Goal: Complete application form

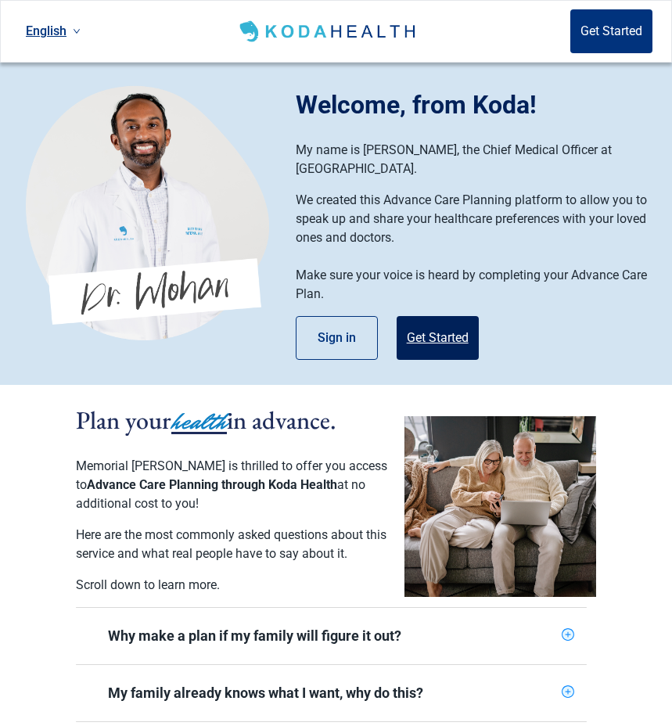
click at [440, 316] on button "Get Started" at bounding box center [437, 338] width 82 height 44
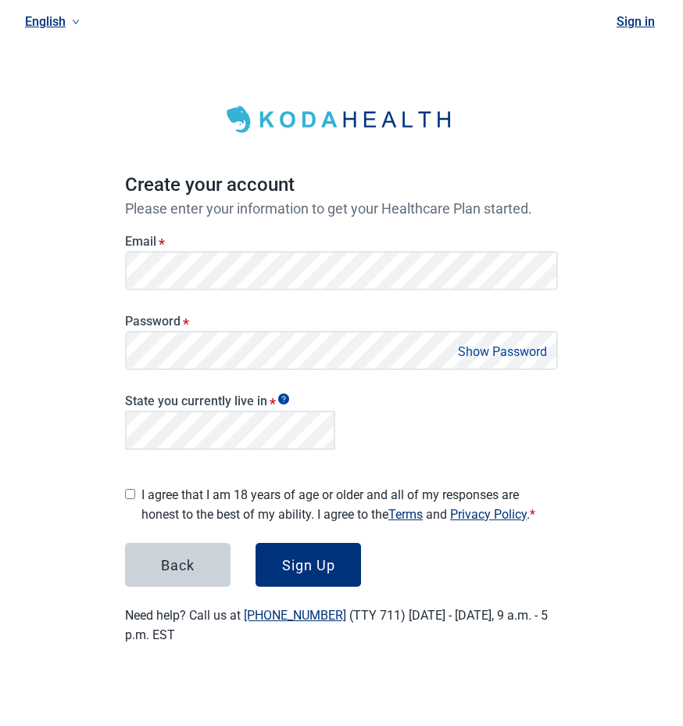
click at [475, 350] on button "Show Password" at bounding box center [503, 351] width 99 height 21
click at [128, 489] on input "I agree that I am 18 years of age or older and all of my responses are honest t…" at bounding box center [130, 494] width 10 height 10
checkbox input "true"
click at [494, 347] on button "Hide Password" at bounding box center [506, 351] width 92 height 21
click at [312, 557] on div "Sign Up" at bounding box center [308, 565] width 53 height 16
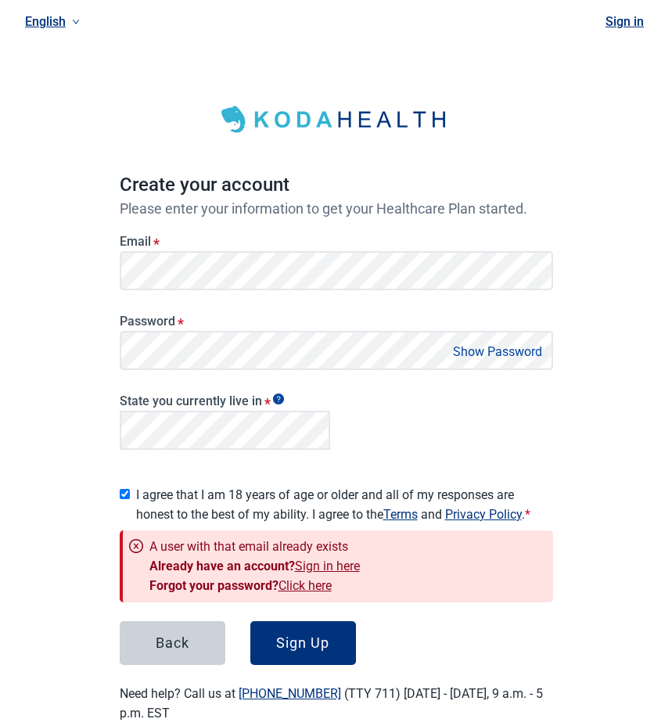
click at [304, 578] on link "Click here" at bounding box center [304, 585] width 53 height 15
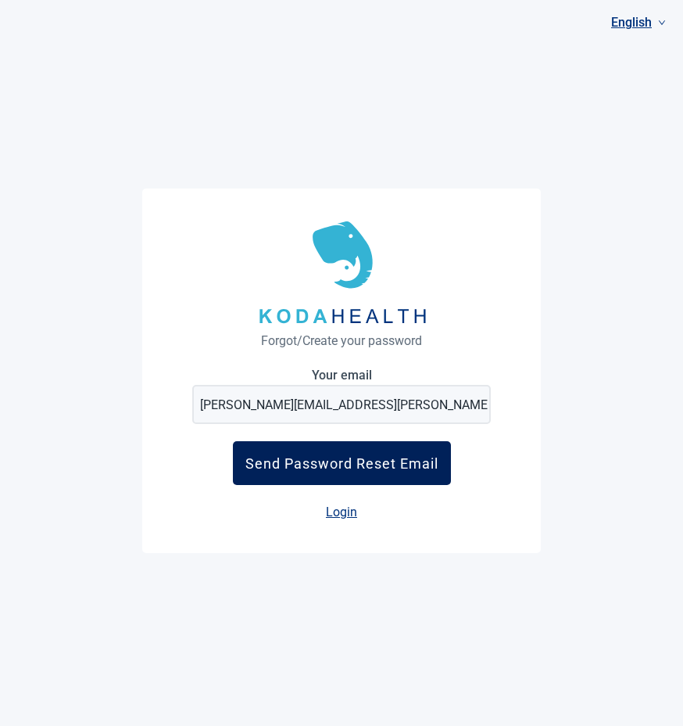
click at [396, 457] on div "Send Password Reset Email" at bounding box center [342, 463] width 193 height 16
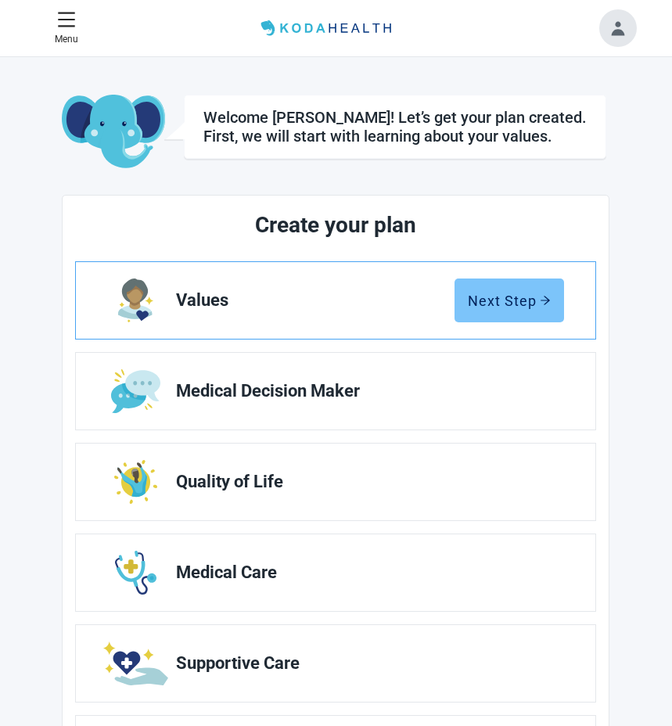
click at [509, 300] on div "Next Step" at bounding box center [509, 300] width 83 height 16
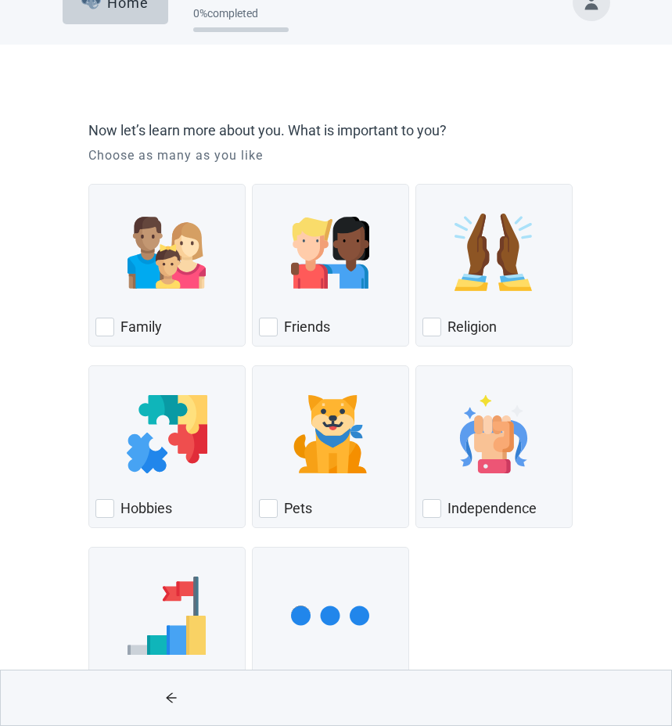
scroll to position [78, 0]
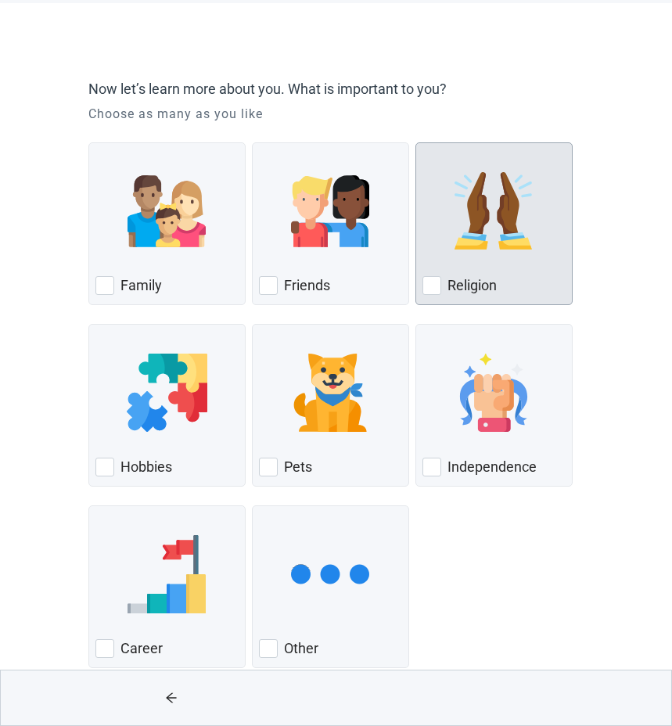
click at [486, 243] on img "Religion, checkbox, not checked" at bounding box center [493, 211] width 78 height 78
click at [416, 143] on input "Religion" at bounding box center [415, 142] width 1 height 1
checkbox input "true"
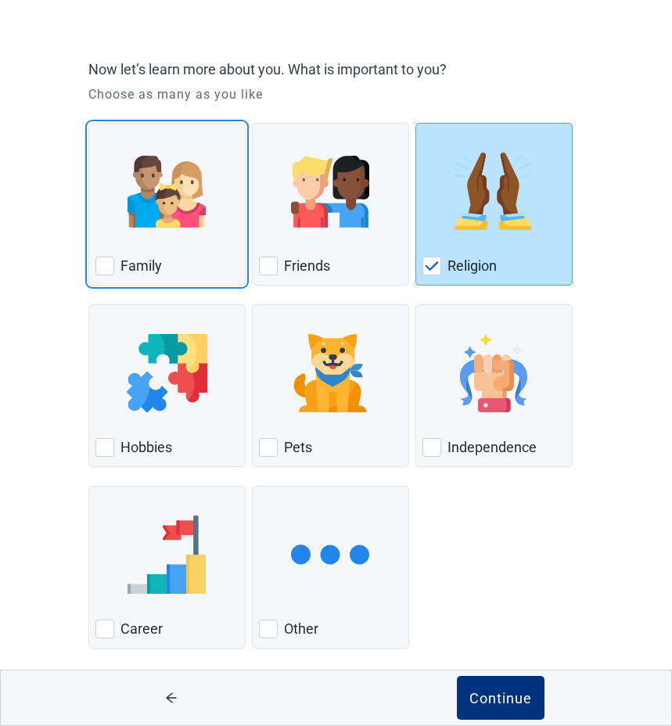
scroll to position [109, 0]
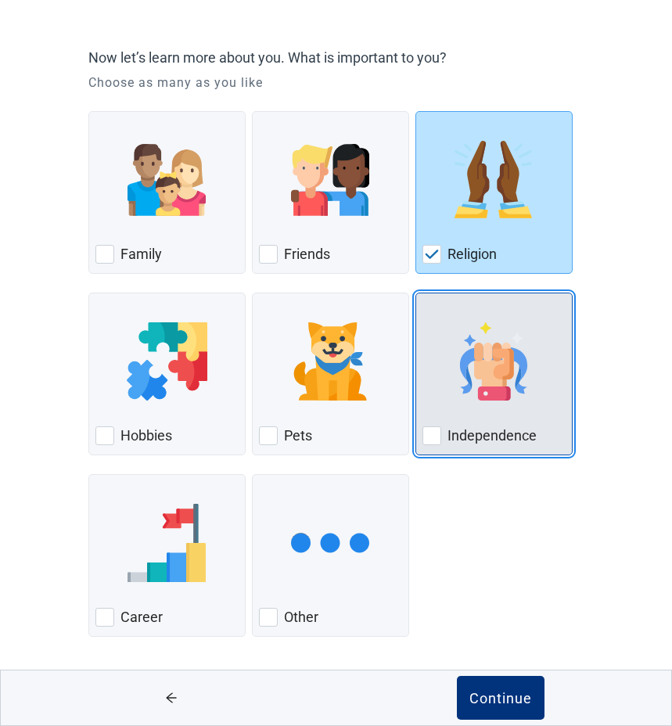
click at [493, 374] on img "Independence, checkbox, not checked" at bounding box center [493, 361] width 78 height 78
click at [416, 293] on input "Independence" at bounding box center [415, 292] width 1 height 1
checkbox input "true"
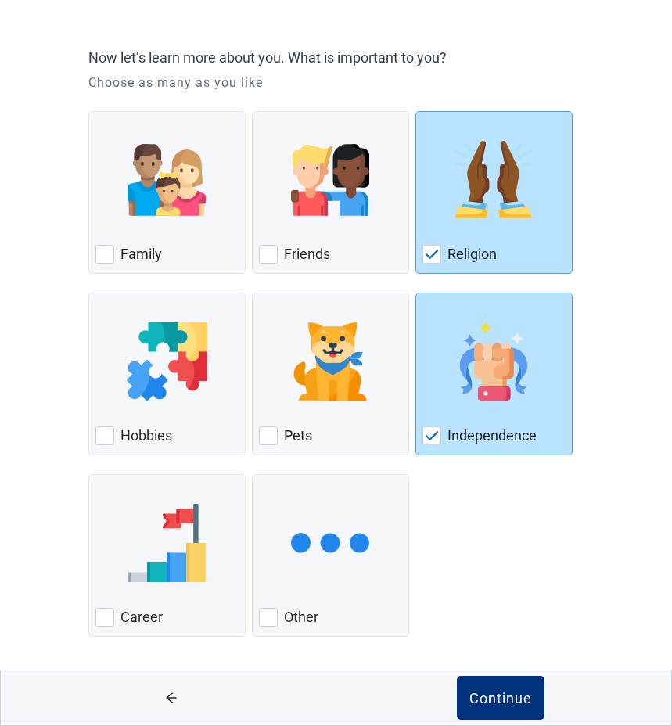
click at [457, 676] on button "Continue" at bounding box center [501, 698] width 88 height 44
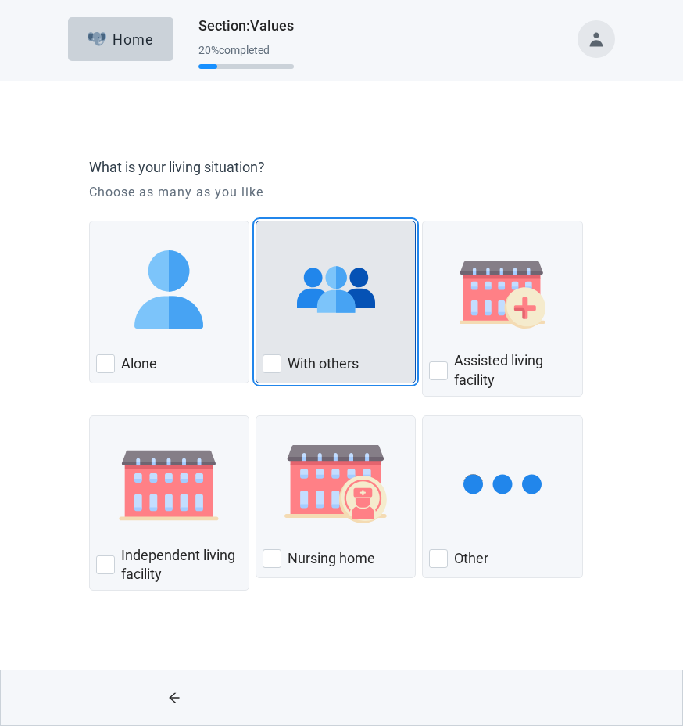
click at [335, 300] on img "With Others, checkbox, not checked" at bounding box center [336, 289] width 78 height 78
click at [256, 221] on input "With others" at bounding box center [256, 221] width 1 height 1
checkbox input "true"
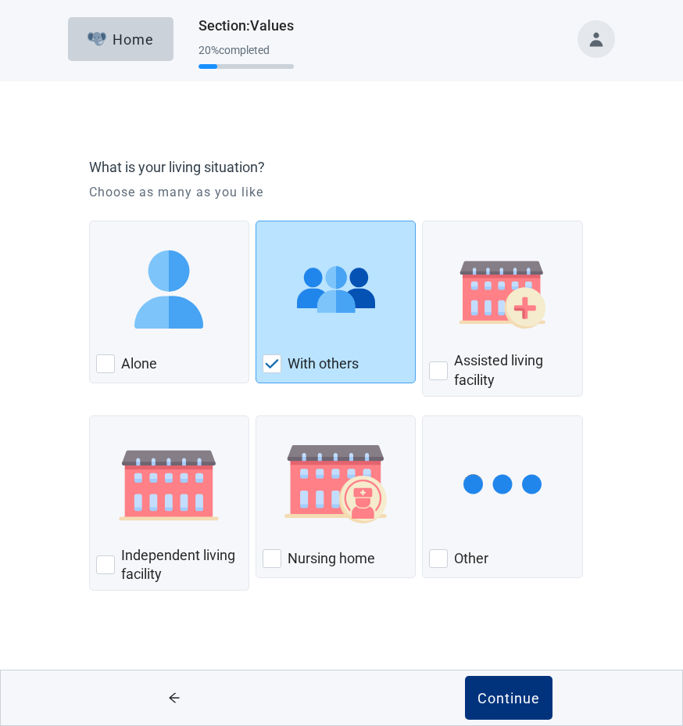
click at [465, 676] on button "Continue" at bounding box center [509, 698] width 88 height 44
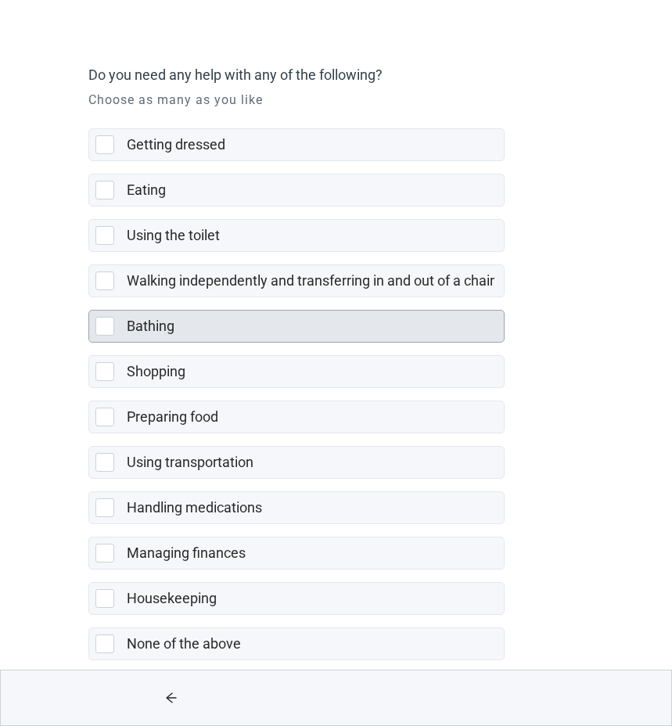
scroll to position [109, 0]
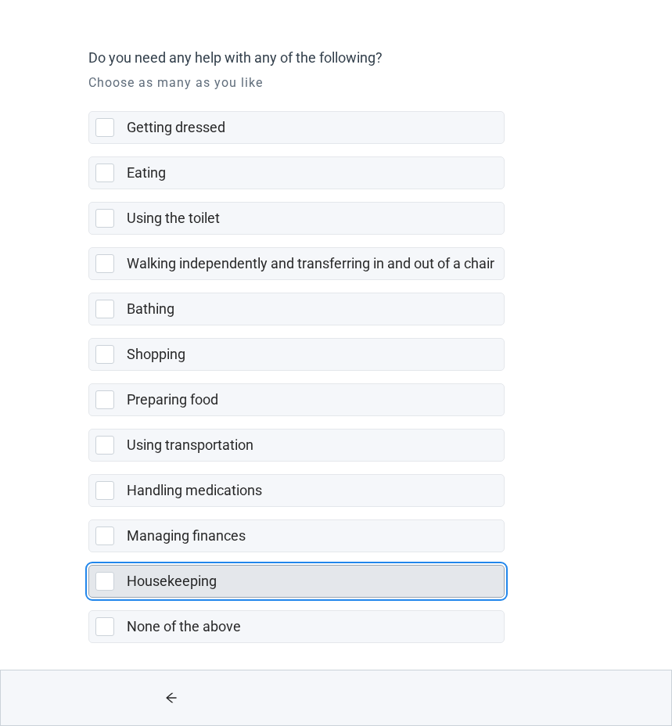
click at [95, 579] on div "Housekeeping, checkbox, not selected" at bounding box center [104, 581] width 19 height 19
click at [89, 553] on input "Housekeeping" at bounding box center [88, 552] width 1 height 1
checkbox input "true"
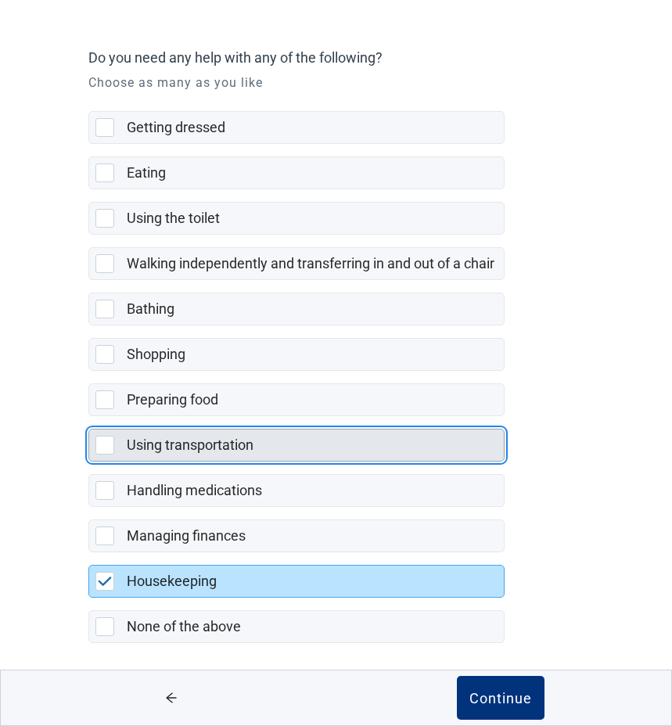
click at [102, 444] on div "Using transportation, checkbox, not selected" at bounding box center [104, 445] width 19 height 19
click at [89, 417] on input "Using transportation" at bounding box center [88, 416] width 1 height 1
checkbox input "true"
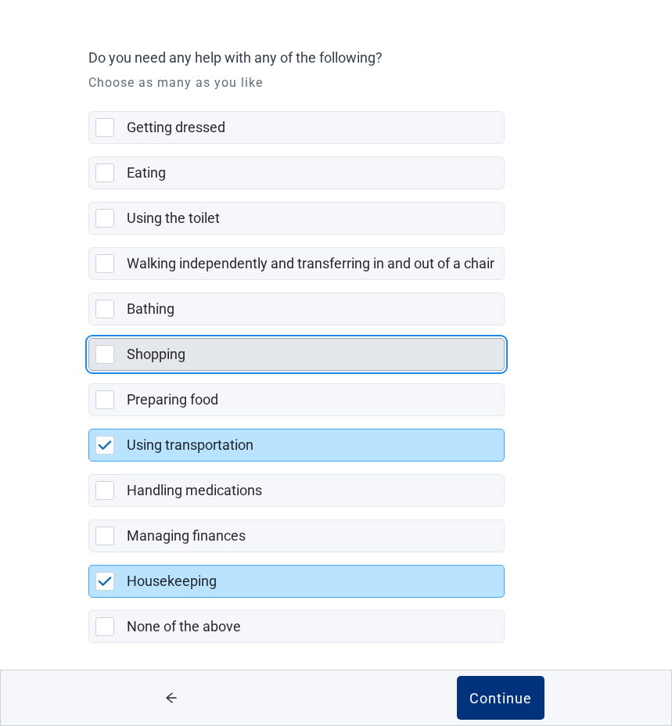
click at [104, 353] on div "Shopping, checkbox, not selected" at bounding box center [104, 354] width 19 height 19
click at [89, 326] on input "Shopping" at bounding box center [88, 325] width 1 height 1
checkbox input "true"
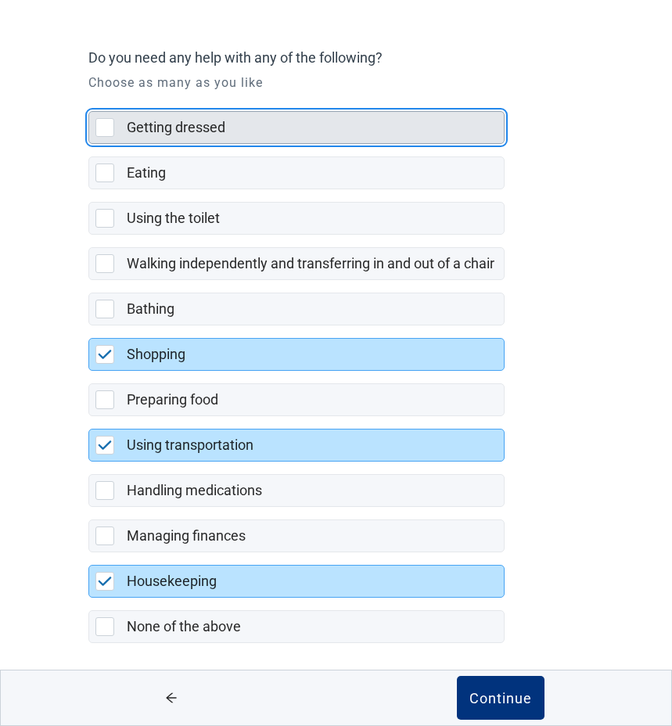
click at [109, 121] on div "Getting dressed, checkbox, not selected" at bounding box center [104, 127] width 19 height 19
click at [89, 99] on input "Getting dressed" at bounding box center [88, 99] width 1 height 1
checkbox input "true"
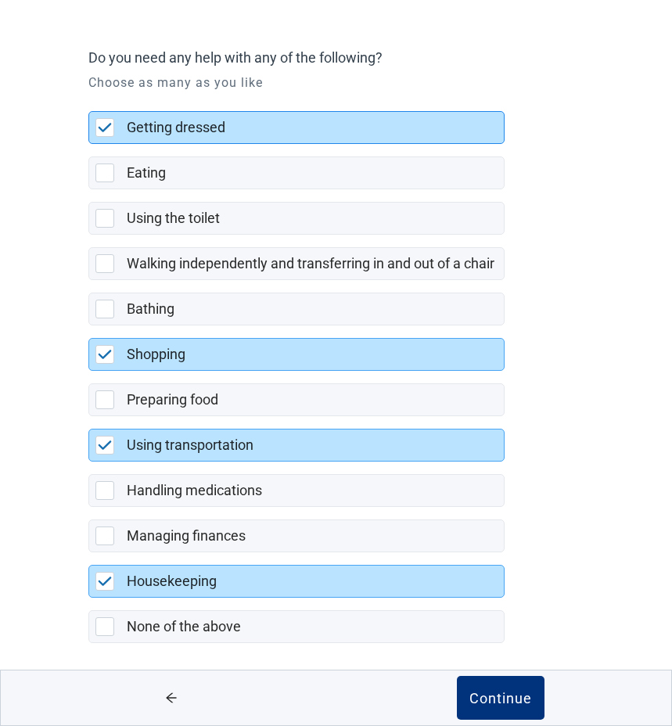
click at [457, 676] on button "Continue" at bounding box center [501, 698] width 88 height 44
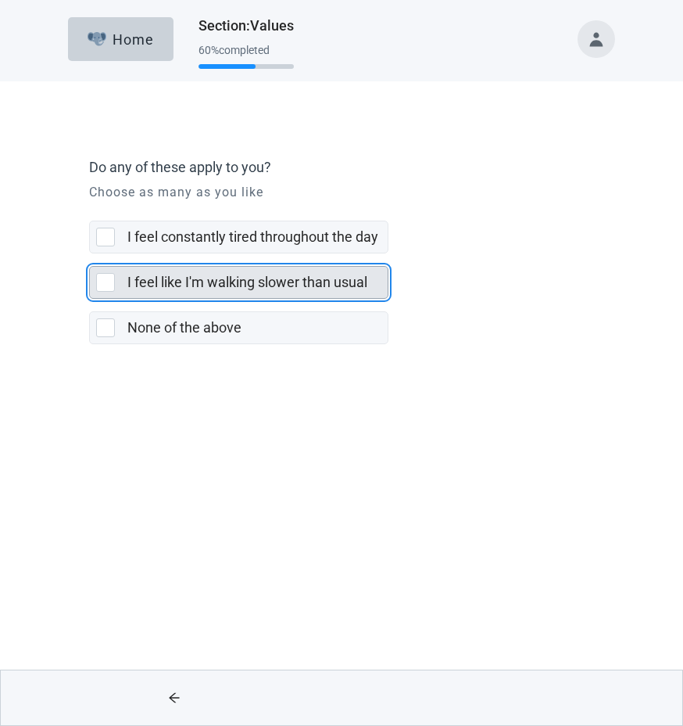
click at [101, 277] on div "I feel like I'm walking slower than usual, checkbox, not selected" at bounding box center [105, 282] width 19 height 19
click at [90, 254] on input "I feel like I'm walking slower than usual" at bounding box center [89, 253] width 1 height 1
checkbox input "true"
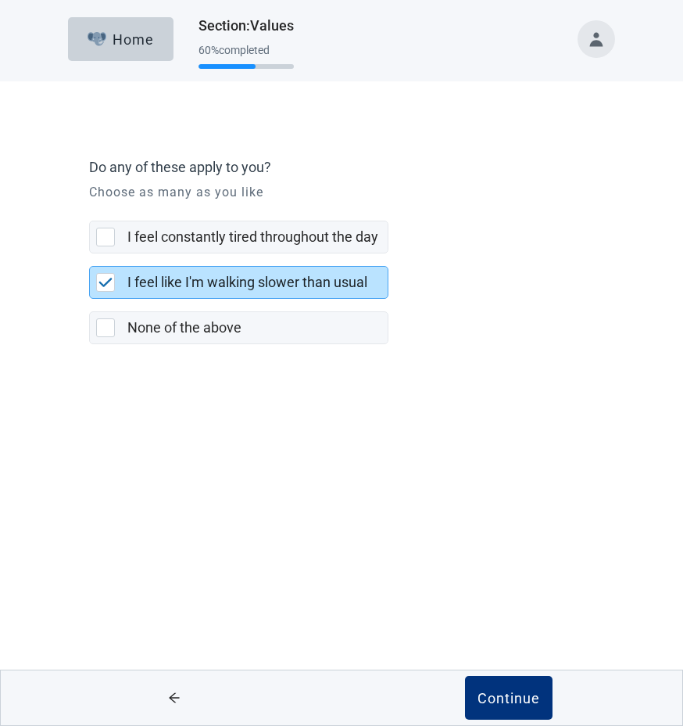
click at [465, 676] on button "Continue" at bounding box center [509, 698] width 88 height 44
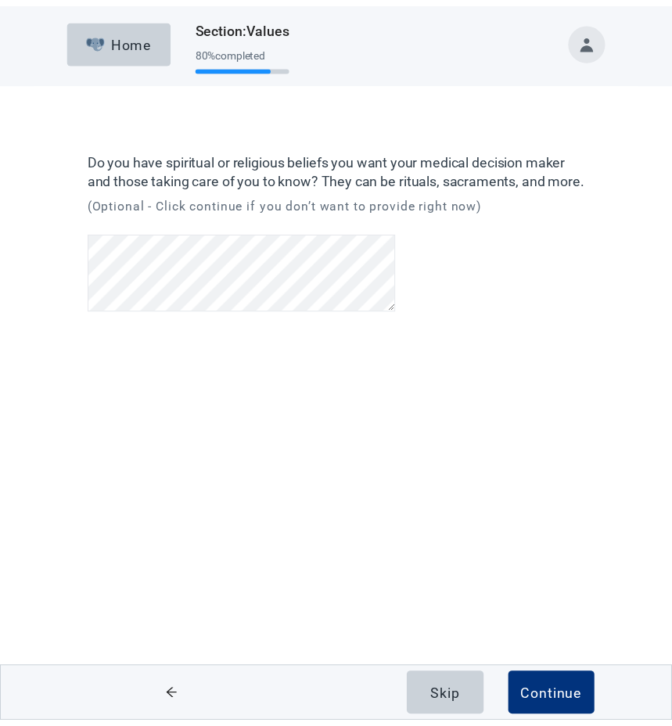
scroll to position [5, 0]
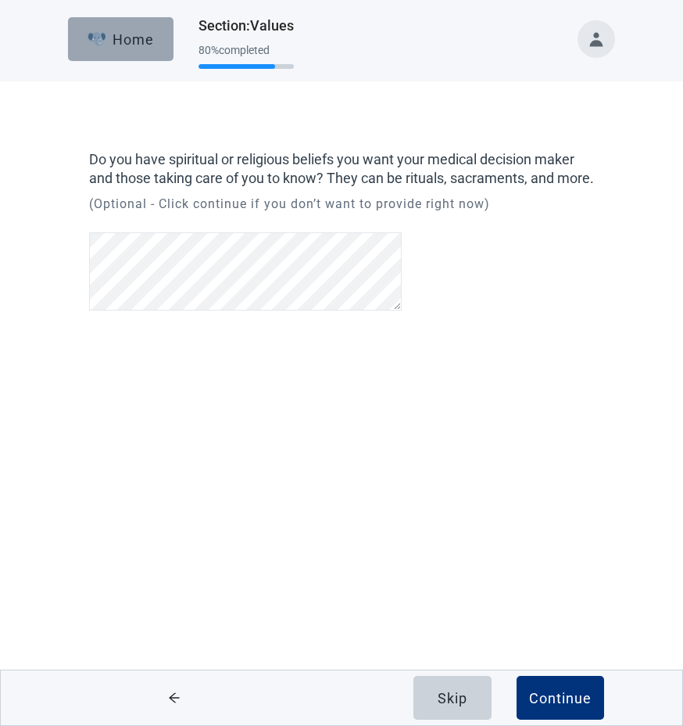
drag, startPoint x: 132, startPoint y: 34, endPoint x: 125, endPoint y: 93, distance: 59.8
click at [143, 38] on div "Home" at bounding box center [121, 39] width 67 height 16
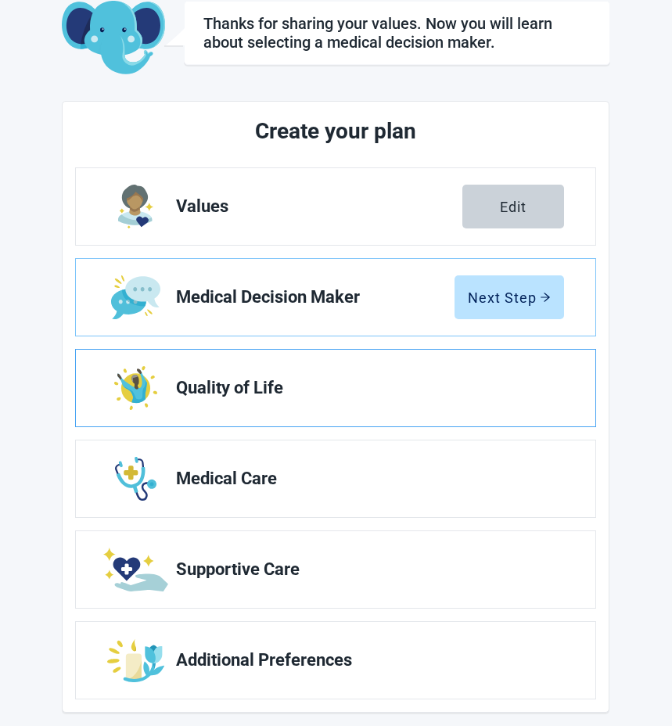
scroll to position [106, 0]
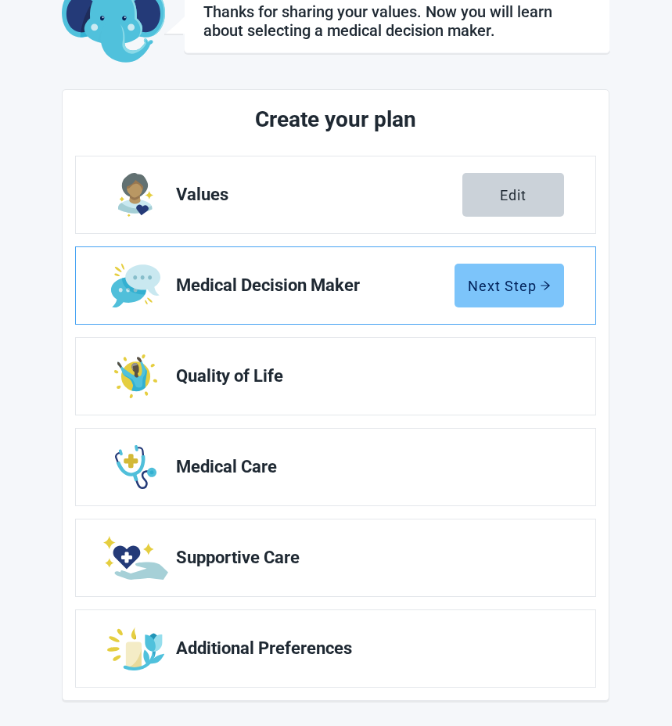
click at [531, 275] on button "Next Step" at bounding box center [508, 286] width 109 height 44
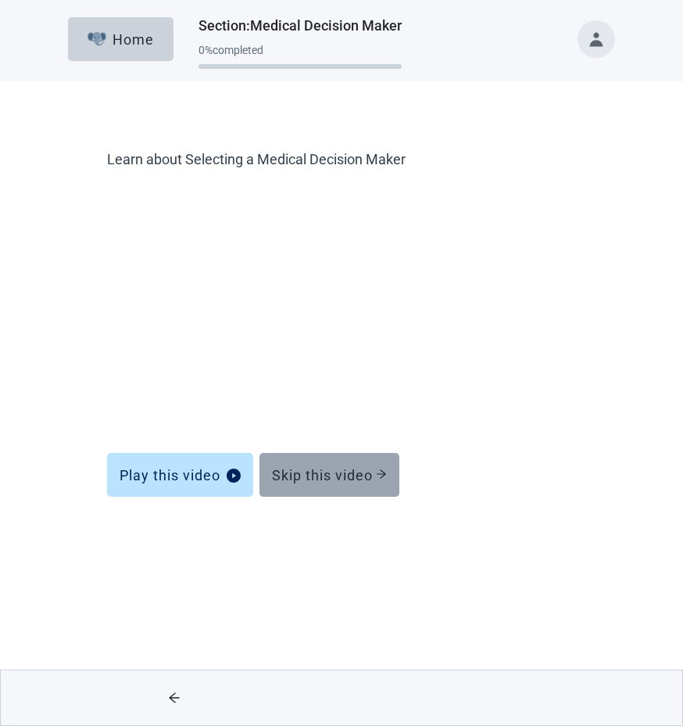
click at [323, 461] on button "Skip this video" at bounding box center [330, 475] width 140 height 44
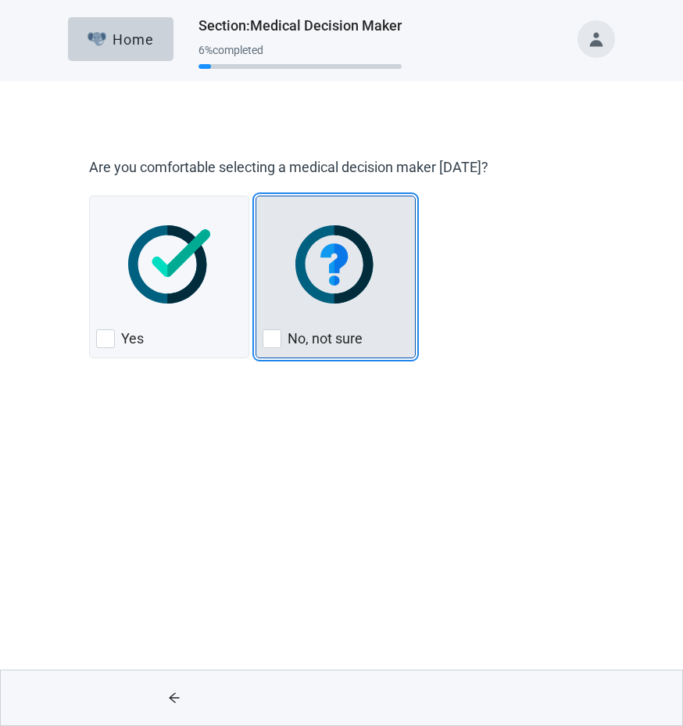
drag, startPoint x: 277, startPoint y: 336, endPoint x: 292, endPoint y: 331, distance: 16.6
click at [292, 331] on div "No, not sure" at bounding box center [336, 338] width 146 height 25
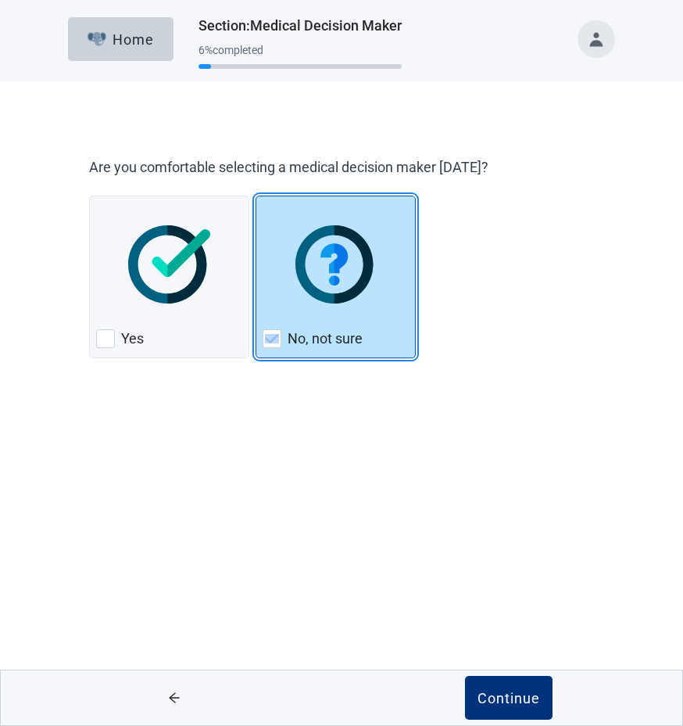
click at [317, 254] on img "No, not sure, checkbox, checked" at bounding box center [337, 264] width 82 height 78
click at [256, 196] on input "No, not sure" at bounding box center [256, 195] width 1 height 1
click at [273, 339] on img "No, not sure, checkbox, checked" at bounding box center [272, 338] width 14 height 9
click at [256, 196] on input "No, not sure" at bounding box center [256, 195] width 1 height 1
checkbox input "true"
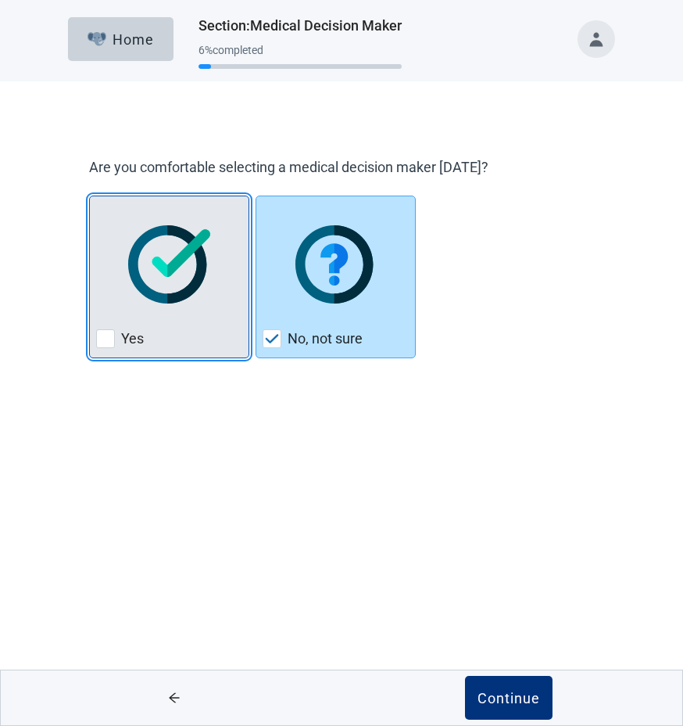
click at [139, 328] on div "Yes" at bounding box center [169, 338] width 146 height 25
click at [90, 196] on input "Yes" at bounding box center [89, 195] width 1 height 1
checkbox input "true"
checkbox input "false"
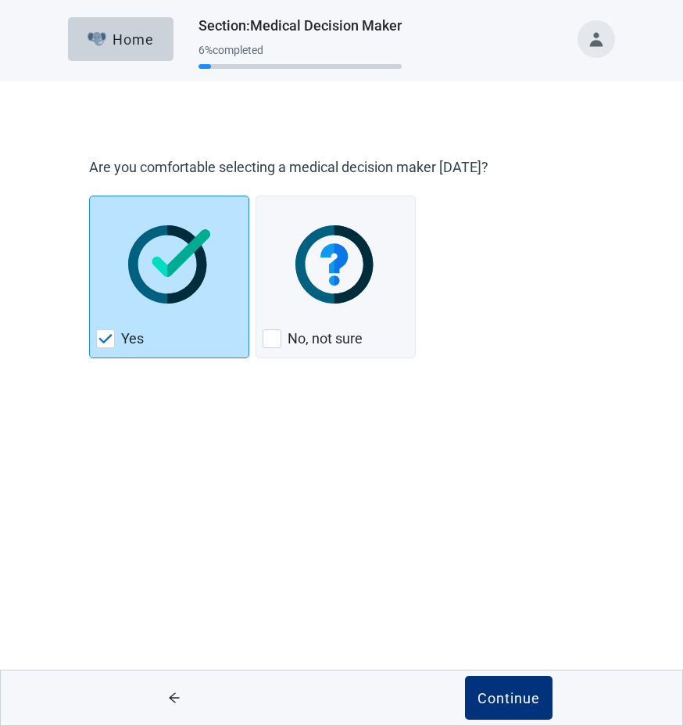
click at [465, 676] on button "Continue" at bounding box center [509, 698] width 88 height 44
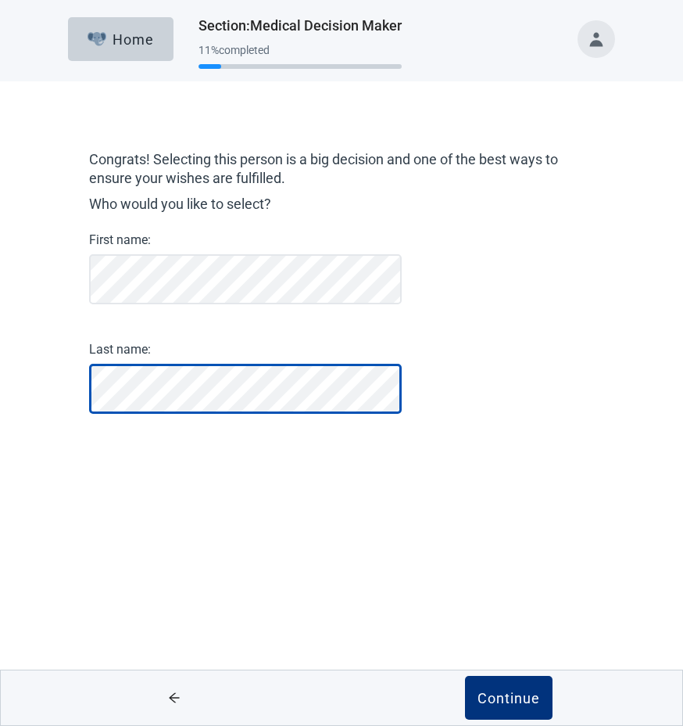
click at [465, 676] on button "Continue" at bounding box center [509, 698] width 88 height 44
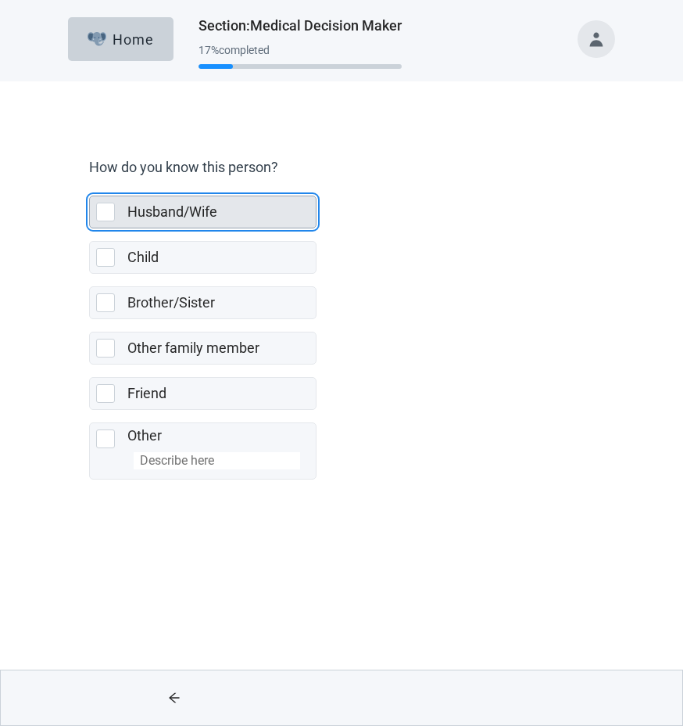
click at [105, 211] on div "Husband/Wife, checkbox, not selected" at bounding box center [105, 212] width 19 height 19
click at [90, 184] on input "Husband/Wife" at bounding box center [89, 183] width 1 height 1
checkbox input "true"
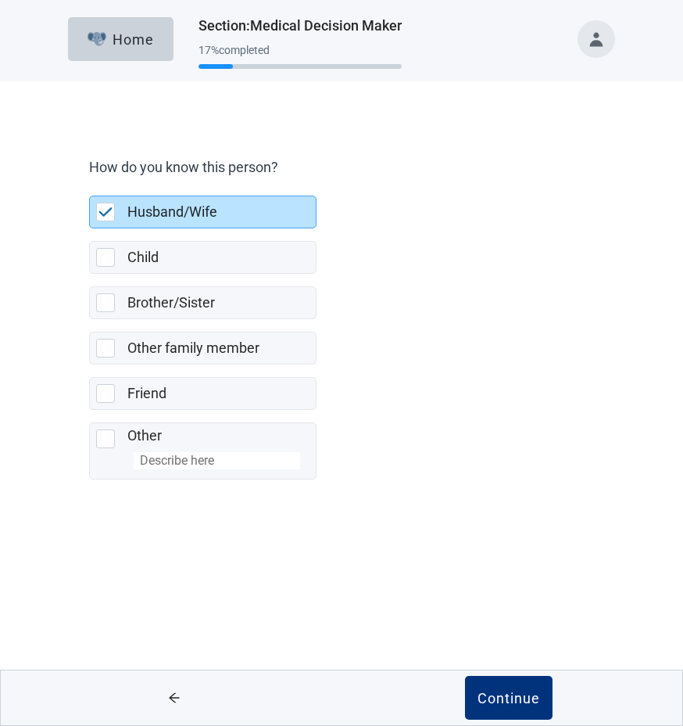
click at [465, 676] on button "Continue" at bounding box center [509, 698] width 88 height 44
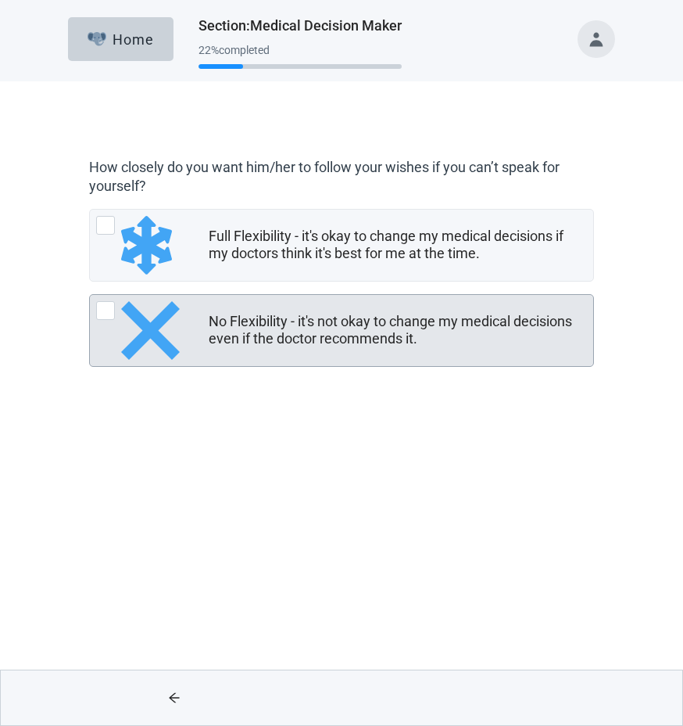
click at [103, 310] on div "No Flexibility - it's not okay to change my medical decisions even if the docto…" at bounding box center [105, 310] width 19 height 19
click at [90, 295] on input "No Flexibility - it's not okay to change my medical decisions even if the docto…" at bounding box center [89, 294] width 1 height 1
radio input "true"
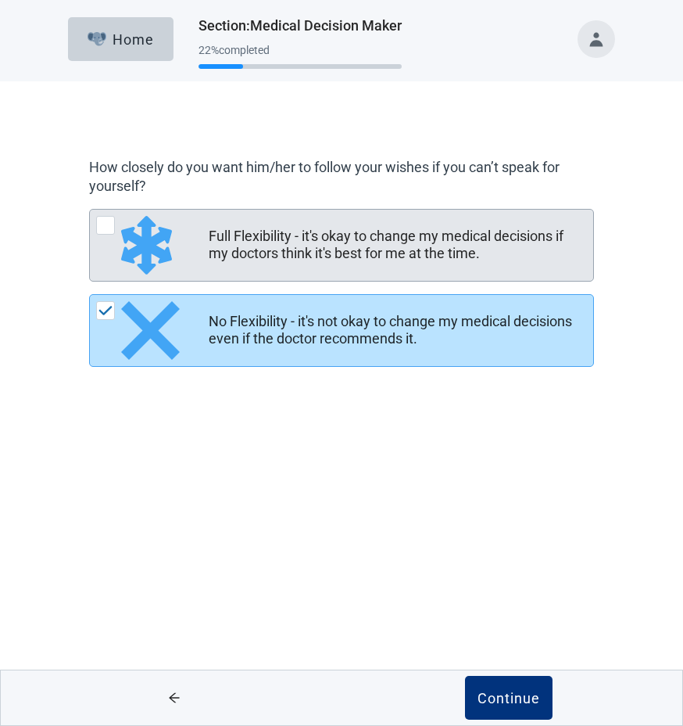
click at [108, 221] on div "Full Flexibility - it's okay to change my medical decisions if my doctors think…" at bounding box center [105, 225] width 19 height 19
click at [90, 210] on input "Full Flexibility - it's okay to change my medical decisions if my doctors think…" at bounding box center [89, 209] width 1 height 1
radio input "true"
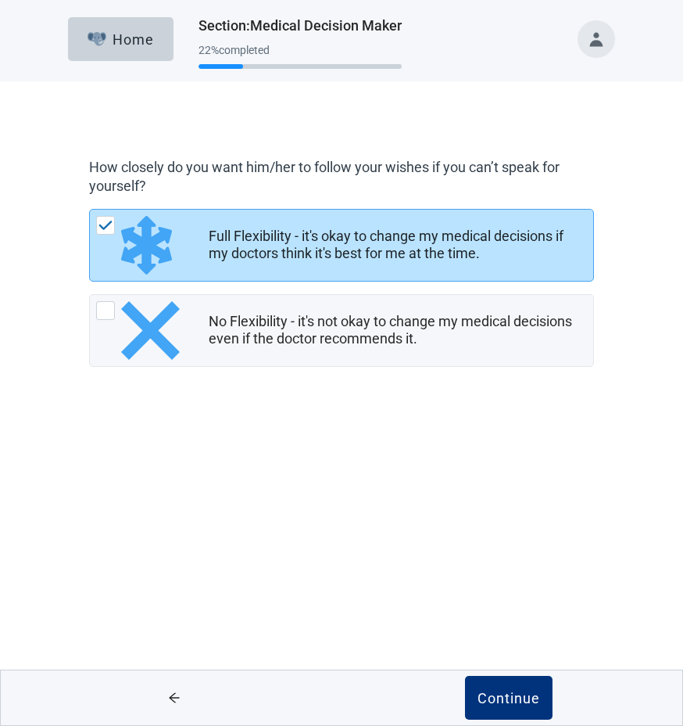
click at [465, 676] on button "Continue" at bounding box center [509, 698] width 88 height 44
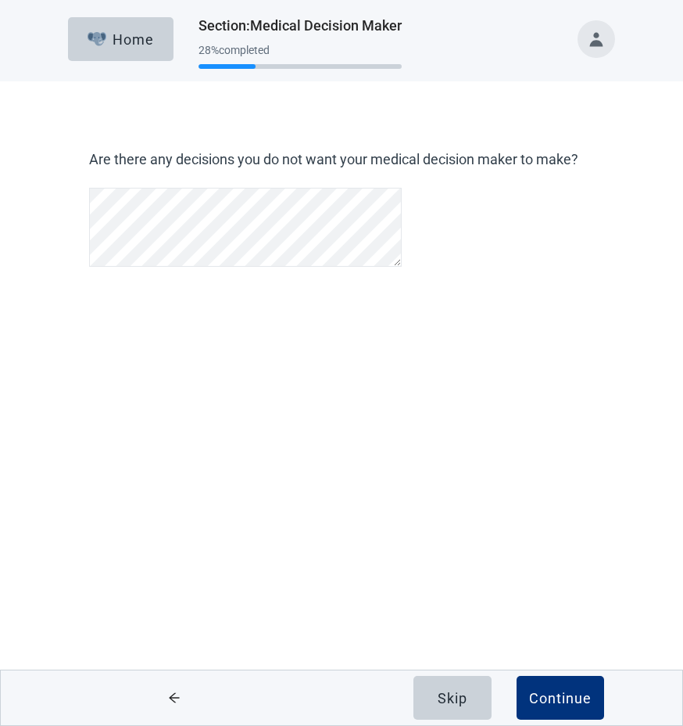
scroll to position [31, 0]
click at [412, 354] on div "Are there any decisions you do not want your medical decision maker to make? Sk…" at bounding box center [341, 259] width 615 height 293
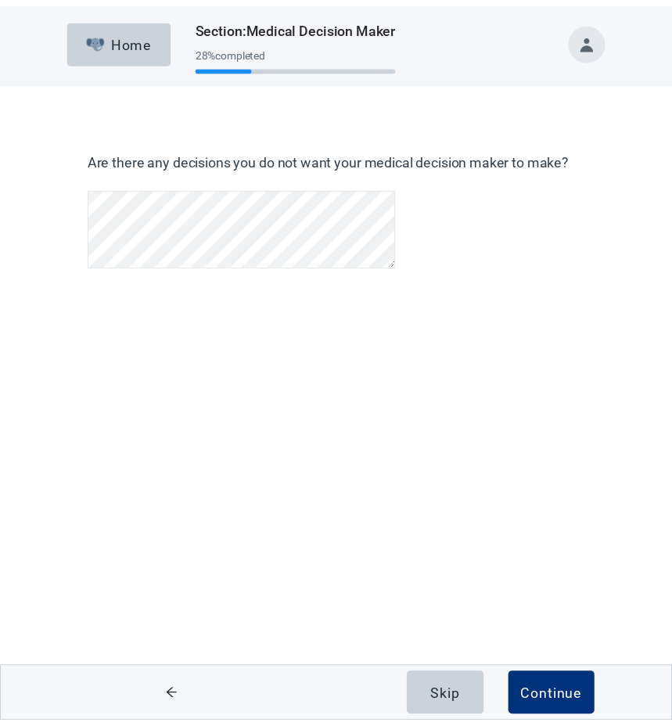
scroll to position [37, 0]
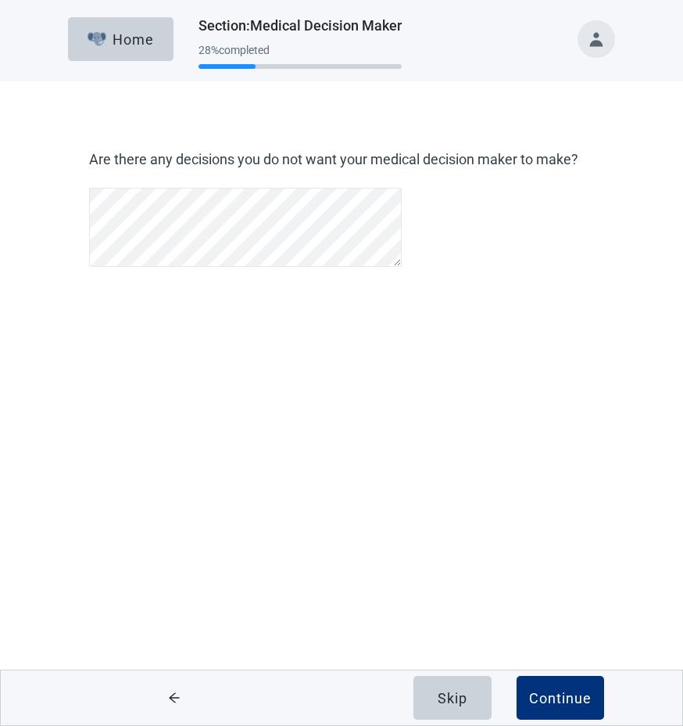
click at [597, 32] on button "Toggle account menu" at bounding box center [597, 39] width 38 height 38
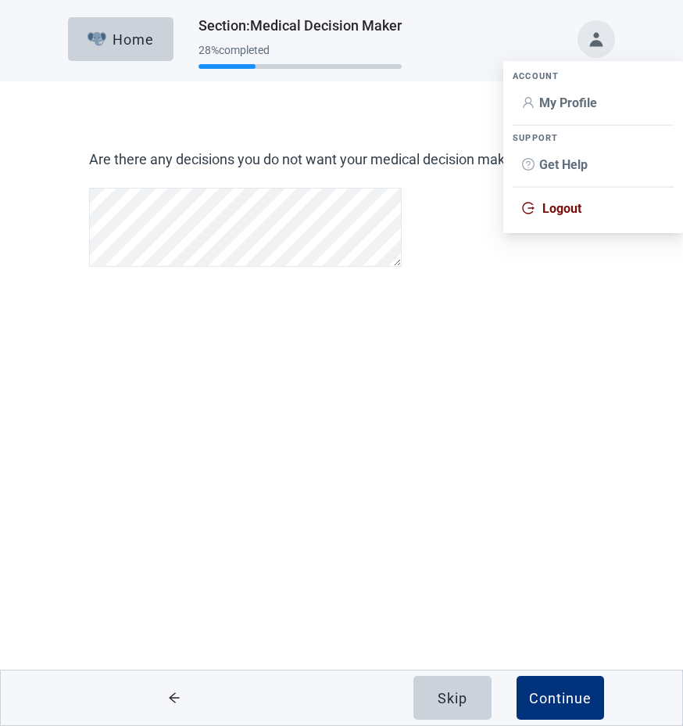
click at [216, 456] on div "Home Section : Medical Decision Maker 28 % completed Are there any decisions yo…" at bounding box center [341, 363] width 683 height 726
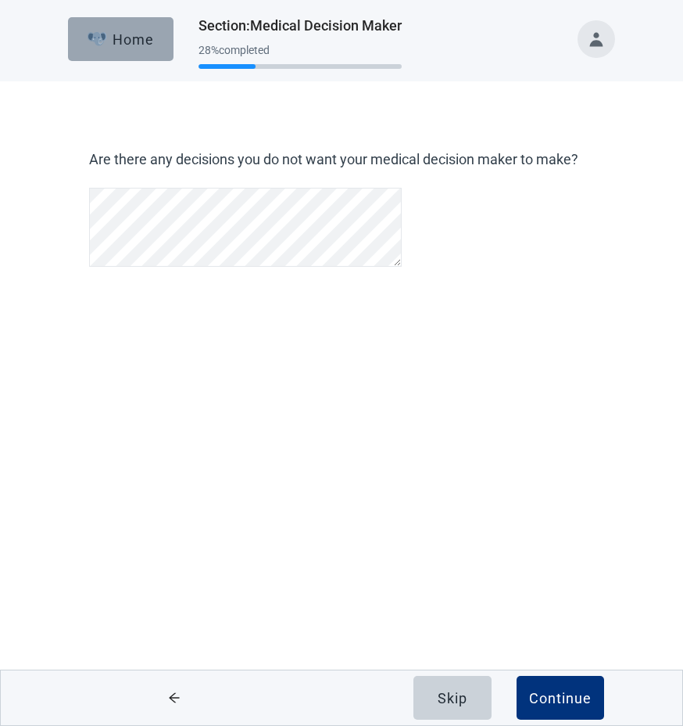
click at [86, 44] on button "Home" at bounding box center [121, 39] width 106 height 44
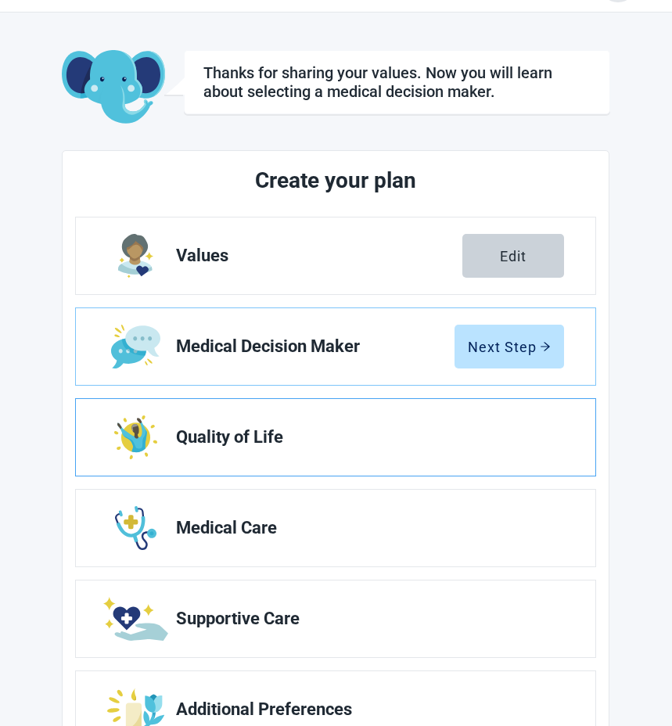
scroll to position [106, 0]
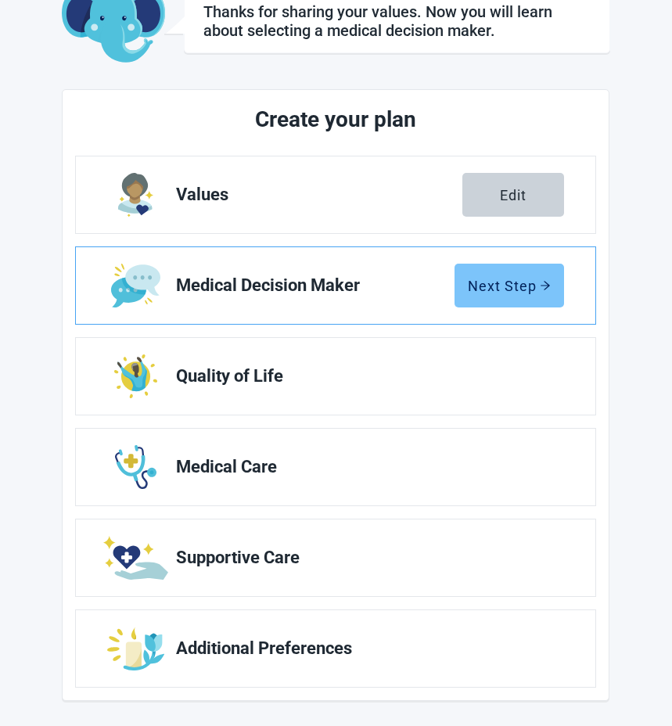
click at [547, 282] on icon "arrow-right" at bounding box center [545, 285] width 11 height 11
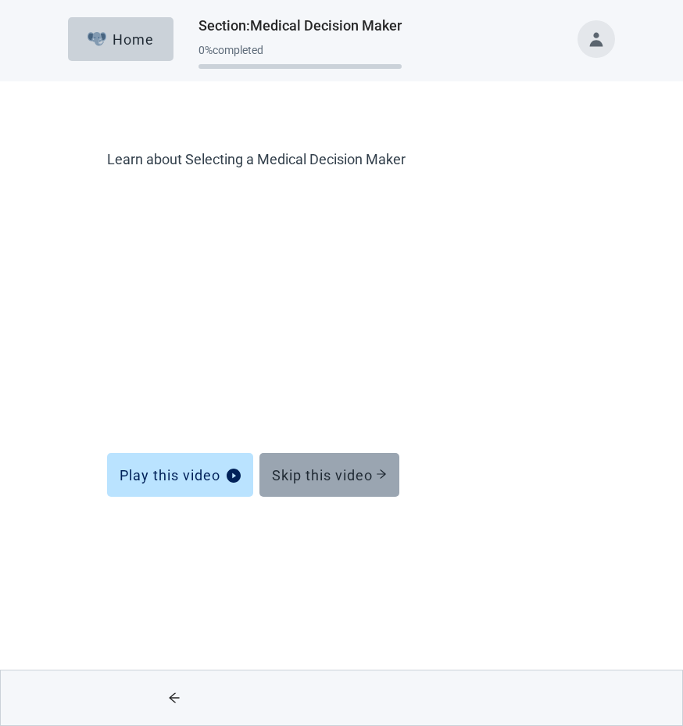
click at [343, 468] on div "Skip this video" at bounding box center [329, 475] width 115 height 16
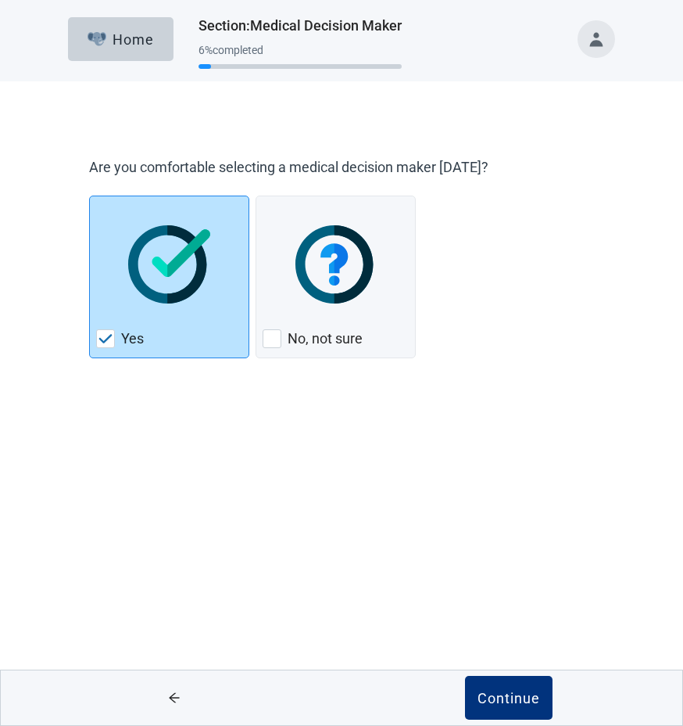
click at [126, 340] on label "Yes" at bounding box center [132, 338] width 23 height 19
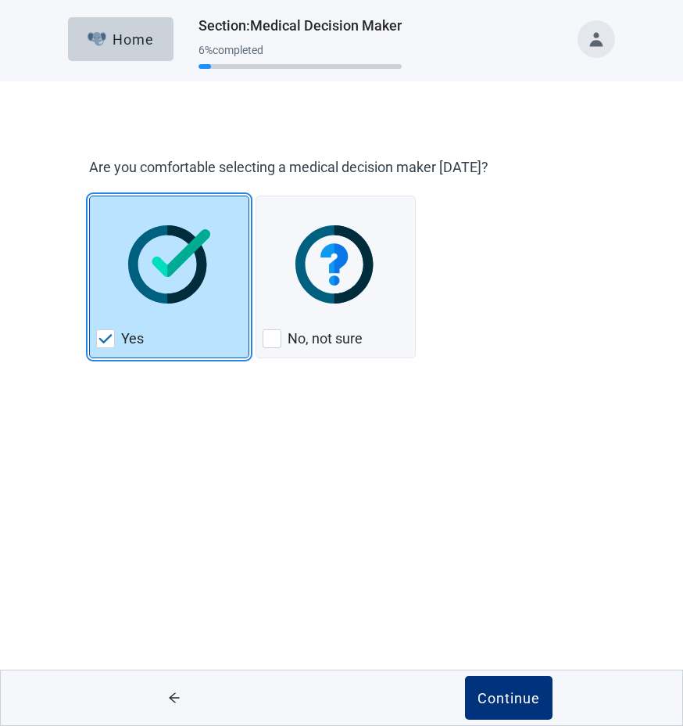
click at [106, 339] on img "Yes, checkbox, checked" at bounding box center [106, 338] width 14 height 9
click at [90, 196] on input "Yes" at bounding box center [89, 195] width 1 height 1
checkbox input "true"
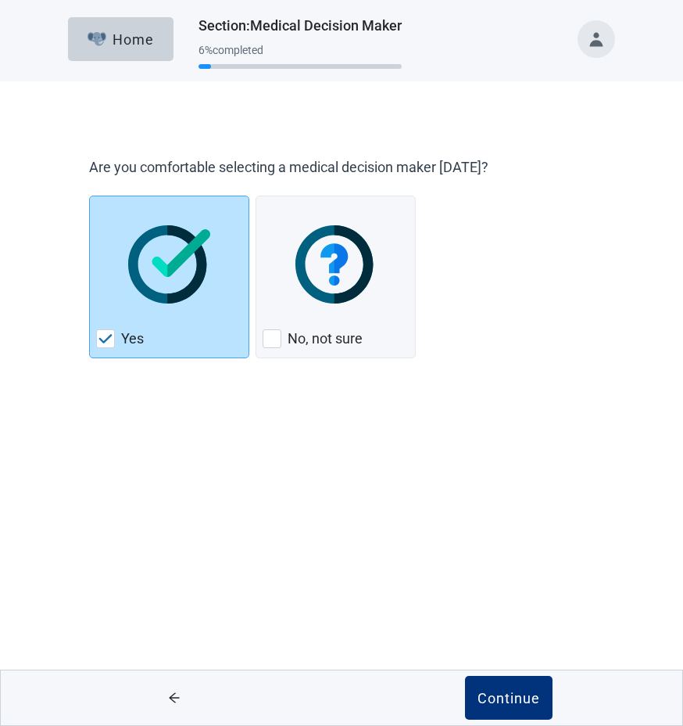
click at [465, 676] on button "Continue" at bounding box center [509, 698] width 88 height 44
click at [235, 488] on div "Home Section : Medical Decision Maker 6 % completed Are you comfortable selecti…" at bounding box center [341, 363] width 683 height 726
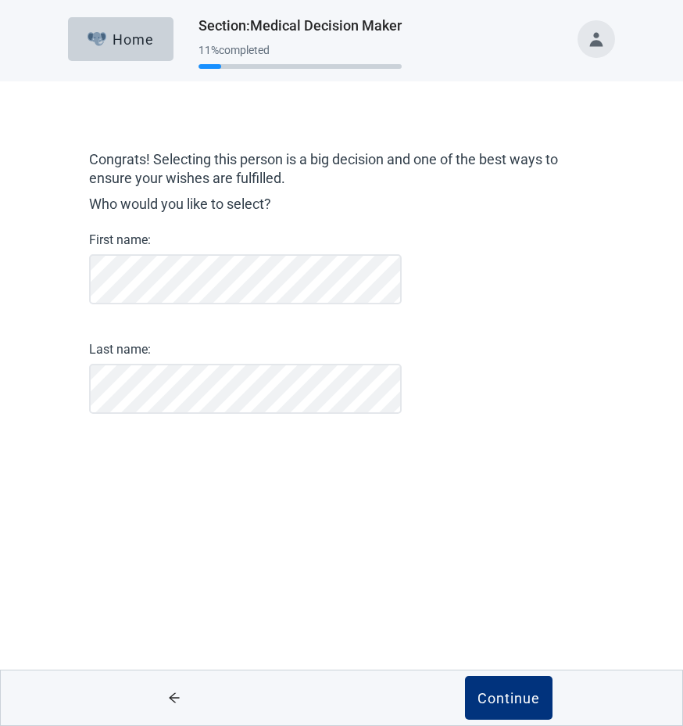
drag, startPoint x: 235, startPoint y: 488, endPoint x: 59, endPoint y: 425, distance: 187.7
click at [59, 425] on div "Congrats! Selecting this person is a big decision and one of the best ways to e…" at bounding box center [341, 308] width 615 height 390
drag, startPoint x: 260, startPoint y: 518, endPoint x: 164, endPoint y: 505, distance: 96.2
click at [163, 505] on div "Home Section : Medical Decision Maker 11 % completed Congrats! Selecting this p…" at bounding box center [341, 363] width 683 height 726
click at [164, 505] on div "Home Section : Medical Decision Maker 11 % completed Congrats! Selecting this p…" at bounding box center [341, 363] width 683 height 726
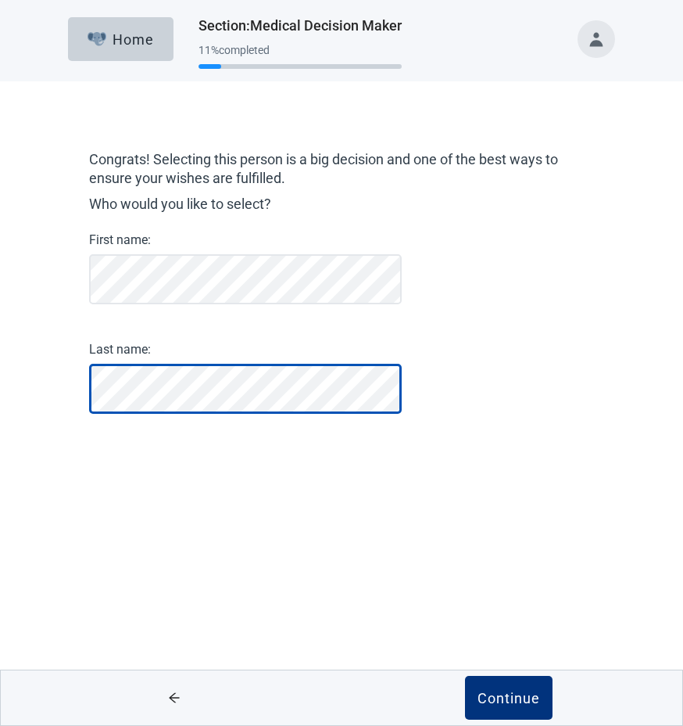
click at [465, 676] on button "Continue" at bounding box center [509, 698] width 88 height 44
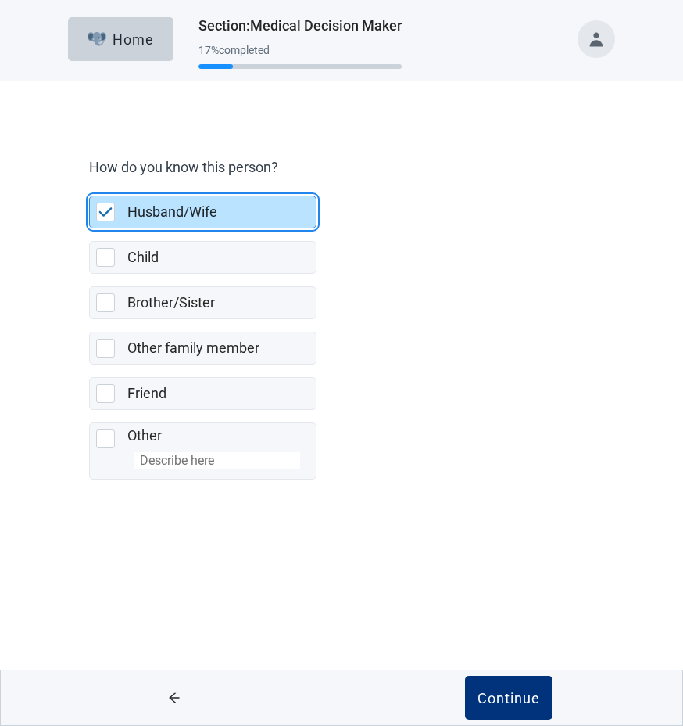
click at [99, 209] on img "Husband/Wife, checkbox, selected" at bounding box center [106, 211] width 14 height 9
click at [90, 184] on input "Husband/Wife" at bounding box center [89, 183] width 1 height 1
click at [99, 208] on img "Husband/Wife, checkbox, selected" at bounding box center [106, 211] width 14 height 9
click at [90, 184] on input "Husband/Wife" at bounding box center [89, 183] width 1 height 1
checkbox input "true"
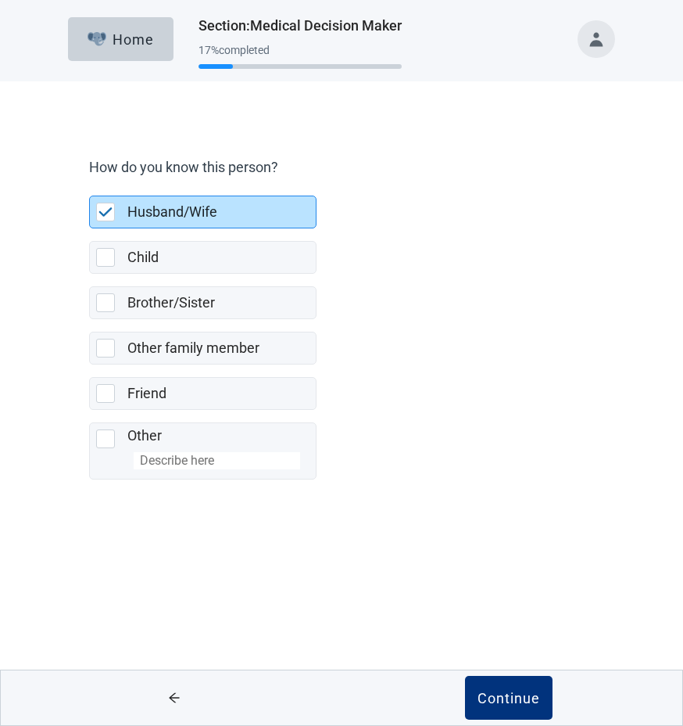
click at [465, 676] on button "Continue" at bounding box center [509, 698] width 88 height 44
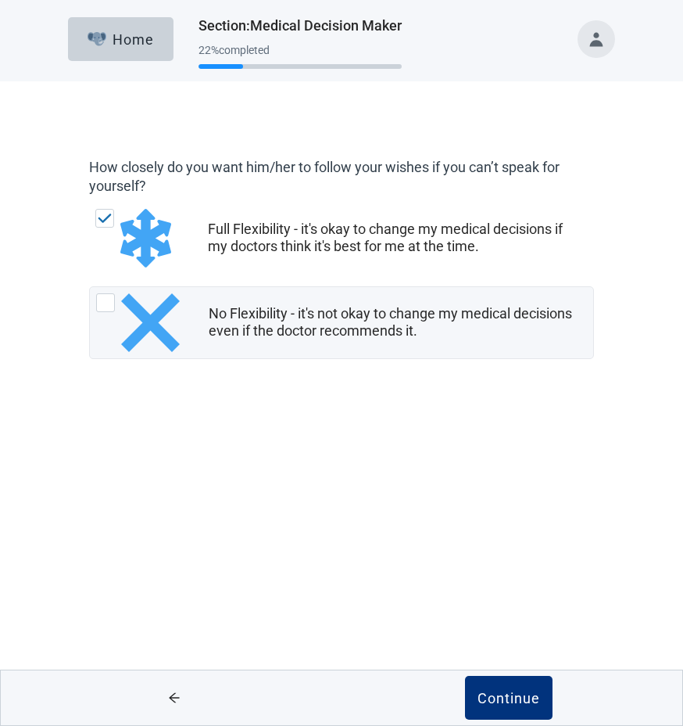
click at [106, 221] on img "Full Flexibility - it's okay to change my medical decisions if my doctors think…" at bounding box center [105, 217] width 14 height 9
click at [90, 203] on input "Full Flexibility - it's okay to change my medical decisions if my doctors think…" at bounding box center [89, 203] width 1 height 1
click at [106, 221] on img "Full Flexibility - it's okay to change my medical decisions if my doctors think…" at bounding box center [105, 217] width 14 height 9
click at [90, 203] on input "Full Flexibility - it's okay to change my medical decisions if my doctors think…" at bounding box center [89, 203] width 1 height 1
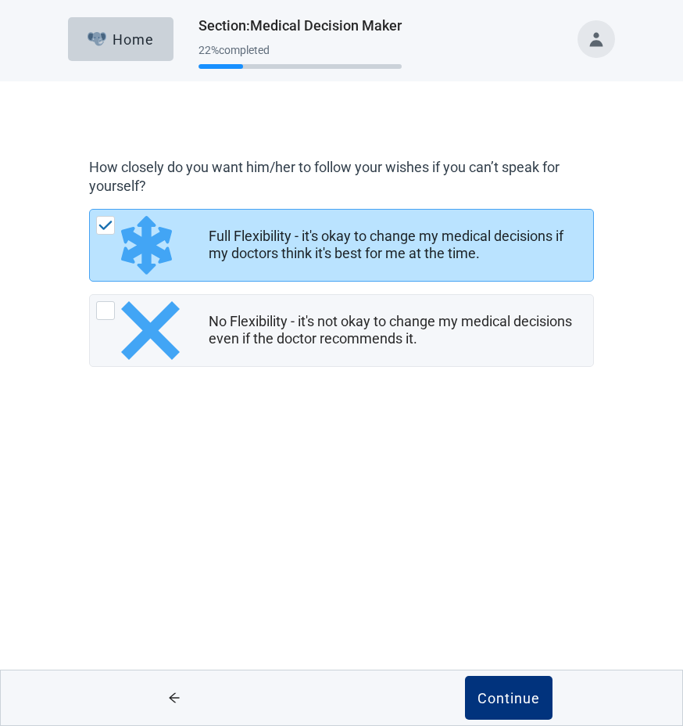
click at [465, 676] on button "Continue" at bounding box center [509, 698] width 88 height 44
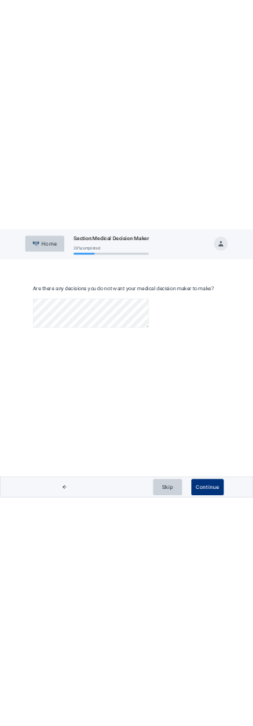
scroll to position [37, 0]
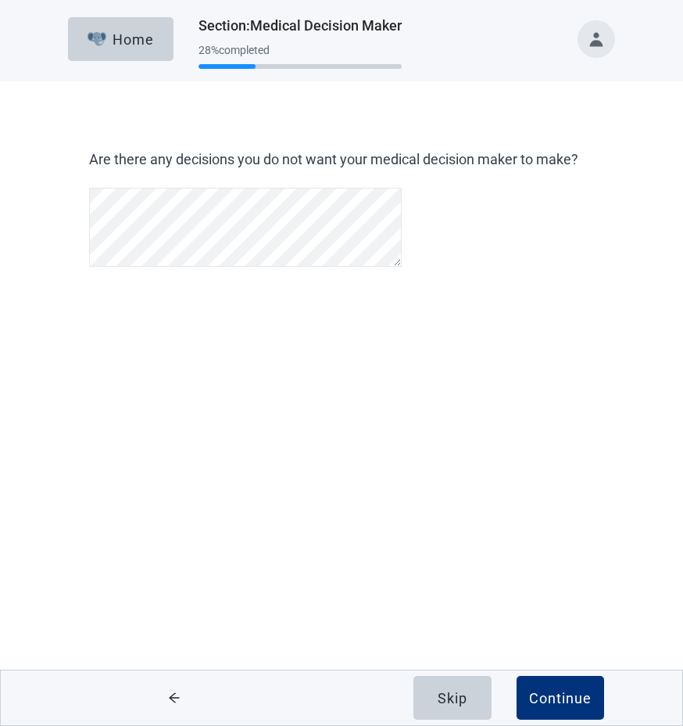
click at [76, 378] on div "Are there any decisions you do not want your medical decision maker to make? Sk…" at bounding box center [341, 259] width 615 height 293
drag, startPoint x: 81, startPoint y: 373, endPoint x: 105, endPoint y: 392, distance: 30.7
click at [105, 392] on div "Are there any decisions you do not want your medical decision maker to make? Sk…" at bounding box center [341, 259] width 615 height 293
click at [110, 391] on div "Are there any decisions you do not want your medical decision maker to make? Sk…" at bounding box center [341, 259] width 615 height 293
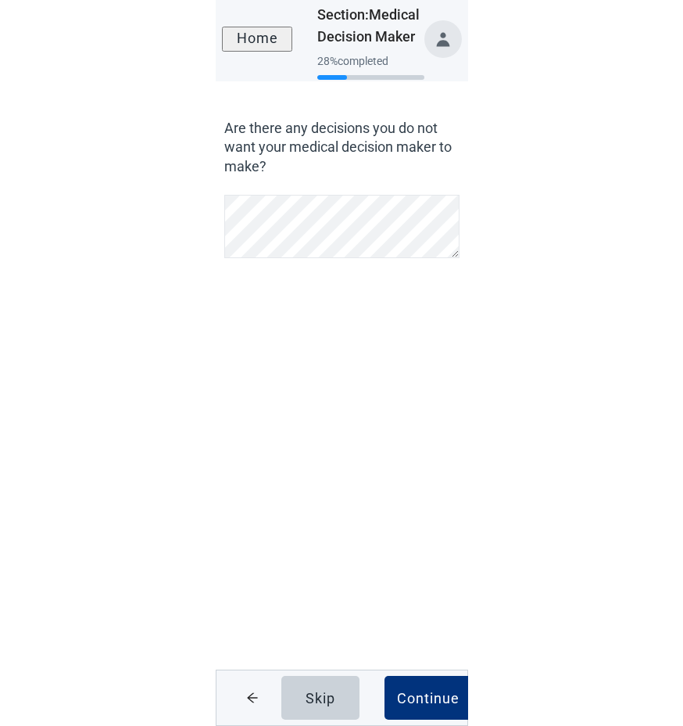
scroll to position [29, 0]
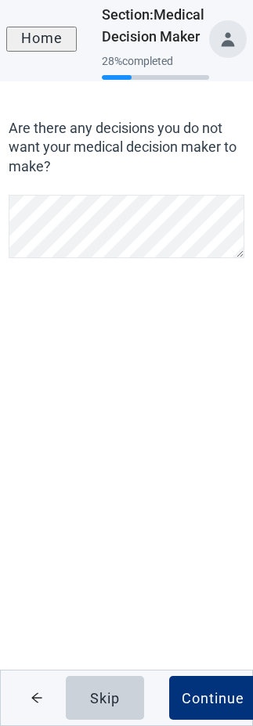
click at [70, 382] on div "Are there any decisions you do not want your medical decision maker to make? Sk…" at bounding box center [126, 259] width 248 height 293
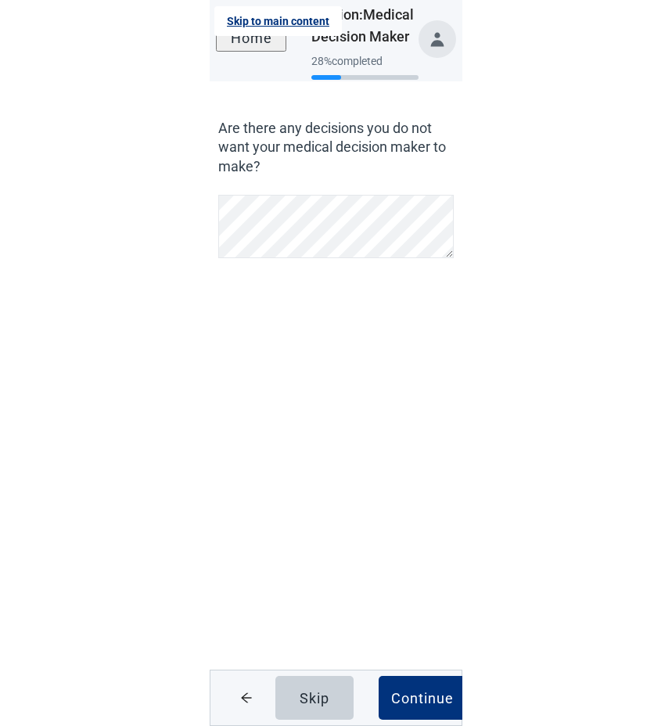
scroll to position [37, 0]
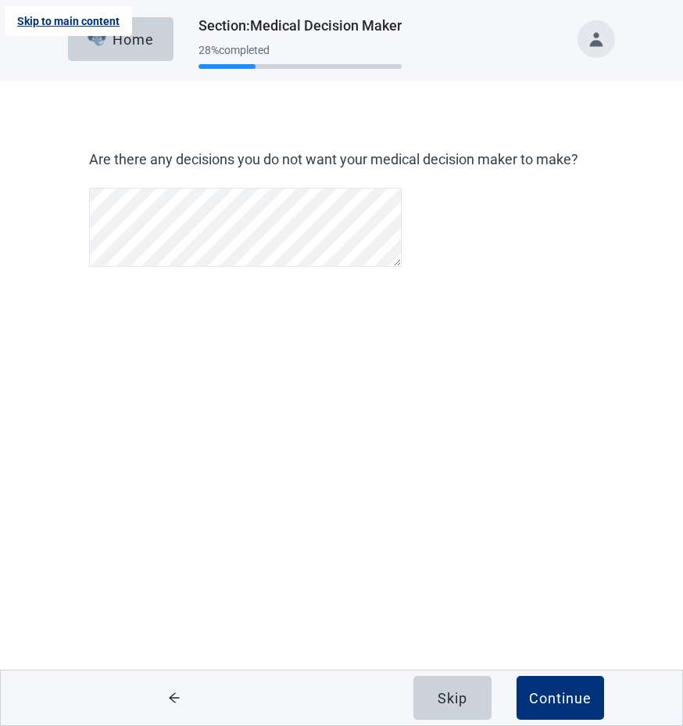
click at [85, 15] on link "Skip to main content" at bounding box center [68, 21] width 127 height 30
click at [77, 36] on button "Home" at bounding box center [121, 39] width 106 height 44
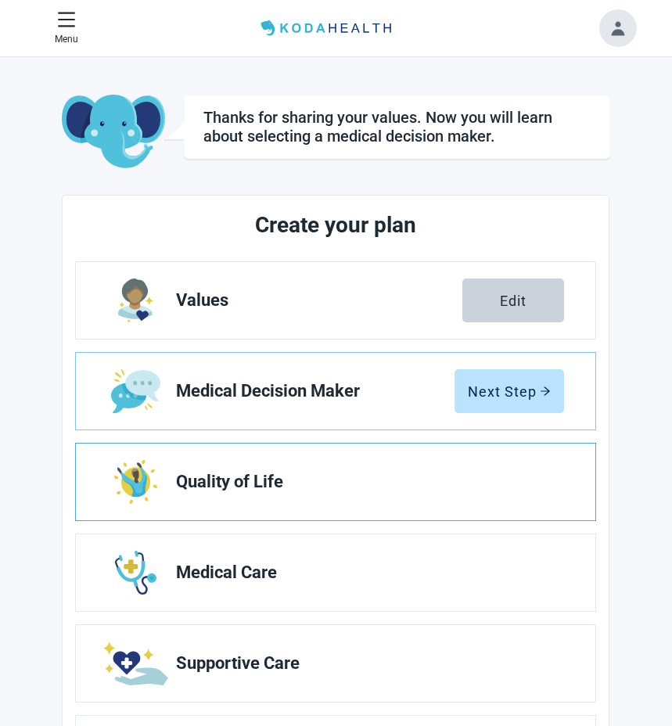
click at [256, 475] on span "Quality of Life" at bounding box center [363, 481] width 375 height 19
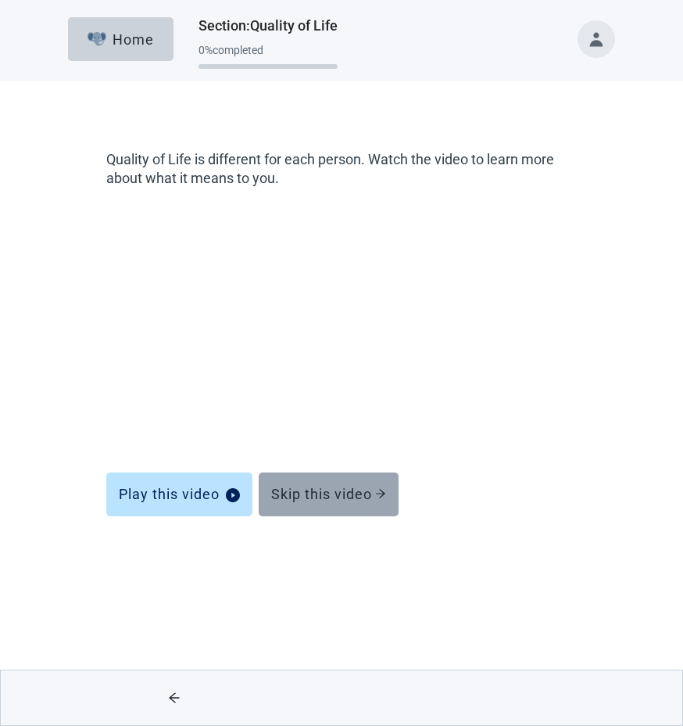
click at [320, 491] on div "Skip this video" at bounding box center [328, 494] width 115 height 16
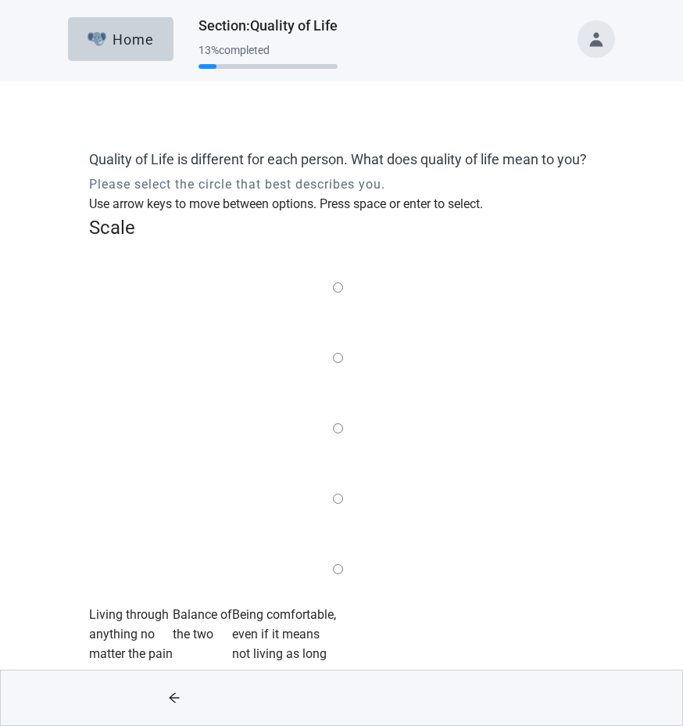
click at [343, 490] on label "Main content" at bounding box center [338, 500] width 10 height 20
click at [343, 493] on input "Quality of life scale: 75 out of 100. 75% between extremes" at bounding box center [338, 498] width 10 height 10
click at [465, 676] on button "Continue" at bounding box center [509, 698] width 88 height 44
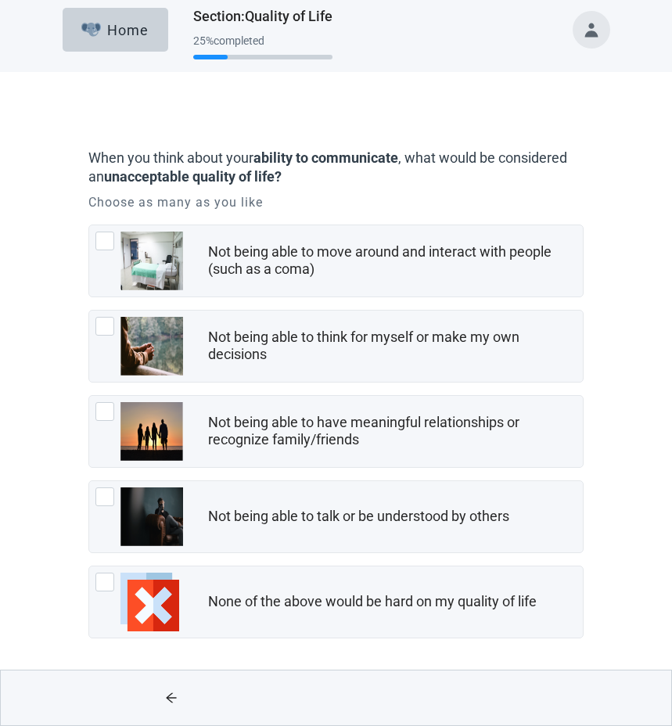
scroll to position [11, 0]
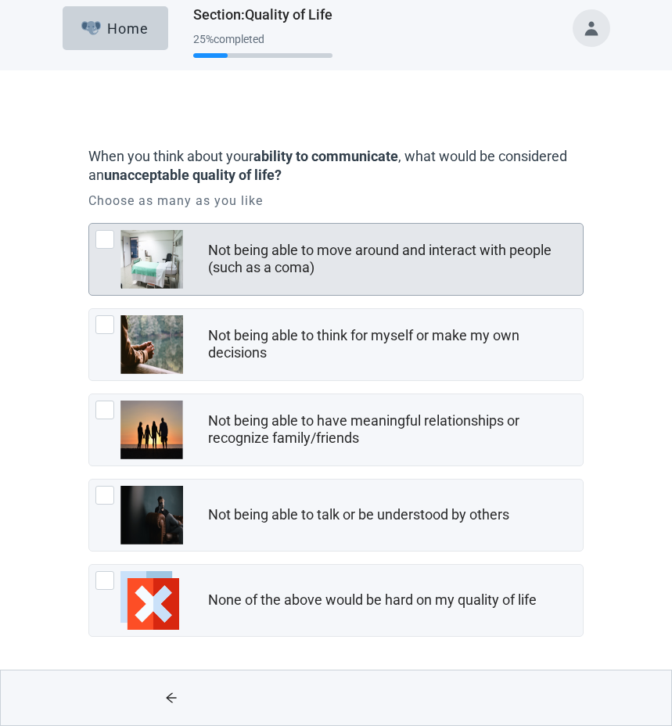
click at [149, 264] on img "Not being able to move around and interact with people (such as a coma), checkb…" at bounding box center [151, 259] width 63 height 59
click at [89, 224] on input "Not being able to move around and interact with people (such as a coma)" at bounding box center [88, 223] width 1 height 1
checkbox input "true"
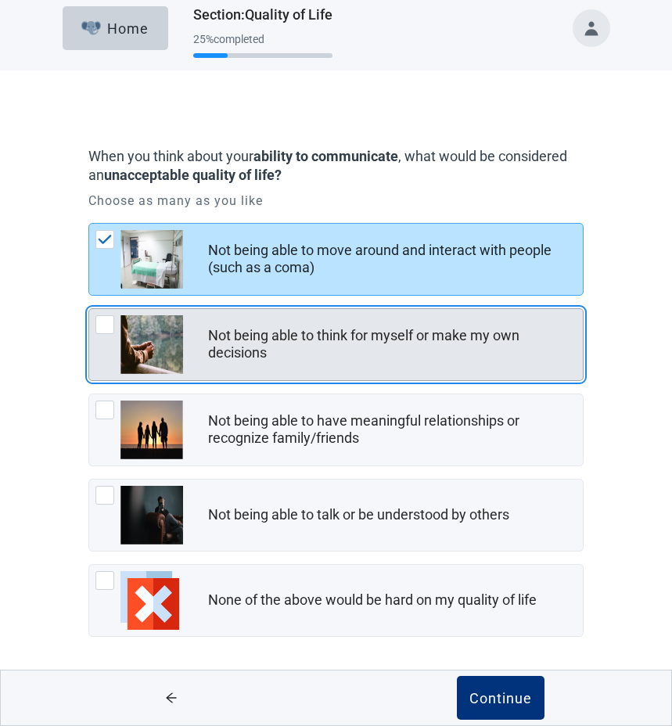
click at [157, 330] on img "Not being able to think for myself or make my own decisions, checkbox, not chec…" at bounding box center [151, 344] width 63 height 59
click at [89, 309] on input "Not being able to think for myself or make my own decisions" at bounding box center [88, 308] width 1 height 1
checkbox input "true"
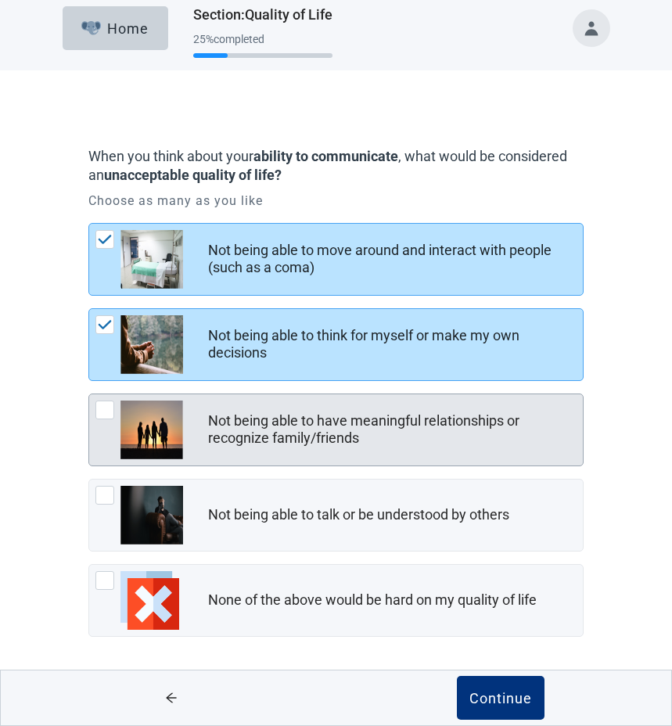
click at [139, 428] on img "Not being able to have meaningful relationships or recognize family/friends, ch…" at bounding box center [151, 429] width 63 height 59
click at [89, 394] on input "Not being able to have meaningful relationships or recognize family/friends" at bounding box center [88, 393] width 1 height 1
checkbox input "true"
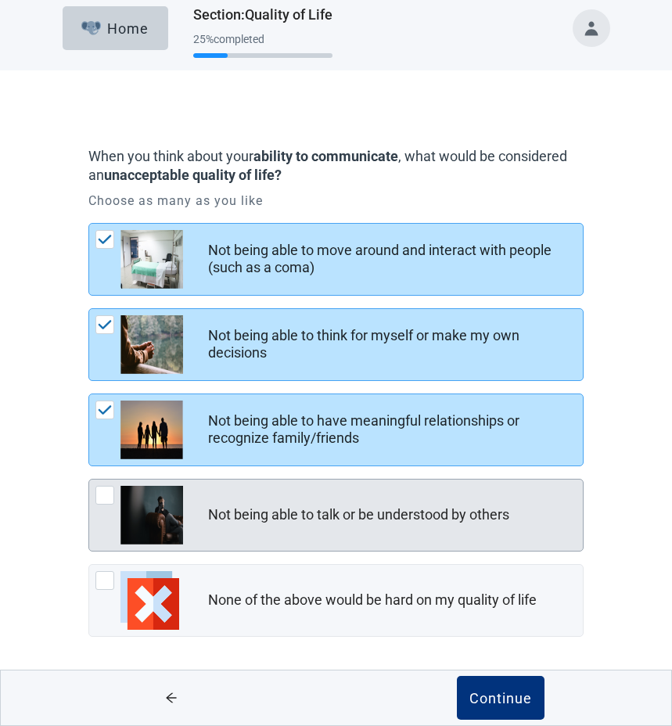
click at [138, 509] on img "Not being able to talk or be understood by others, checkbox, not checked" at bounding box center [151, 515] width 63 height 59
click at [89, 479] on input "Not being able to talk or be understood by others" at bounding box center [88, 479] width 1 height 1
checkbox input "true"
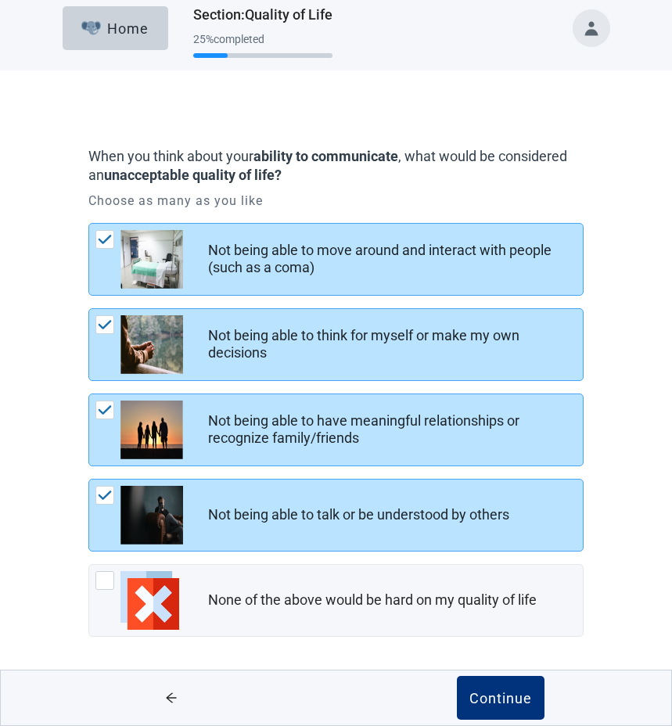
click at [457, 676] on button "Continue" at bounding box center [501, 698] width 88 height 44
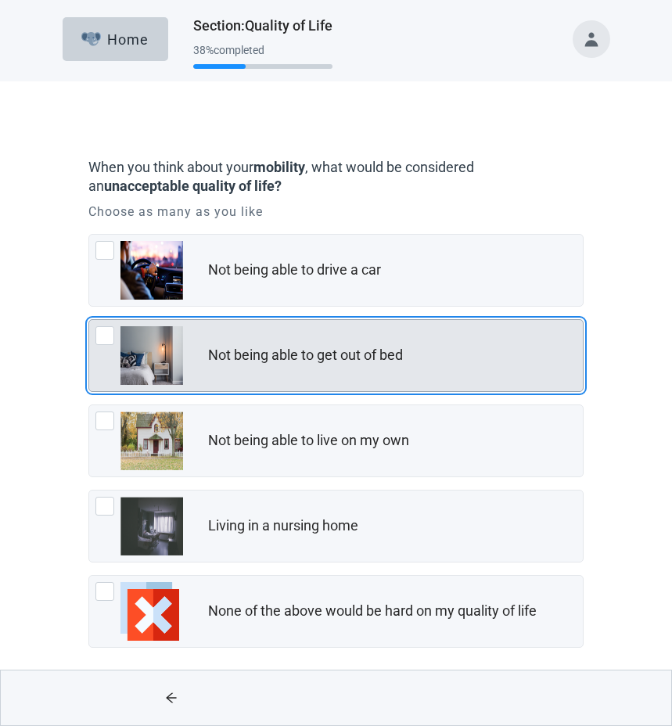
click at [157, 349] on img "Not being able to get out of bed, checkbox, not checked" at bounding box center [151, 355] width 63 height 59
click at [89, 320] on input "Not being able to get out of bed" at bounding box center [88, 319] width 1 height 1
checkbox input "true"
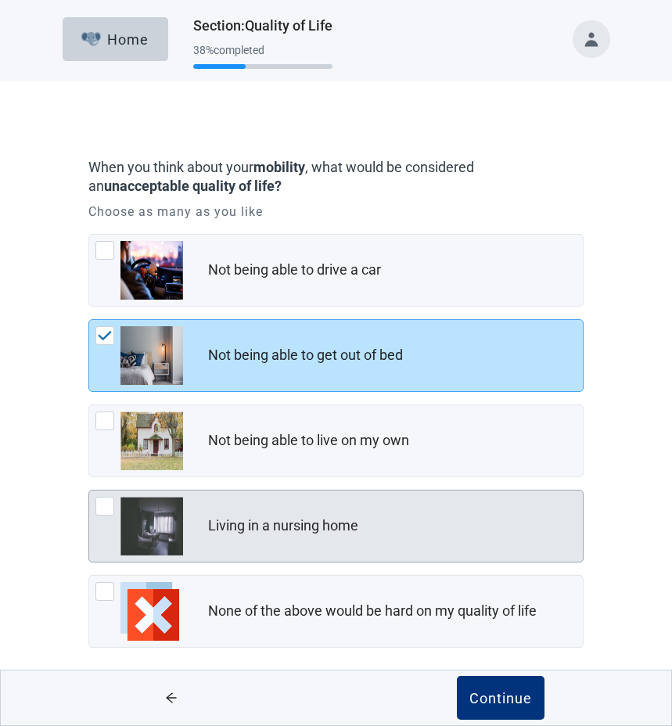
click at [168, 522] on img "Living in a nursing home, checkbox, not checked" at bounding box center [151, 526] width 63 height 59
click at [89, 490] on input "Living in a nursing home" at bounding box center [88, 490] width 1 height 1
checkbox input "true"
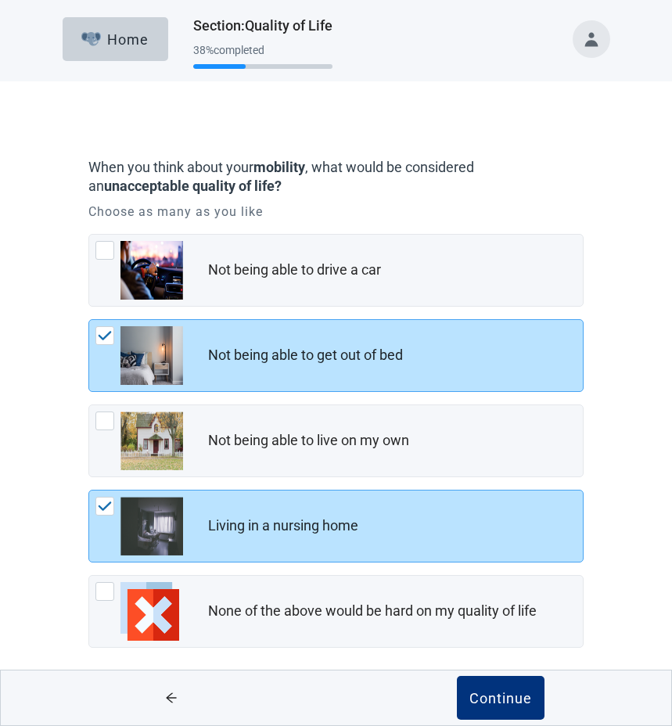
click at [457, 676] on button "Continue" at bounding box center [501, 698] width 88 height 44
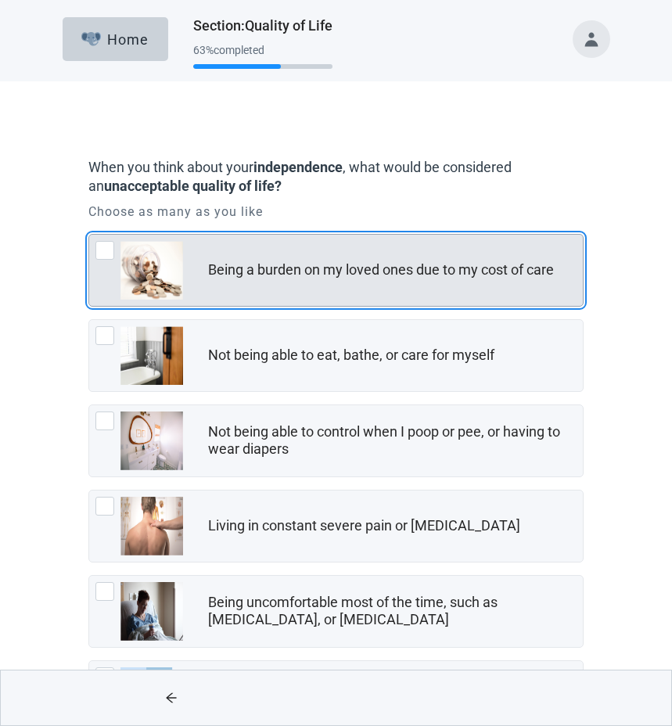
click at [156, 264] on img "Being a burden on my loved ones due to my cost of care, checkbox, not checked" at bounding box center [151, 270] width 63 height 59
click at [89, 235] on input "Being a burden on my loved ones due to my cost of care" at bounding box center [88, 234] width 1 height 1
checkbox input "true"
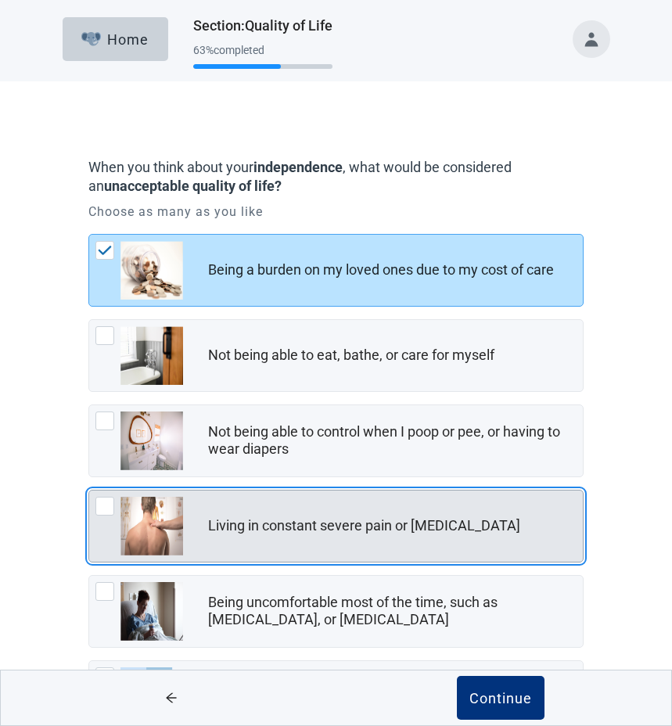
click at [146, 522] on img "Living in constant severe pain or shortness of breath, checkbox, not checked" at bounding box center [151, 526] width 63 height 59
click at [89, 490] on input "Living in constant severe pain or [MEDICAL_DATA]" at bounding box center [88, 490] width 1 height 1
checkbox input "true"
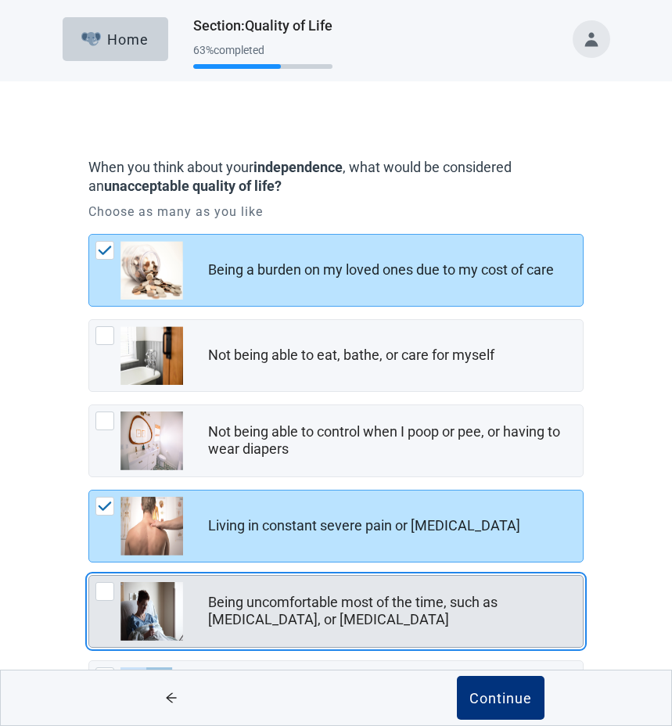
click at [143, 619] on img "Being uncomfortable most of the time, such as nausea, vomiting, or diarrhea, ch…" at bounding box center [151, 611] width 63 height 59
click at [89, 576] on input "Being uncomfortable most of the time, such as [MEDICAL_DATA], or [MEDICAL_DATA]" at bounding box center [88, 575] width 1 height 1
checkbox input "true"
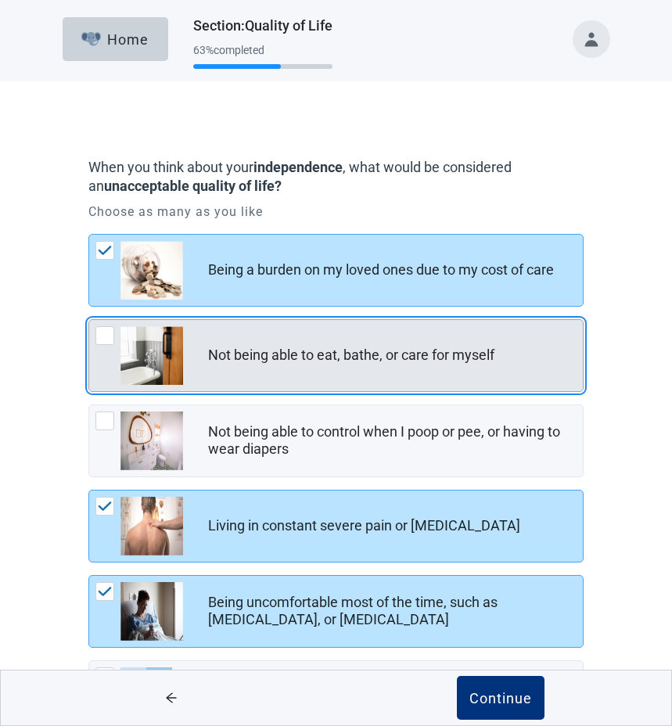
click at [151, 349] on img "Not being able to eat, bathe, or care for myself, checkbox, not checked" at bounding box center [151, 355] width 63 height 59
click at [89, 320] on input "Not being able to eat, bathe, or care for myself" at bounding box center [88, 319] width 1 height 1
checkbox input "true"
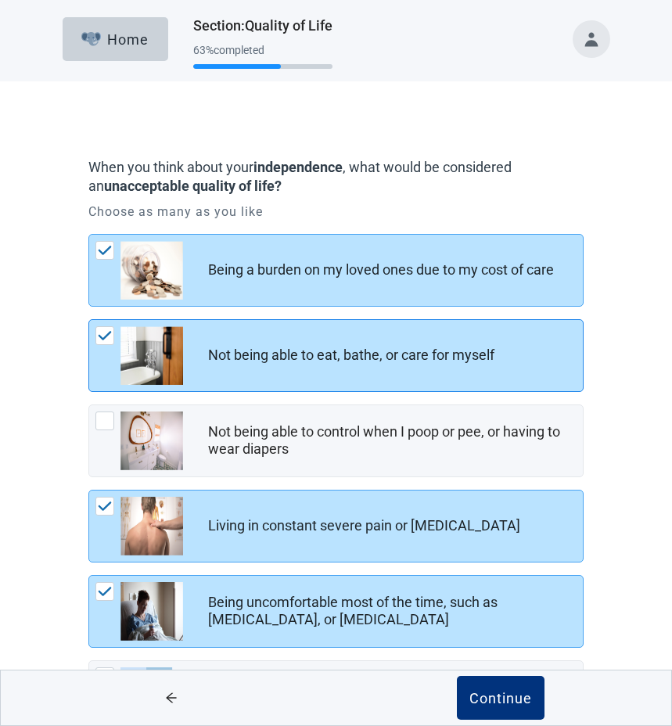
click at [457, 676] on button "Continue" at bounding box center [501, 698] width 88 height 44
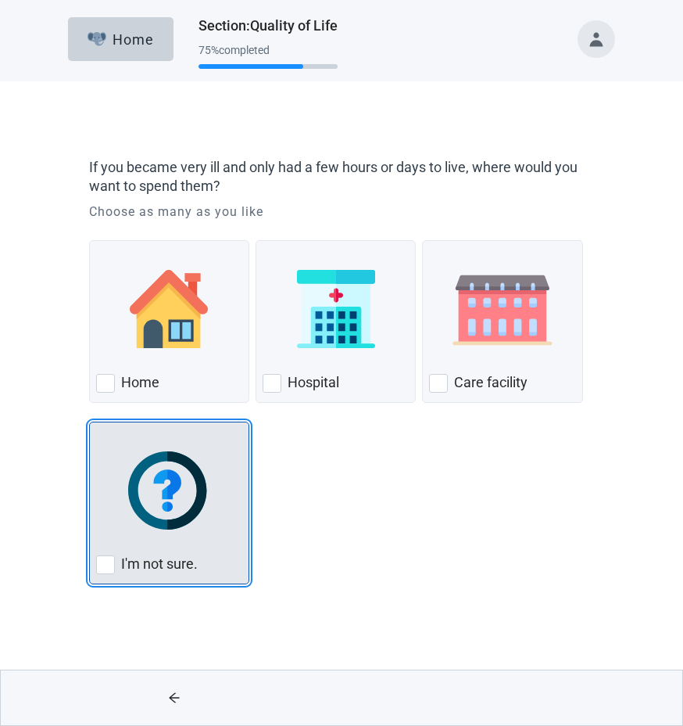
click at [163, 482] on img "I'm not sure., checkbox, not checked" at bounding box center [169, 490] width 82 height 78
click at [90, 422] on input "I'm not sure." at bounding box center [89, 421] width 1 height 1
checkbox input "true"
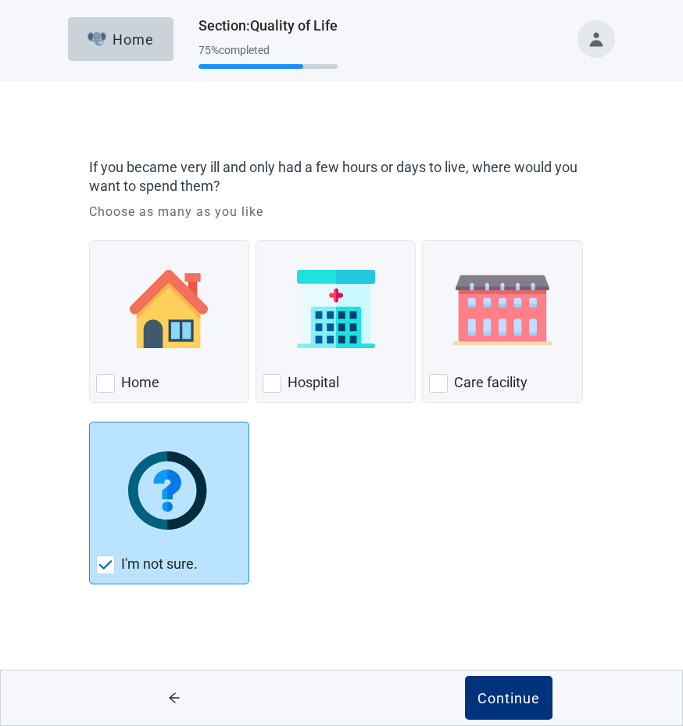
click at [465, 676] on button "Continue" at bounding box center [509, 698] width 88 height 44
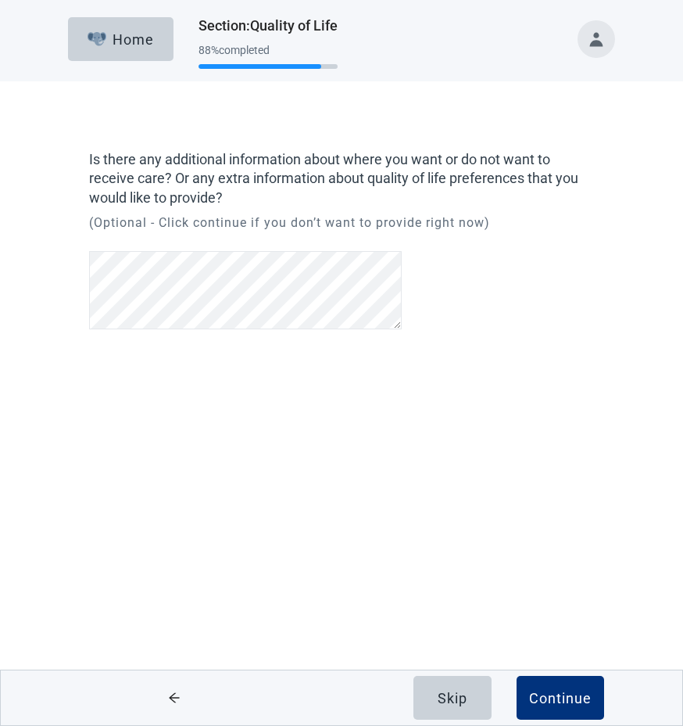
click at [357, 310] on div "Is there any additional information about where you want or do not want to rece…" at bounding box center [341, 268] width 615 height 311
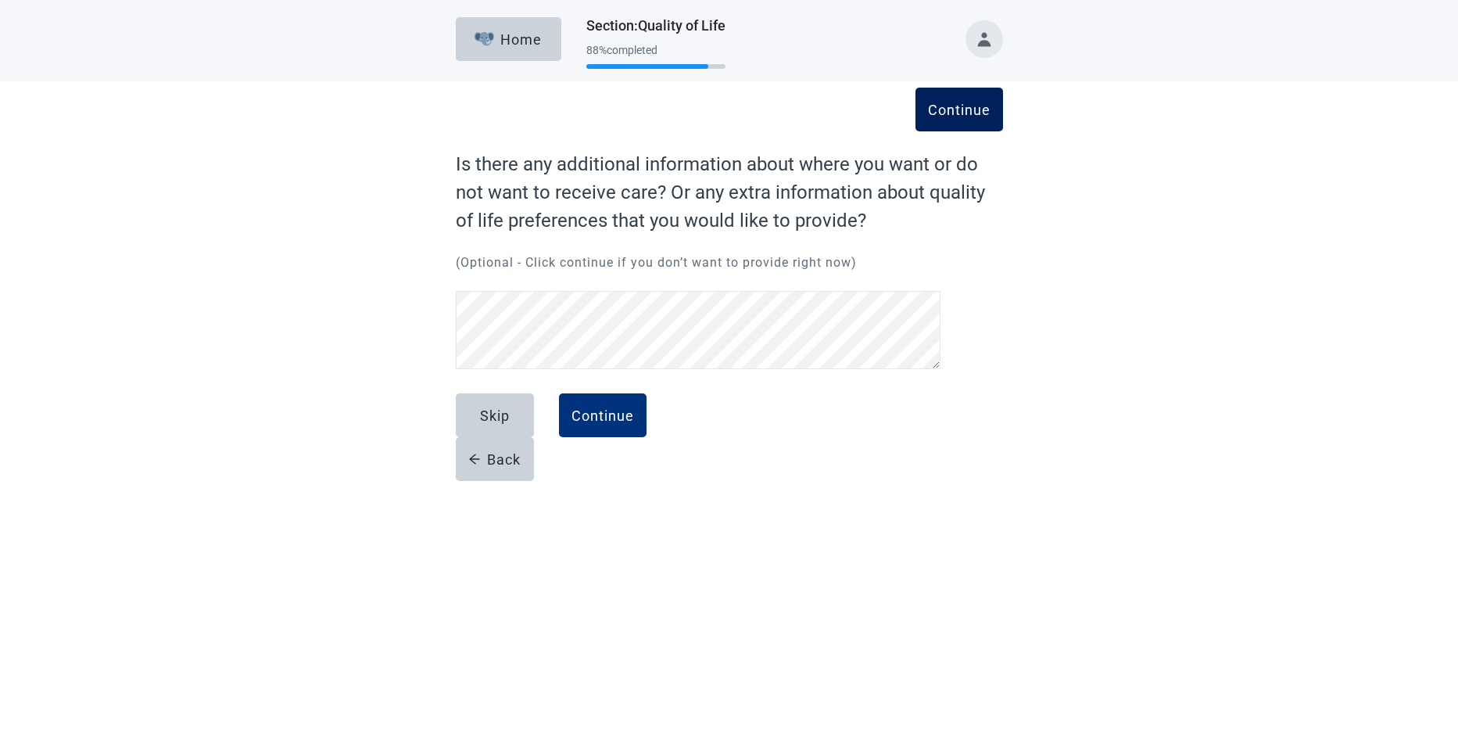
click at [671, 112] on div "Continue" at bounding box center [959, 110] width 63 height 16
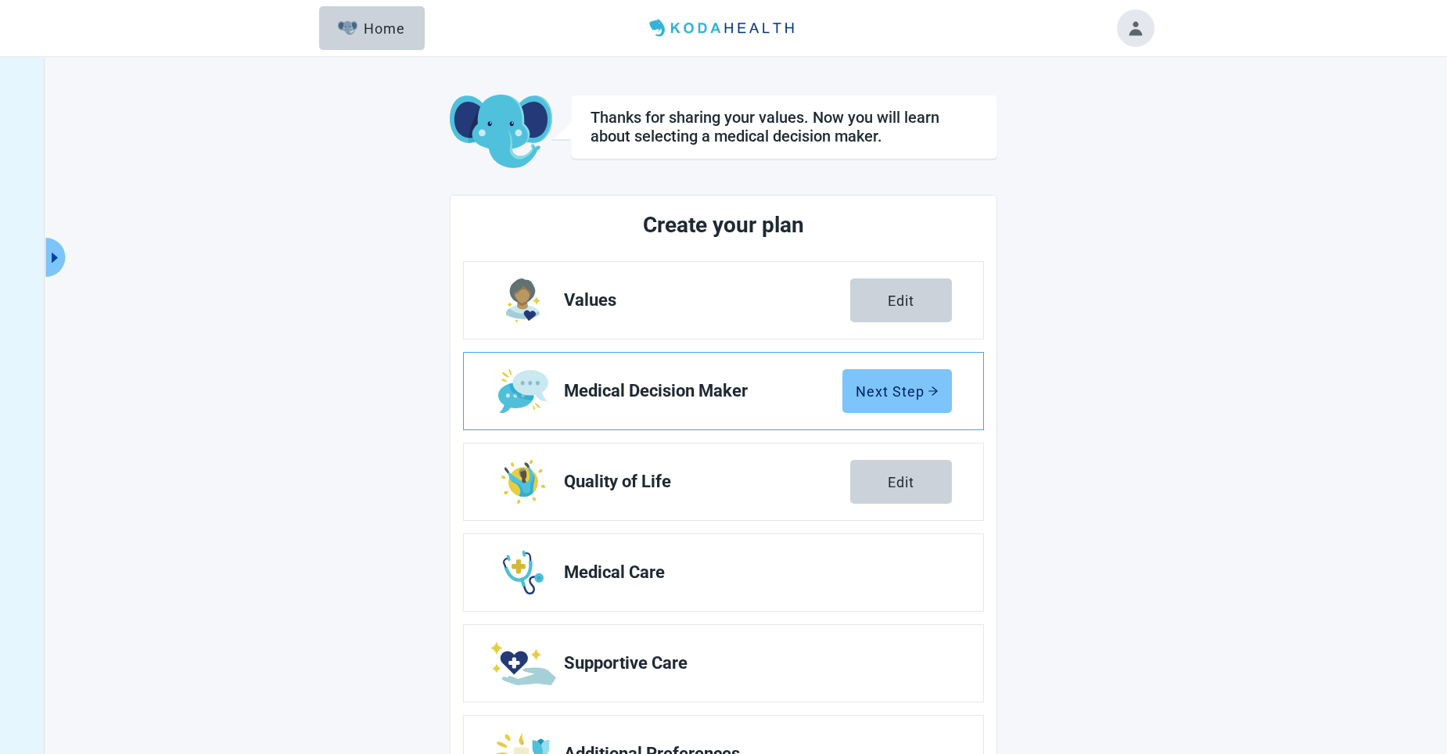
click at [671, 387] on div "Next Step" at bounding box center [896, 391] width 83 height 16
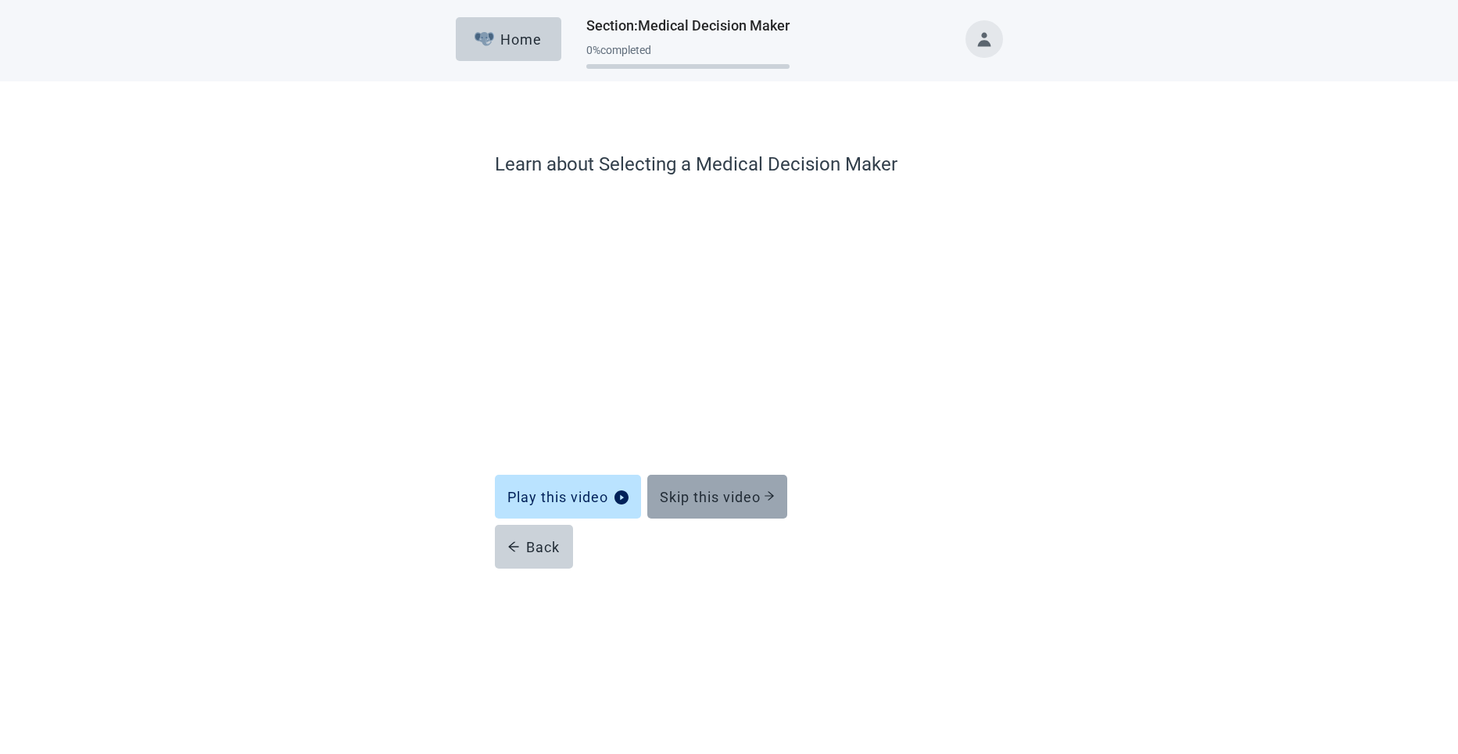
click at [671, 490] on div "Skip this video" at bounding box center [717, 497] width 115 height 16
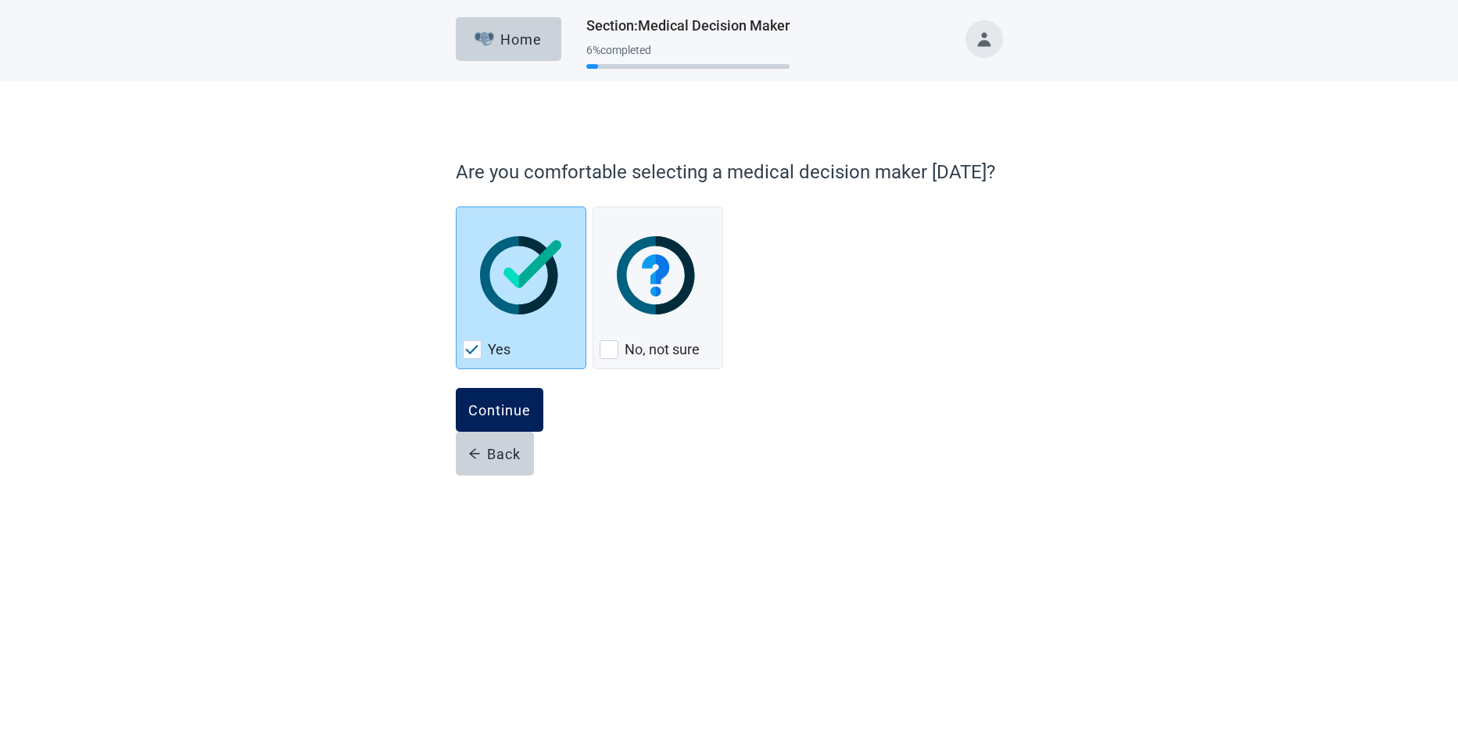
click at [482, 403] on div "Continue" at bounding box center [499, 410] width 63 height 16
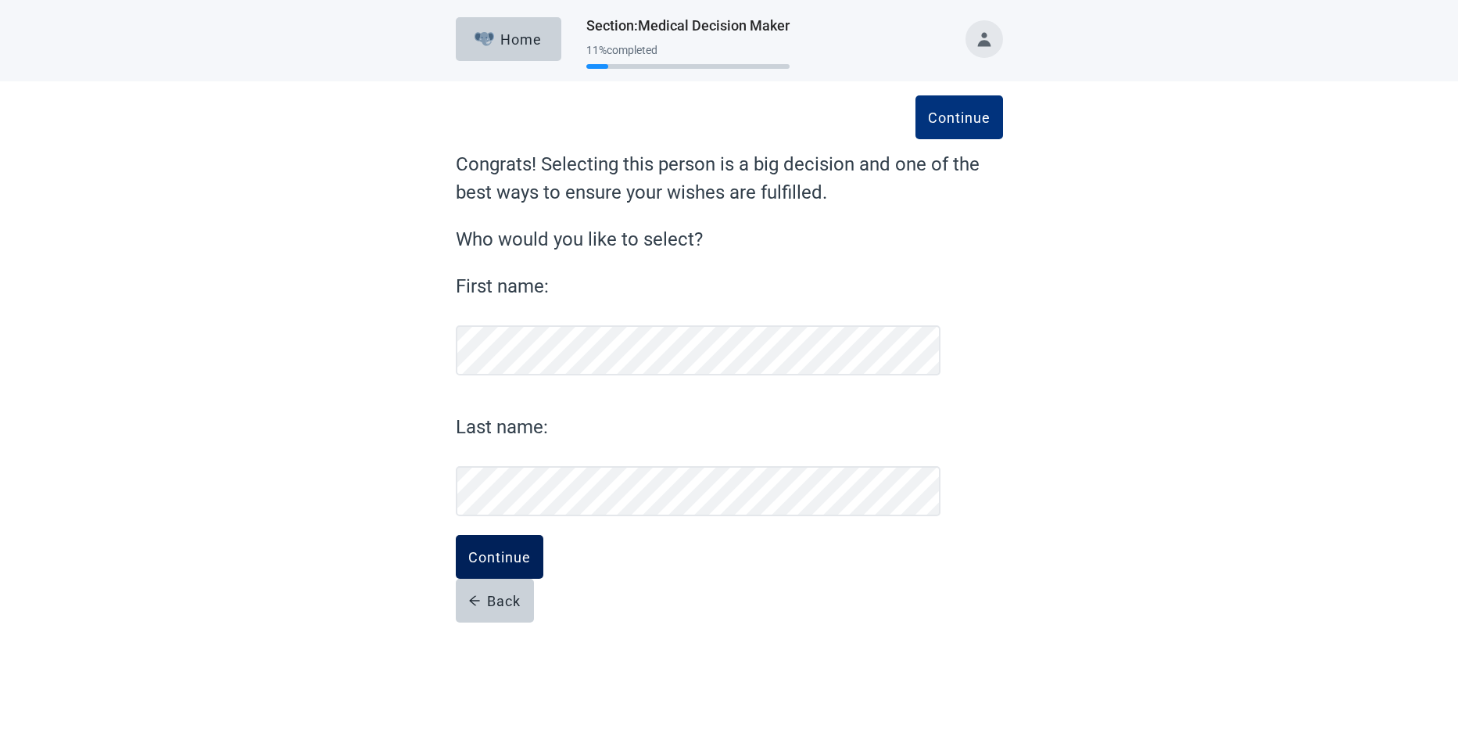
click at [503, 550] on div "Continue" at bounding box center [499, 557] width 63 height 16
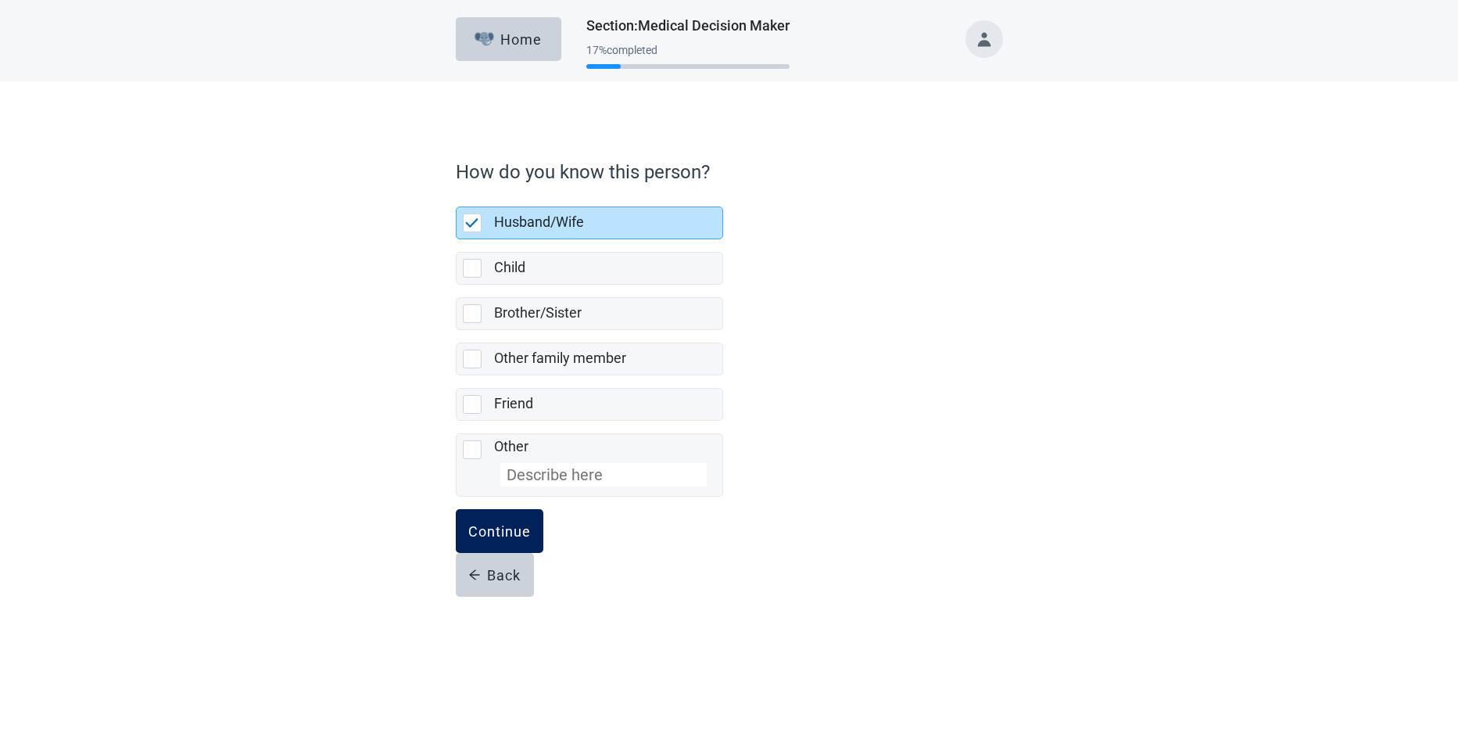
click at [494, 525] on div "Continue" at bounding box center [499, 531] width 63 height 16
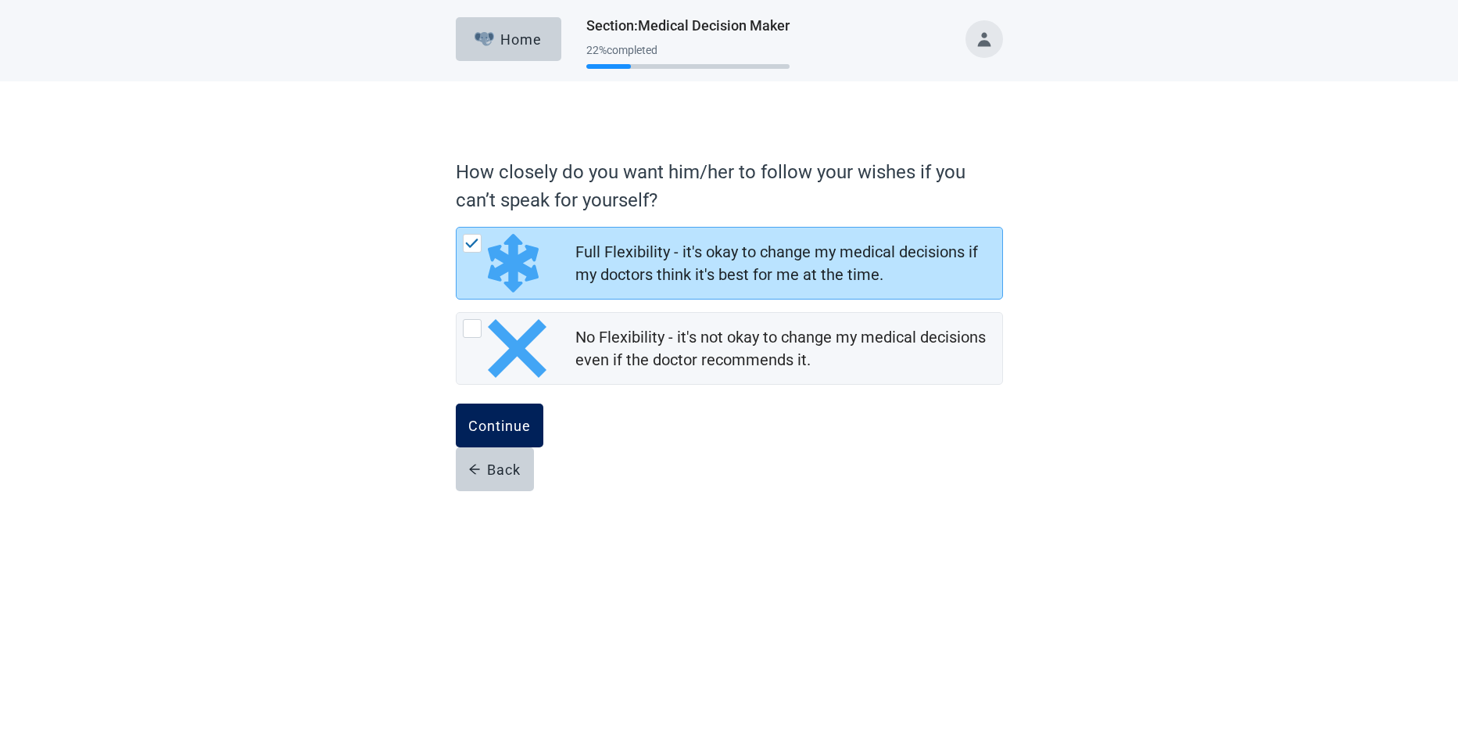
click at [493, 427] on div "Continue" at bounding box center [499, 426] width 63 height 16
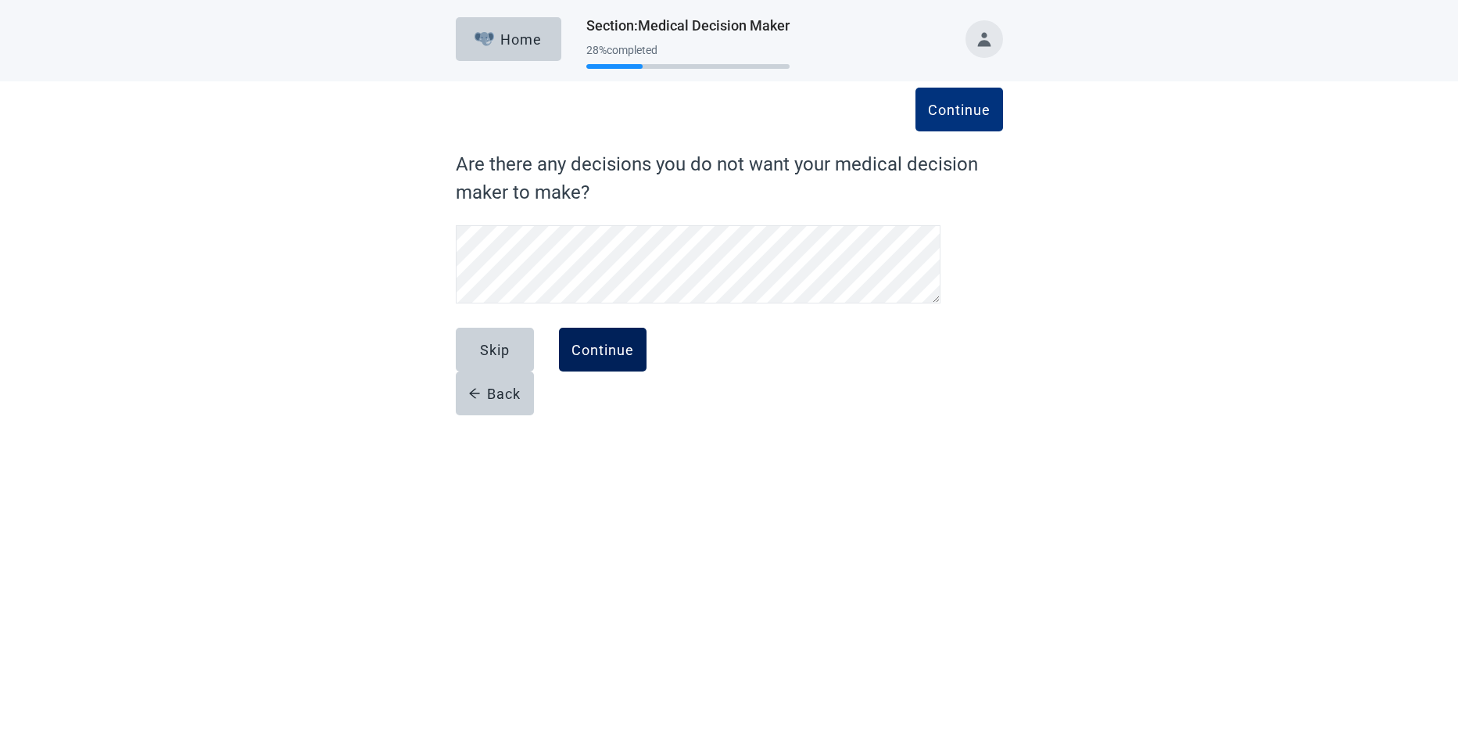
click at [604, 346] on div "Continue" at bounding box center [603, 350] width 63 height 16
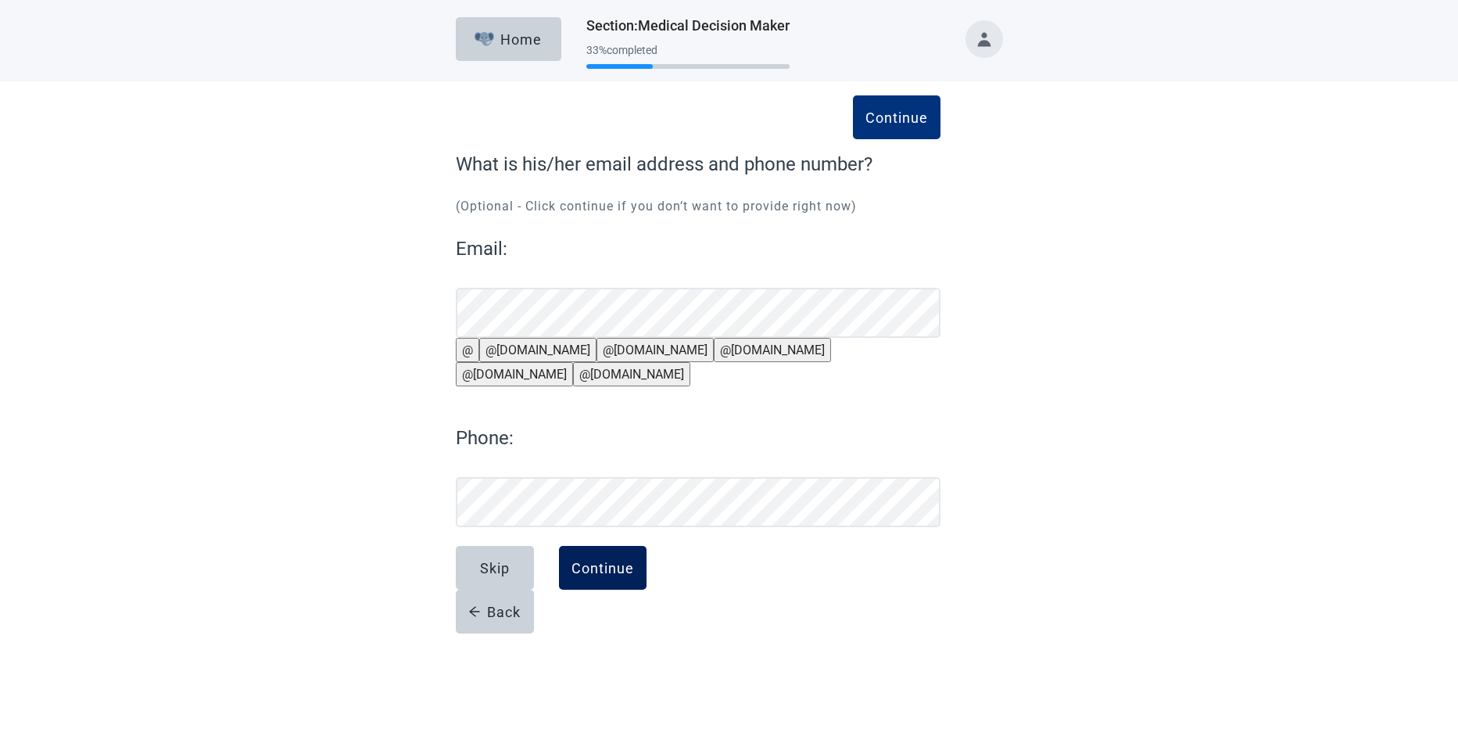
click at [608, 576] on div "Continue" at bounding box center [603, 568] width 63 height 16
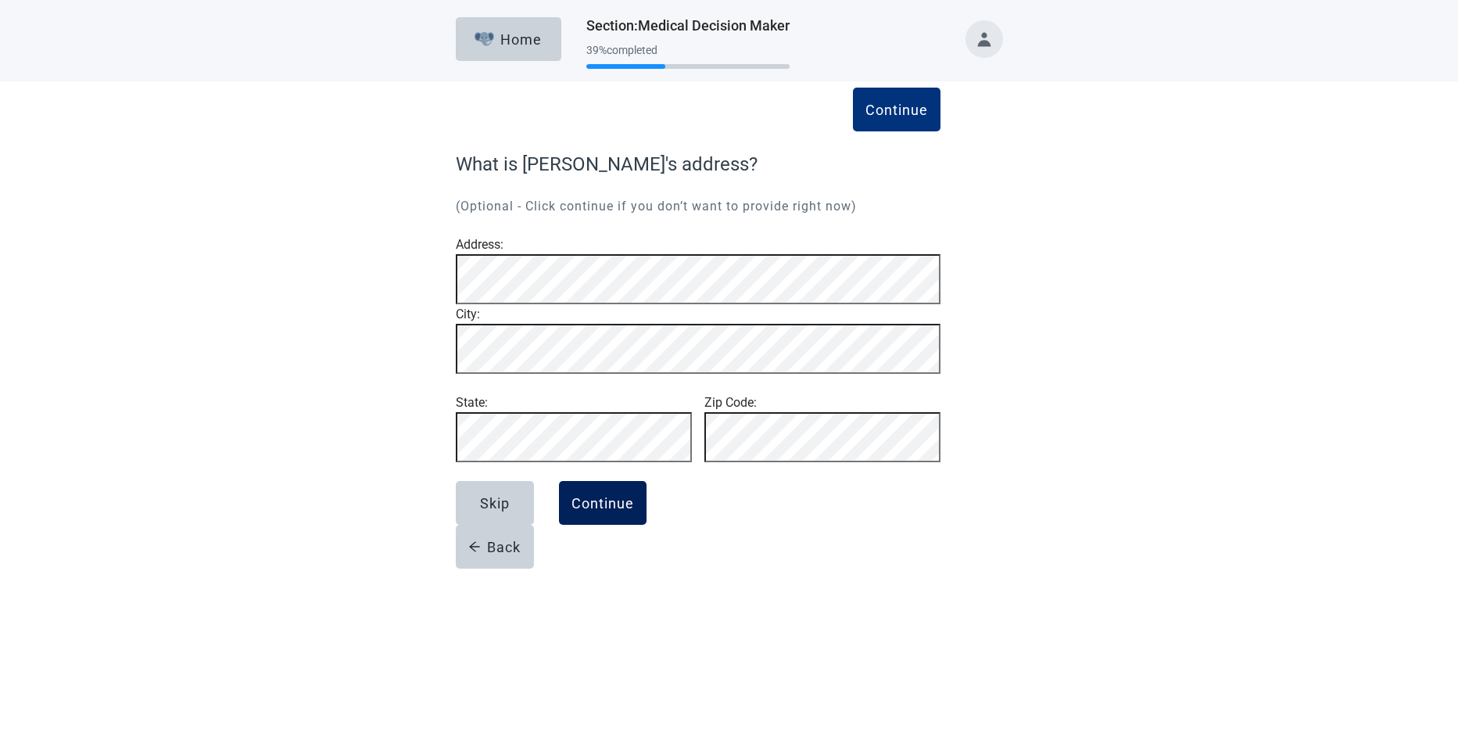
click at [575, 511] on div "Continue" at bounding box center [603, 503] width 63 height 16
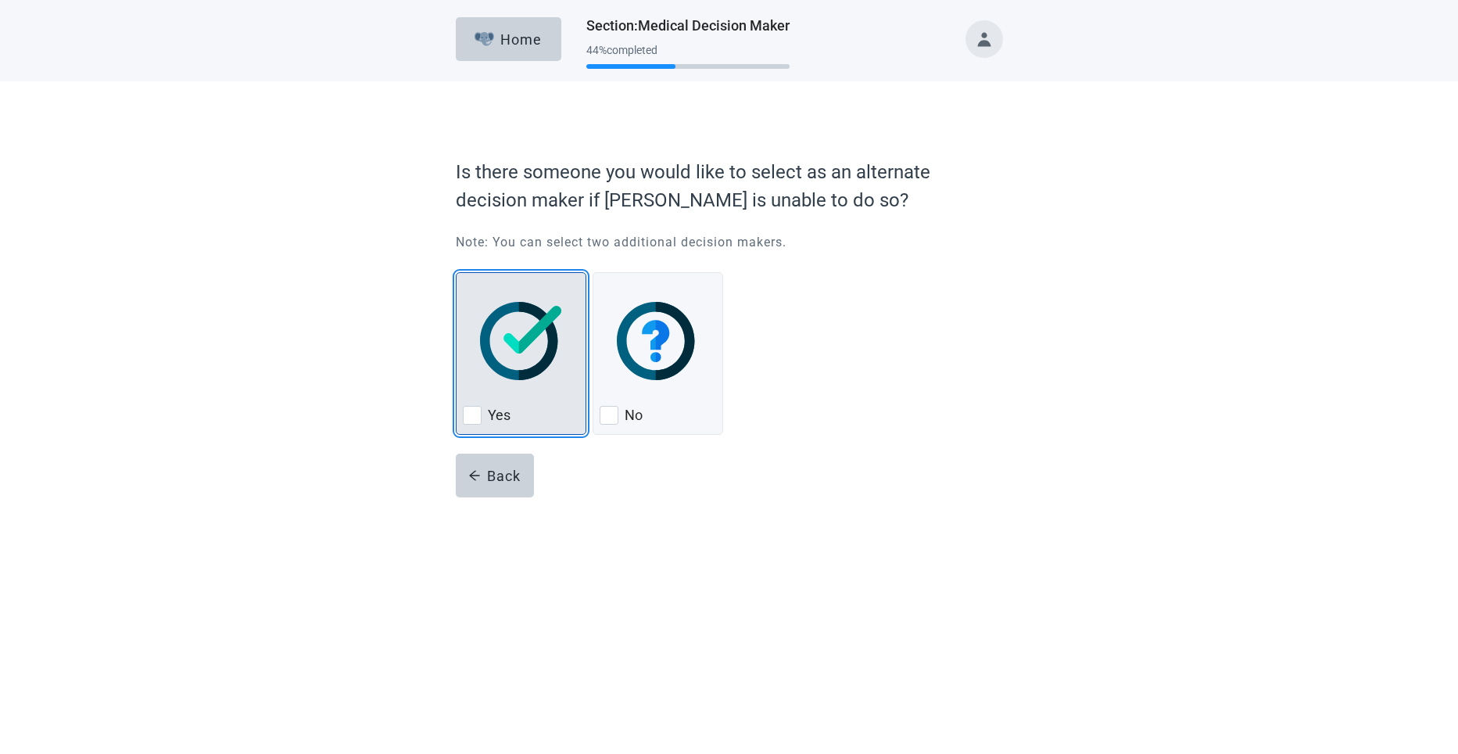
click at [472, 418] on div "Yes, checkbox, not checked" at bounding box center [472, 415] width 19 height 19
click at [457, 273] on input "Yes" at bounding box center [456, 272] width 1 height 1
checkbox input "true"
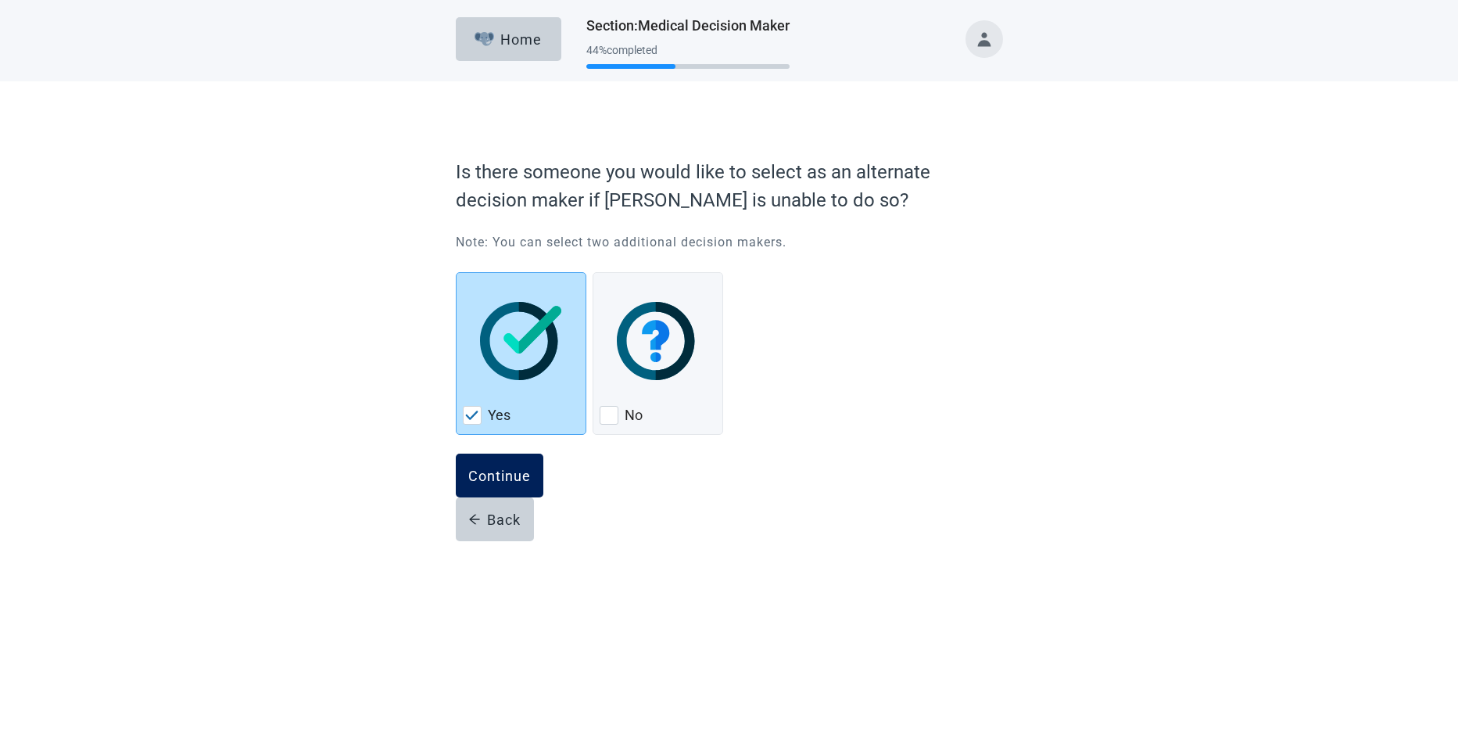
click at [471, 479] on div "Continue" at bounding box center [499, 476] width 63 height 16
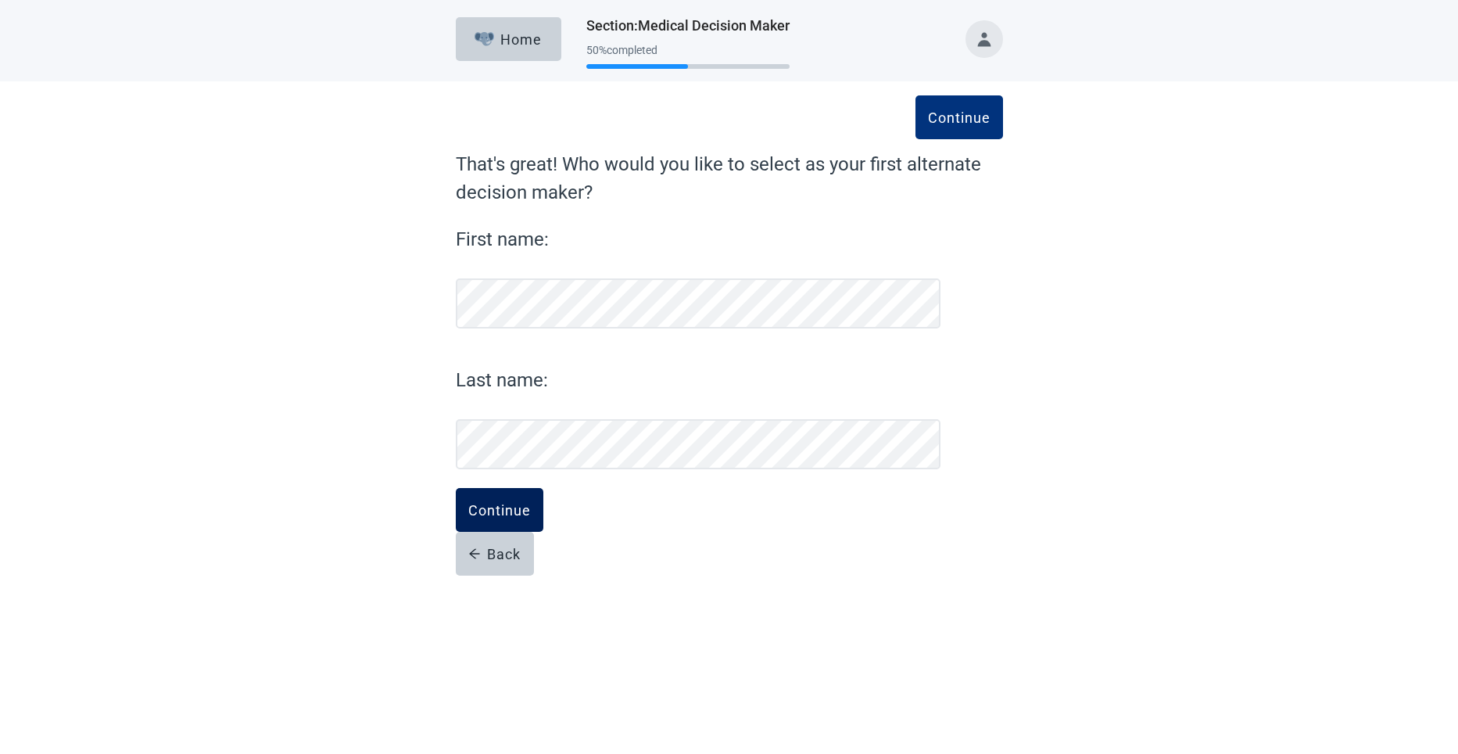
click at [486, 515] on div "Continue" at bounding box center [499, 510] width 63 height 16
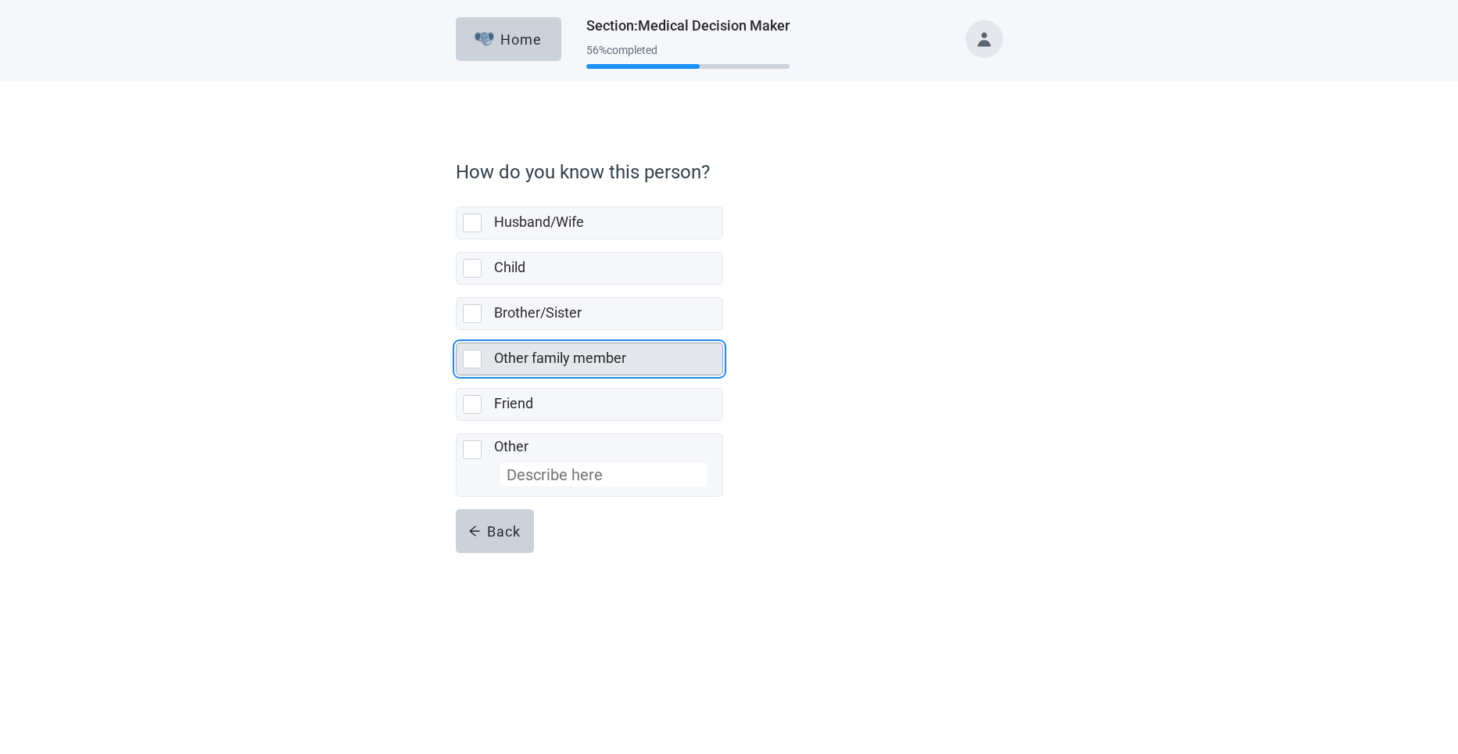
click at [471, 358] on div "Other family member, checkbox, not selected" at bounding box center [472, 359] width 19 height 19
click at [457, 331] on input "Other family member" at bounding box center [456, 330] width 1 height 1
checkbox input "true"
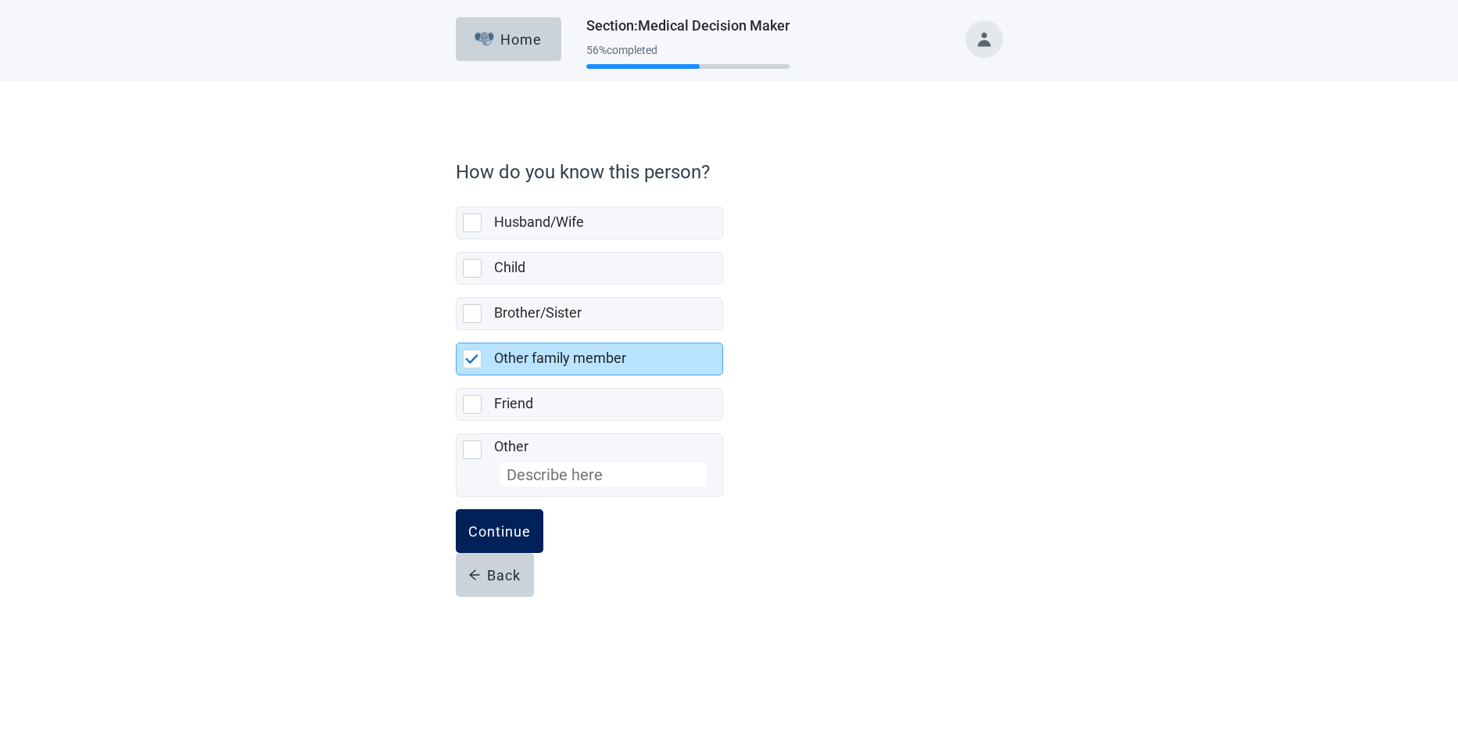
click at [490, 528] on div "Continue" at bounding box center [499, 531] width 63 height 16
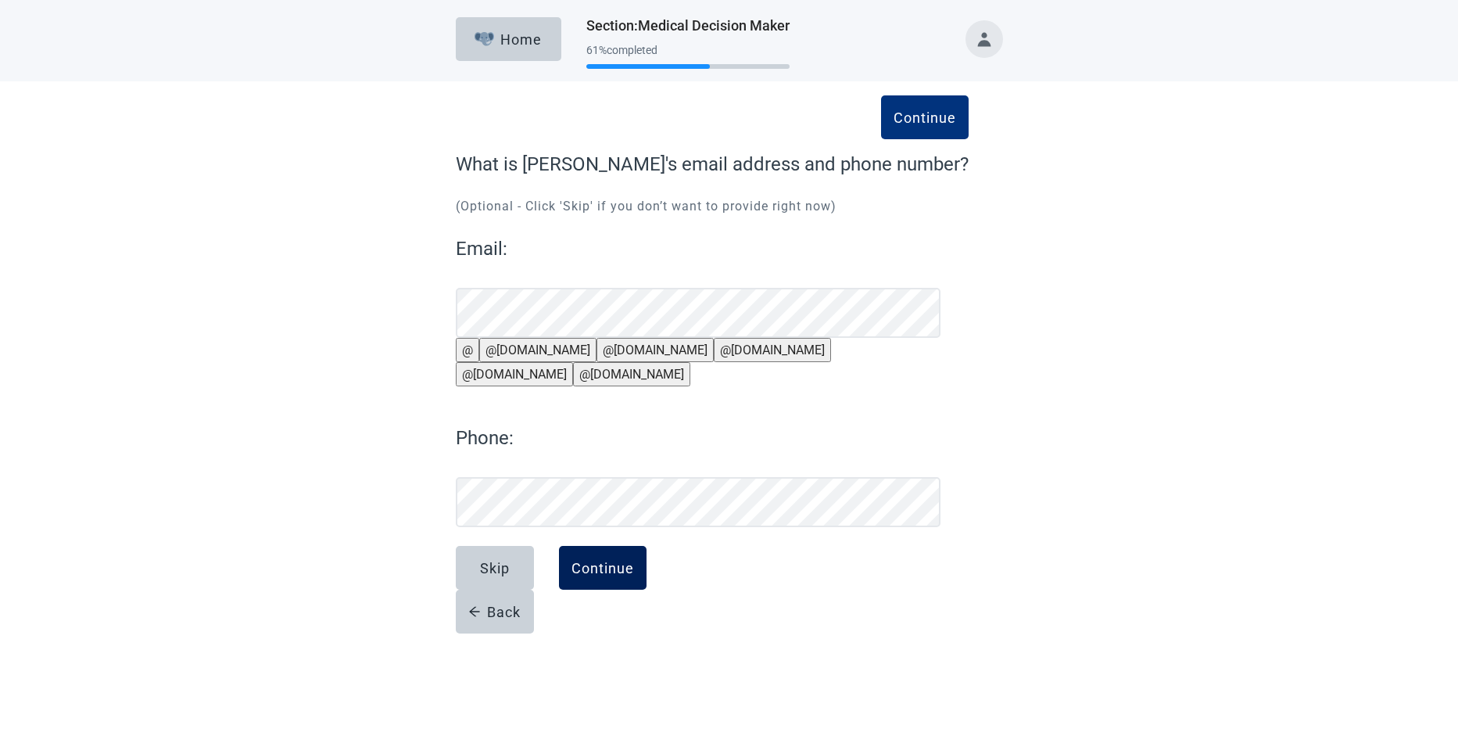
click at [611, 576] on div "Continue" at bounding box center [603, 568] width 63 height 16
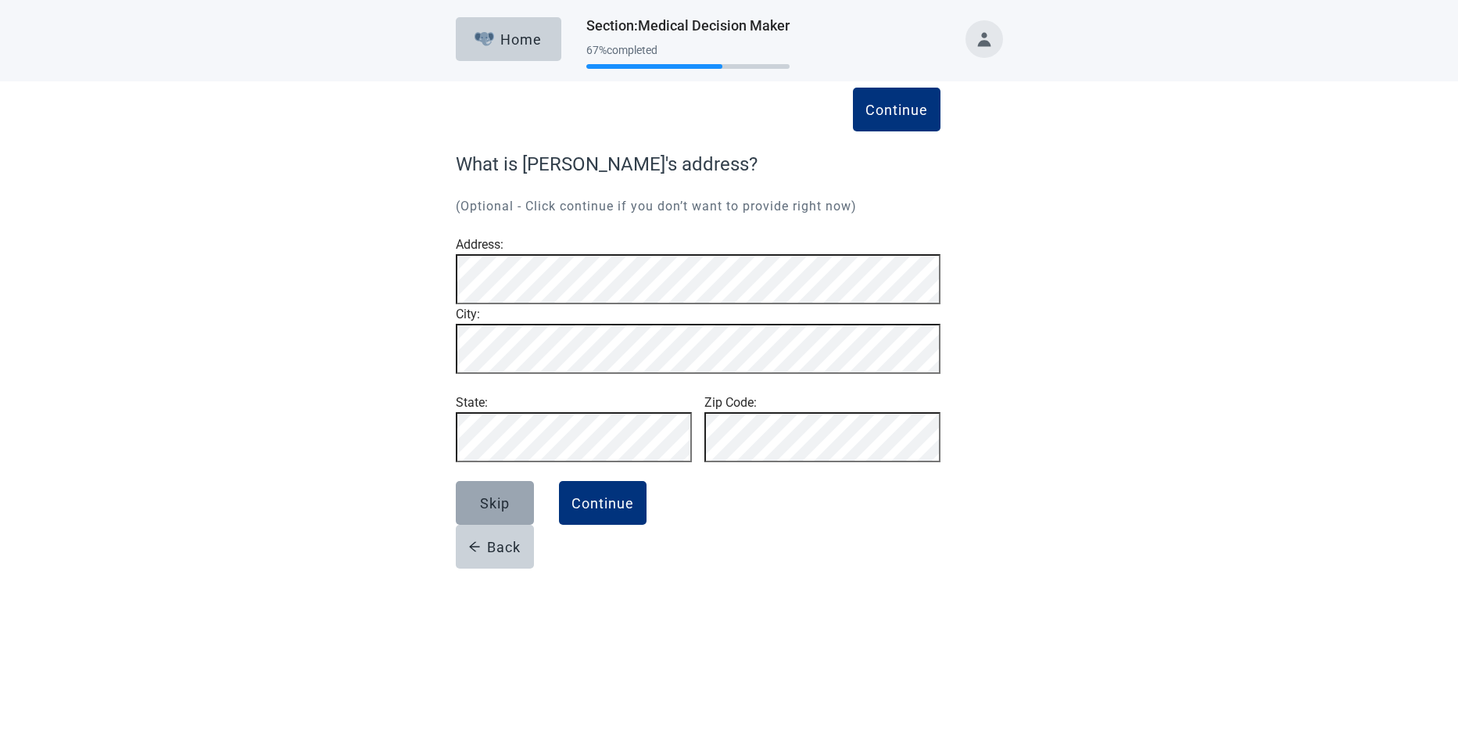
click at [484, 511] on div "Skip" at bounding box center [495, 503] width 30 height 16
click at [593, 511] on div "Continue" at bounding box center [603, 503] width 63 height 16
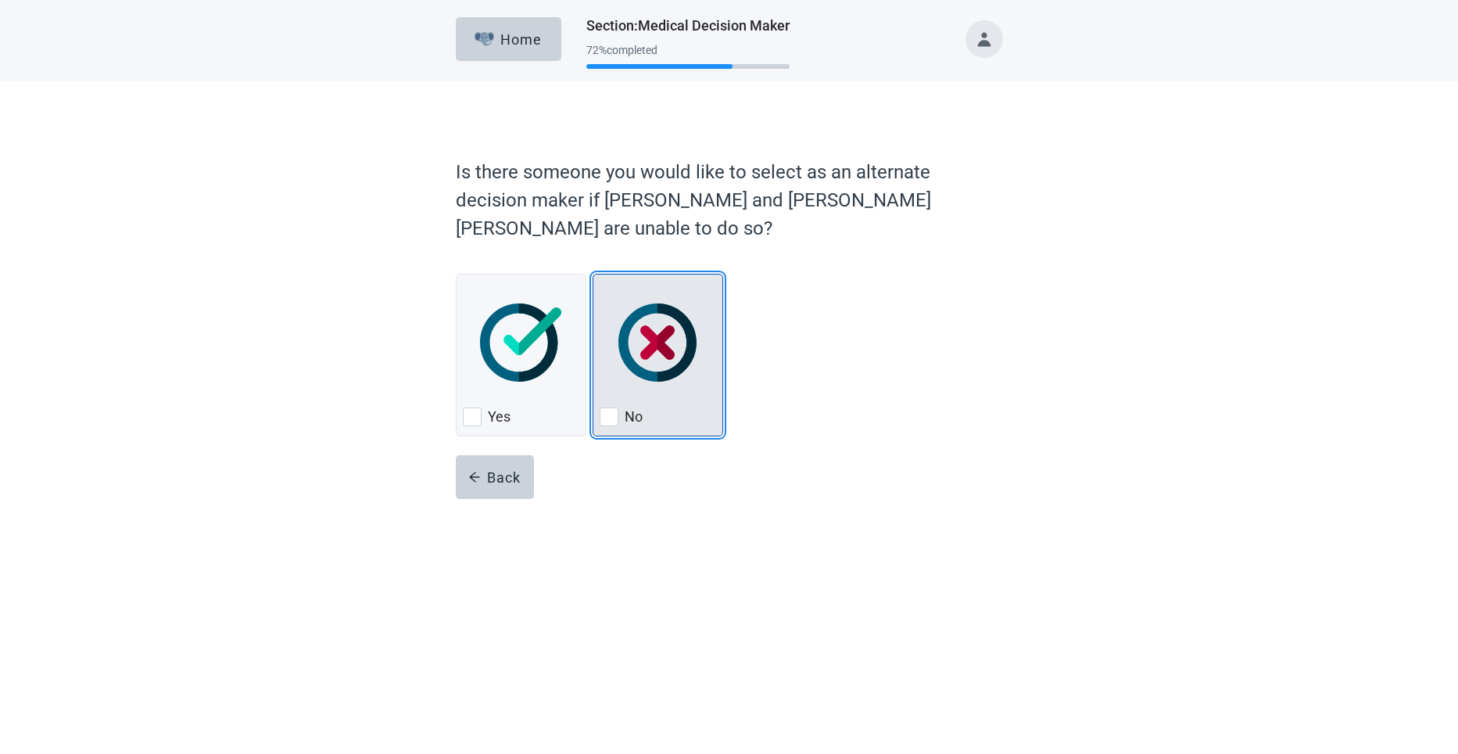
click at [612, 407] on div "No, checkbox, not checked" at bounding box center [609, 416] width 19 height 19
click at [594, 274] on input "No" at bounding box center [593, 274] width 1 height 1
checkbox input "true"
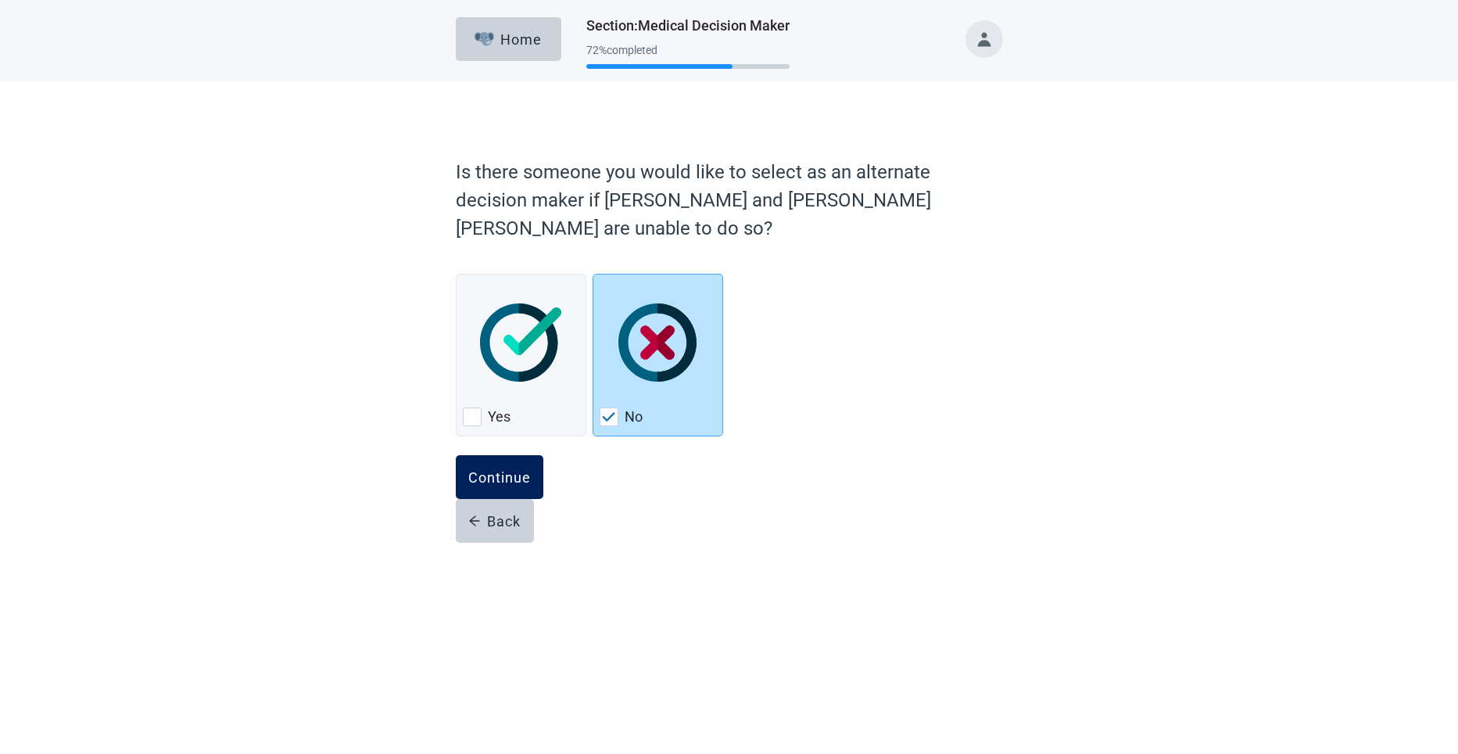
click at [515, 469] on div "Continue" at bounding box center [499, 477] width 63 height 16
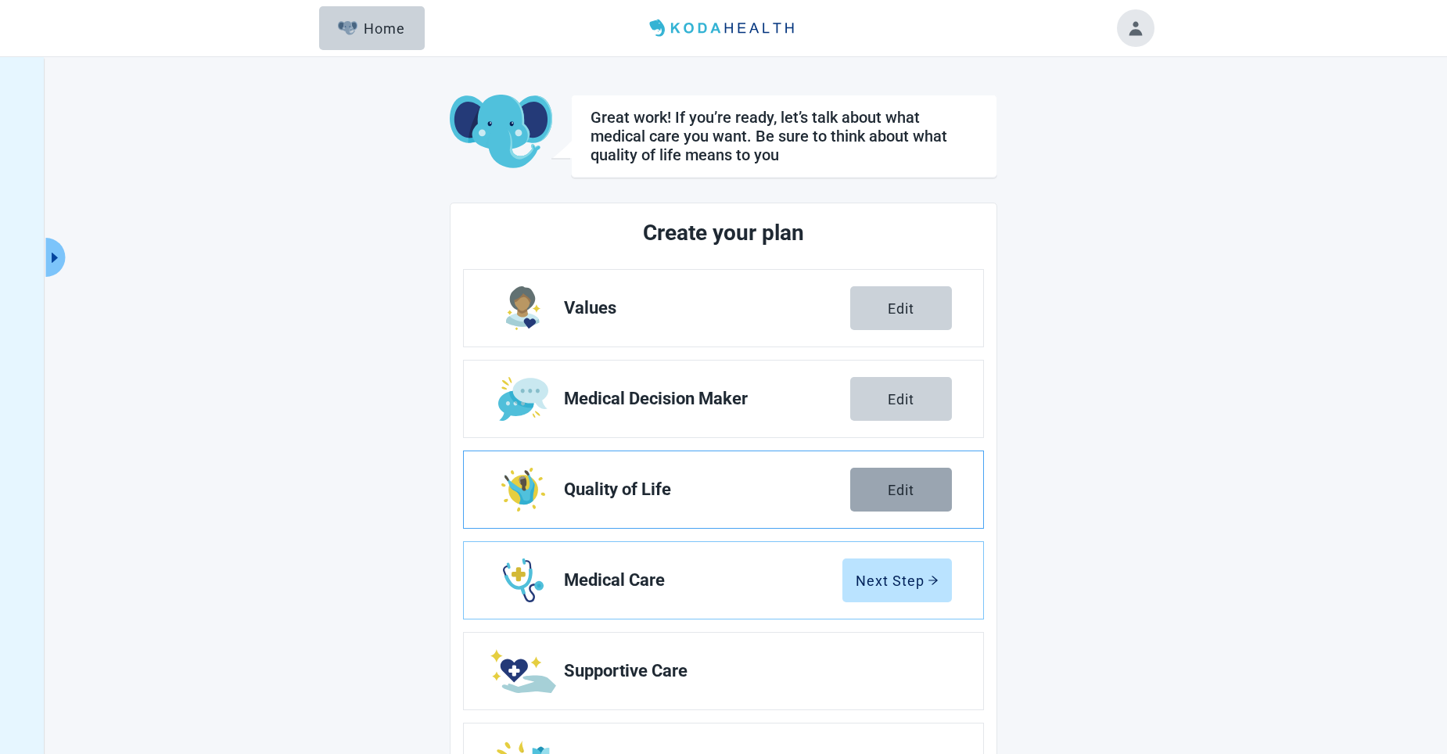
click at [671, 479] on button "Edit" at bounding box center [901, 490] width 102 height 44
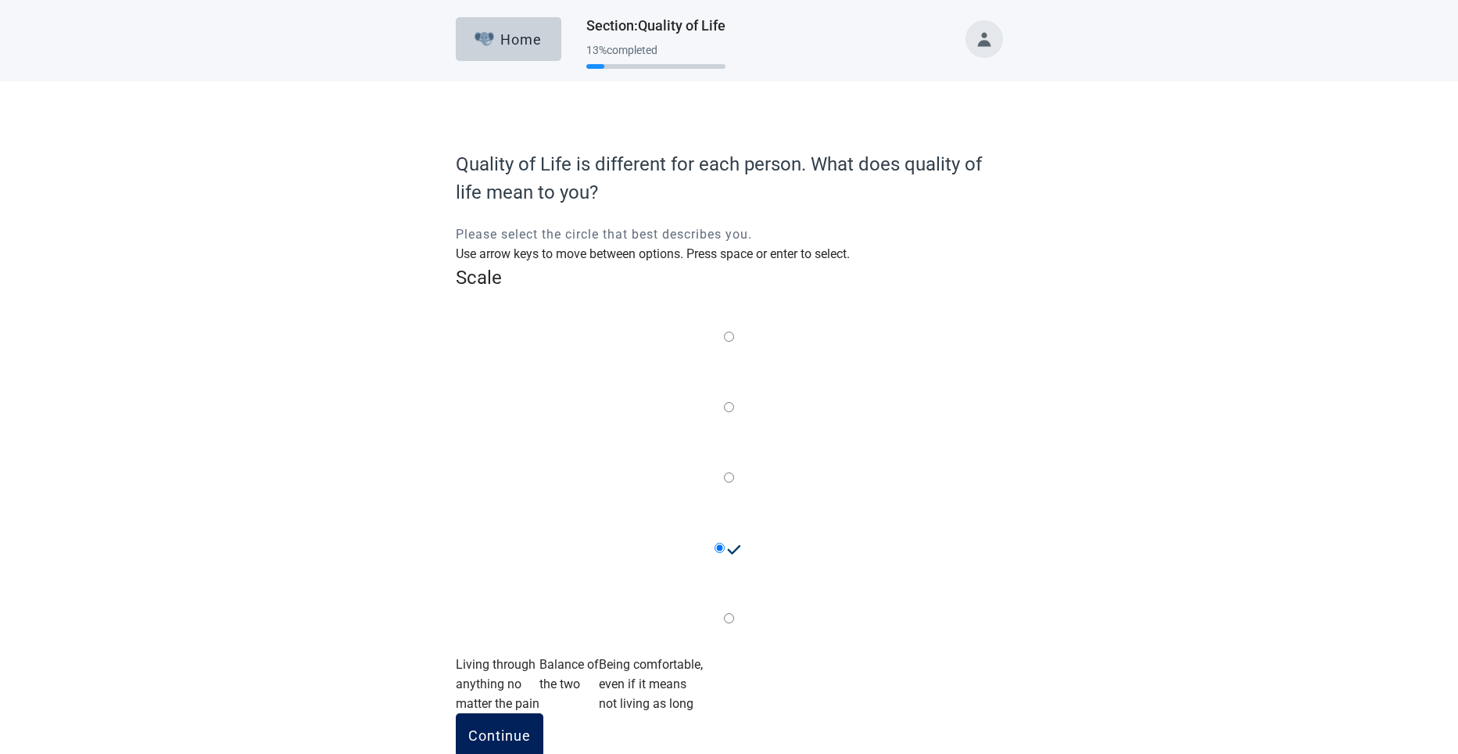
click at [484, 725] on div "Continue" at bounding box center [499, 735] width 63 height 16
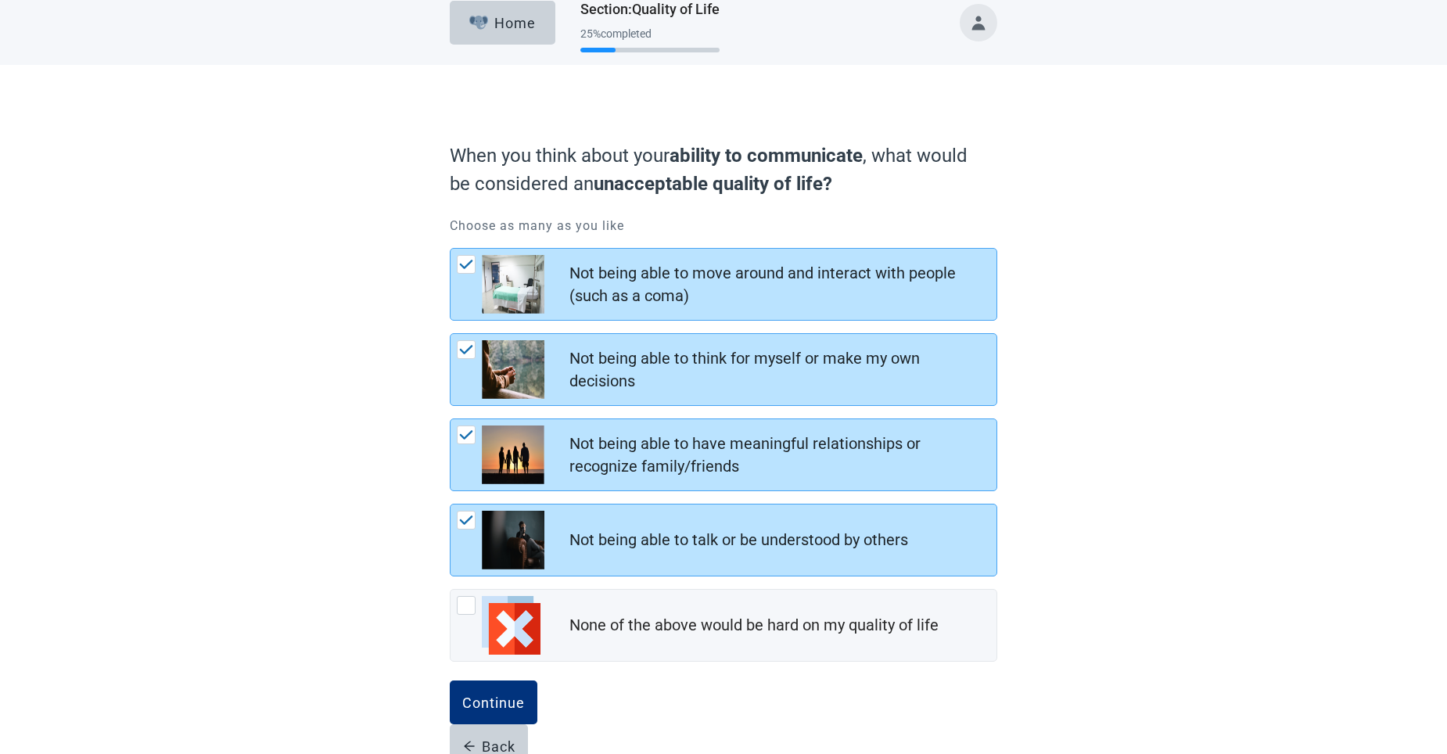
scroll to position [21, 0]
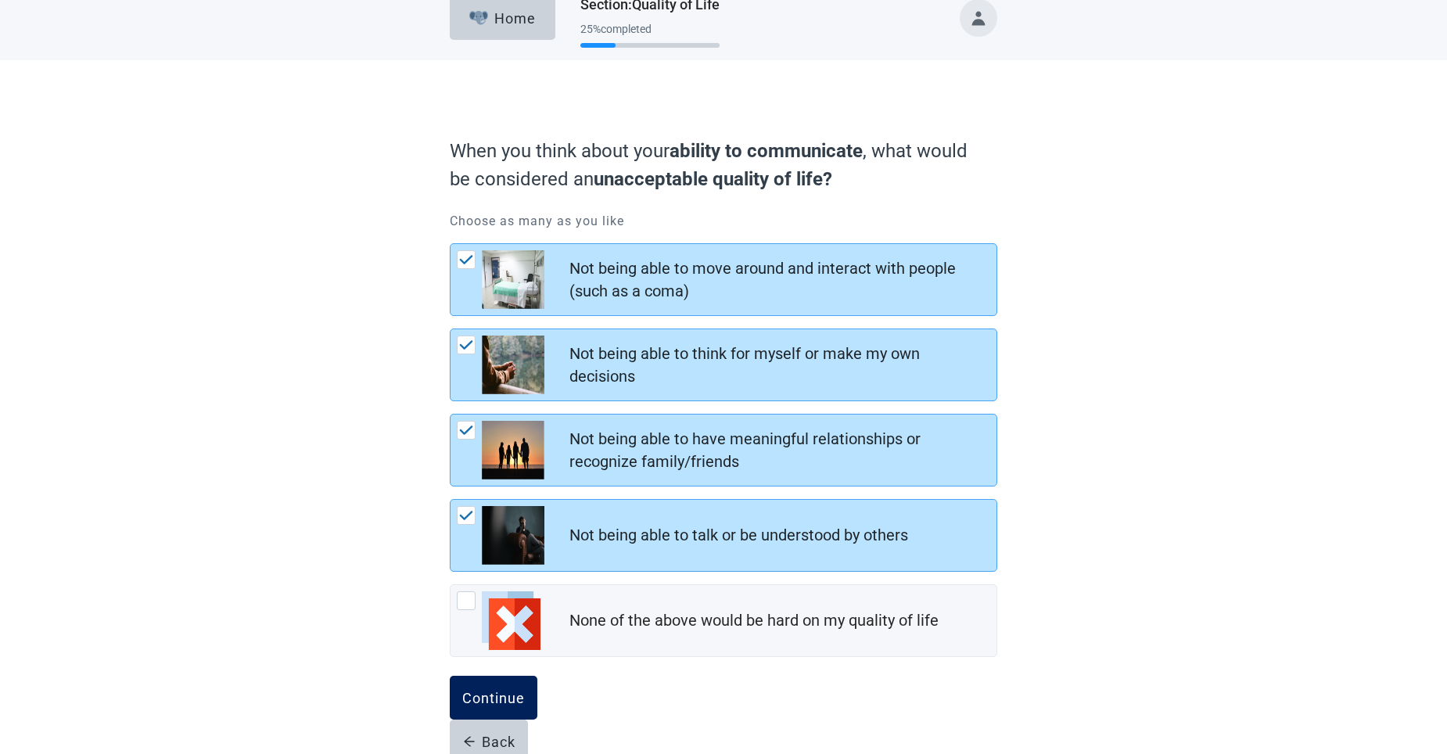
click at [497, 703] on div "Continue" at bounding box center [493, 698] width 63 height 16
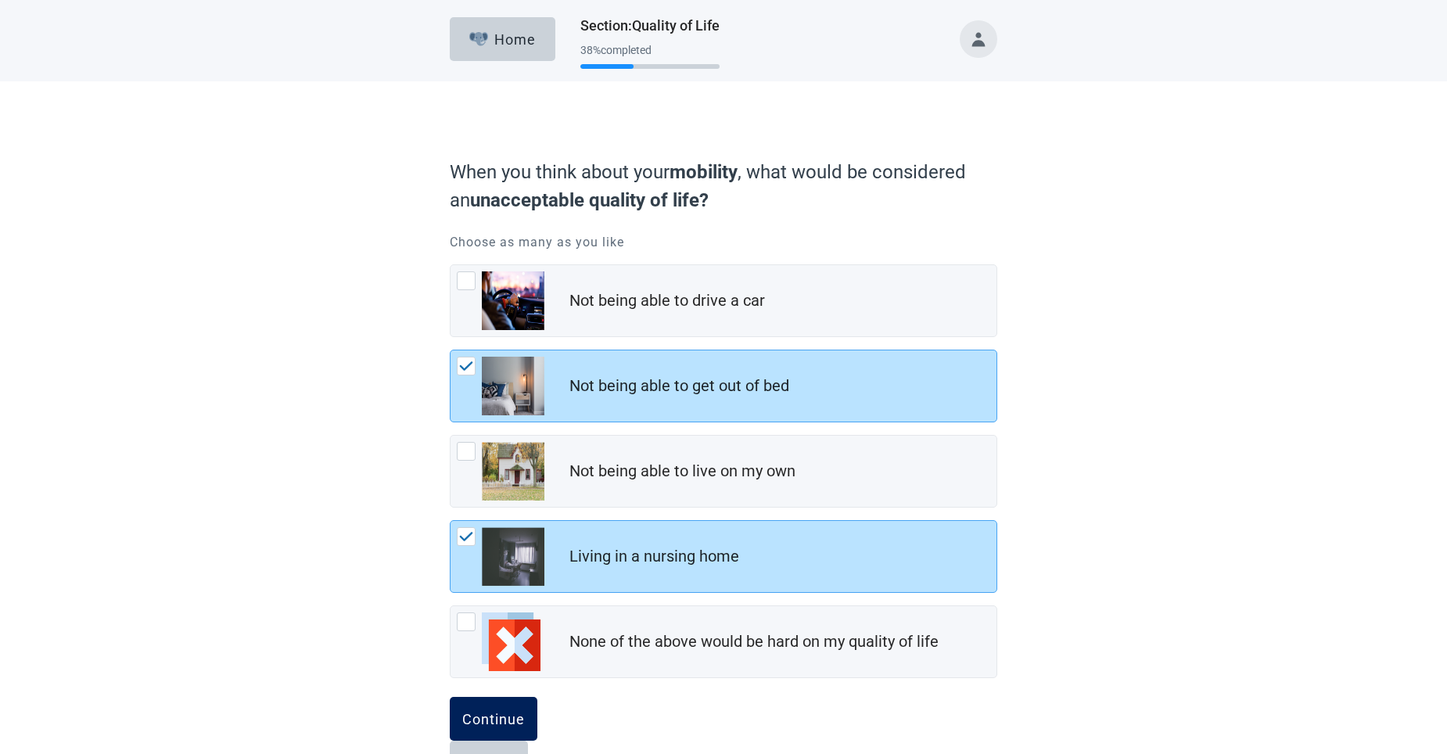
click at [489, 714] on div "Continue" at bounding box center [493, 719] width 63 height 16
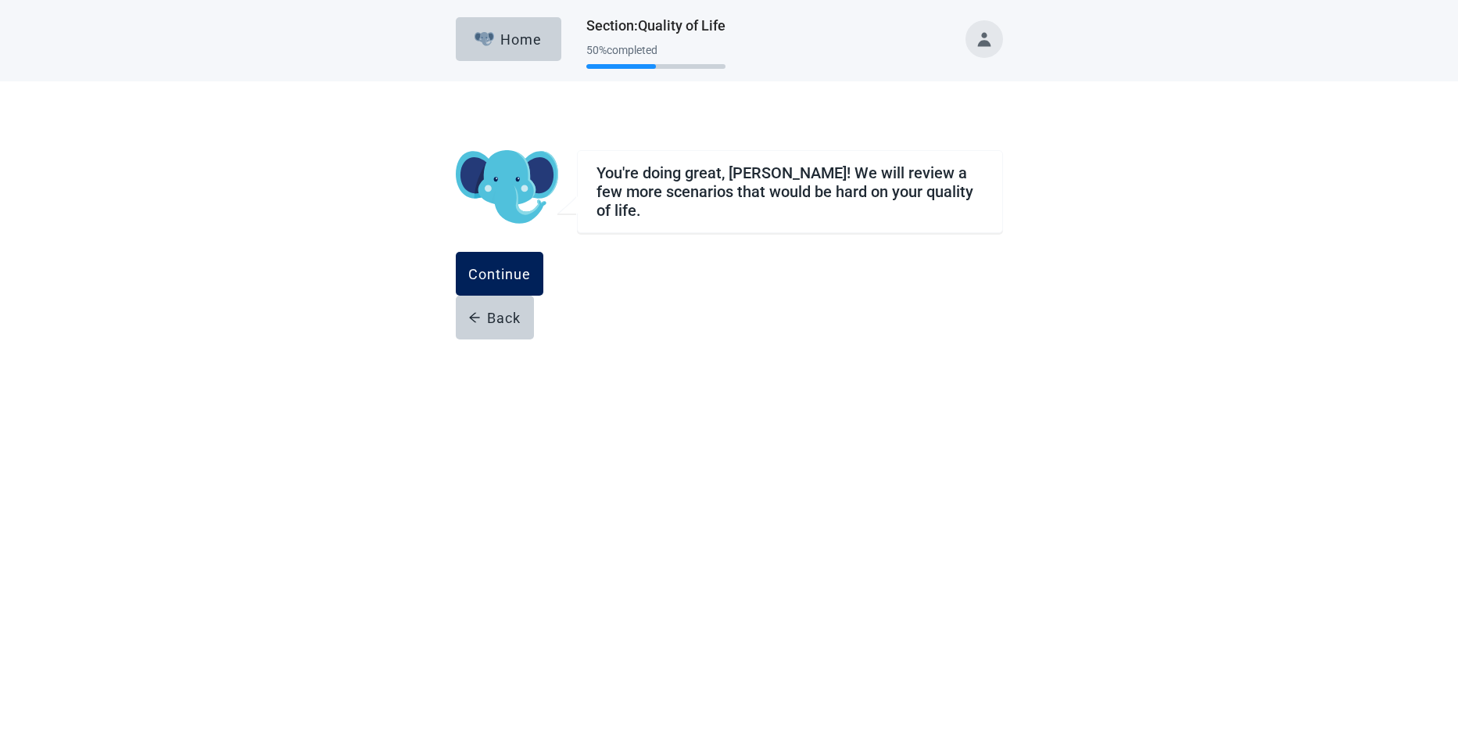
click at [531, 266] on div "Continue" at bounding box center [499, 274] width 63 height 16
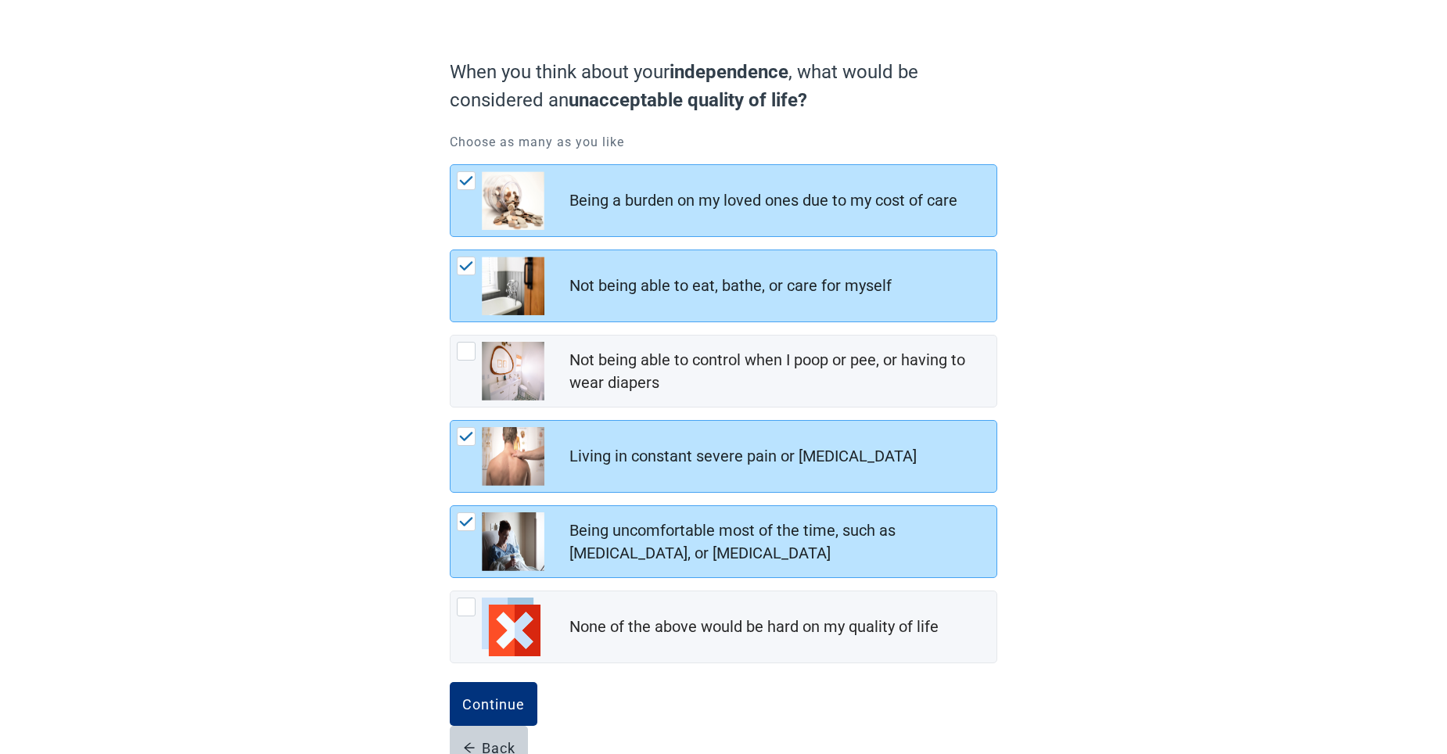
scroll to position [106, 0]
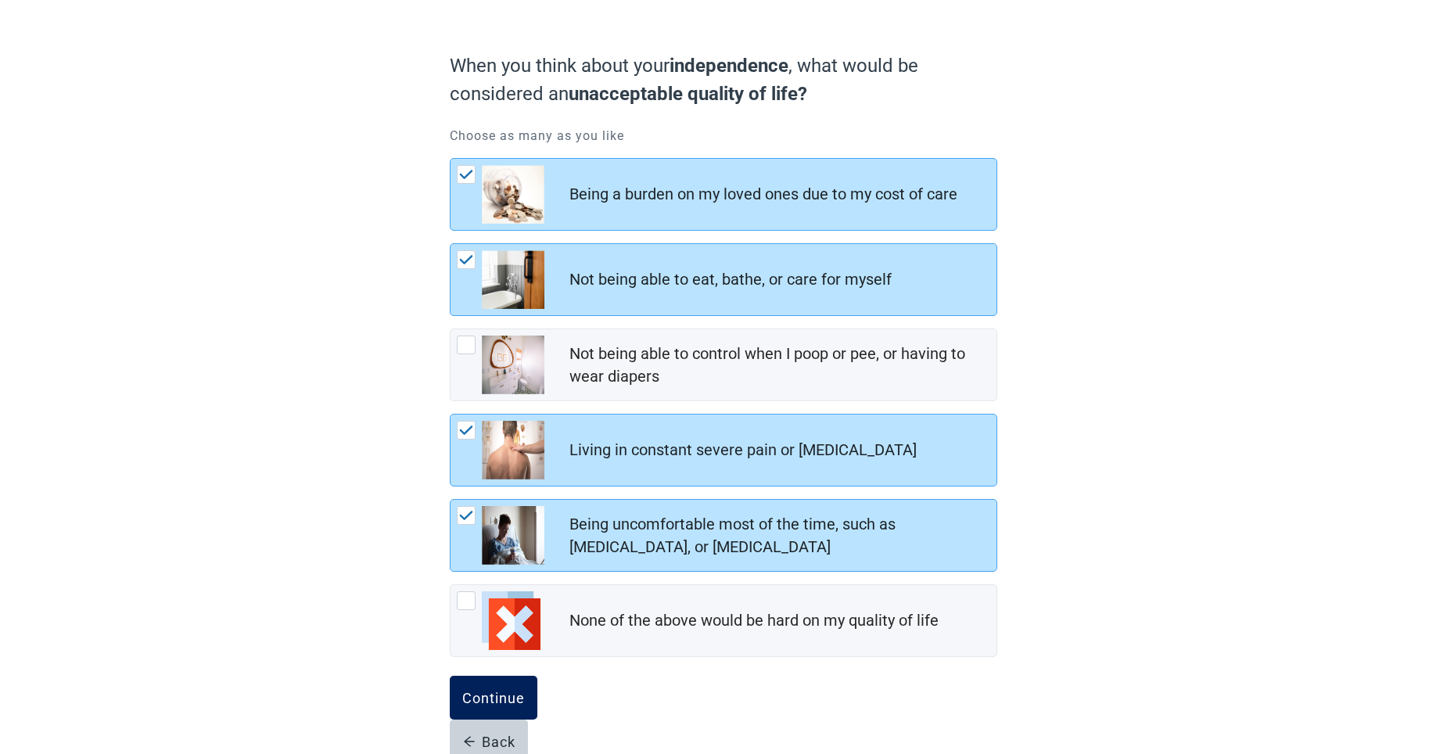
click at [486, 698] on div "Continue" at bounding box center [493, 698] width 63 height 16
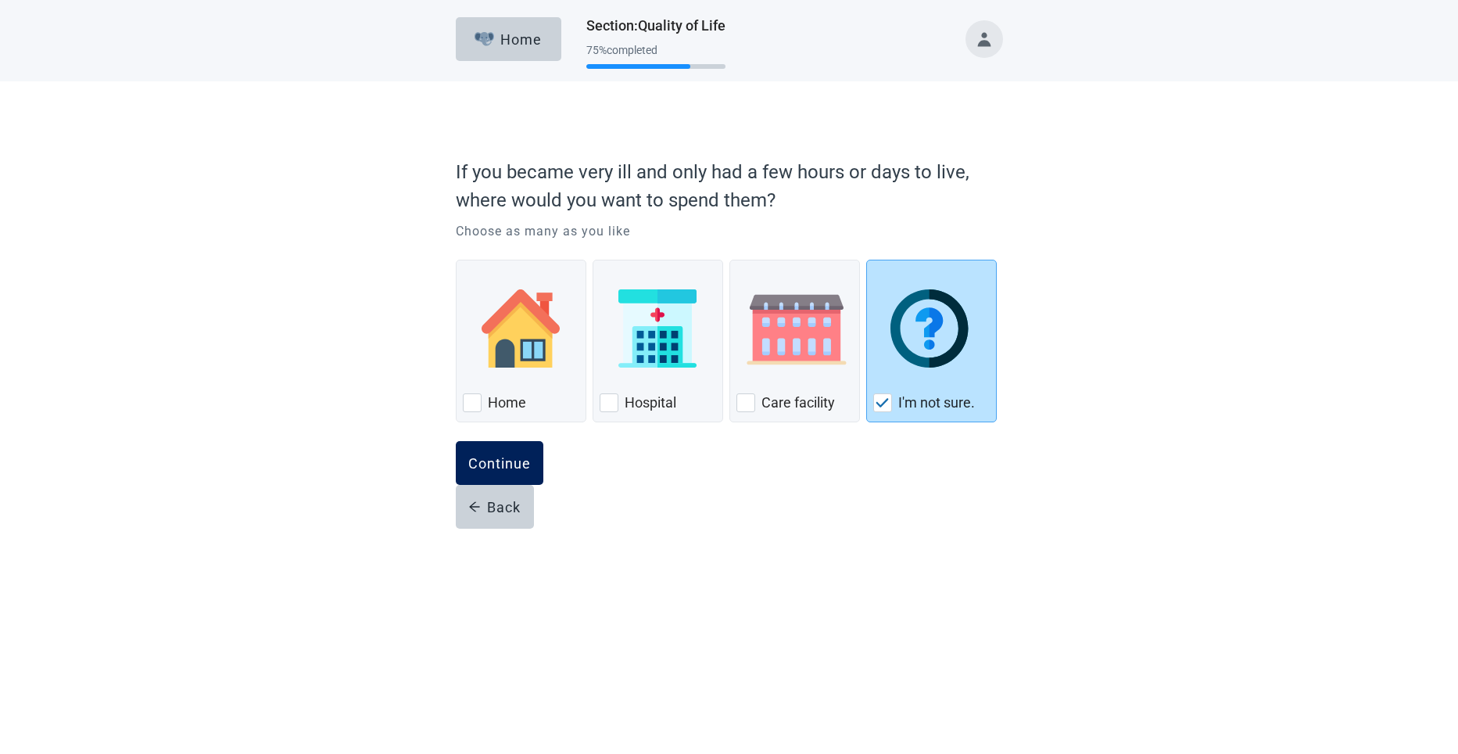
click at [504, 461] on div "Continue" at bounding box center [499, 463] width 63 height 16
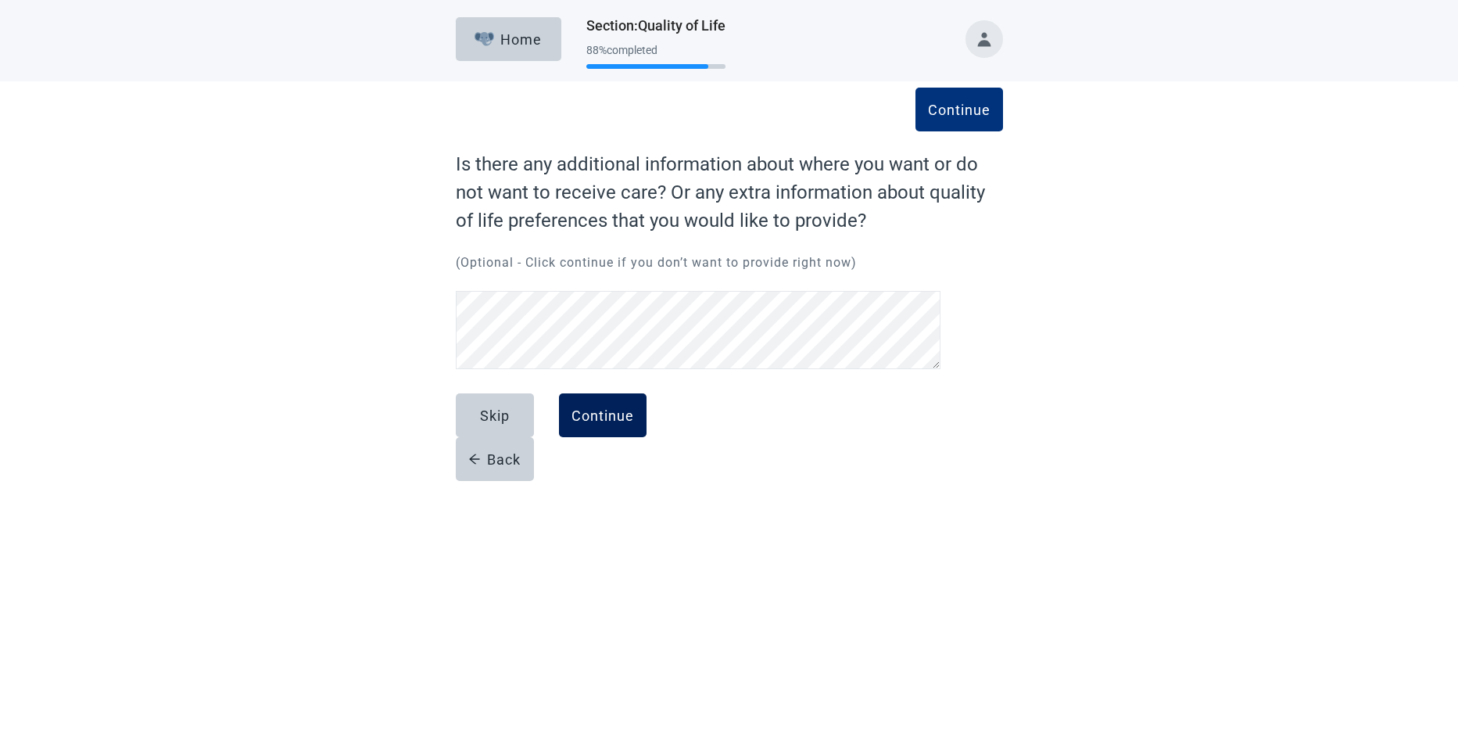
click at [597, 409] on div "Continue" at bounding box center [603, 415] width 63 height 16
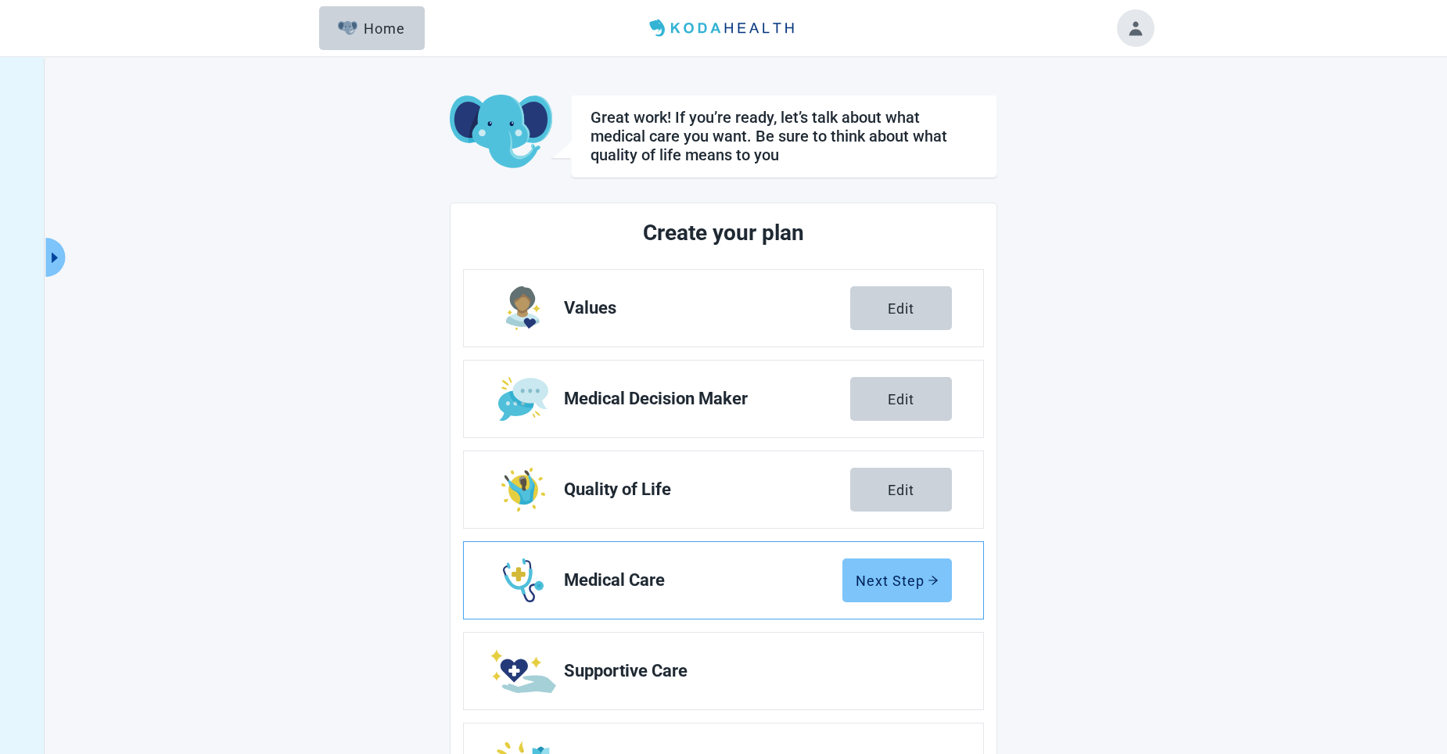
click at [671, 572] on div "Next Step" at bounding box center [896, 580] width 83 height 16
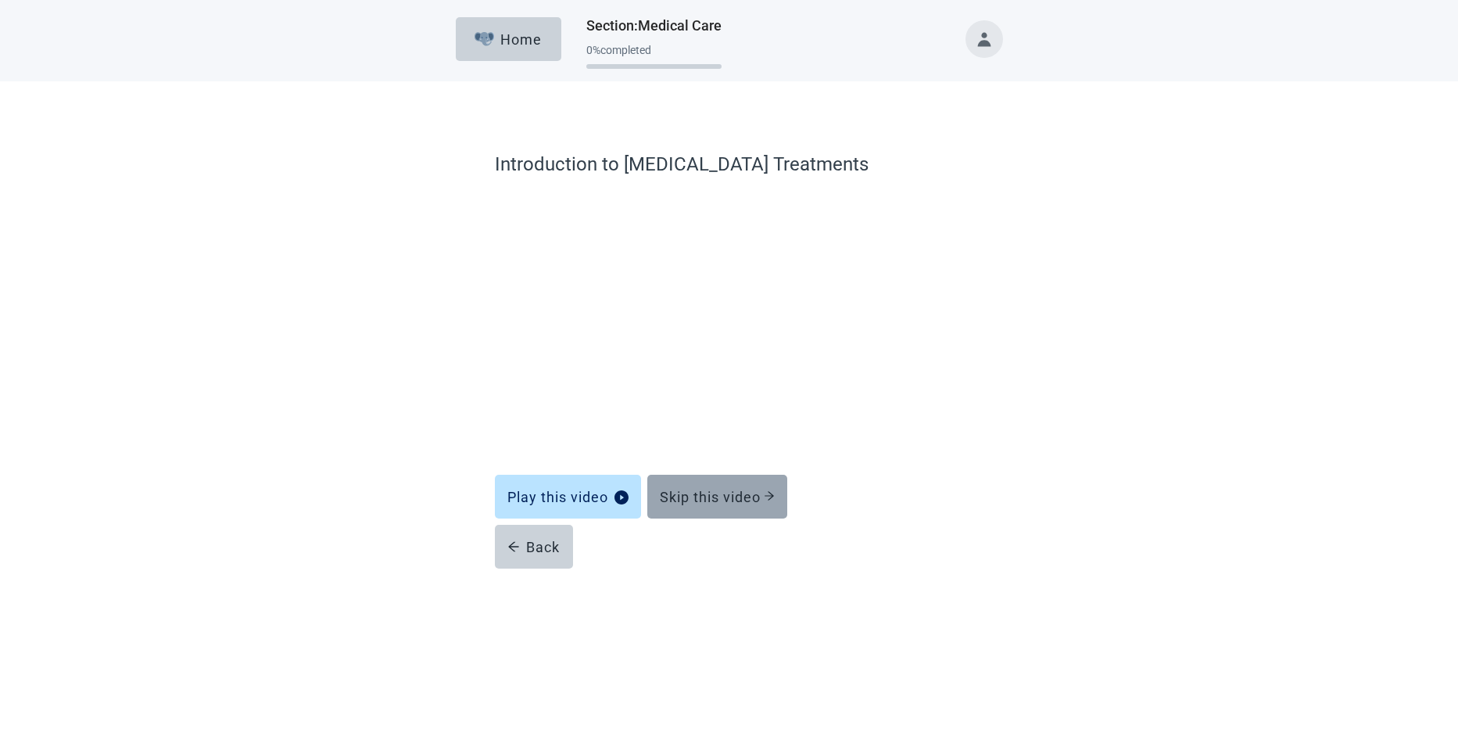
click at [671, 489] on div "Skip this video" at bounding box center [717, 497] width 115 height 16
click at [671, 491] on form "Learn about [MEDICAL_DATA] (CPR) Play this video Skip this video Back" at bounding box center [723, 359] width 469 height 418
click at [671, 490] on div "Skip this video" at bounding box center [717, 497] width 115 height 16
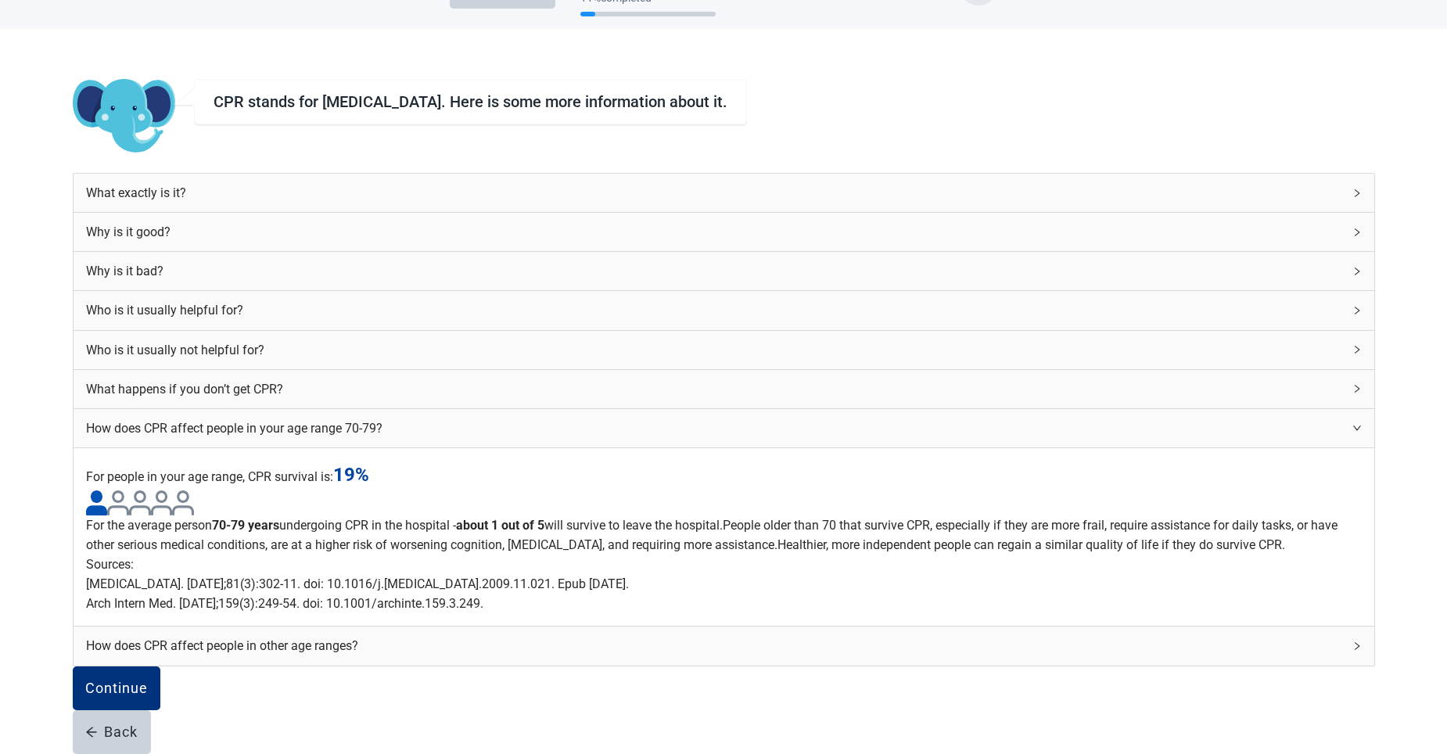
scroll to position [156, 0]
click at [671, 267] on icon "right" at bounding box center [1356, 271] width 9 height 9
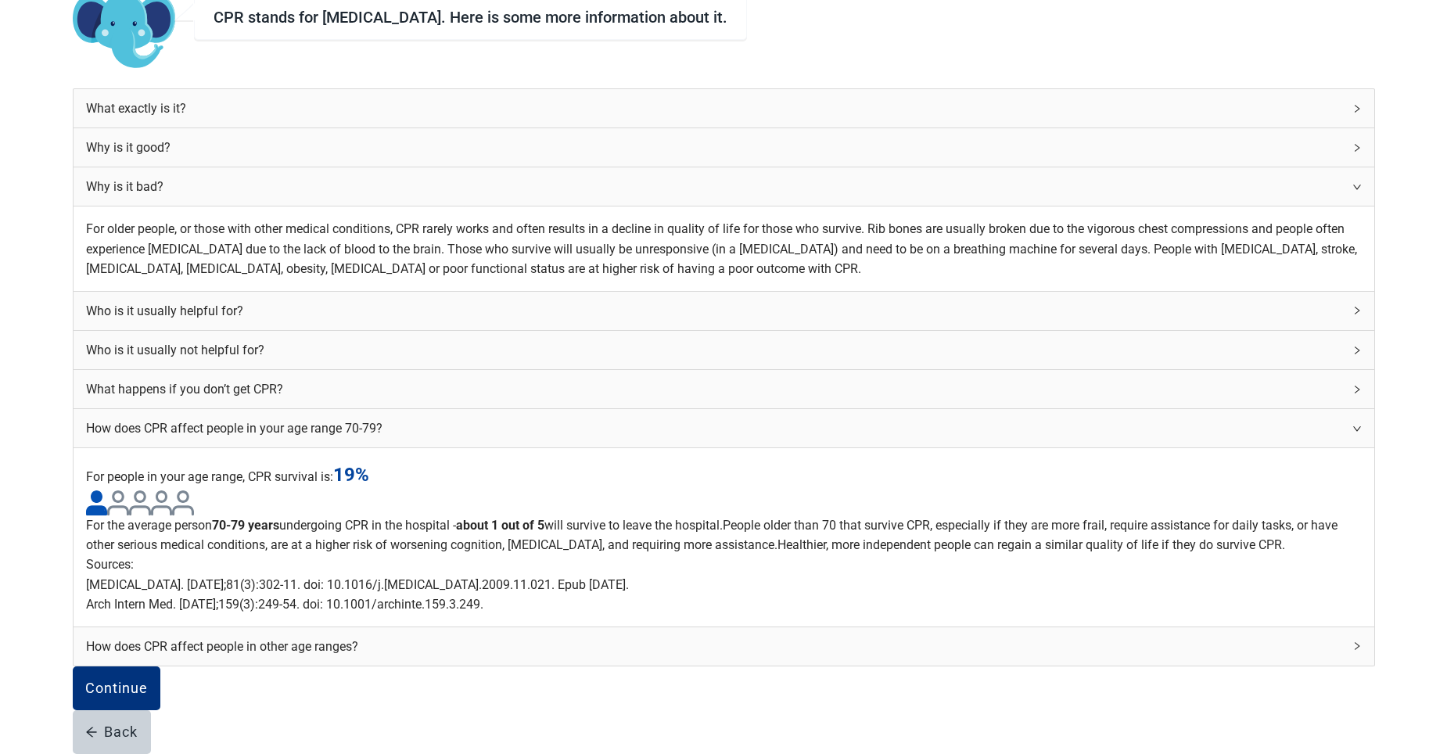
click at [671, 182] on icon "right" at bounding box center [1356, 186] width 9 height 9
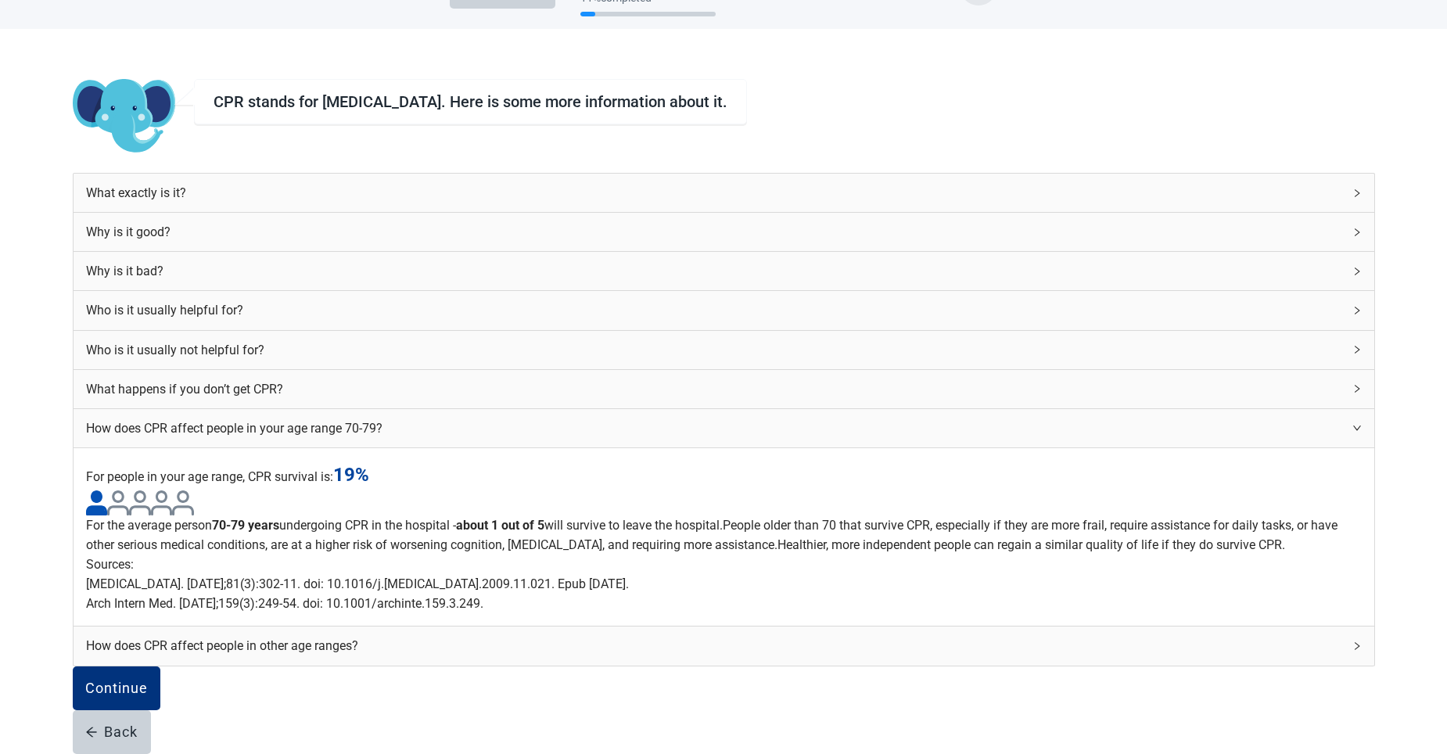
click at [671, 228] on icon "right" at bounding box center [1356, 232] width 9 height 9
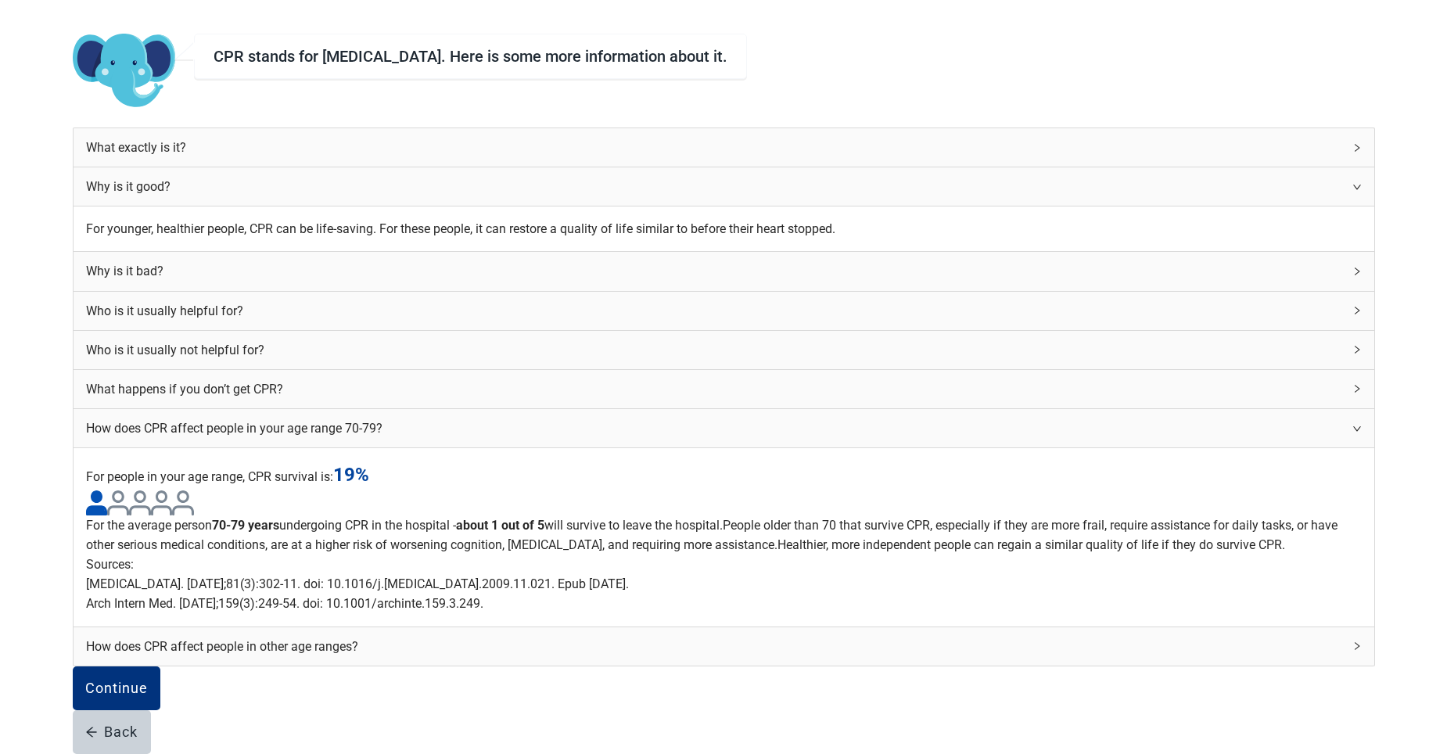
click at [671, 182] on icon "right" at bounding box center [1356, 186] width 9 height 9
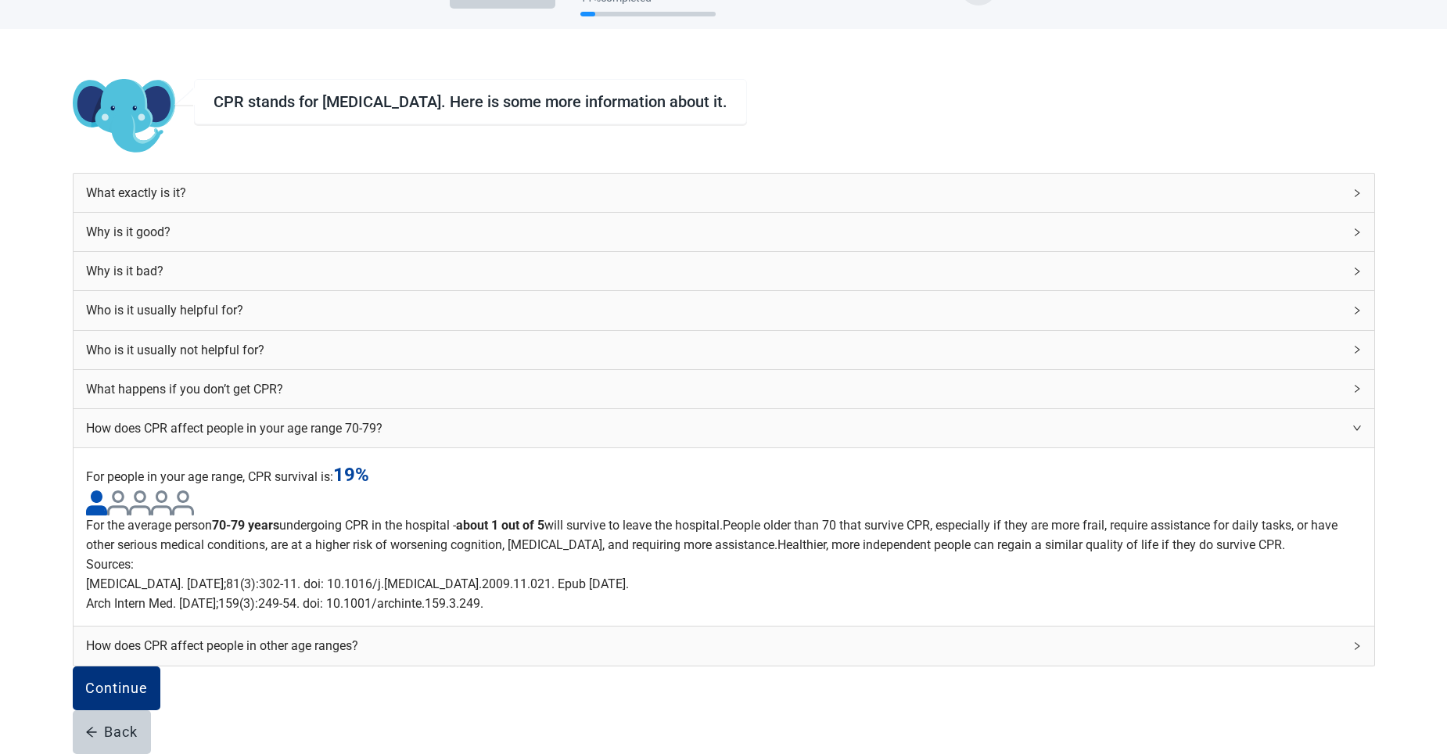
scroll to position [399, 0]
click at [148, 680] on div "Continue" at bounding box center [116, 688] width 63 height 16
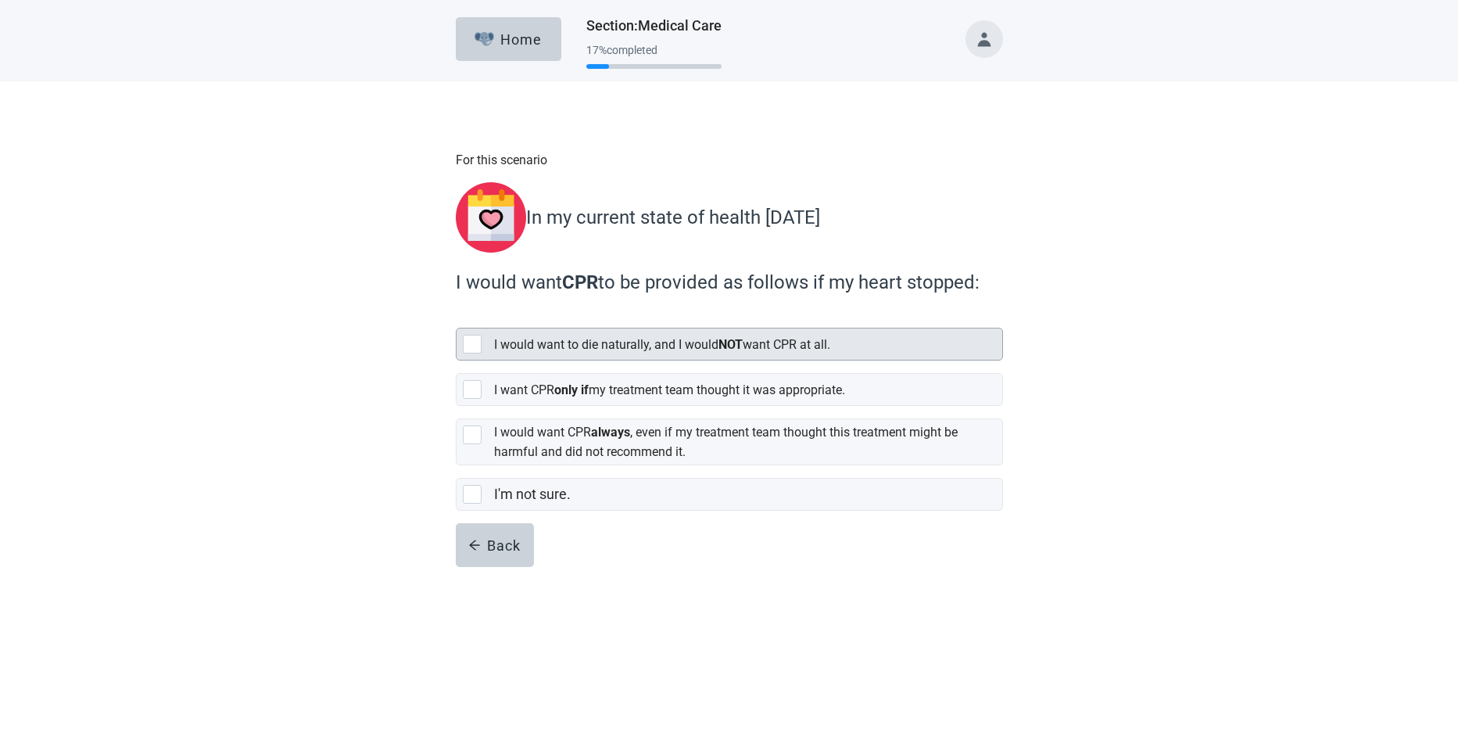
click at [470, 335] on div "[object Object], checkbox, not selected" at bounding box center [472, 344] width 19 height 19
click at [457, 316] on input "I would want to die naturally, and I would NOT want CPR at all." at bounding box center [456, 315] width 1 height 1
checkbox input "true"
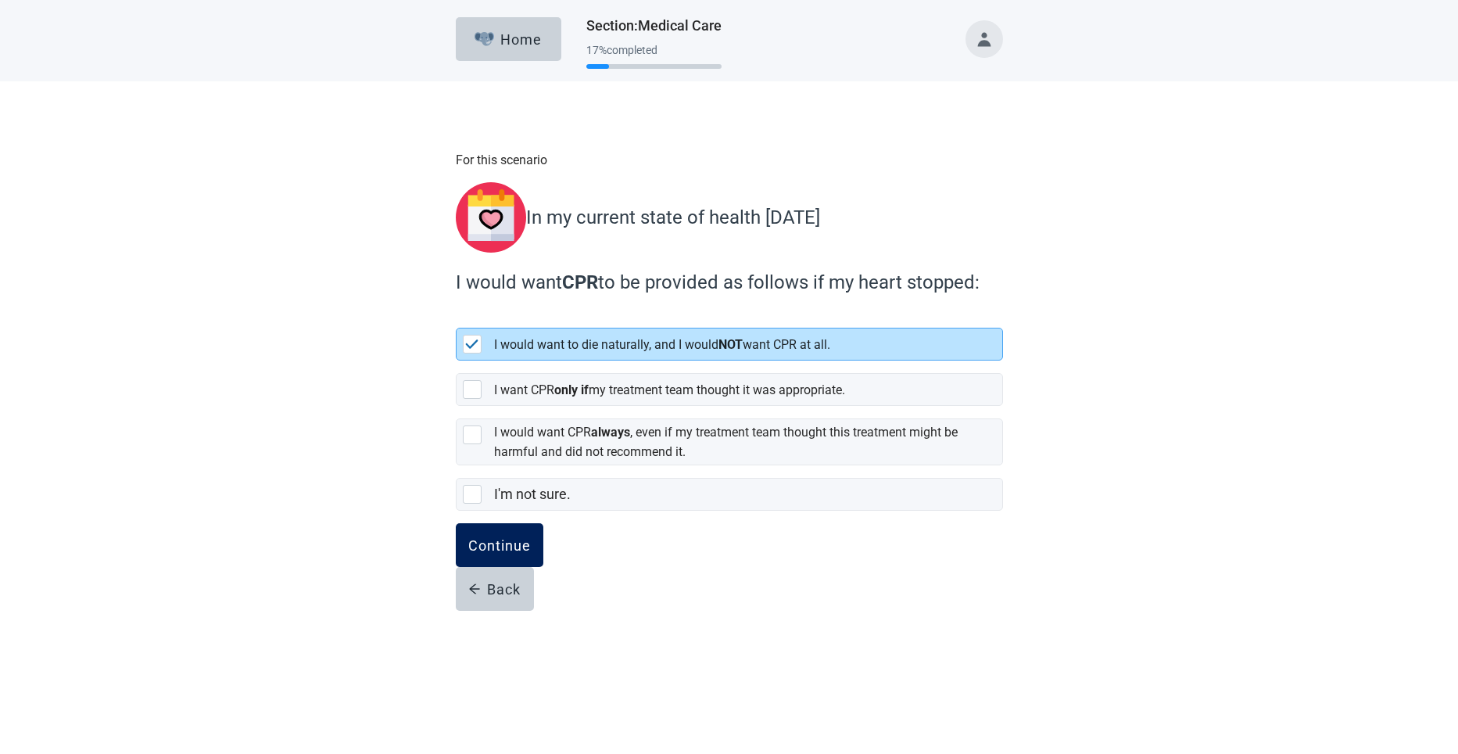
click at [479, 537] on div "Continue" at bounding box center [499, 545] width 63 height 16
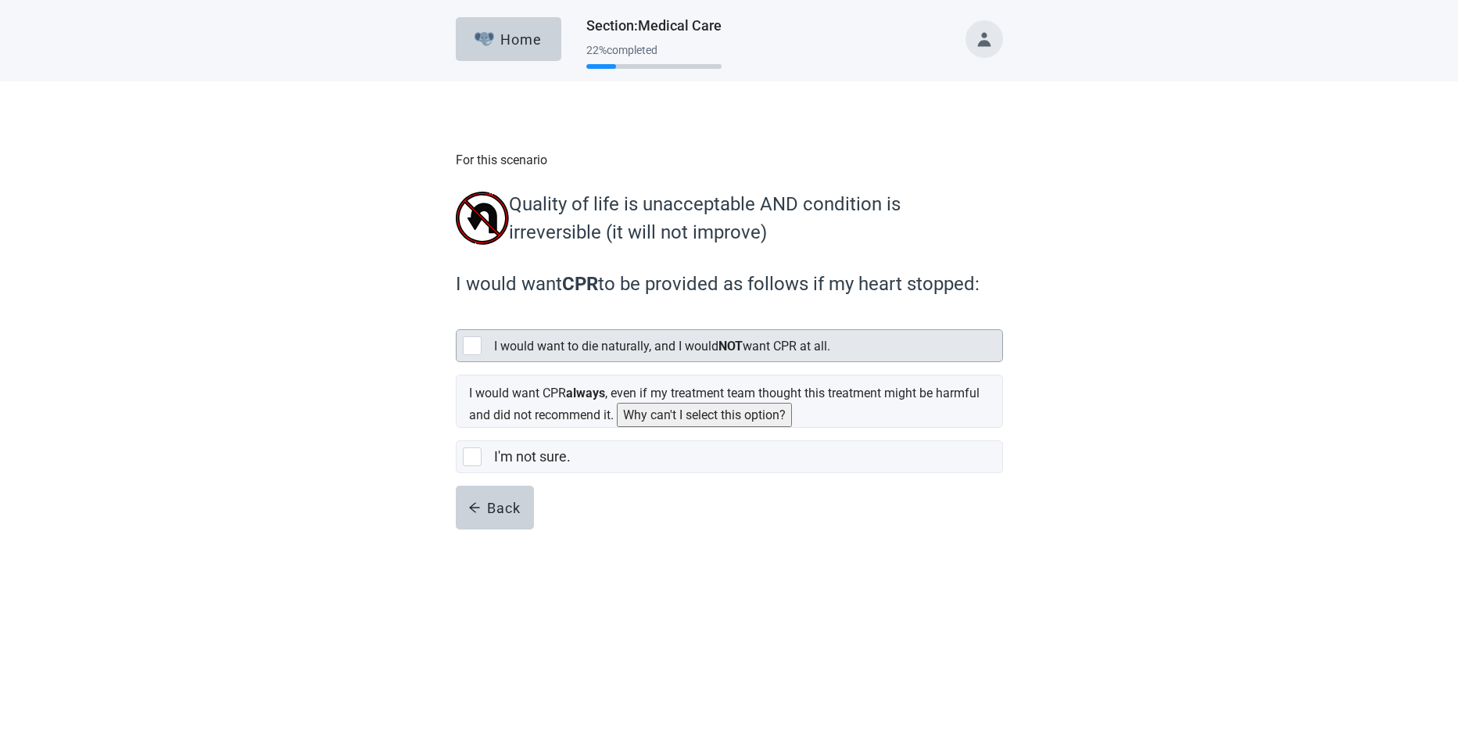
click at [471, 349] on div "[object Object], checkbox, not selected" at bounding box center [472, 345] width 19 height 19
click at [457, 317] on input "I would want to die naturally, and I would NOT want CPR at all." at bounding box center [456, 317] width 1 height 1
checkbox input "true"
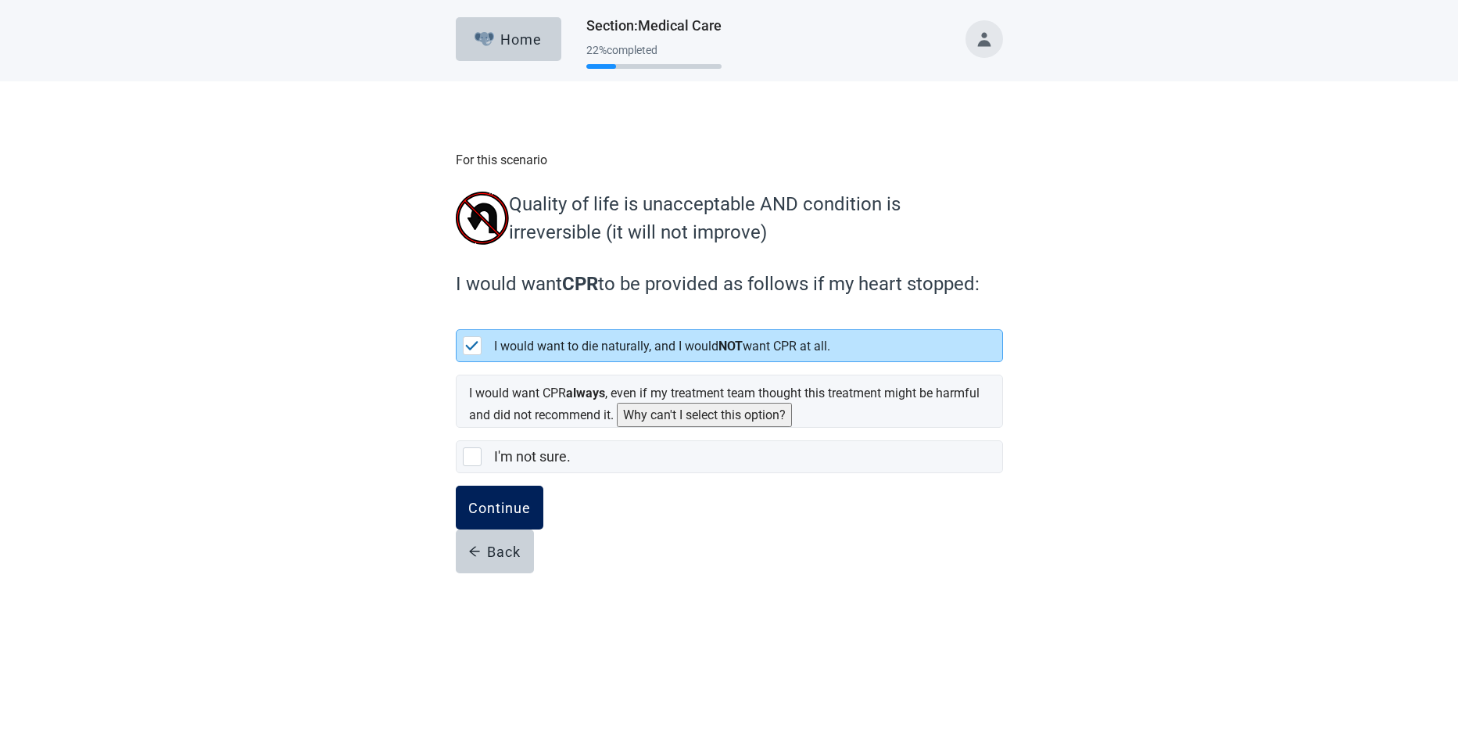
click at [494, 505] on div "Continue" at bounding box center [499, 508] width 63 height 16
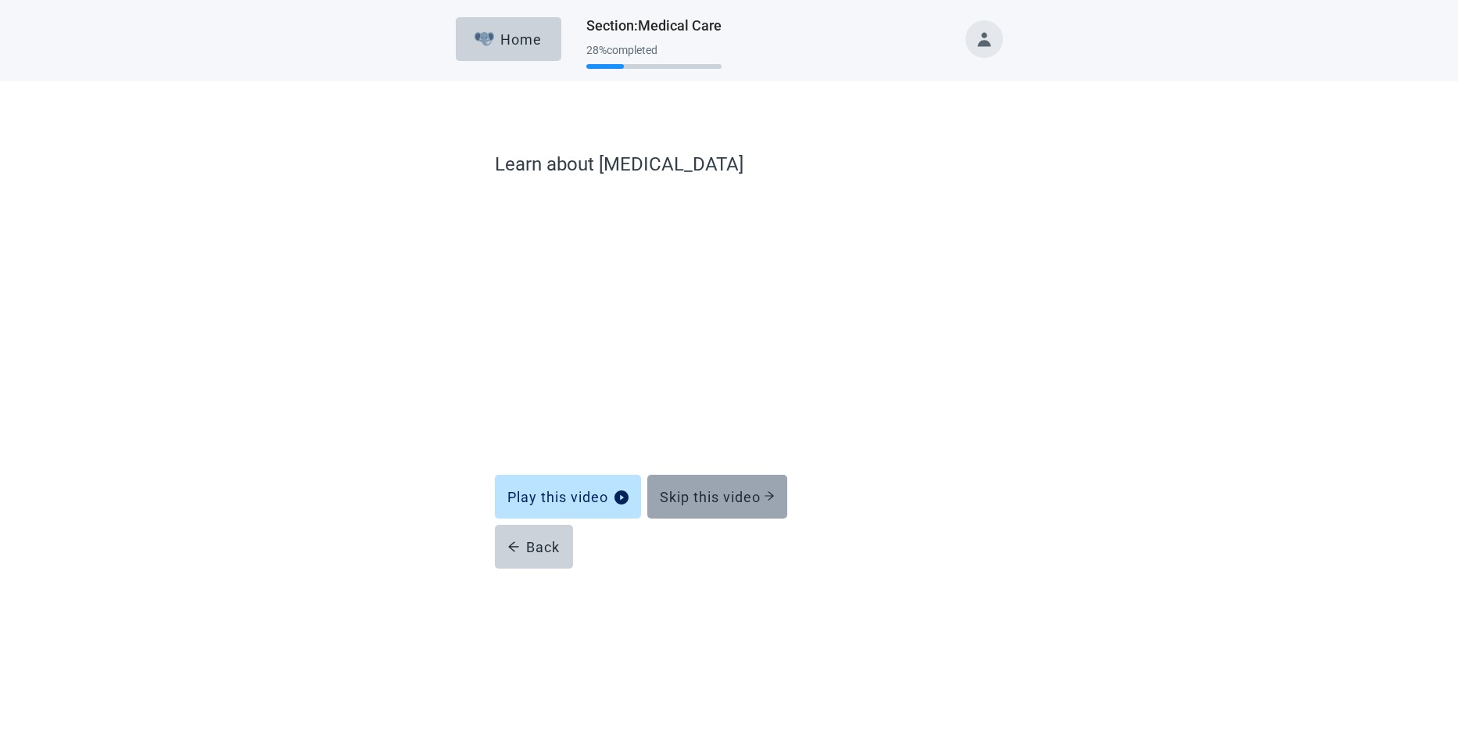
click at [671, 491] on icon "arrow-right" at bounding box center [769, 495] width 11 height 11
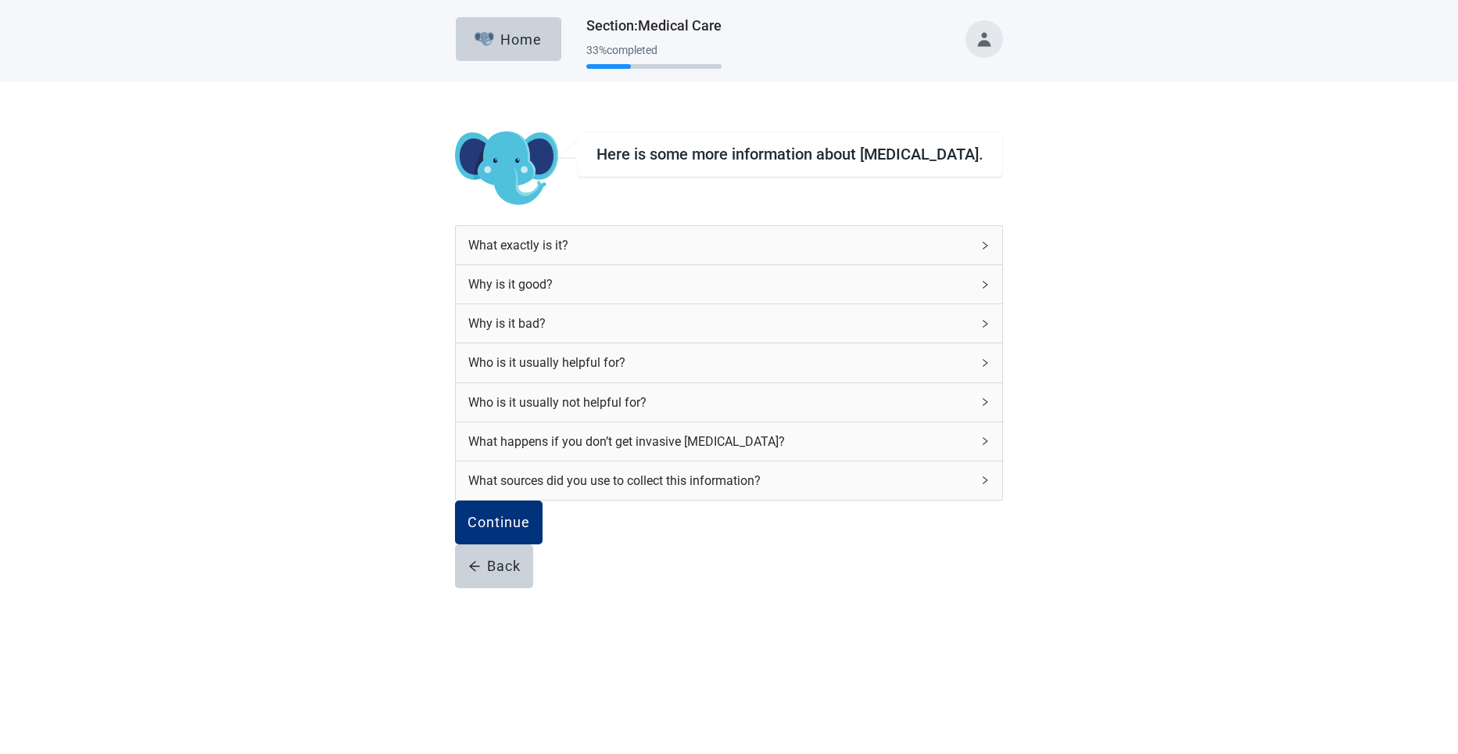
click at [671, 246] on icon "right" at bounding box center [985, 245] width 9 height 9
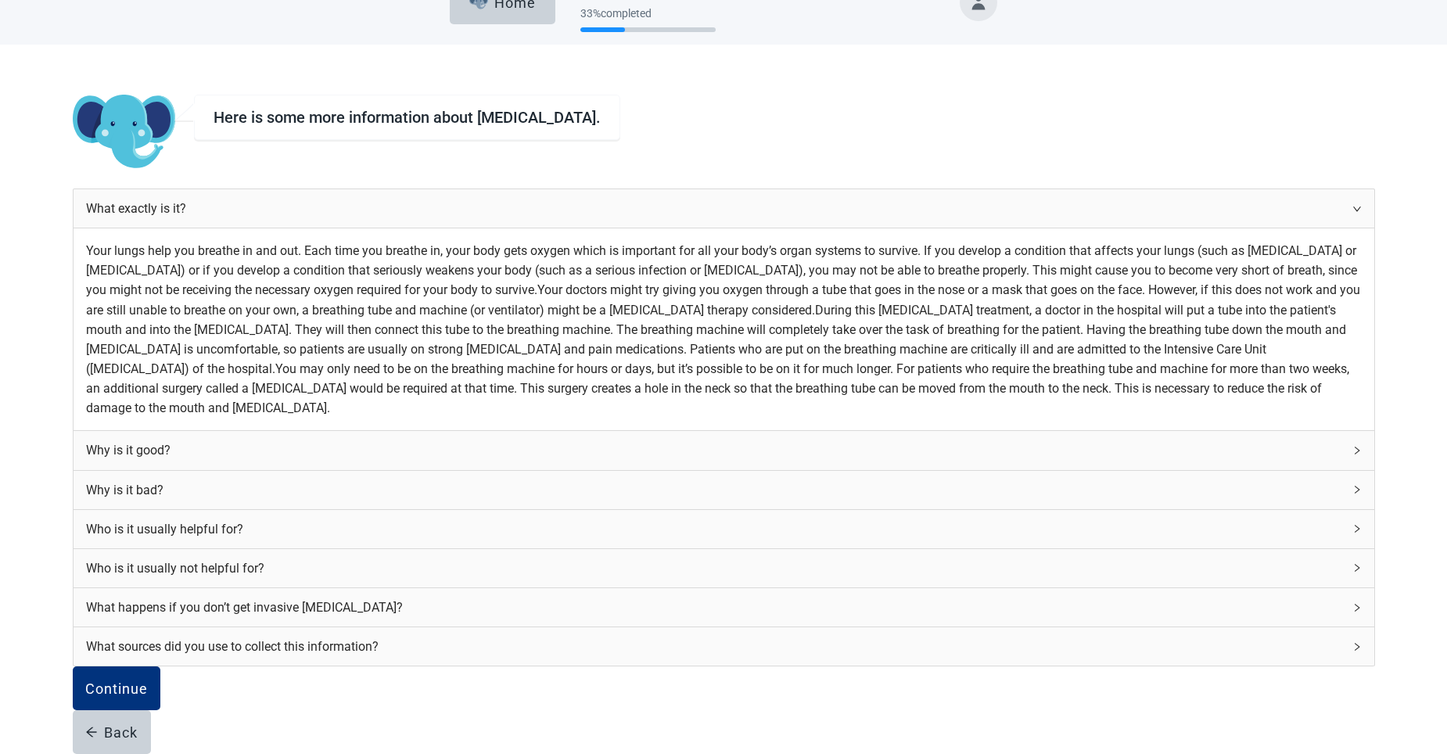
scroll to position [78, 0]
click at [671, 204] on span "right" at bounding box center [1356, 208] width 9 height 9
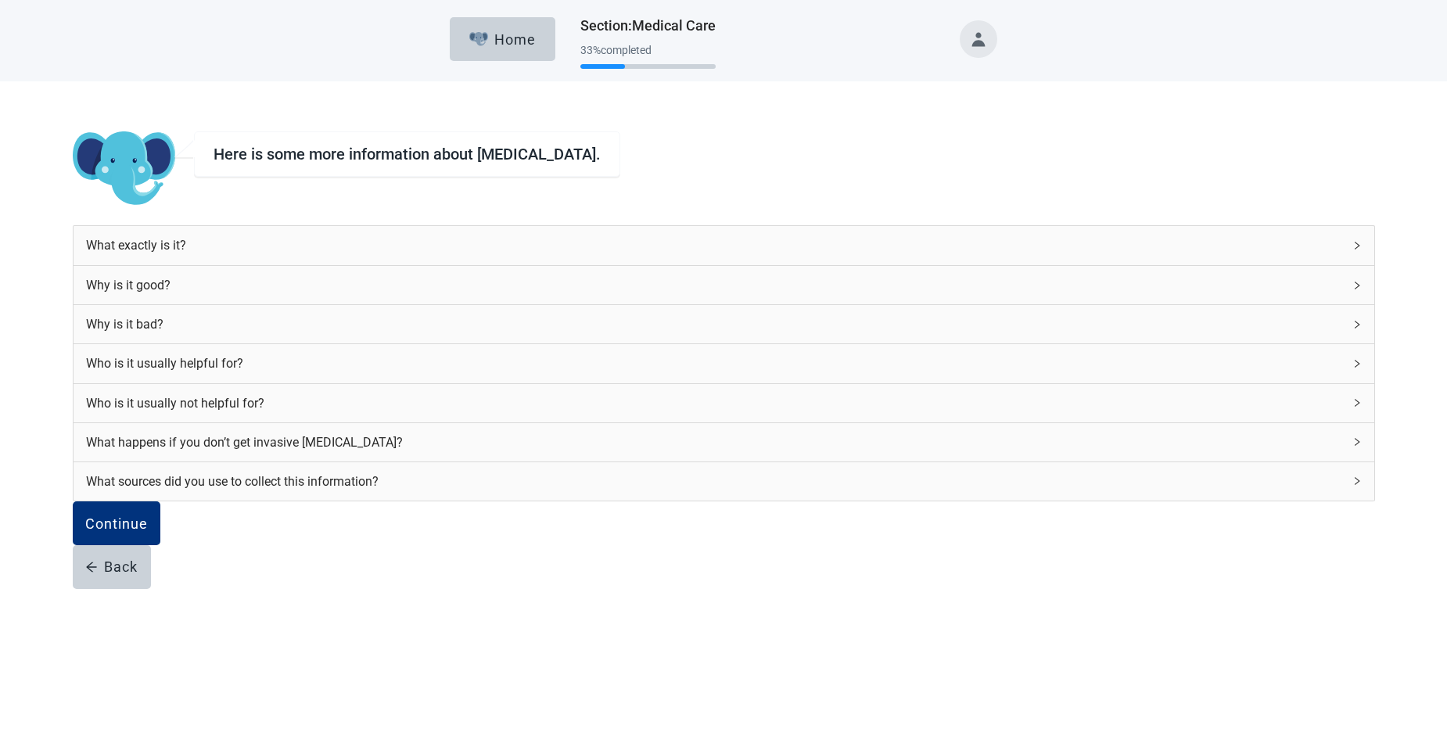
scroll to position [0, 0]
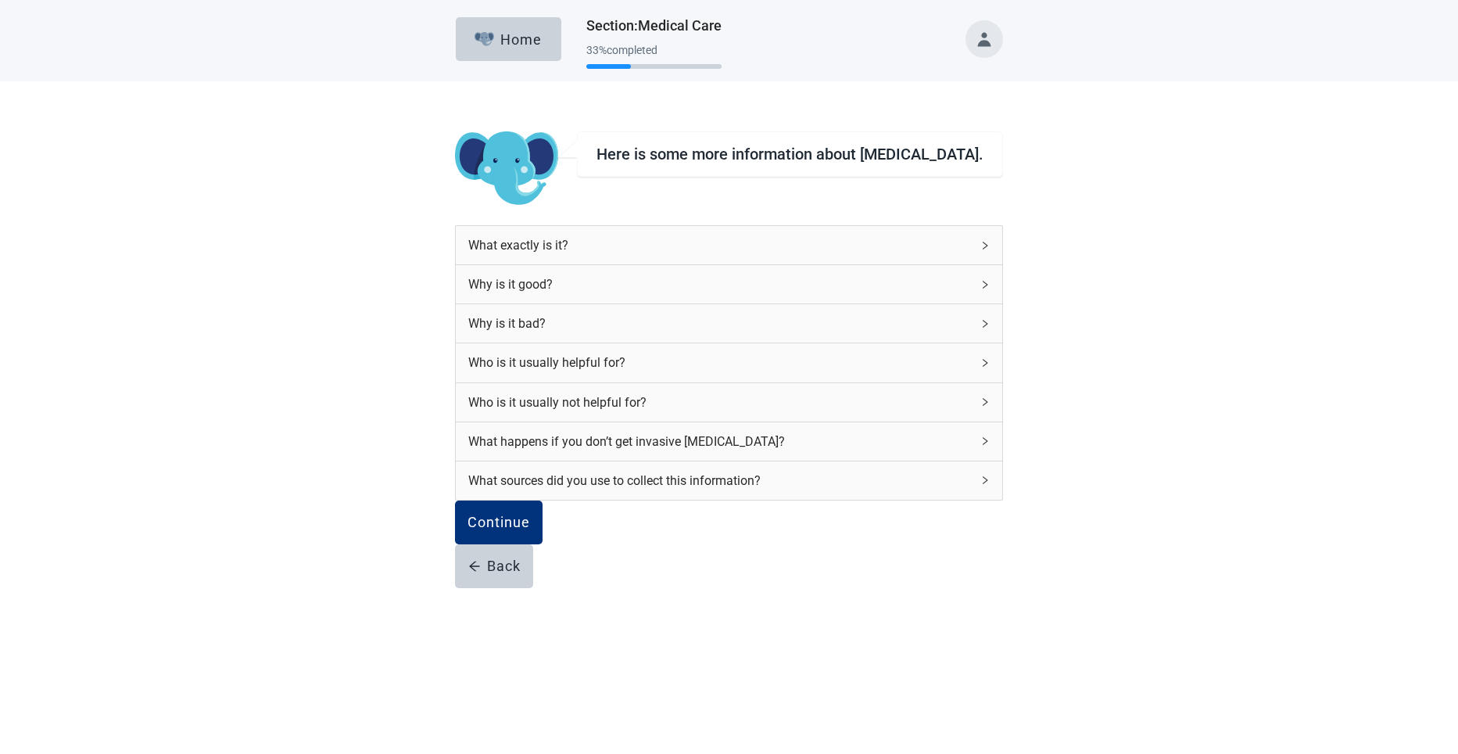
click at [671, 284] on icon "right" at bounding box center [985, 284] width 9 height 9
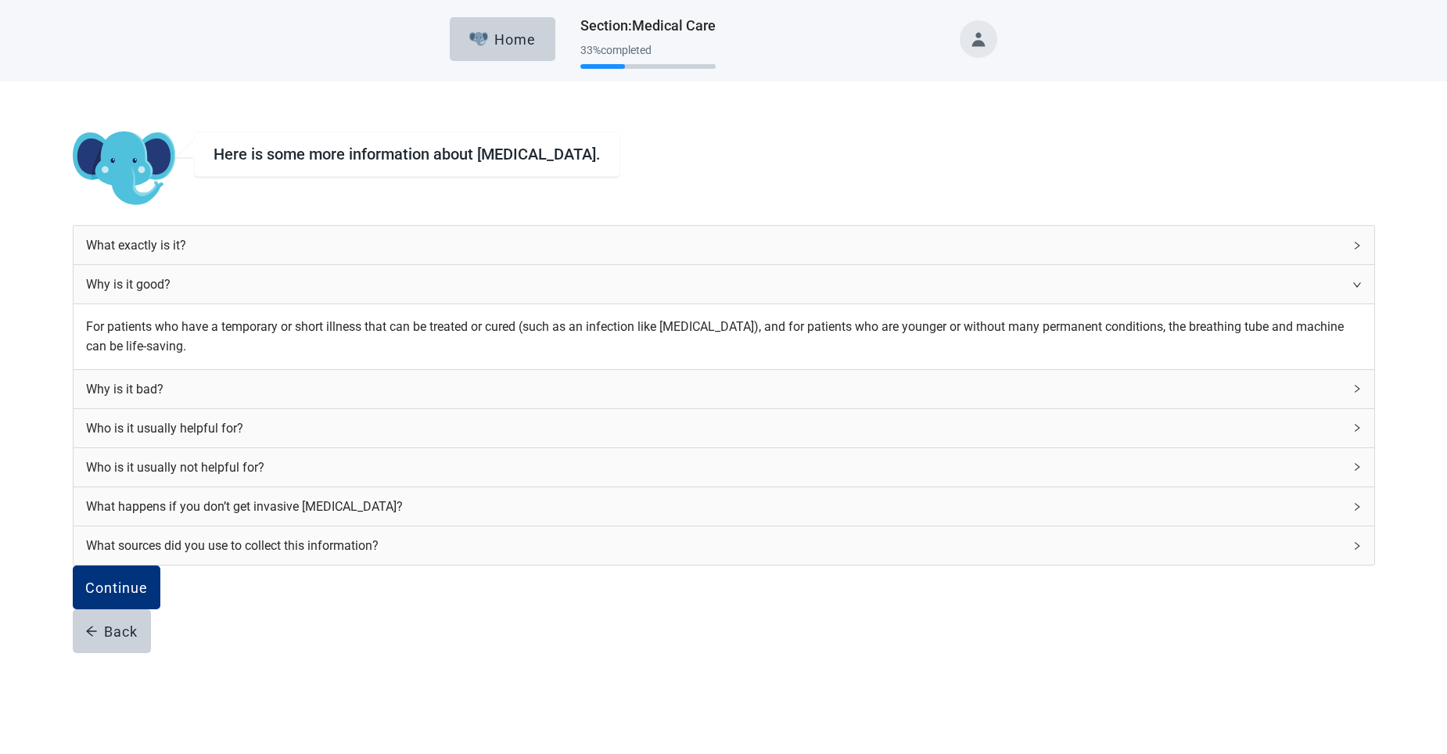
click at [671, 284] on icon "right" at bounding box center [1356, 284] width 8 height 5
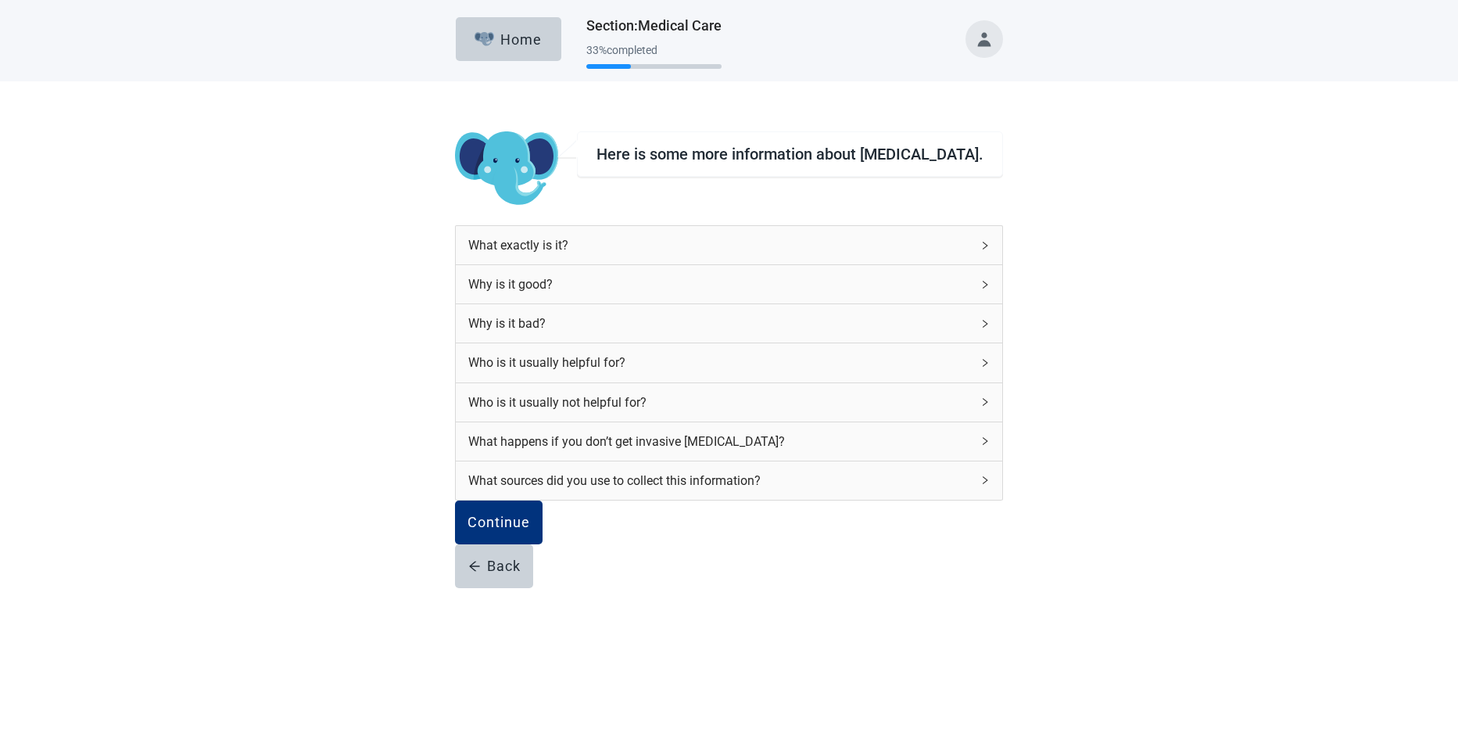
click at [671, 324] on icon "right" at bounding box center [985, 323] width 9 height 9
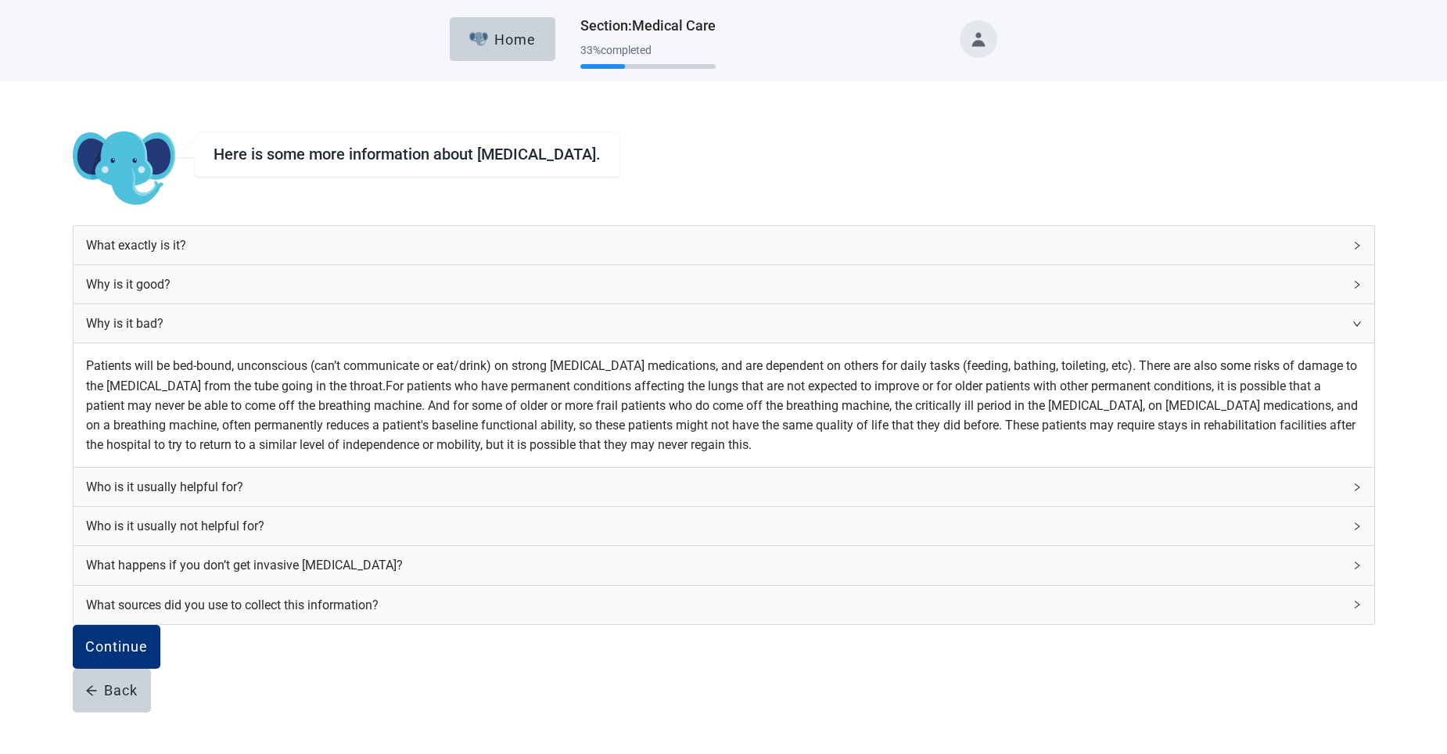
click at [671, 325] on icon "right" at bounding box center [1356, 323] width 9 height 9
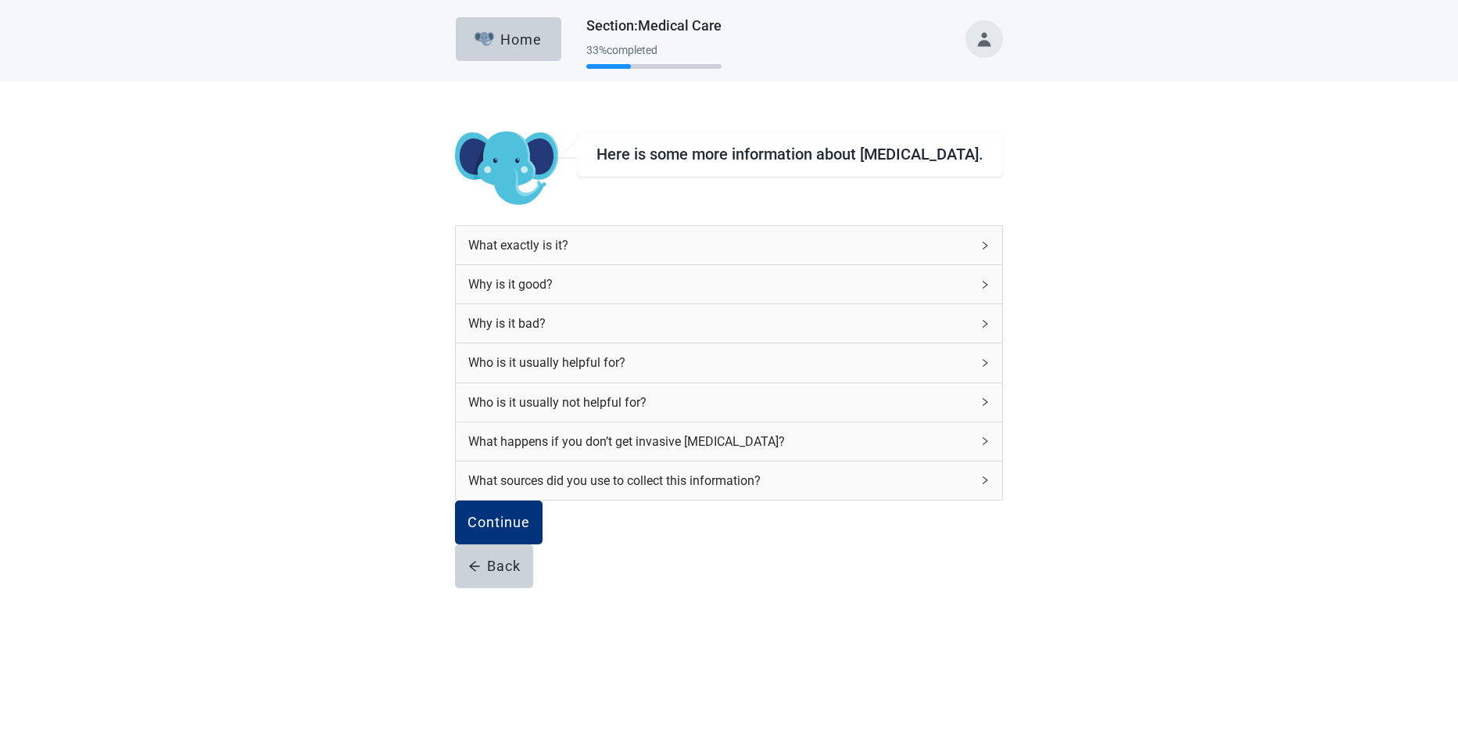
click at [671, 397] on icon "right" at bounding box center [985, 401] width 9 height 9
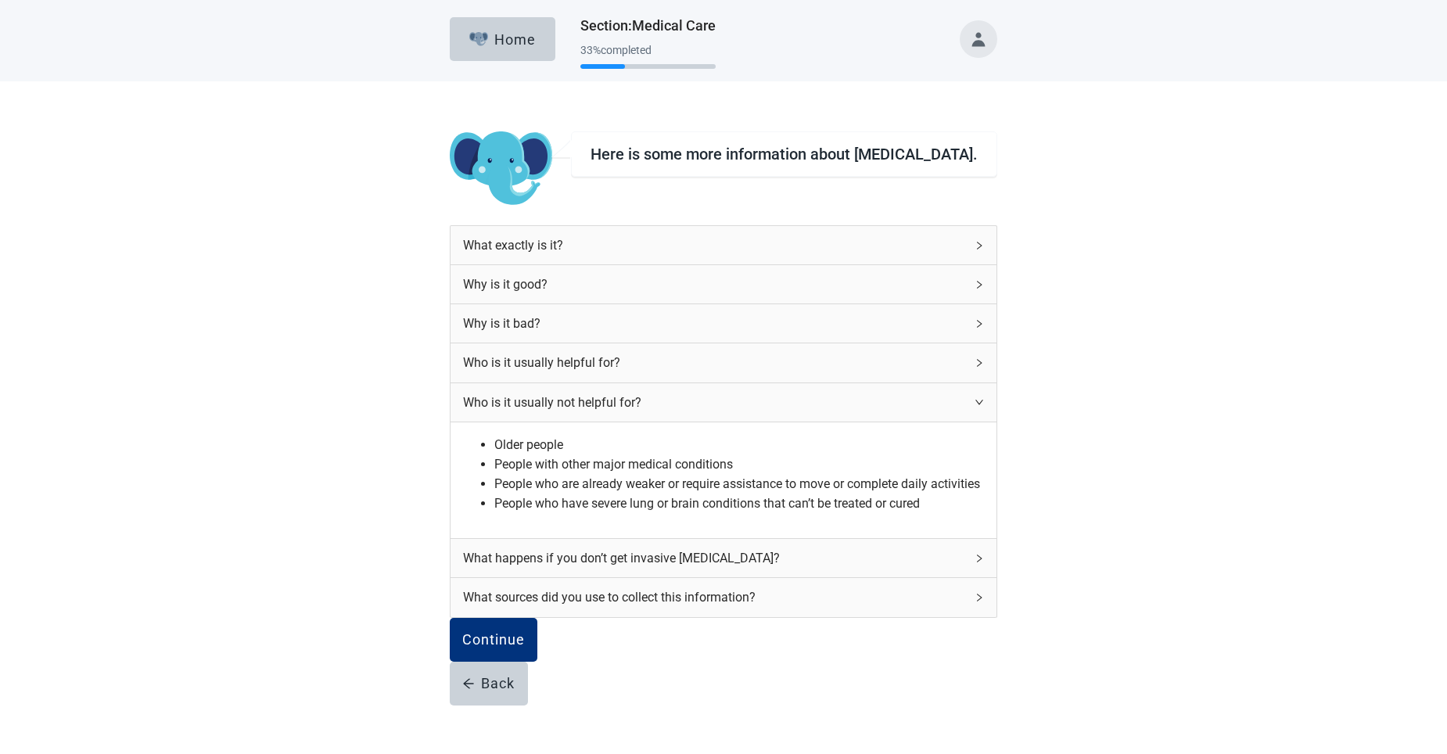
click at [671, 396] on div "Who is it usually not helpful for?" at bounding box center [723, 402] width 546 height 38
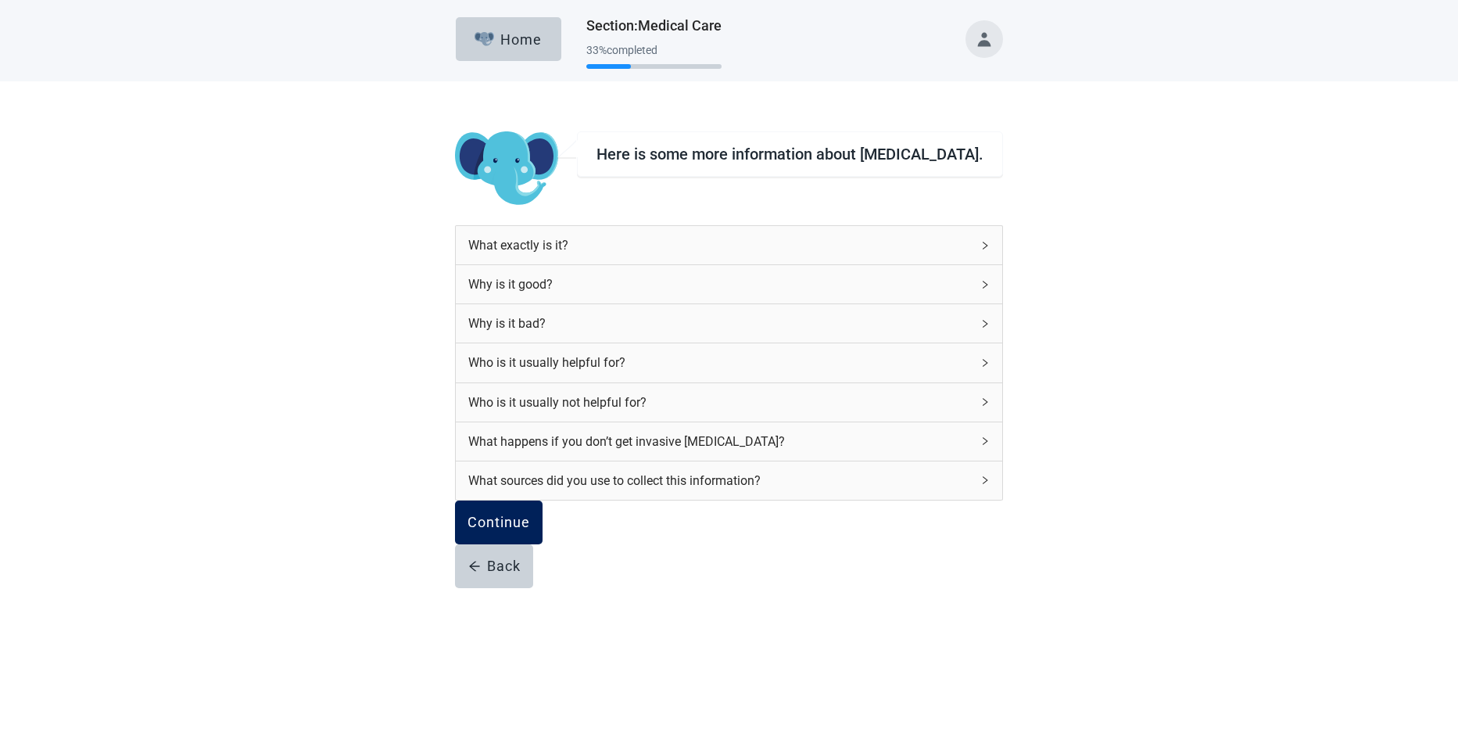
click at [529, 531] on button "Continue" at bounding box center [499, 522] width 88 height 44
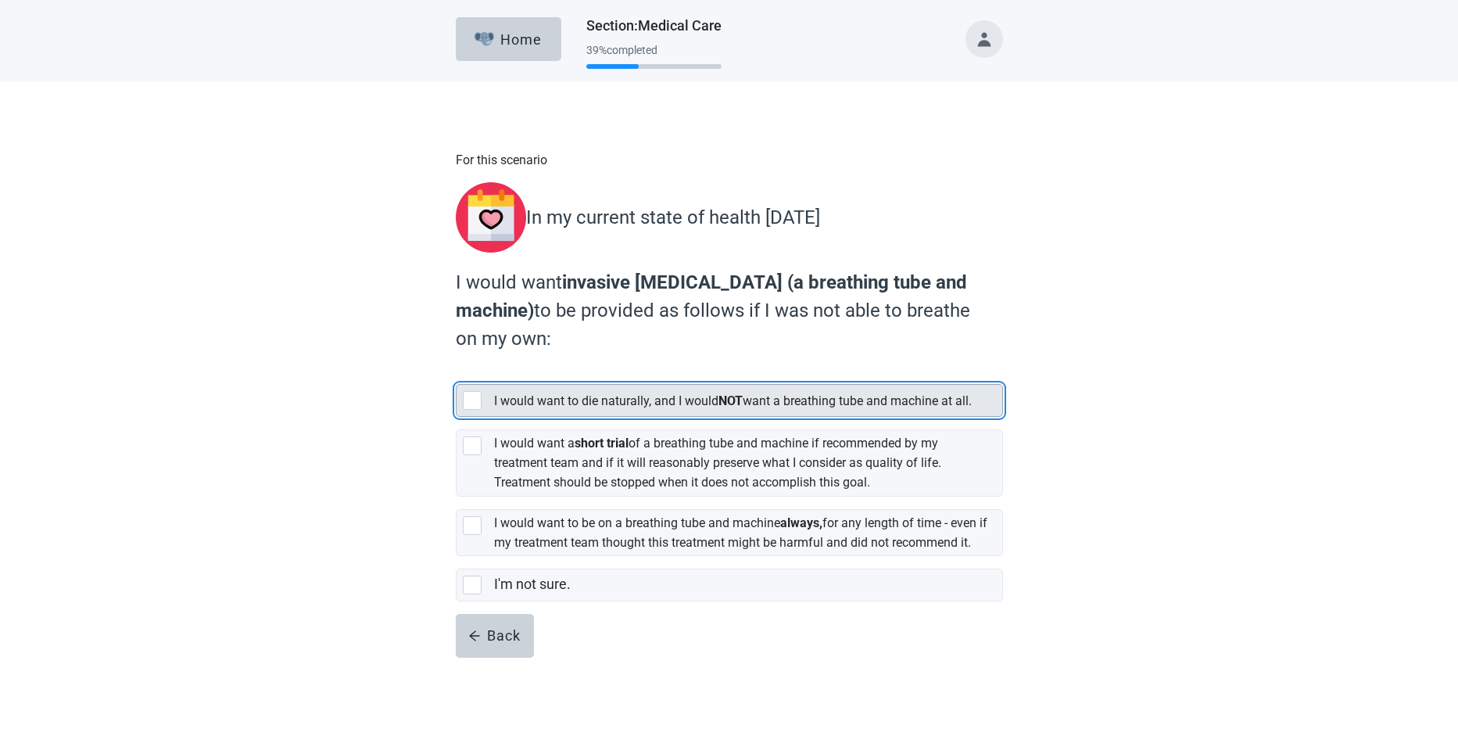
click at [477, 391] on div "[object Object], checkbox, not selected" at bounding box center [472, 400] width 19 height 19
click at [457, 372] on input "I would want to die naturally, and I would NOT want a breathing tube and machin…" at bounding box center [456, 371] width 1 height 1
checkbox input "true"
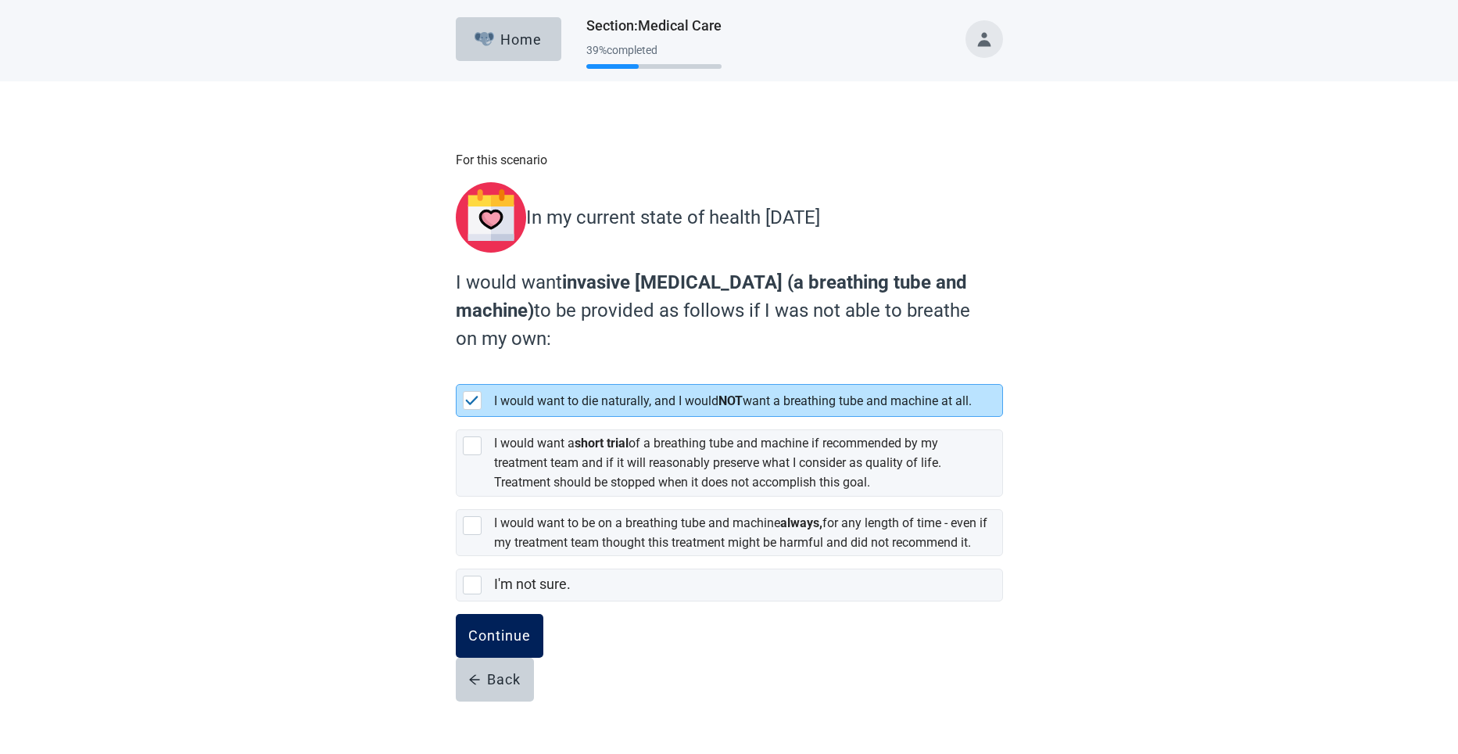
click at [493, 644] on div "Continue" at bounding box center [499, 636] width 63 height 16
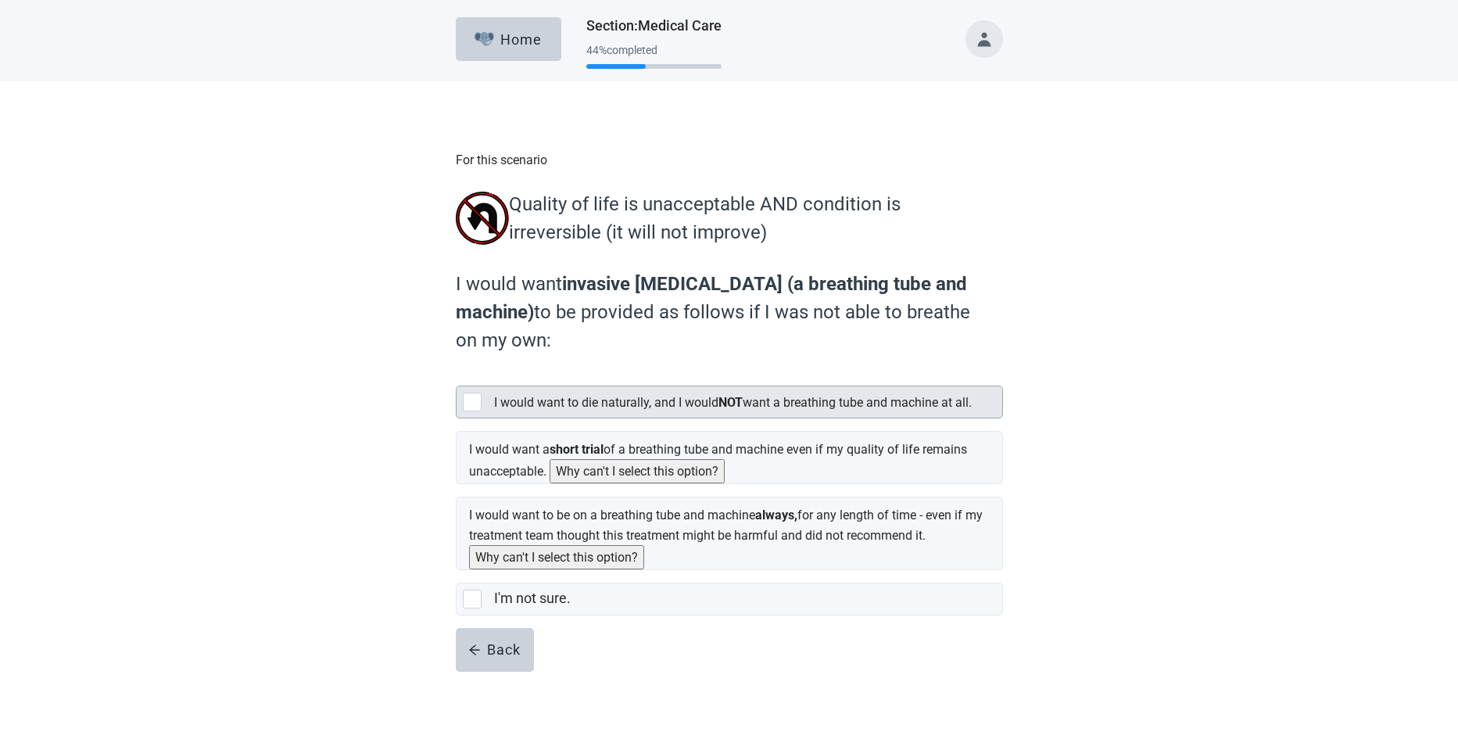
click at [473, 405] on div "[object Object], checkbox, not selected" at bounding box center [472, 402] width 19 height 19
click at [457, 374] on input "I would want to die naturally, and I would NOT want a breathing tube and machin…" at bounding box center [456, 373] width 1 height 1
checkbox input "true"
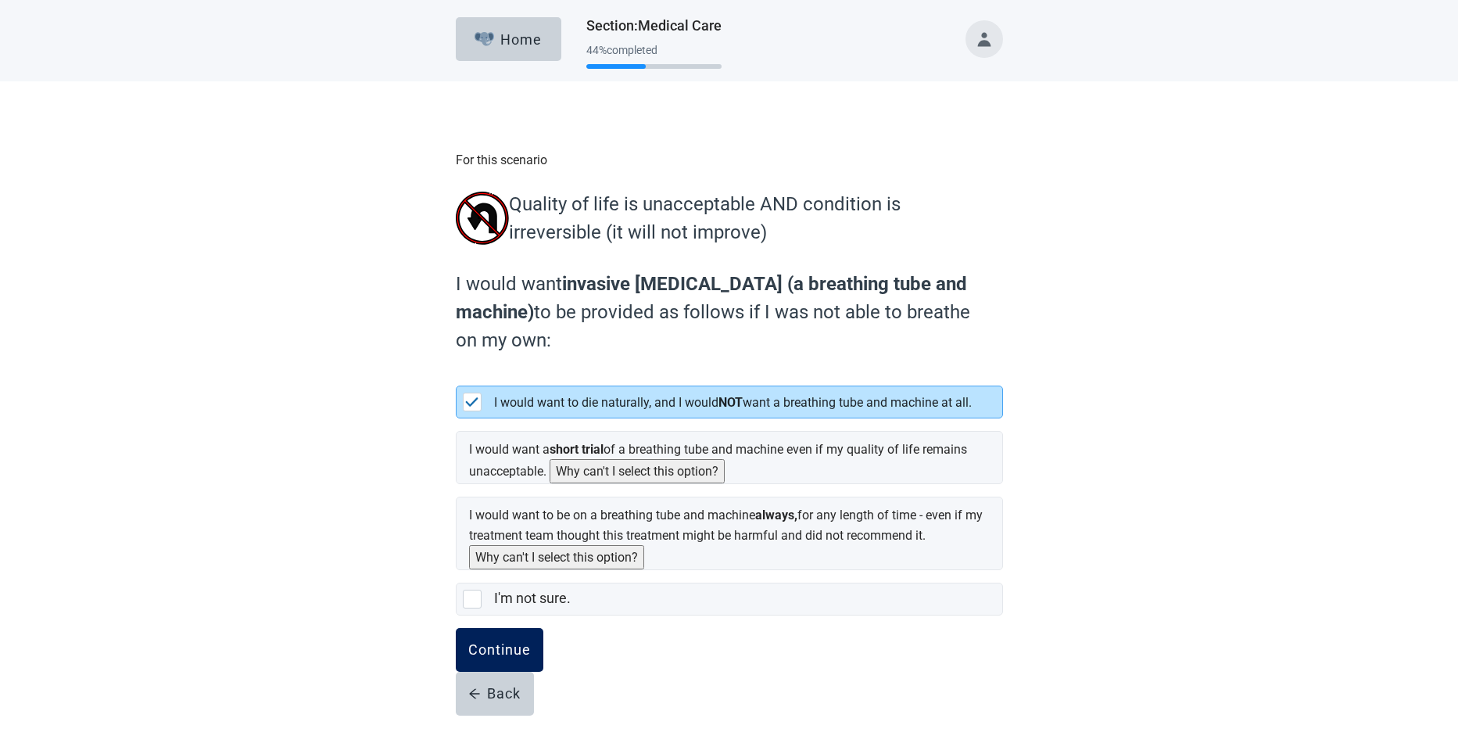
click at [488, 658] on div "Continue" at bounding box center [499, 650] width 63 height 16
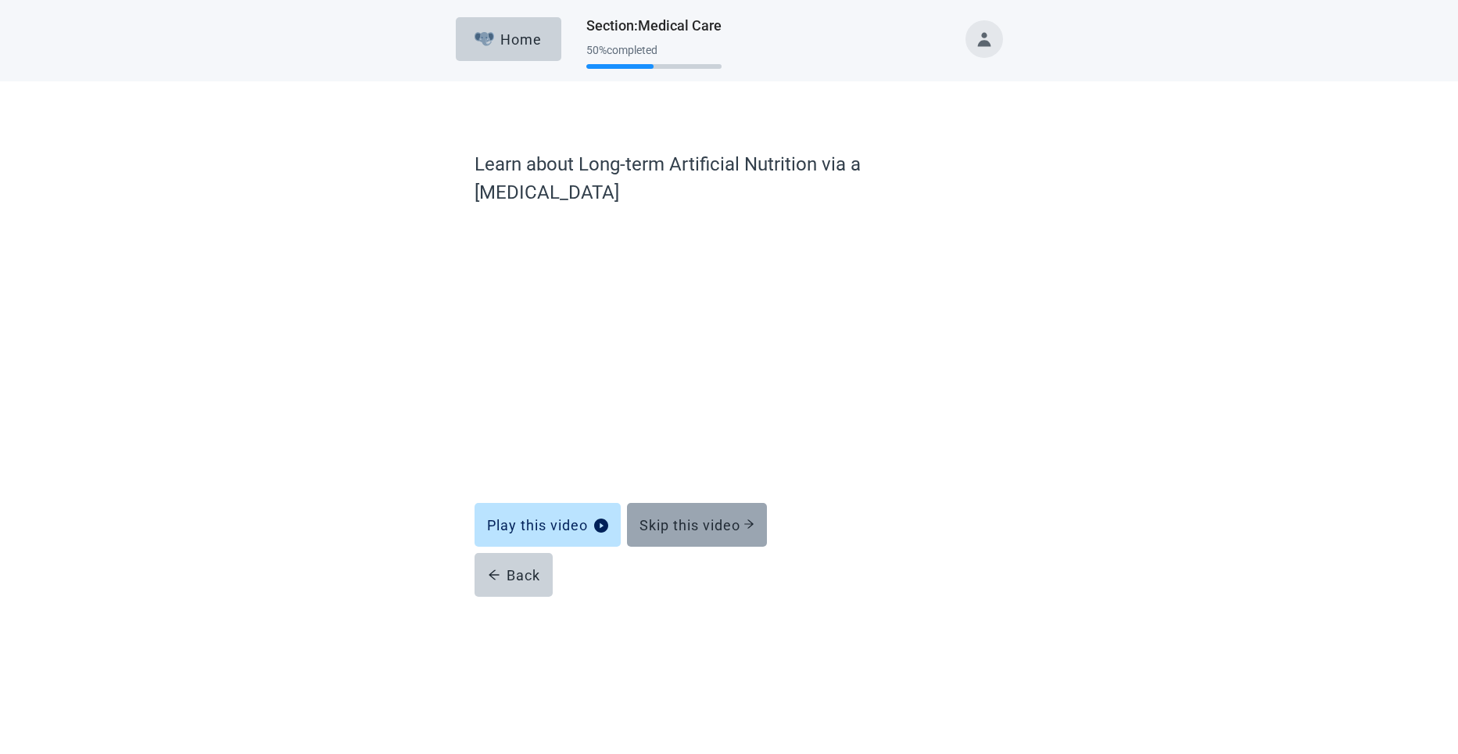
drag, startPoint x: 708, startPoint y: 489, endPoint x: 719, endPoint y: 500, distance: 14.9
click at [671, 503] on button "Skip this video" at bounding box center [697, 525] width 140 height 44
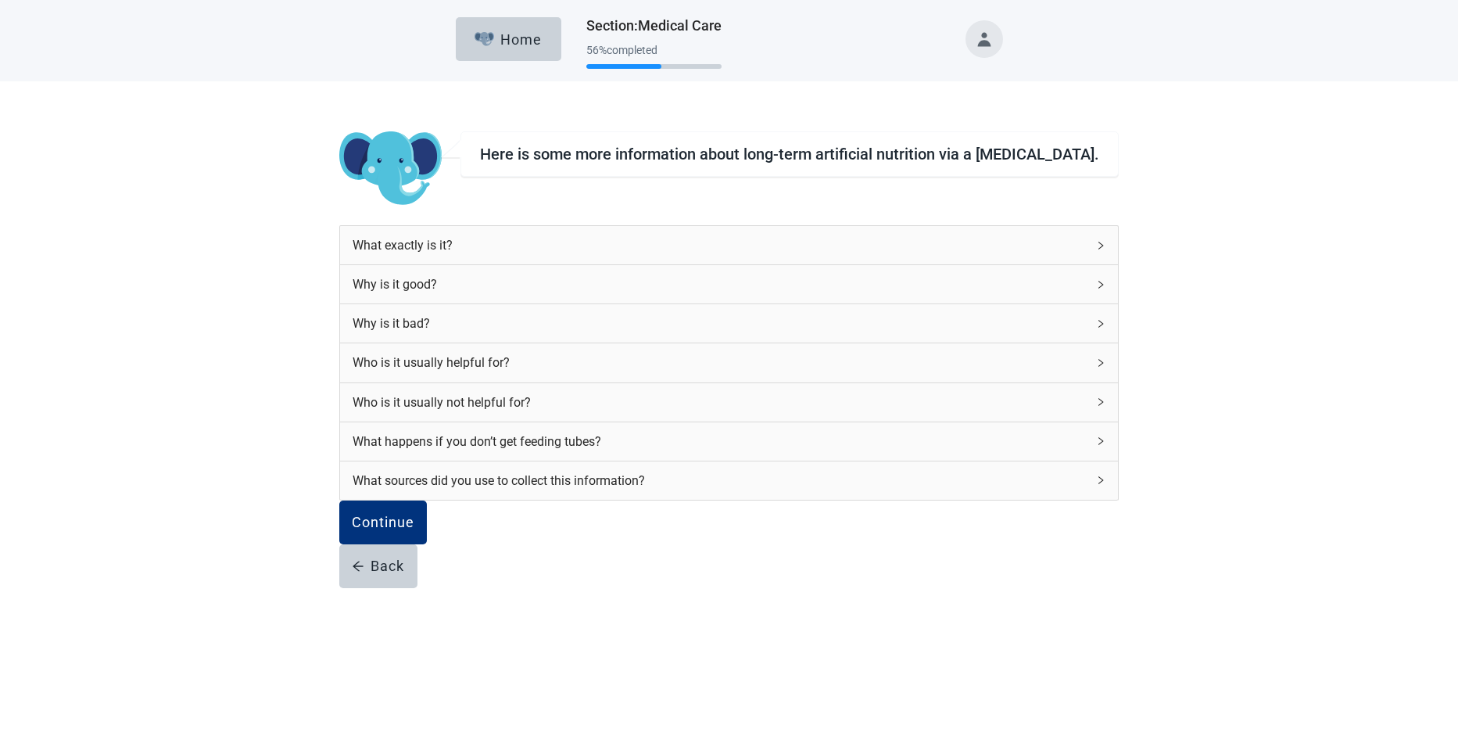
click at [671, 319] on icon "right" at bounding box center [1100, 323] width 9 height 9
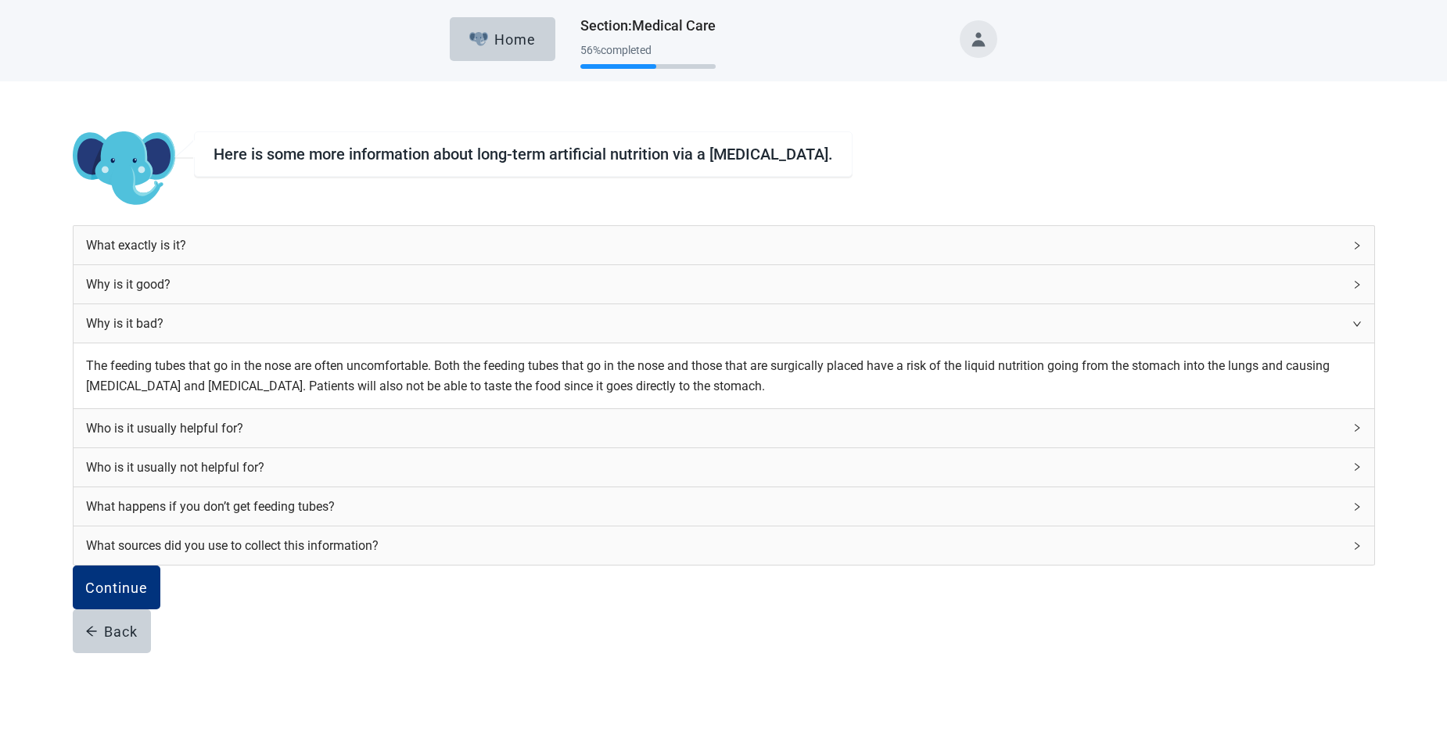
click at [671, 317] on div "Why is it bad?" at bounding box center [724, 323] width 1300 height 38
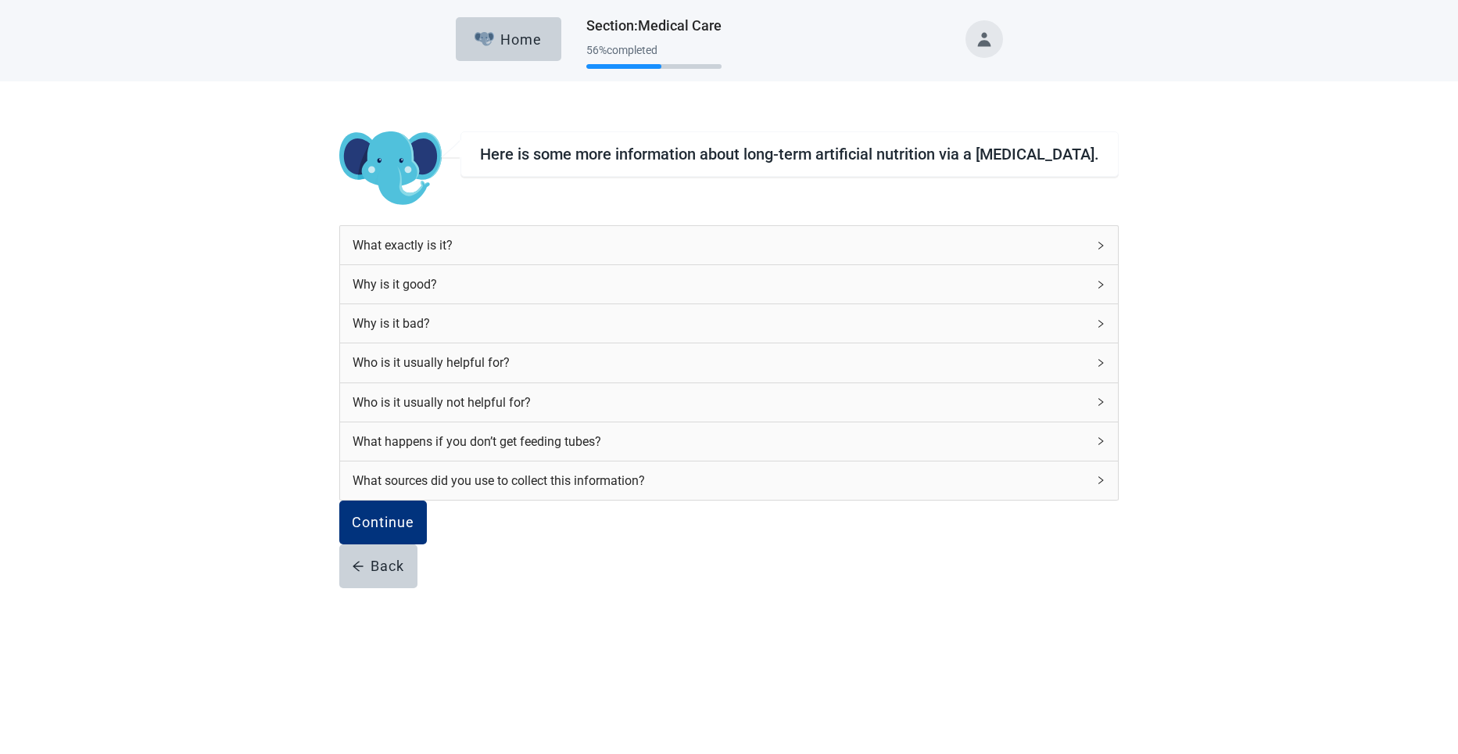
click at [671, 282] on icon "right" at bounding box center [1100, 284] width 9 height 9
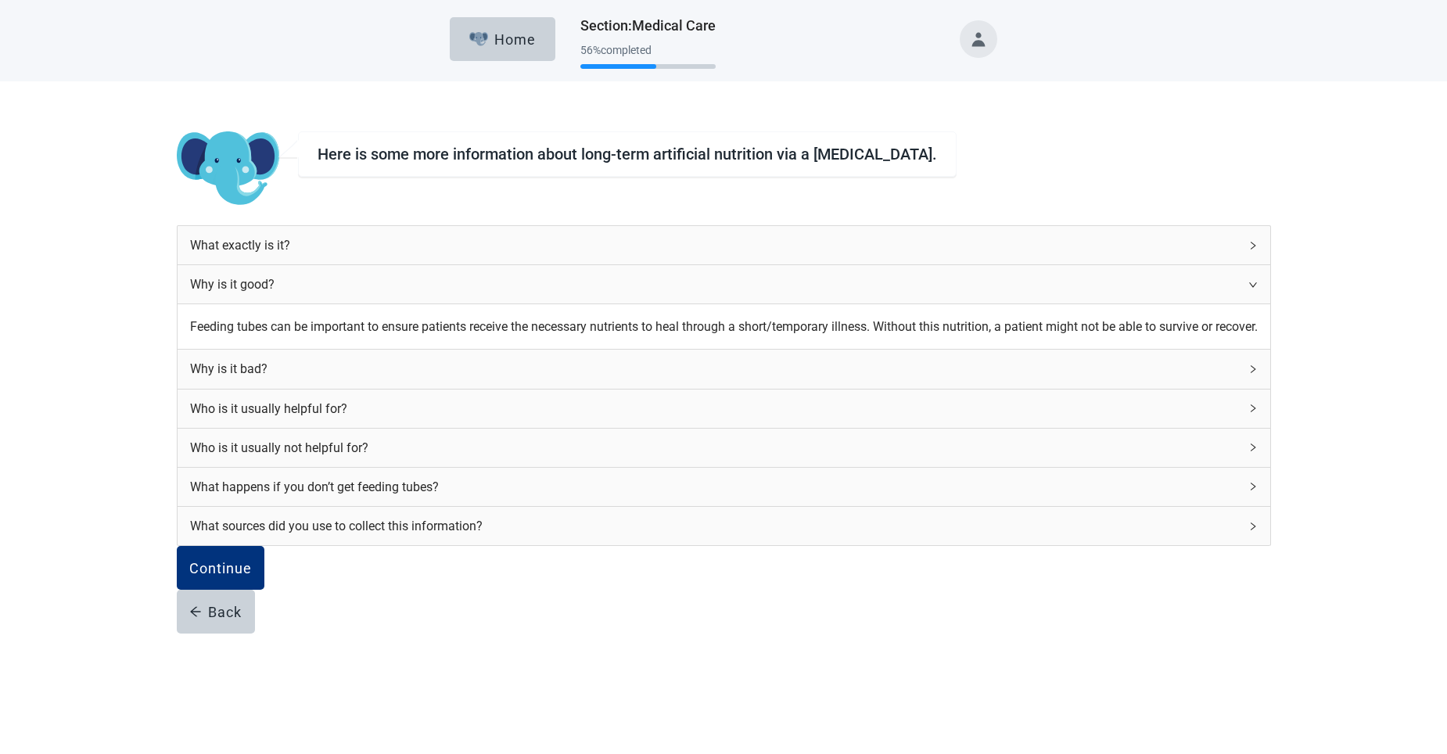
click at [671, 284] on icon "right" at bounding box center [1252, 284] width 9 height 9
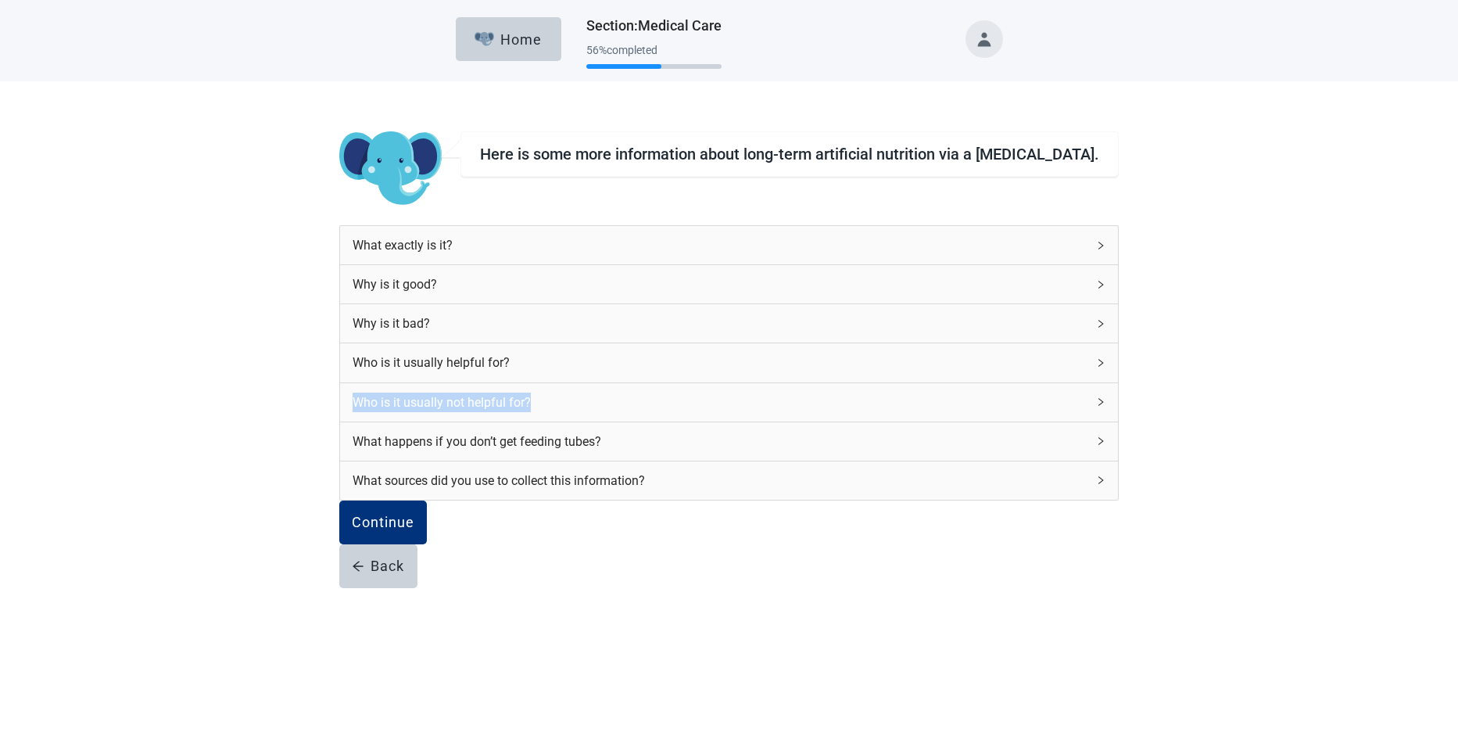
click at [671, 397] on div "Who is it usually not helpful for?" at bounding box center [729, 402] width 778 height 38
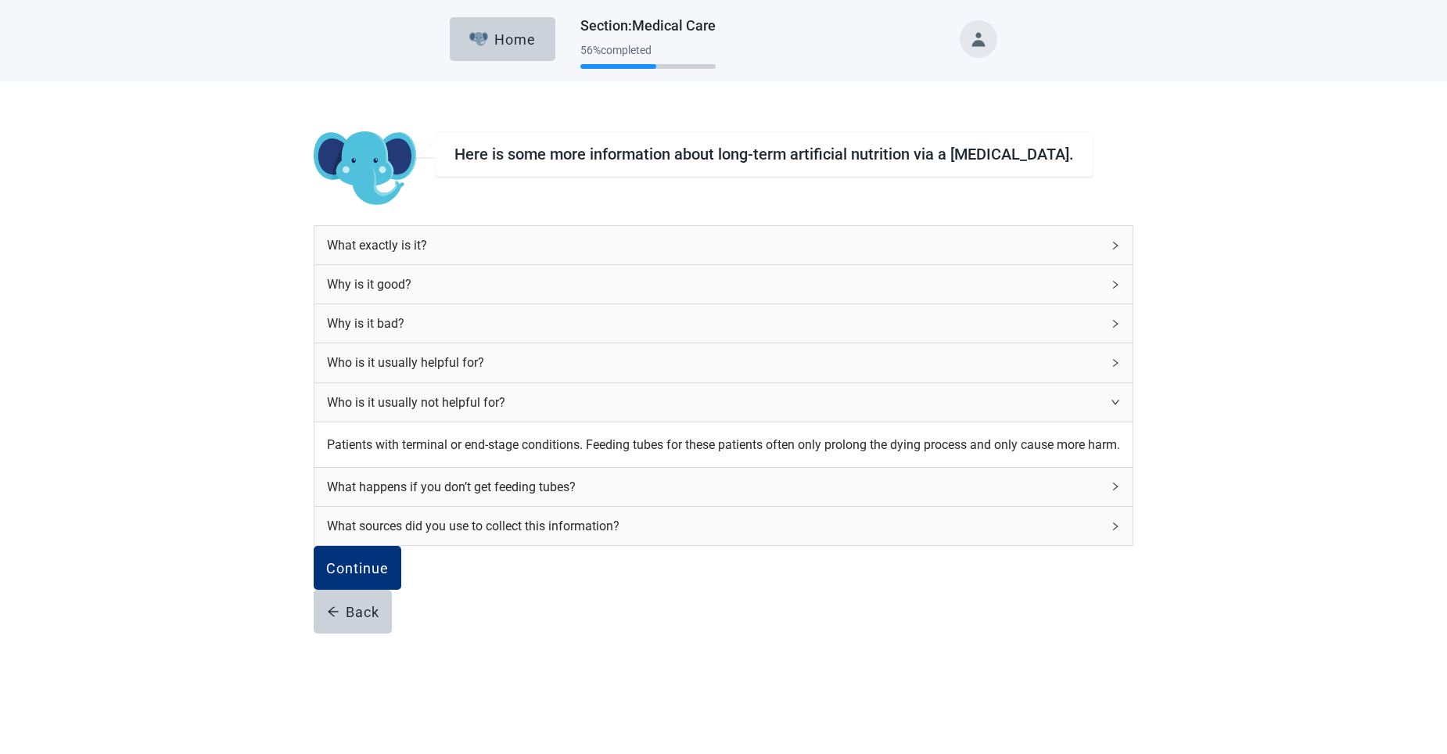
click at [671, 400] on icon "right" at bounding box center [1115, 402] width 8 height 5
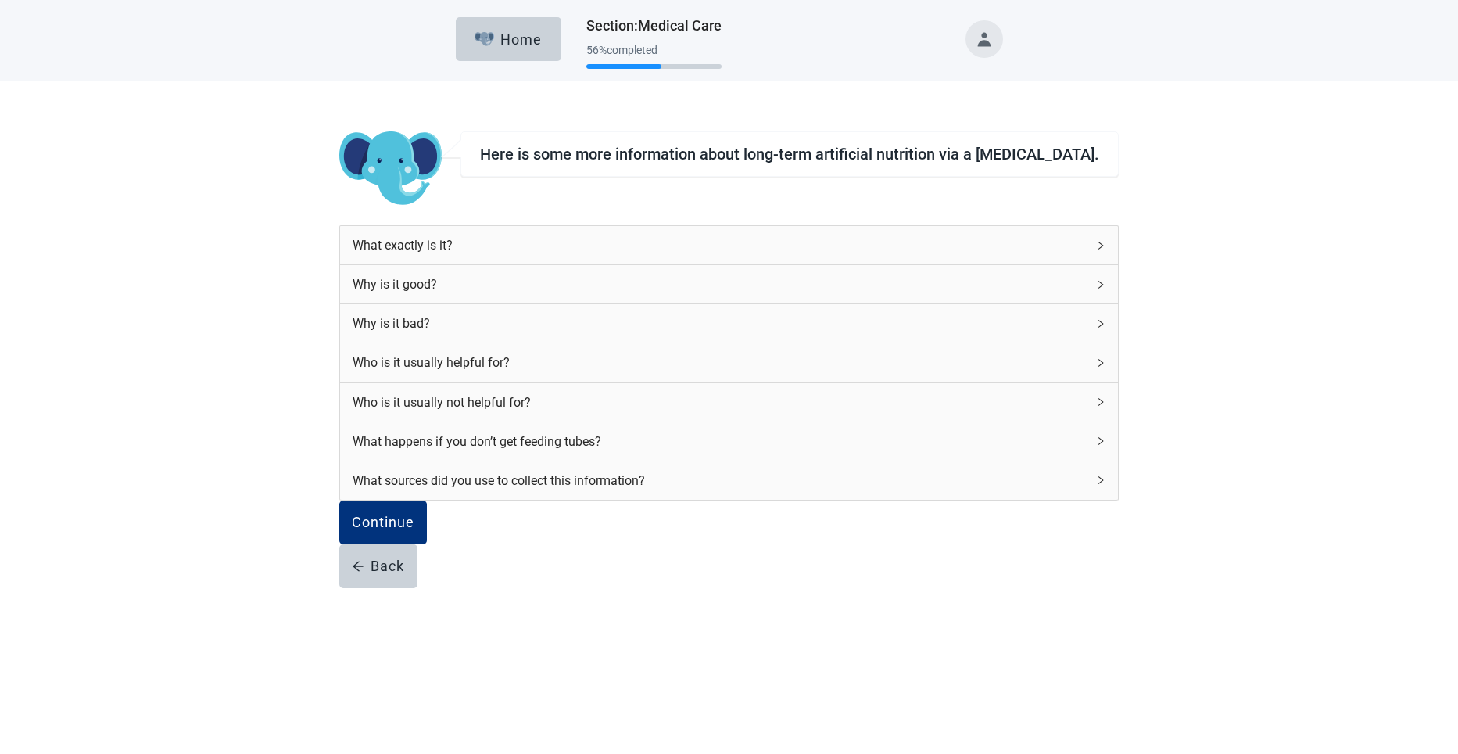
click at [671, 436] on icon "right" at bounding box center [1100, 440] width 9 height 9
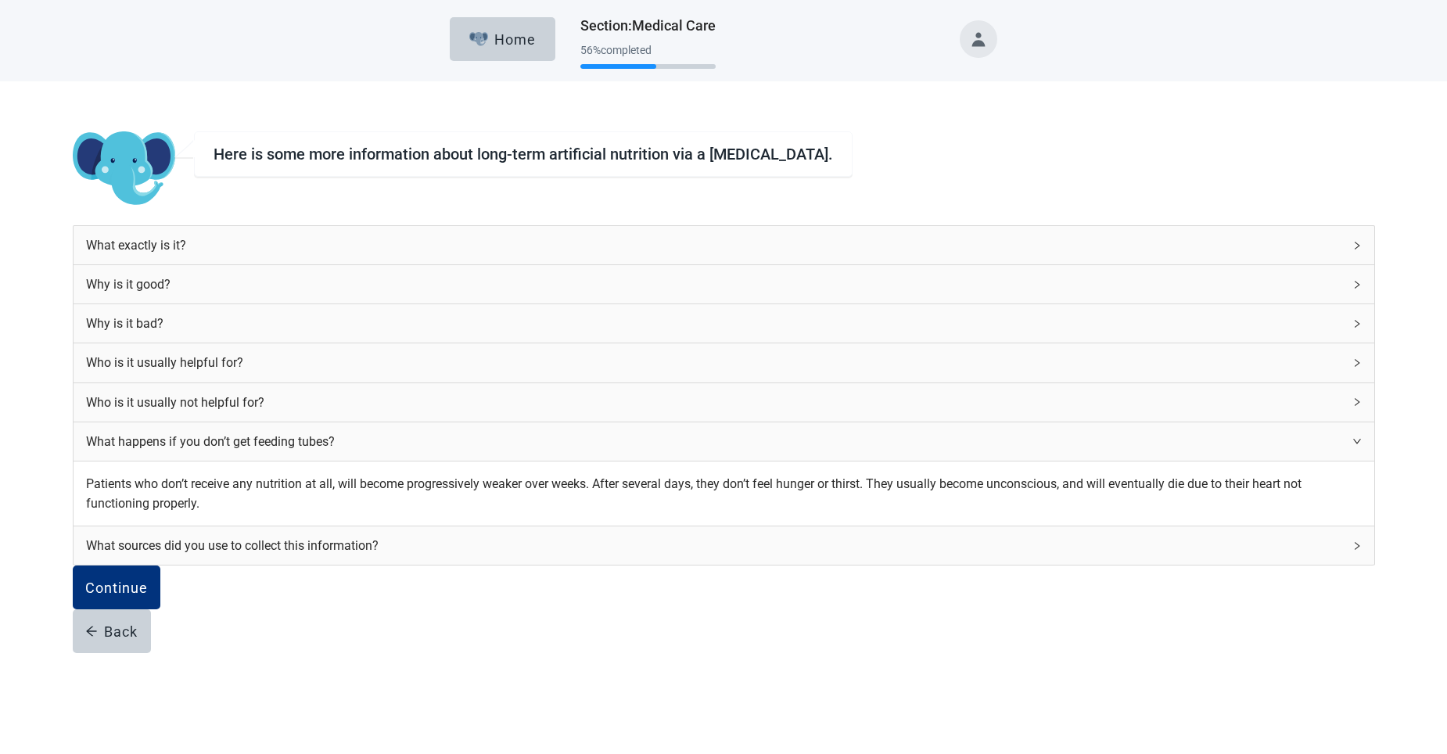
click at [671, 433] on div "What happens if you don’t get feeding tubes?" at bounding box center [724, 441] width 1300 height 38
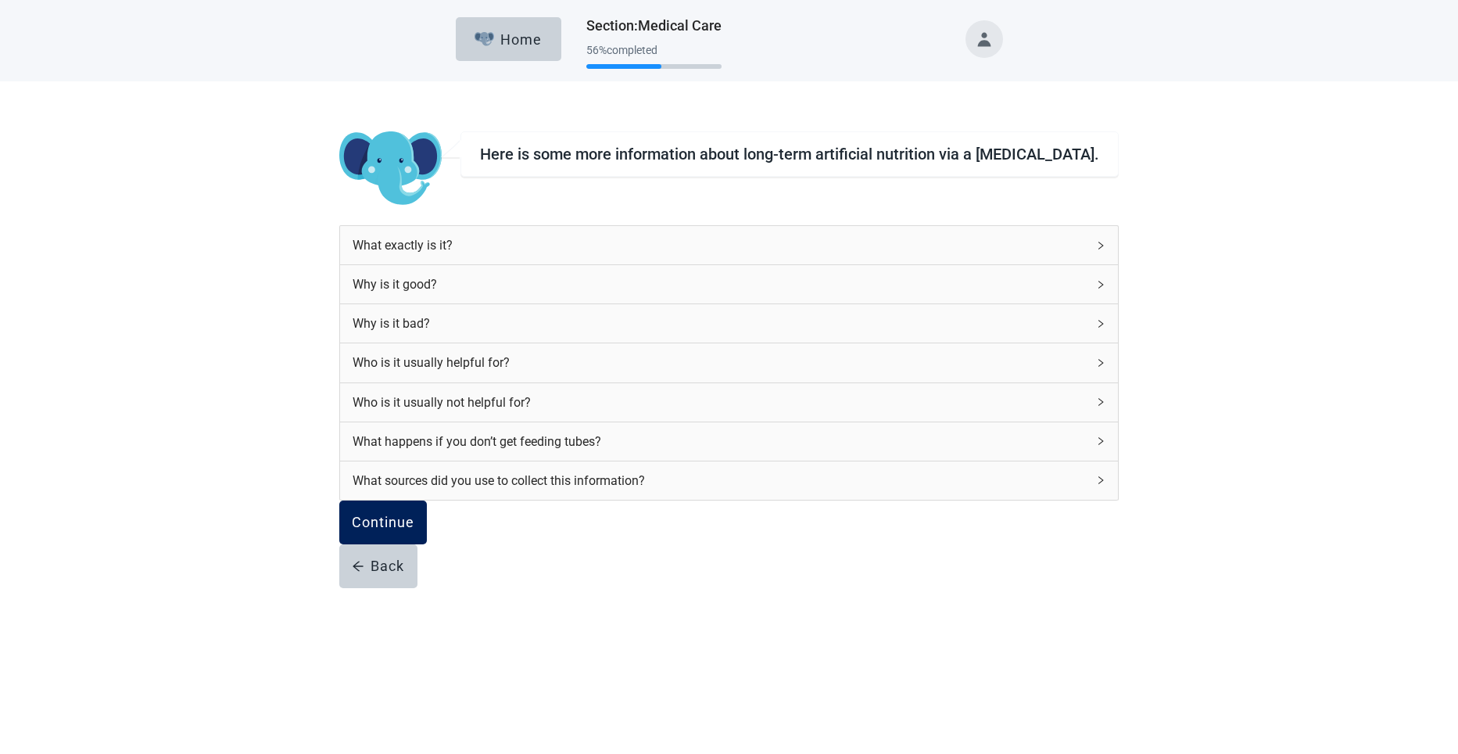
click at [414, 530] on div "Continue" at bounding box center [383, 523] width 63 height 16
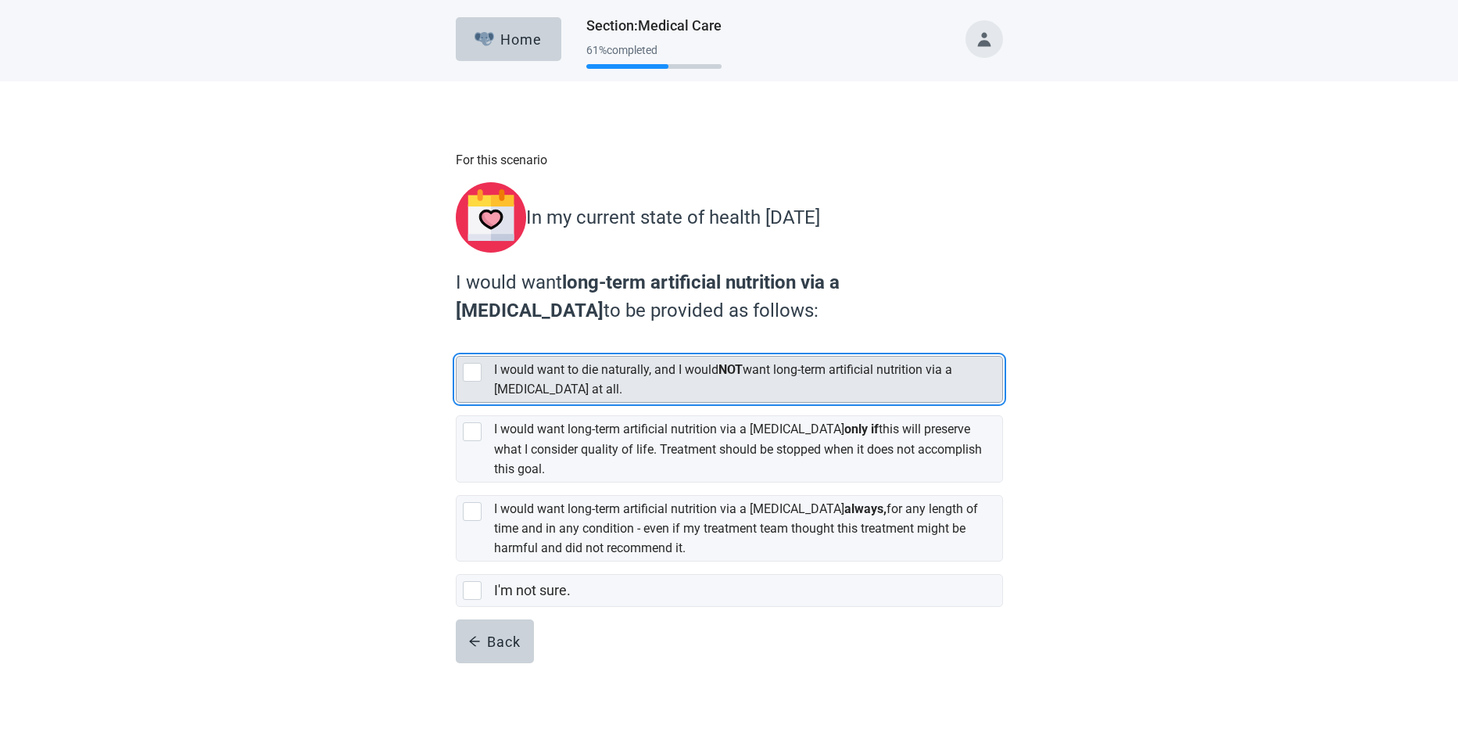
click at [474, 365] on div "[object Object], checkbox, not selected" at bounding box center [472, 372] width 19 height 19
click at [457, 344] on input "I would want to die naturally, and I would NOT want long-term artificial nutrit…" at bounding box center [456, 343] width 1 height 1
checkbox input "true"
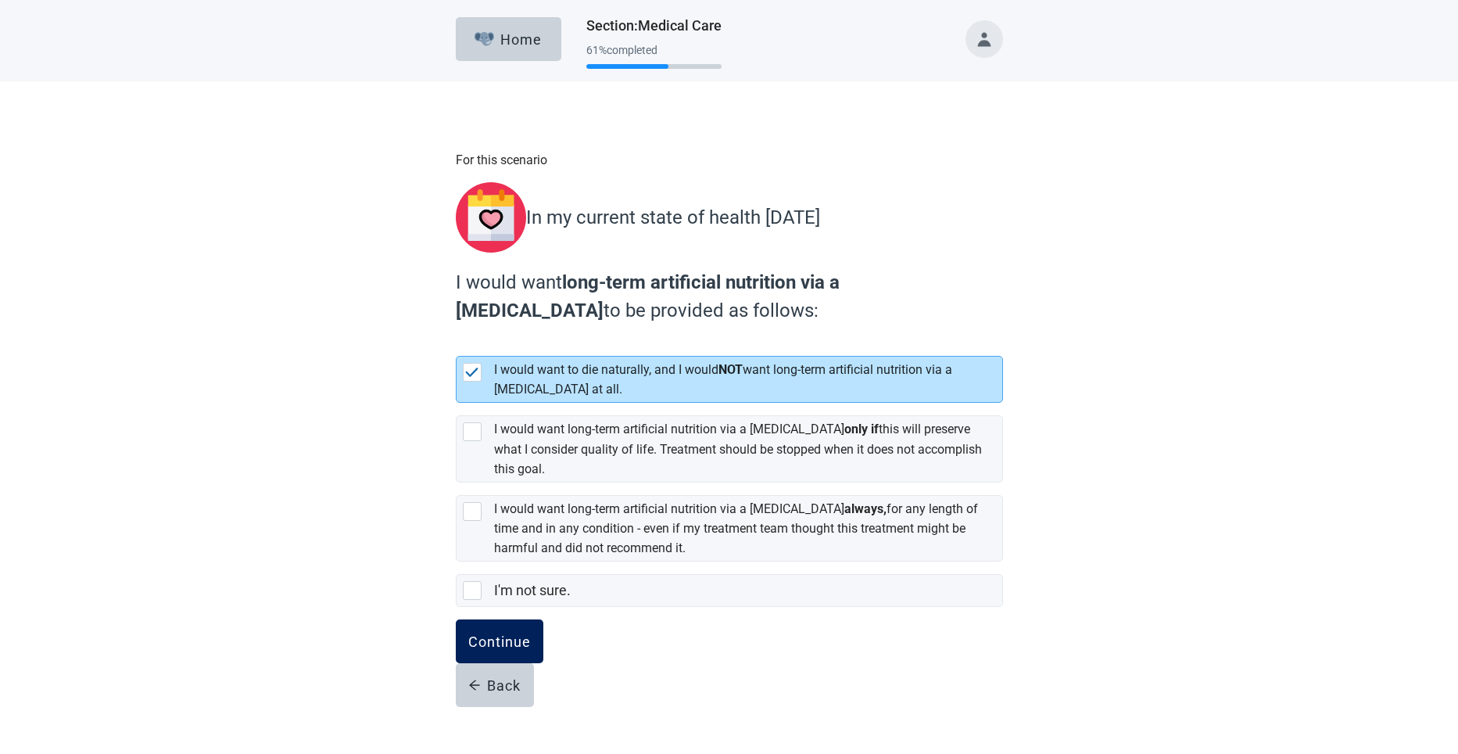
click at [496, 633] on div "Continue" at bounding box center [499, 641] width 63 height 16
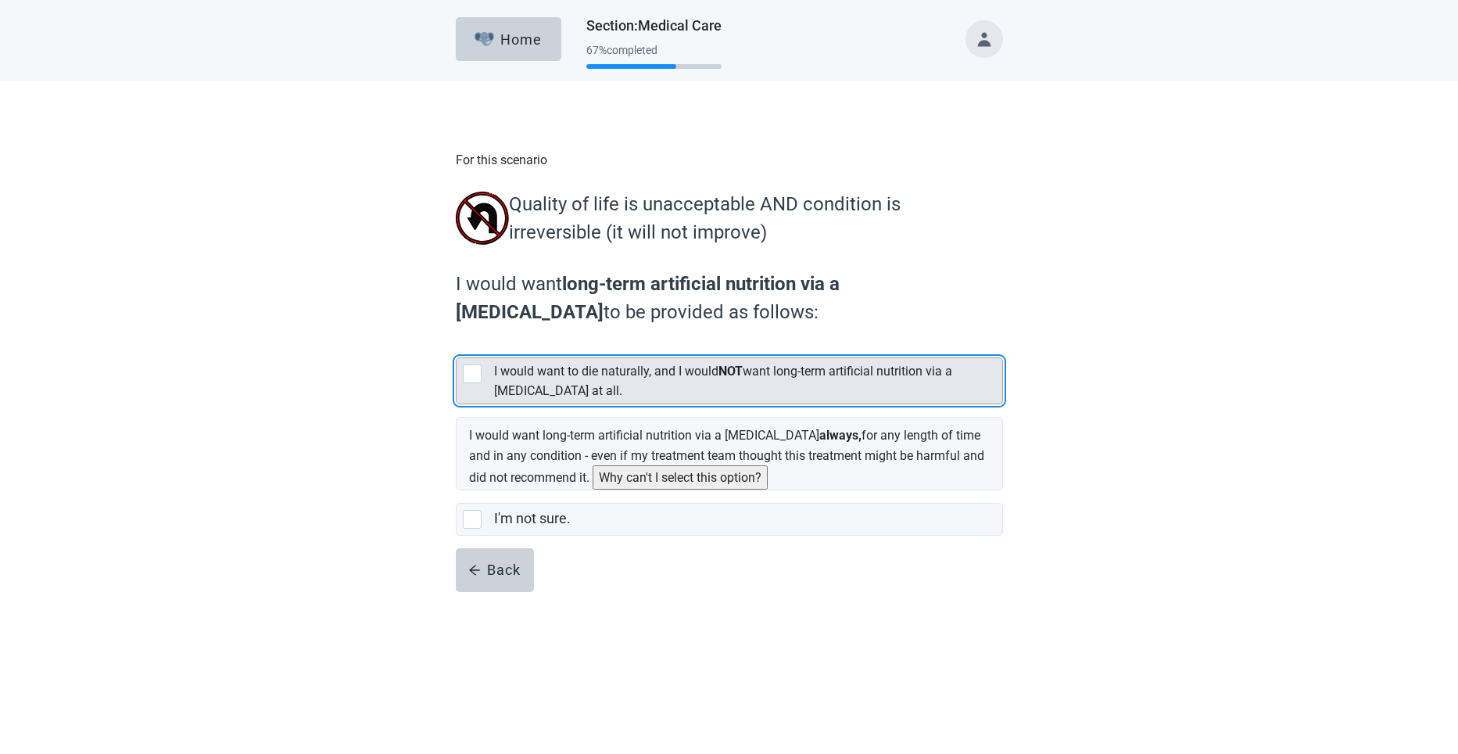
click at [473, 381] on div "[object Object], checkbox, not selected" at bounding box center [472, 373] width 19 height 19
click at [457, 346] on input "I would want to die naturally, and I would NOT want long-term artificial nutrit…" at bounding box center [456, 345] width 1 height 1
checkbox input "true"
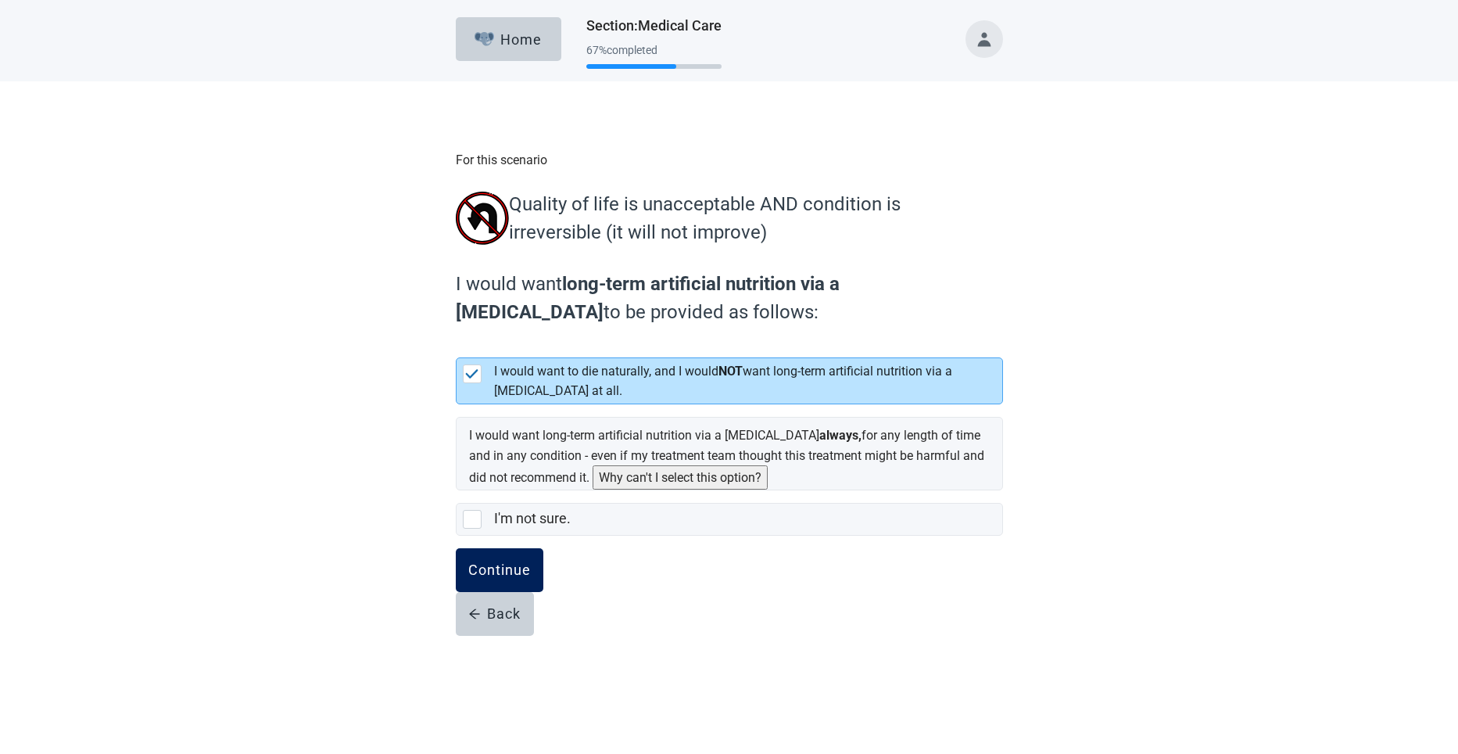
click at [511, 578] on div "Continue" at bounding box center [499, 570] width 63 height 16
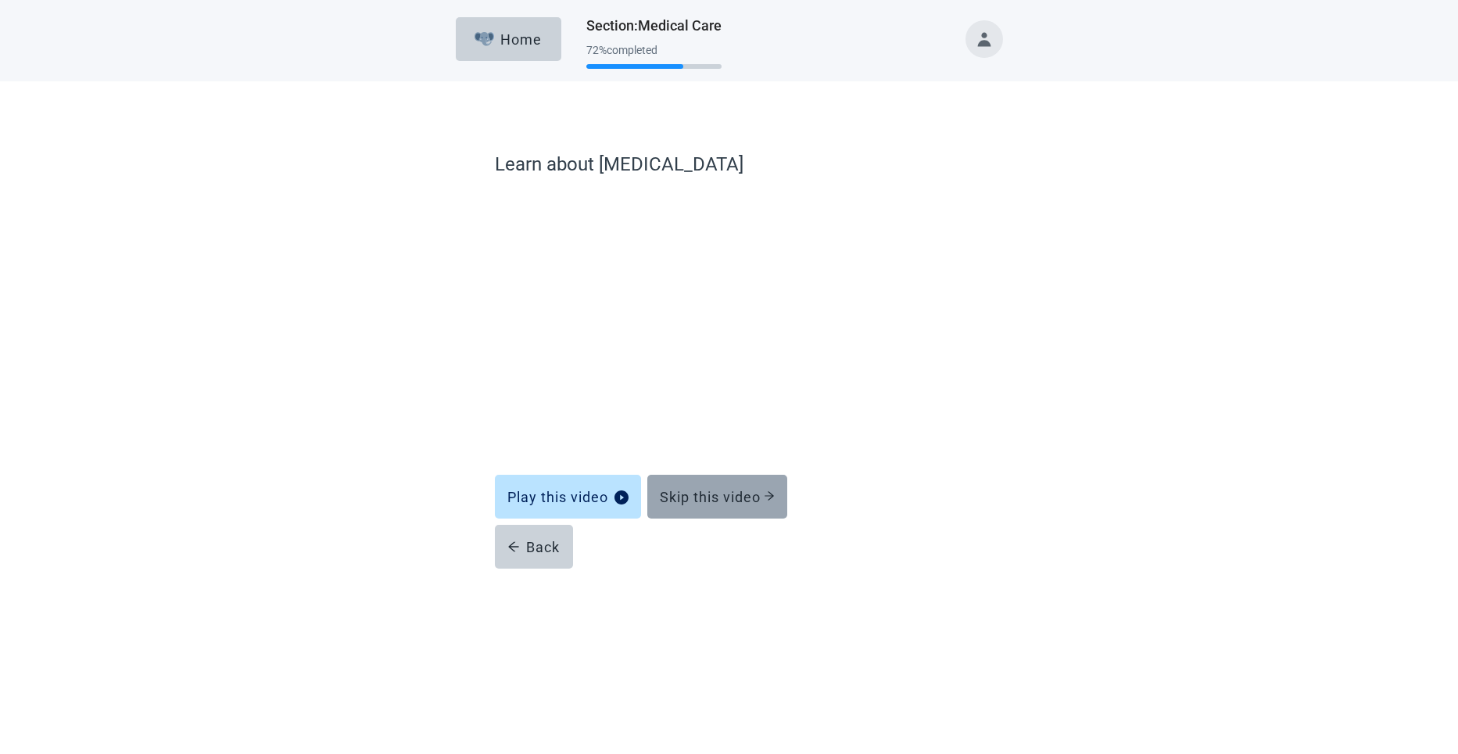
click at [671, 495] on div "Skip this video" at bounding box center [717, 497] width 115 height 16
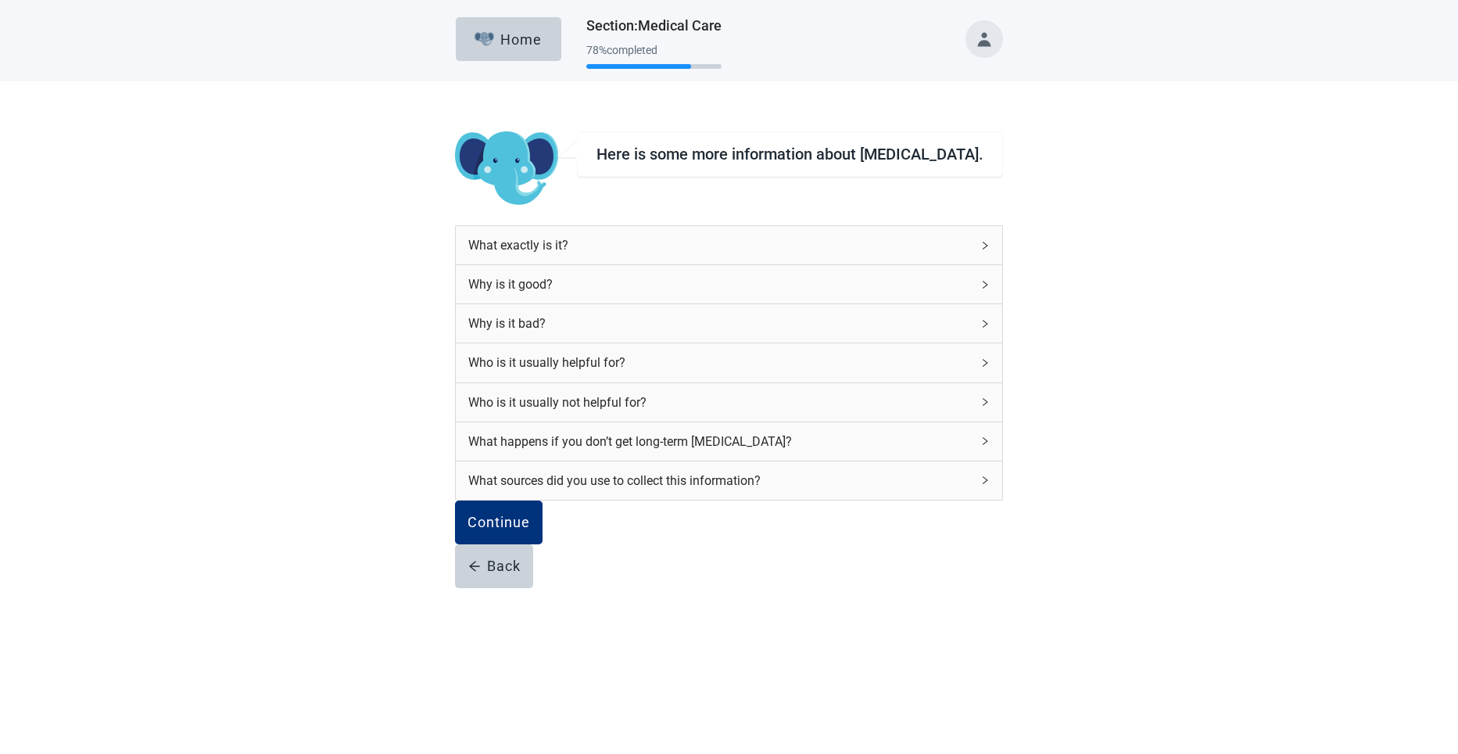
click at [671, 358] on icon "right" at bounding box center [985, 362] width 9 height 9
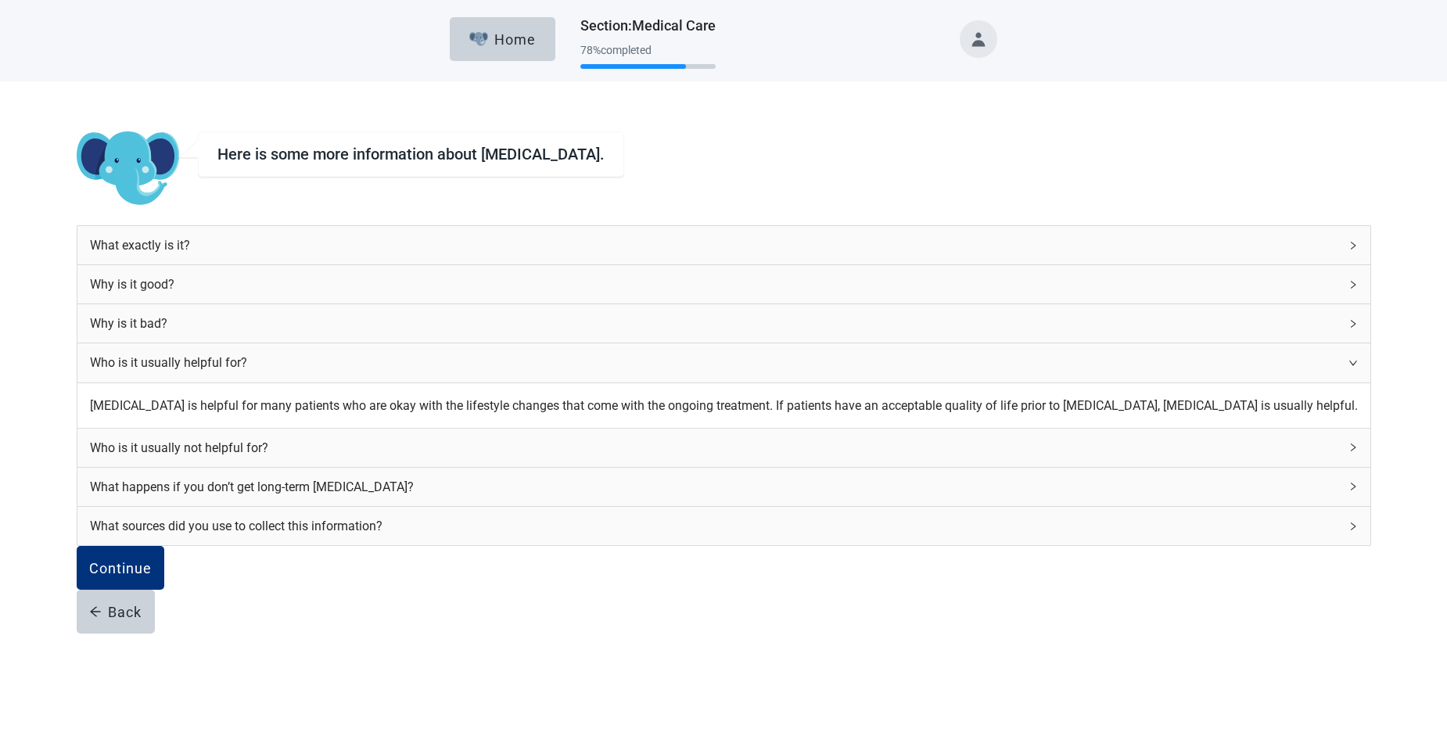
click at [671, 452] on icon "right" at bounding box center [1352, 447] width 9 height 9
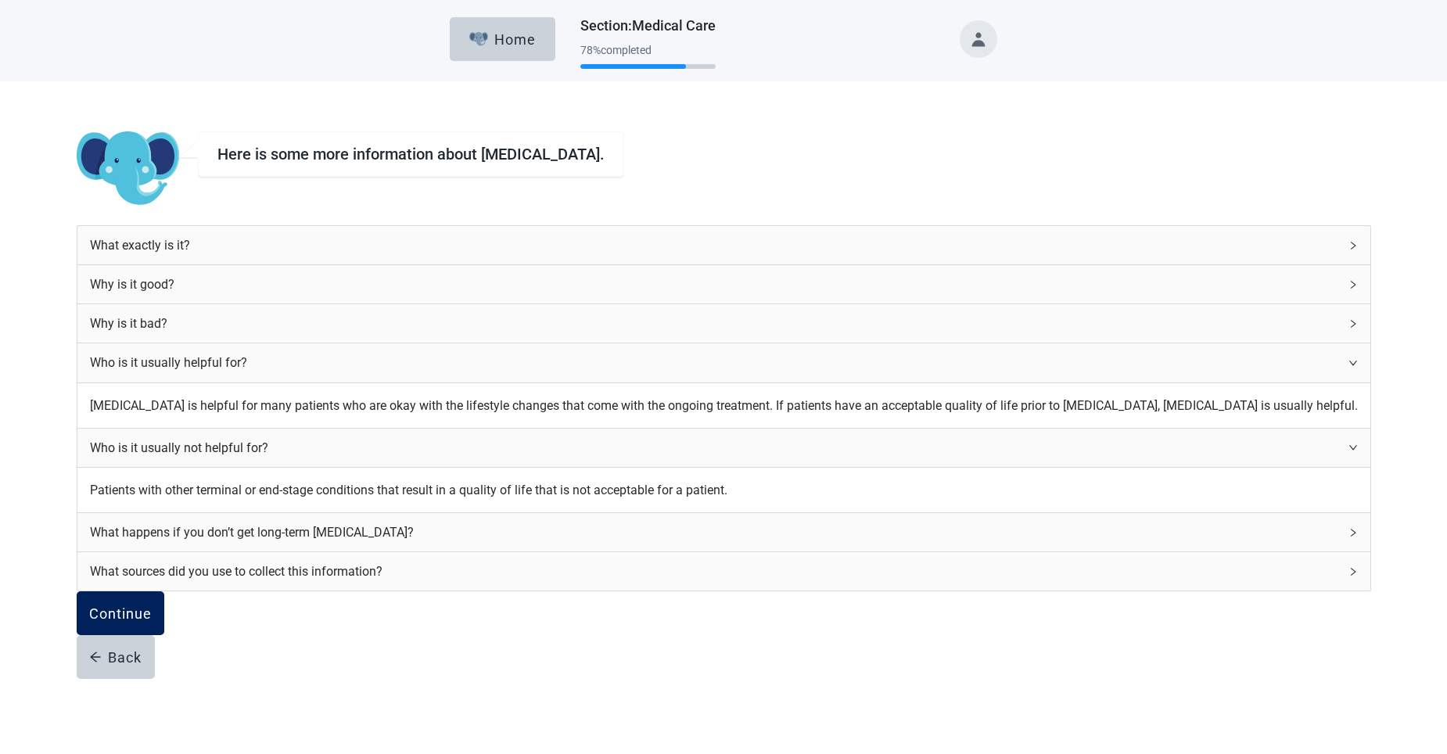
click at [152, 621] on div "Continue" at bounding box center [120, 613] width 63 height 16
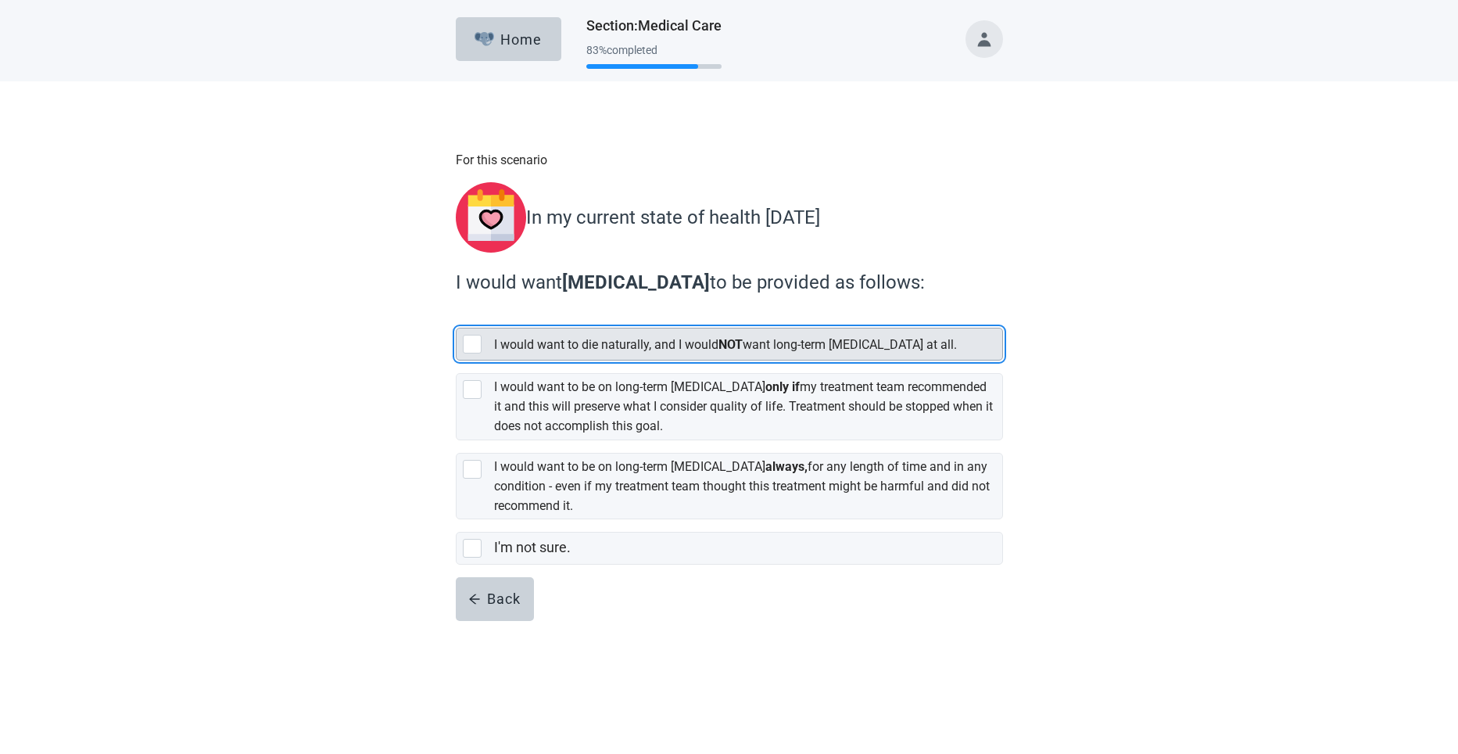
click at [465, 335] on div "[object Object], checkbox, not selected" at bounding box center [472, 344] width 19 height 19
click at [457, 316] on input "I would want to die naturally, and I would NOT want long-term [MEDICAL_DATA] at…" at bounding box center [456, 315] width 1 height 1
checkbox input "true"
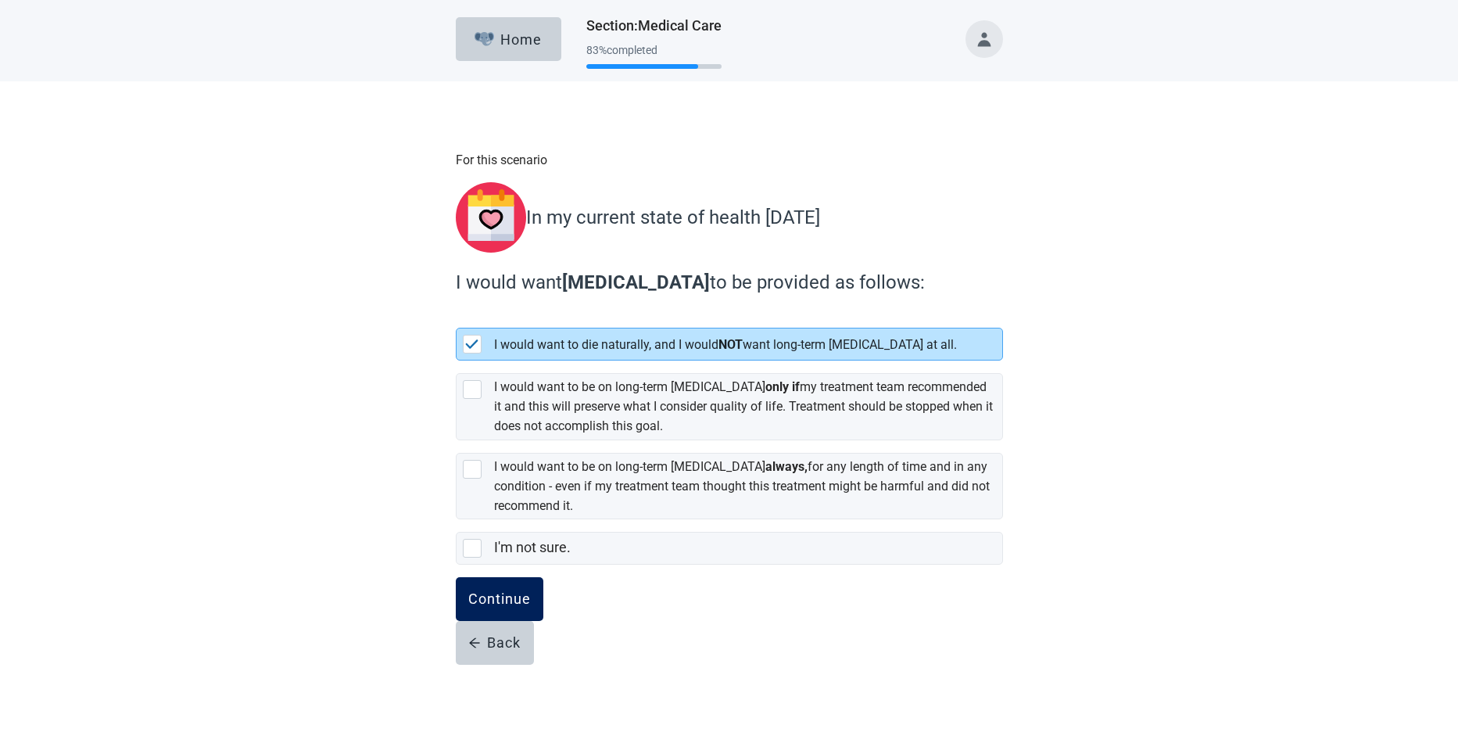
click at [497, 591] on div "Continue" at bounding box center [499, 599] width 63 height 16
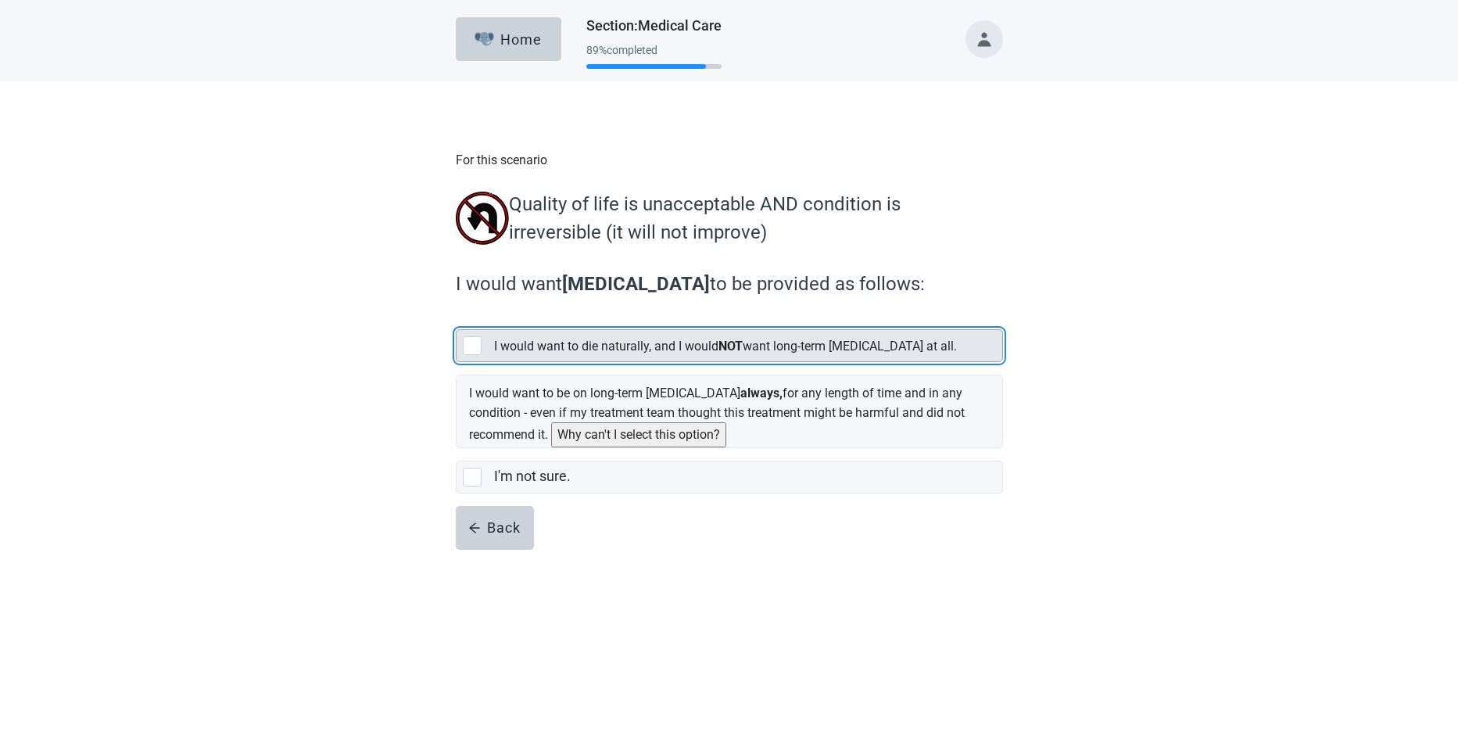
click at [474, 345] on div "[object Object], checkbox, not selected" at bounding box center [472, 345] width 19 height 19
click at [457, 317] on input "I would want to die naturally, and I would NOT want long-term [MEDICAL_DATA] at…" at bounding box center [456, 317] width 1 height 1
checkbox input "true"
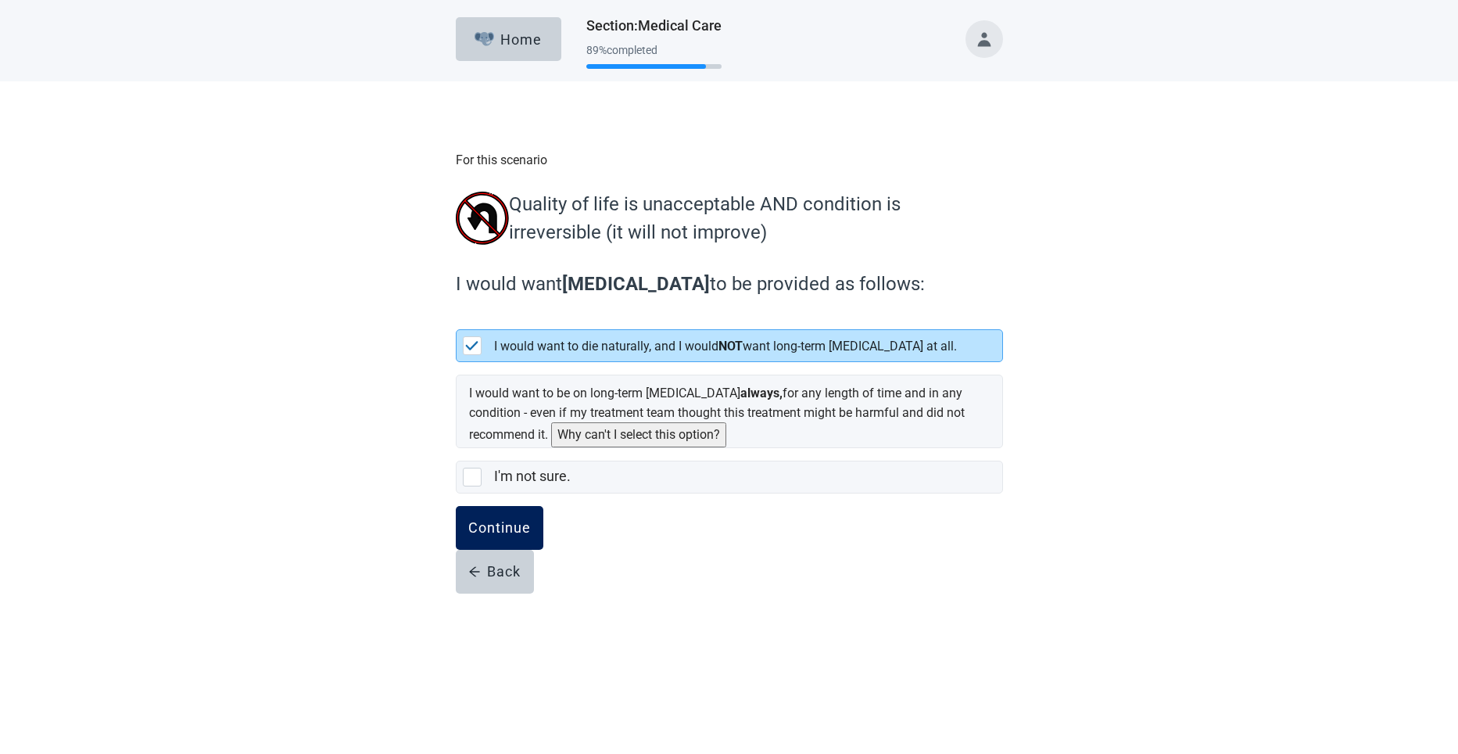
click at [505, 516] on button "Continue" at bounding box center [500, 528] width 88 height 44
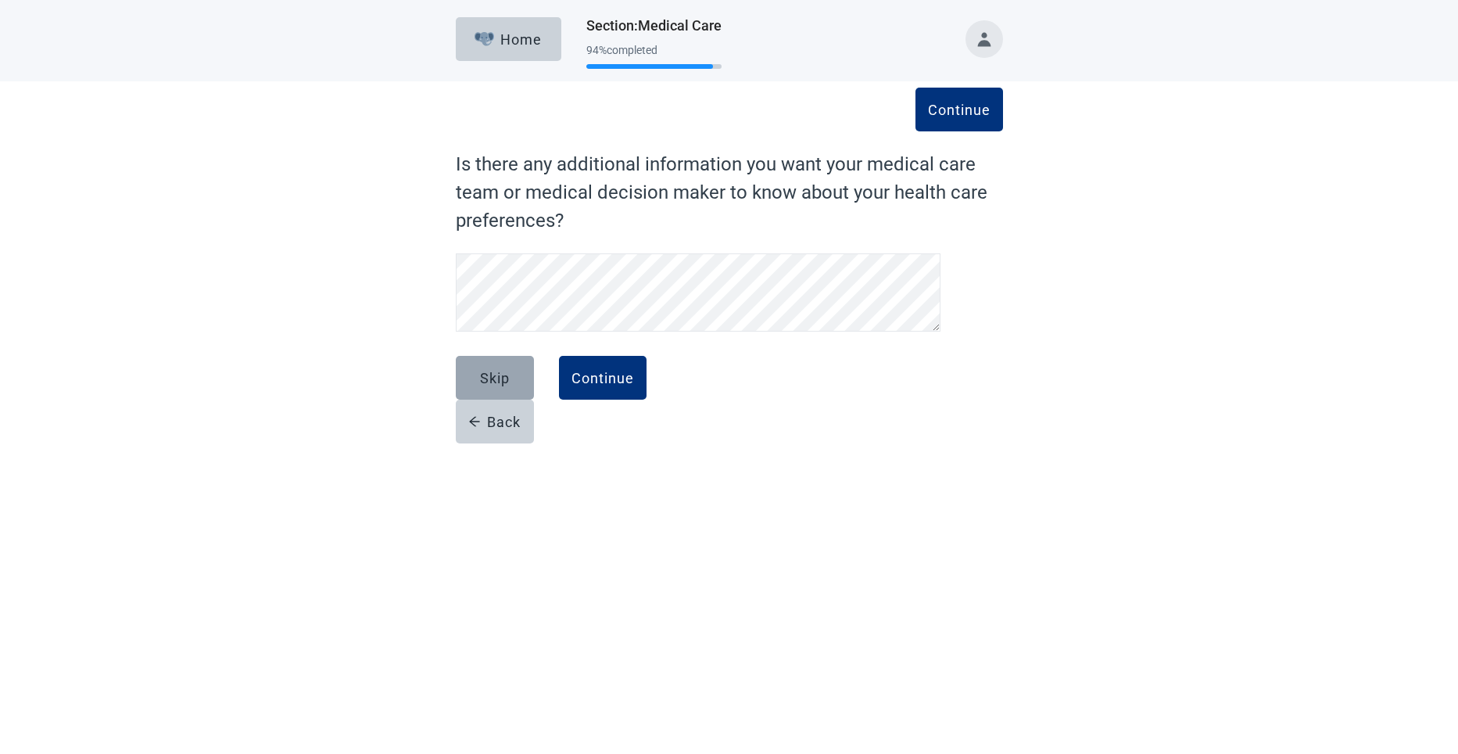
click at [492, 372] on div "Skip" at bounding box center [495, 378] width 30 height 16
drag, startPoint x: 600, startPoint y: 373, endPoint x: 433, endPoint y: 400, distance: 168.8
click at [600, 375] on div "Continue" at bounding box center [603, 378] width 63 height 16
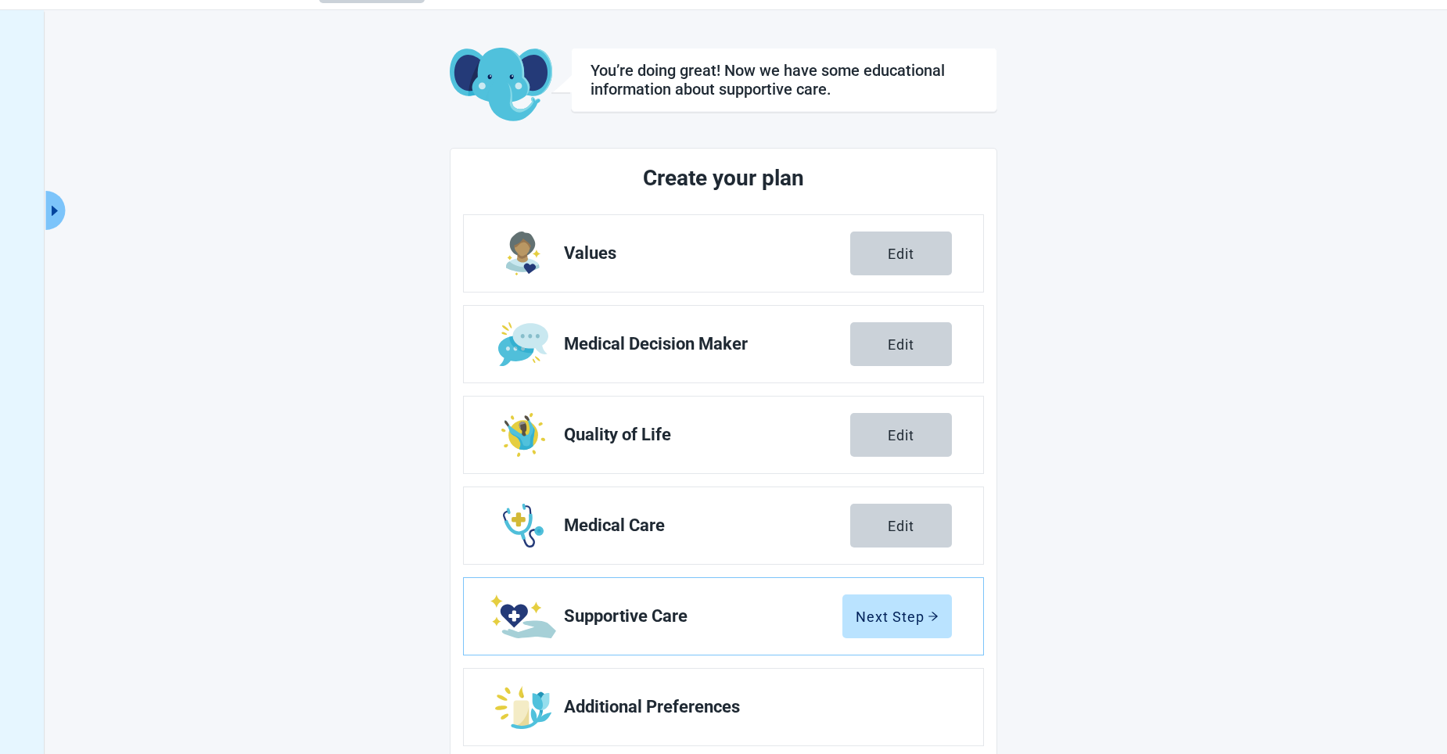
scroll to position [77, 0]
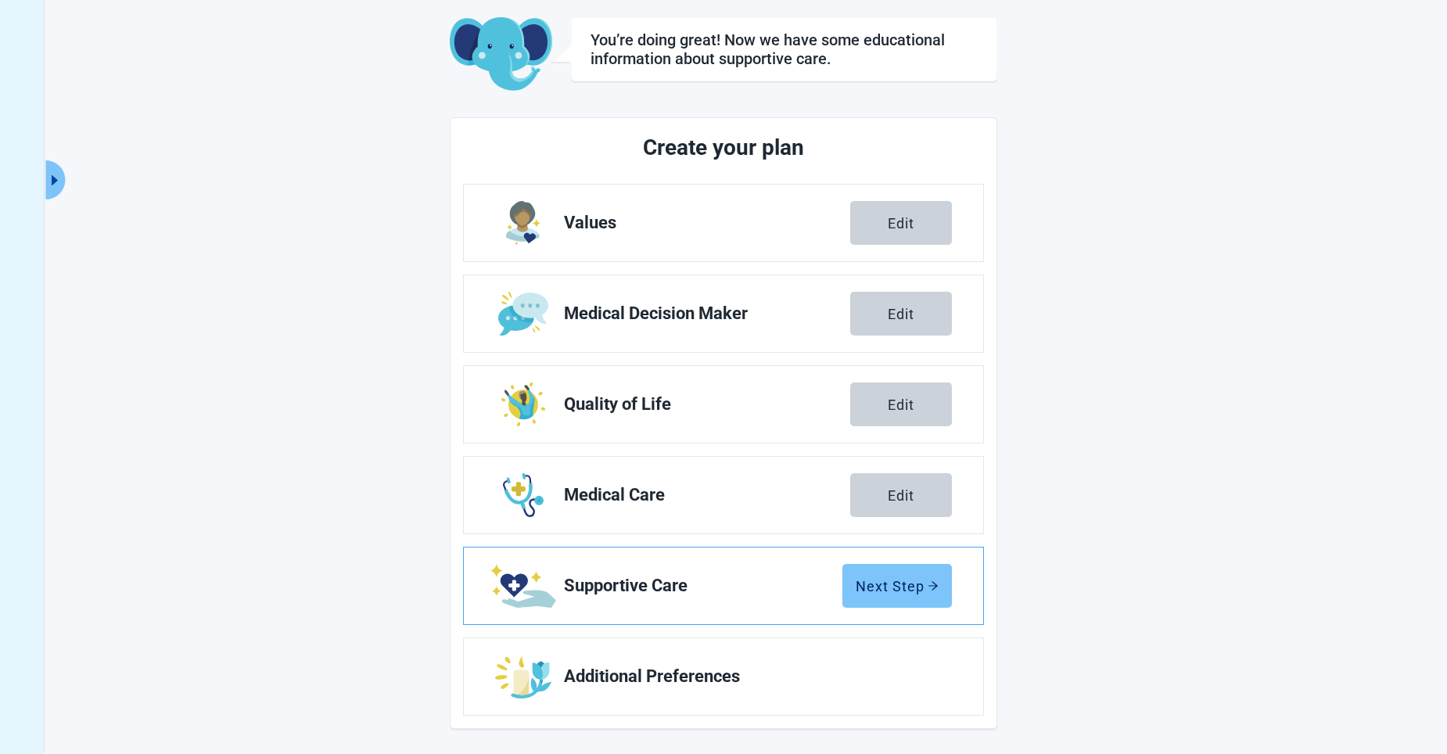
click at [671, 580] on div "Next Step" at bounding box center [896, 586] width 83 height 16
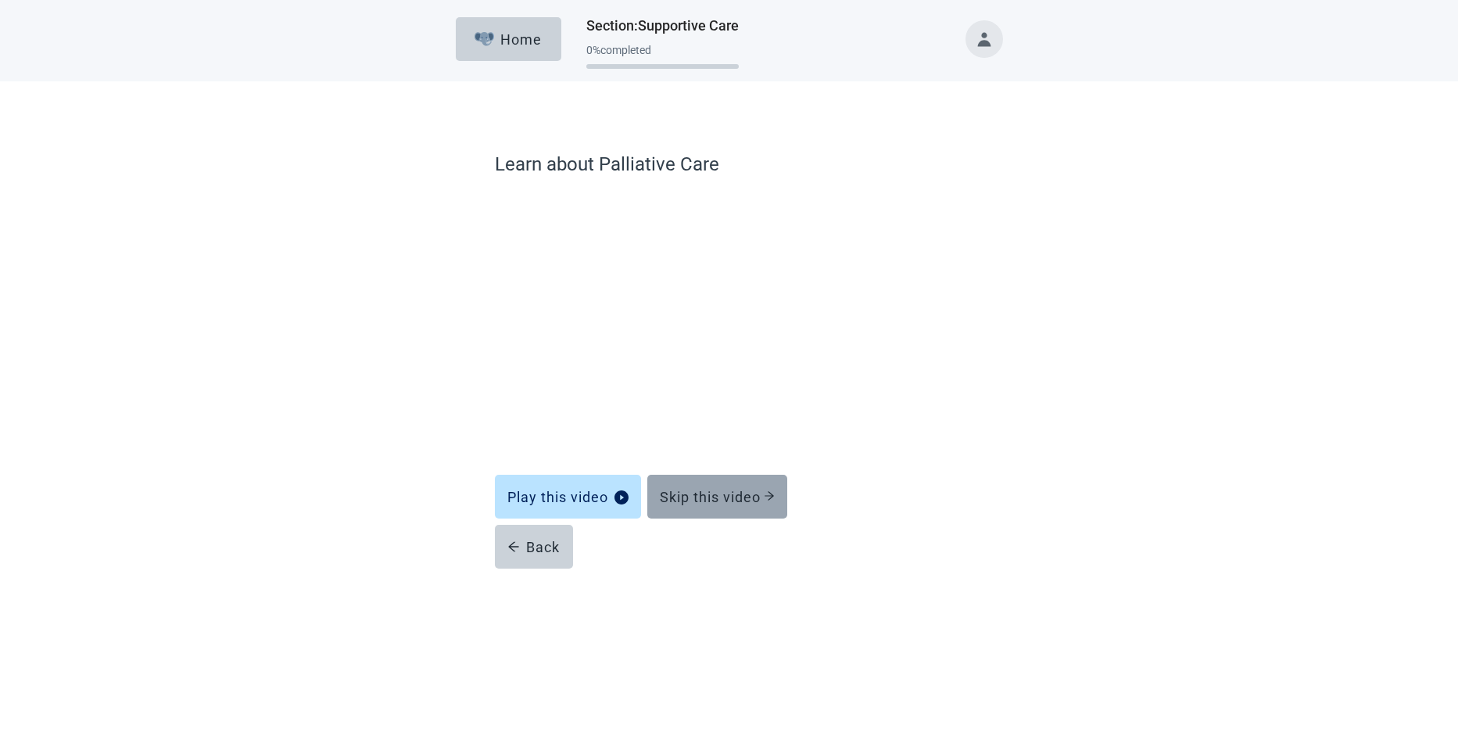
click at [671, 487] on button "Skip this video" at bounding box center [717, 497] width 140 height 44
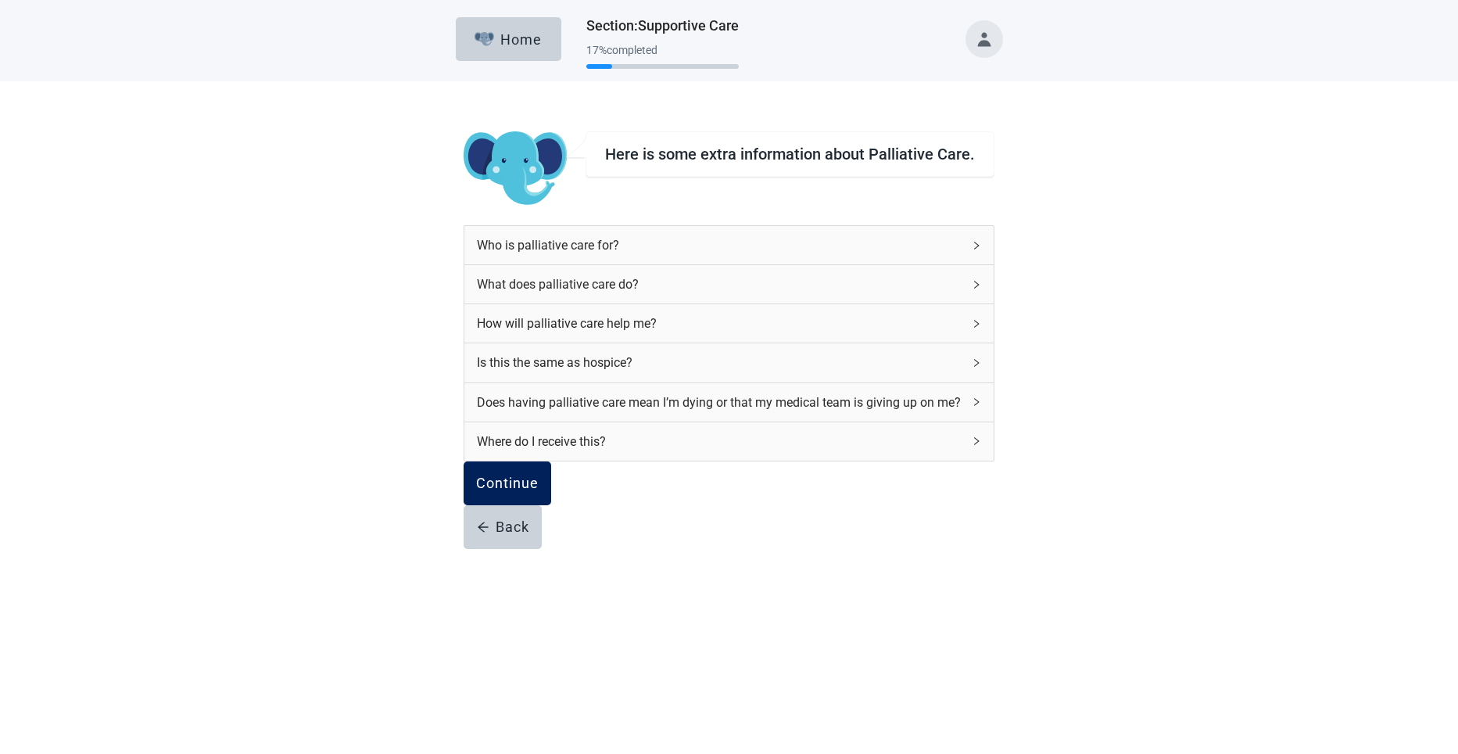
click at [528, 491] on div "Continue" at bounding box center [507, 483] width 63 height 16
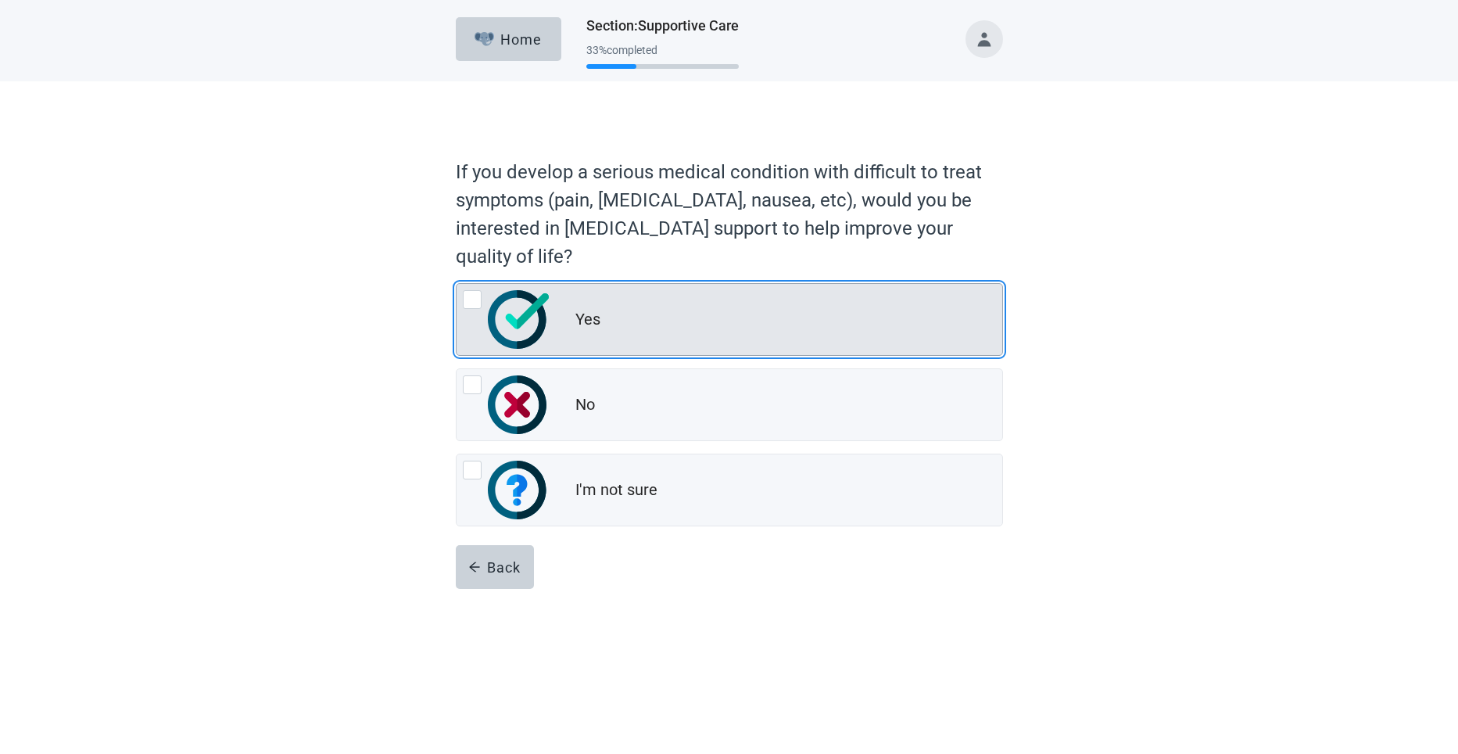
click at [516, 307] on img "Yes, radio button, not checked" at bounding box center [518, 319] width 61 height 59
click at [457, 284] on input "Yes" at bounding box center [456, 283] width 1 height 1
radio input "true"
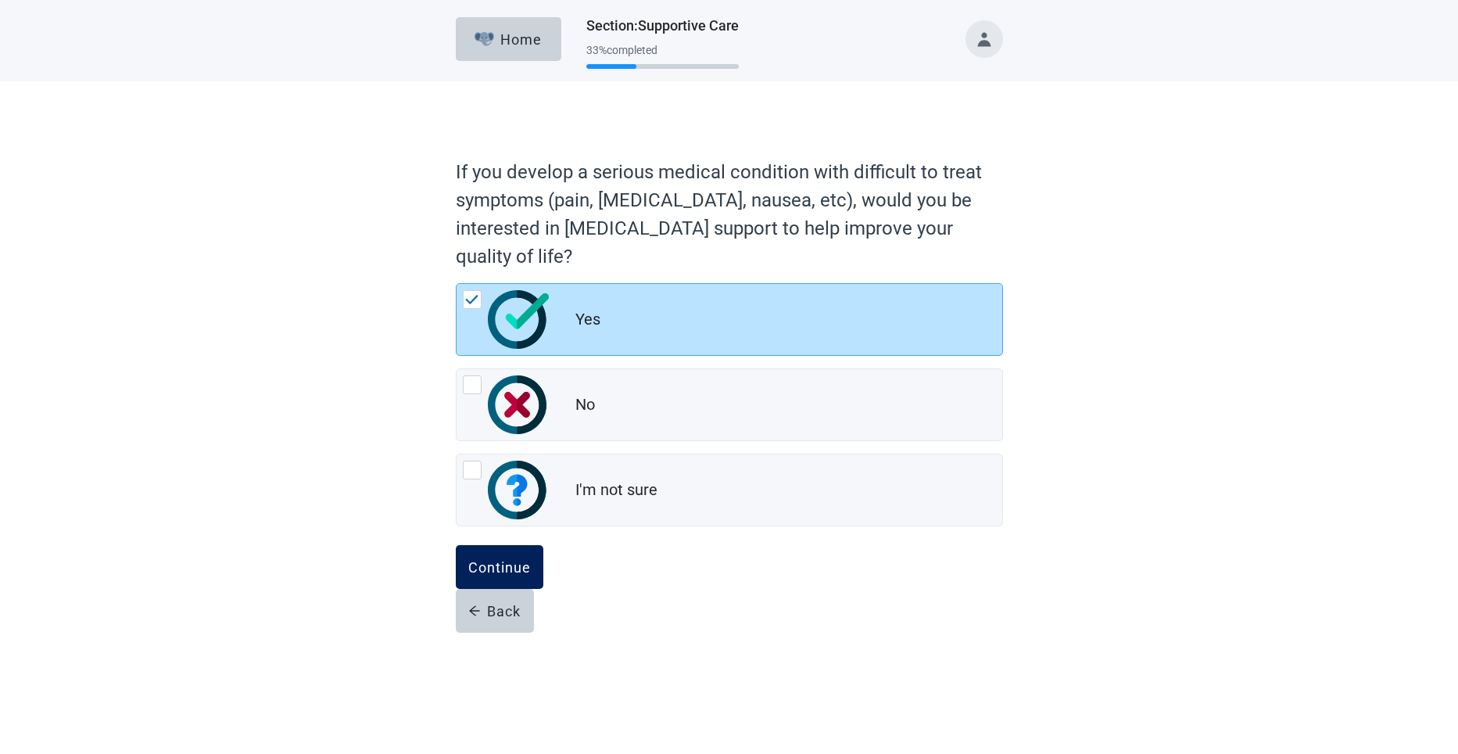
click at [500, 571] on div "Continue" at bounding box center [499, 567] width 63 height 16
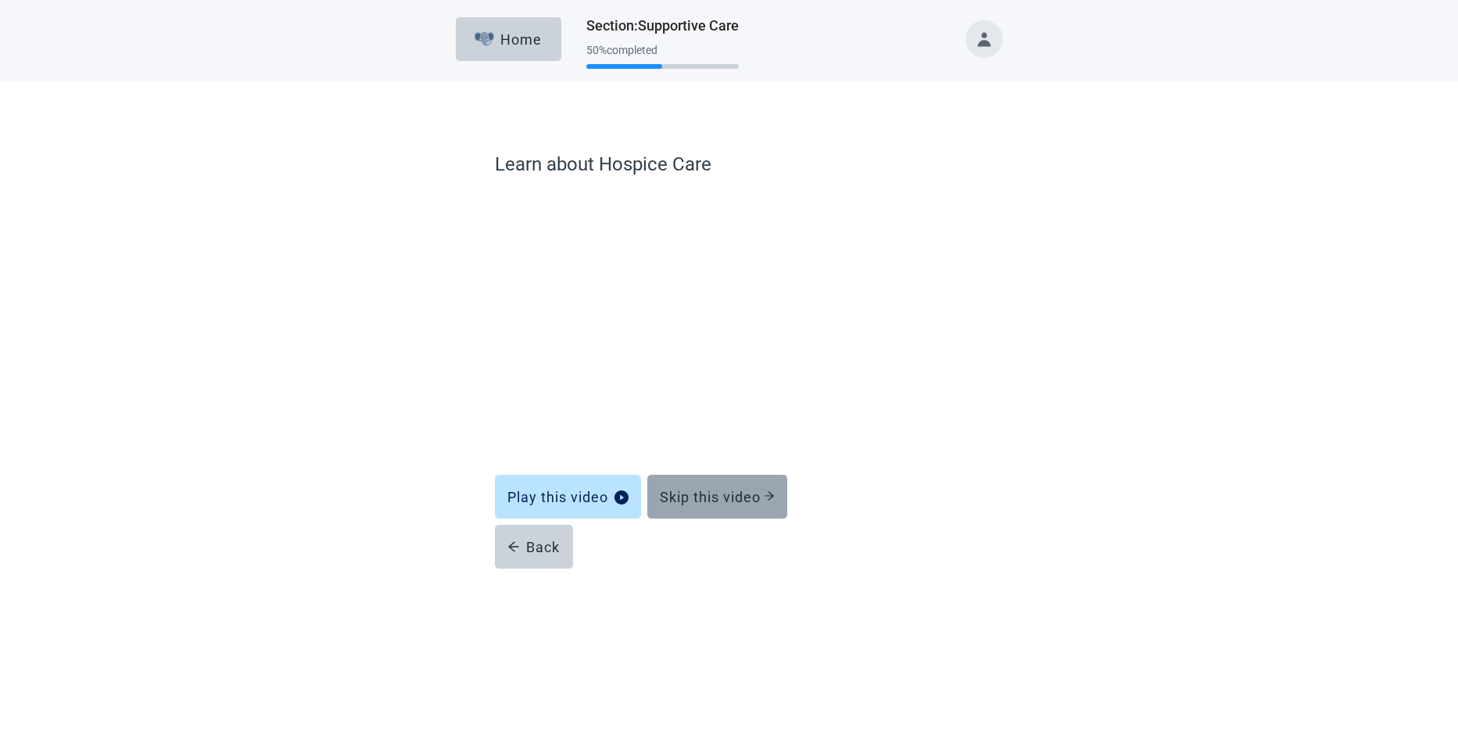
click at [671, 490] on div "Skip this video" at bounding box center [717, 497] width 115 height 16
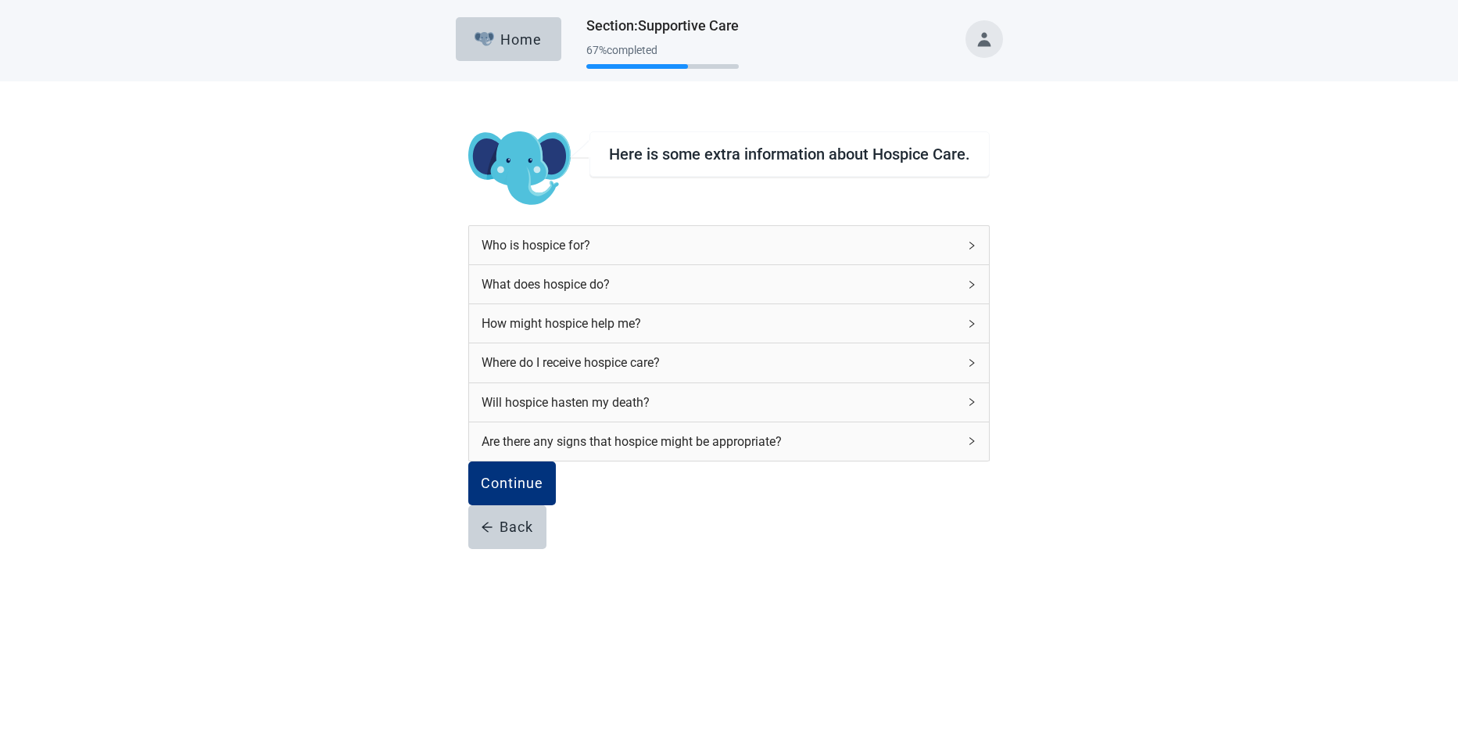
click at [671, 358] on icon "right" at bounding box center [971, 362] width 9 height 9
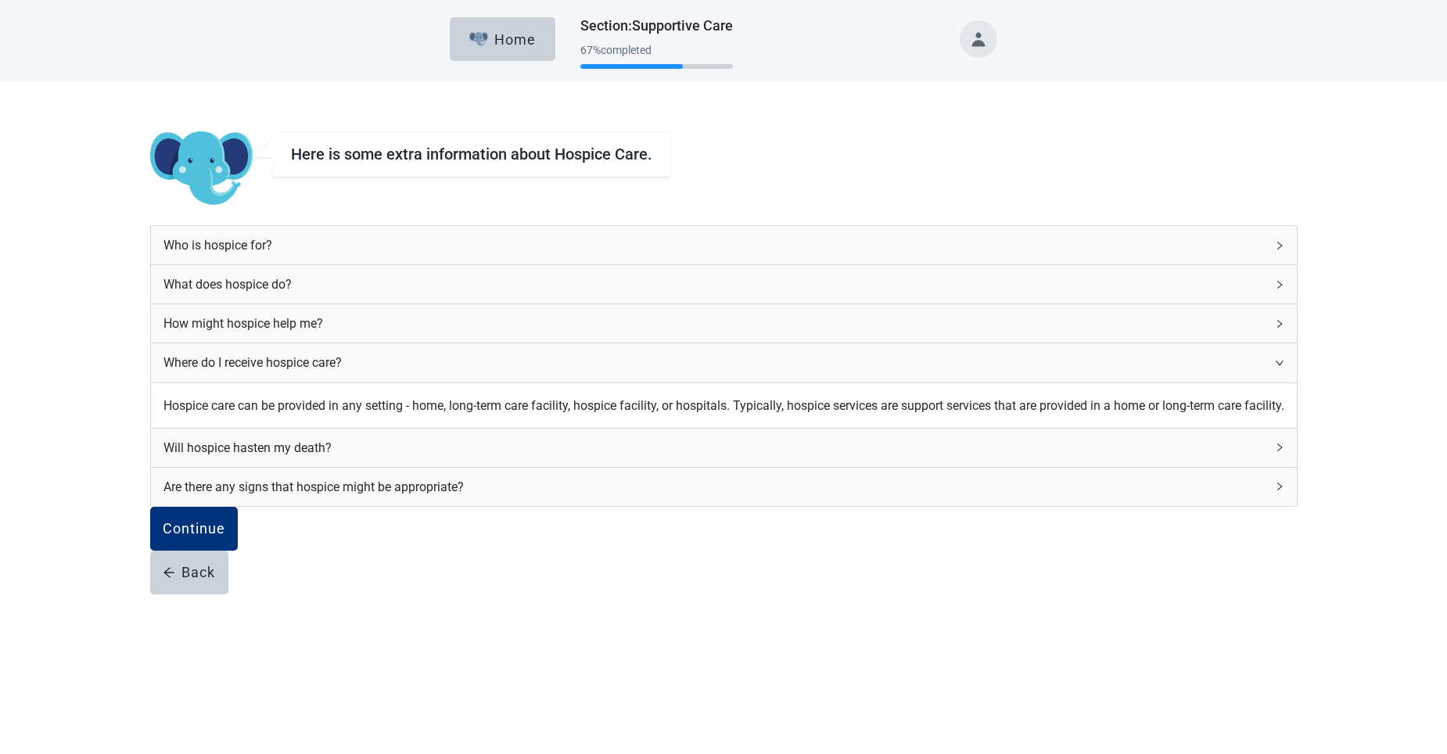
click at [671, 358] on div "Where do I receive hospice care?" at bounding box center [724, 362] width 1146 height 38
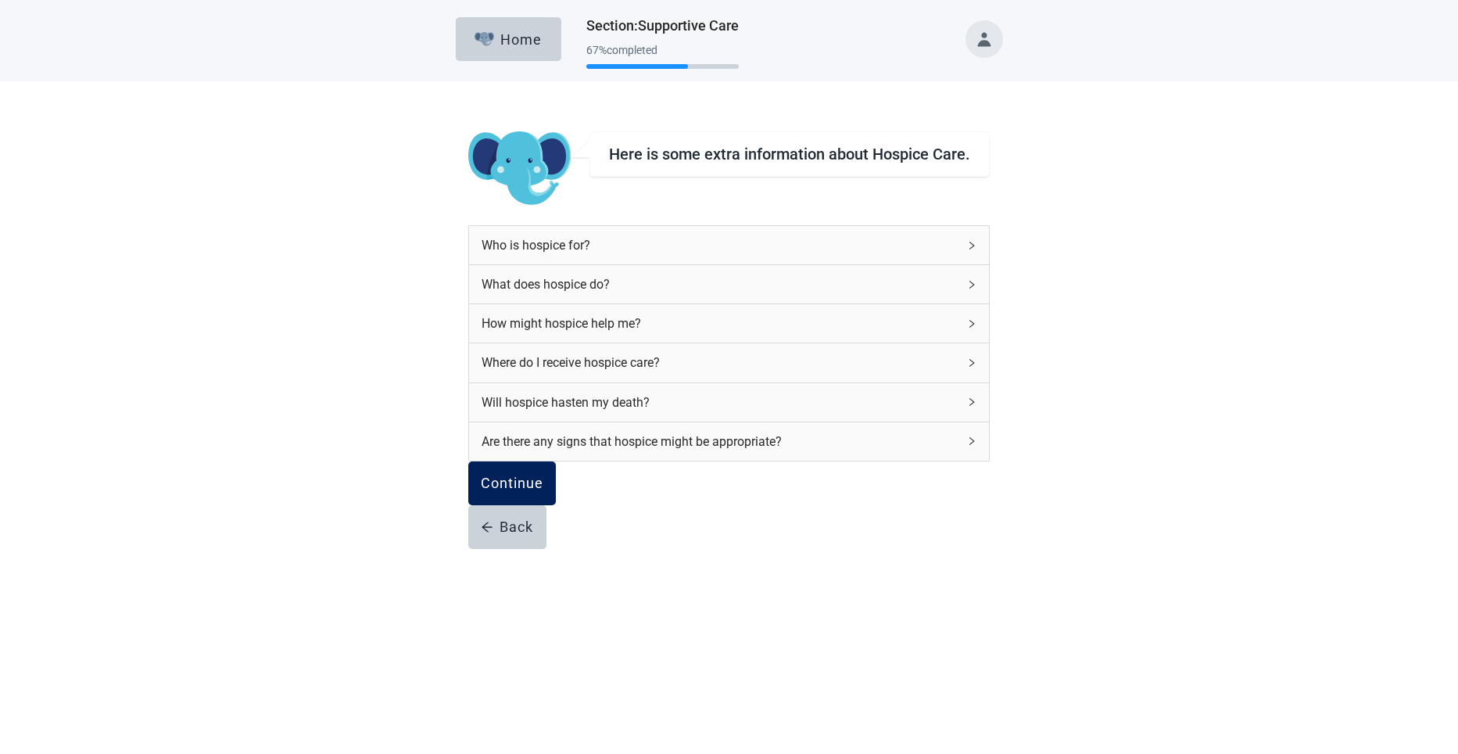
click at [540, 491] on div "Continue" at bounding box center [512, 483] width 63 height 16
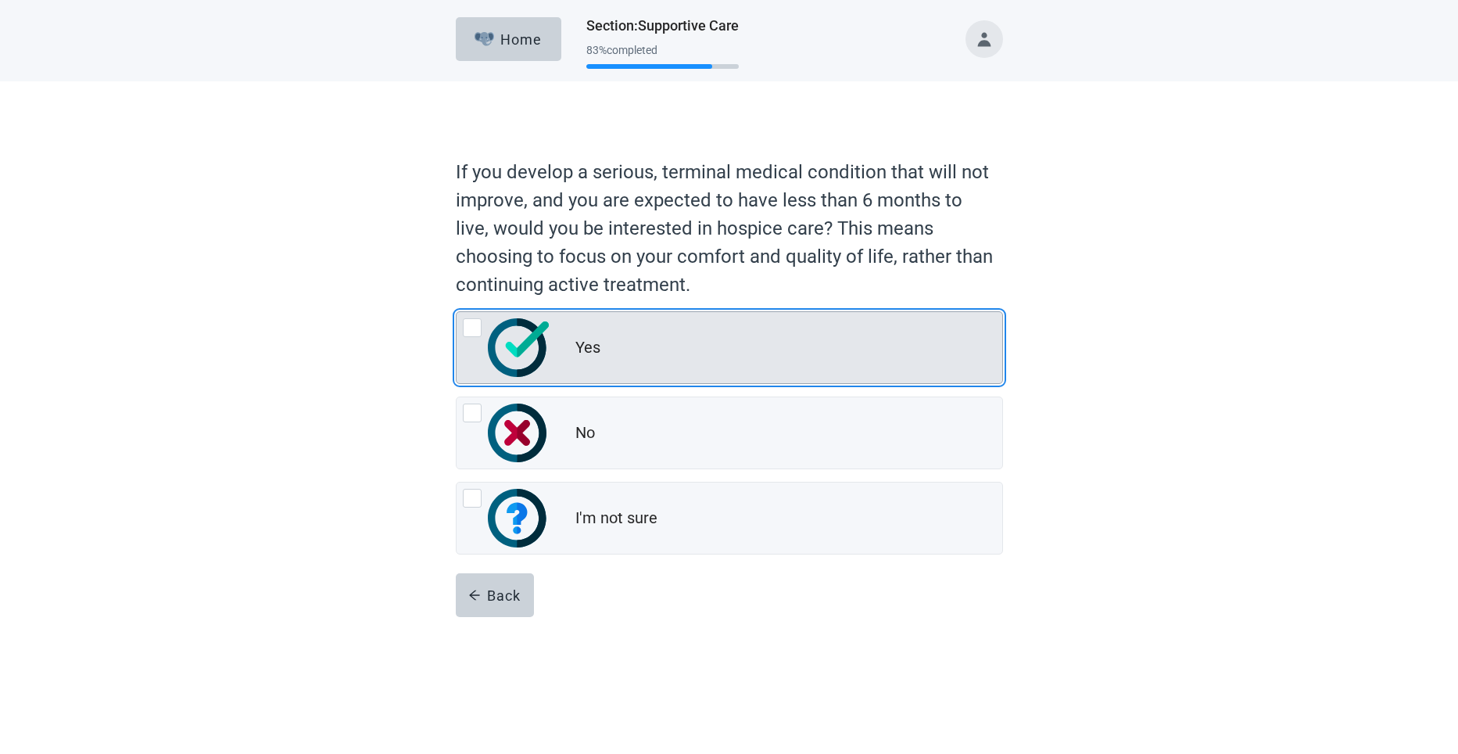
click at [466, 321] on div "Yes, radio button, not checked" at bounding box center [472, 327] width 19 height 19
click at [457, 312] on input "Yes" at bounding box center [456, 311] width 1 height 1
radio input "true"
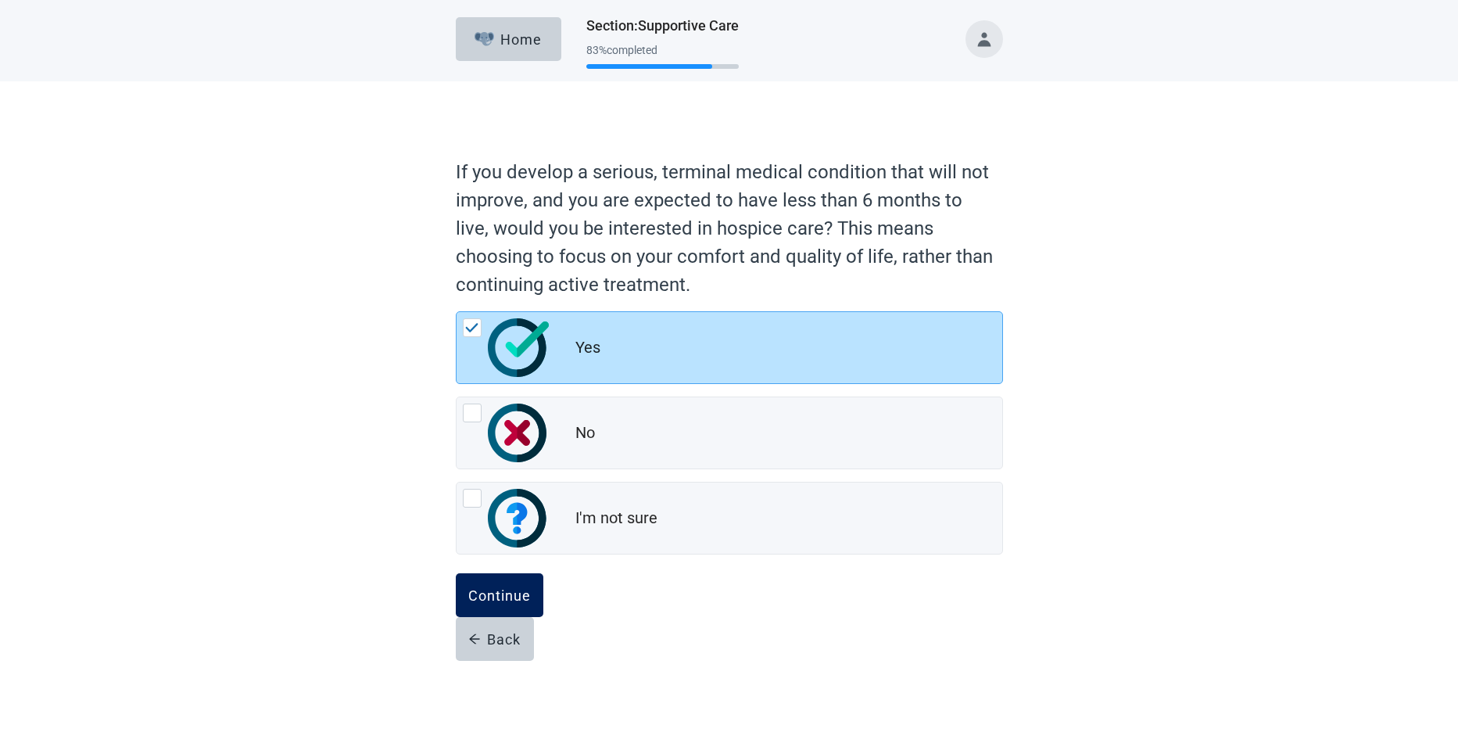
click at [487, 591] on div "Continue" at bounding box center [499, 595] width 63 height 16
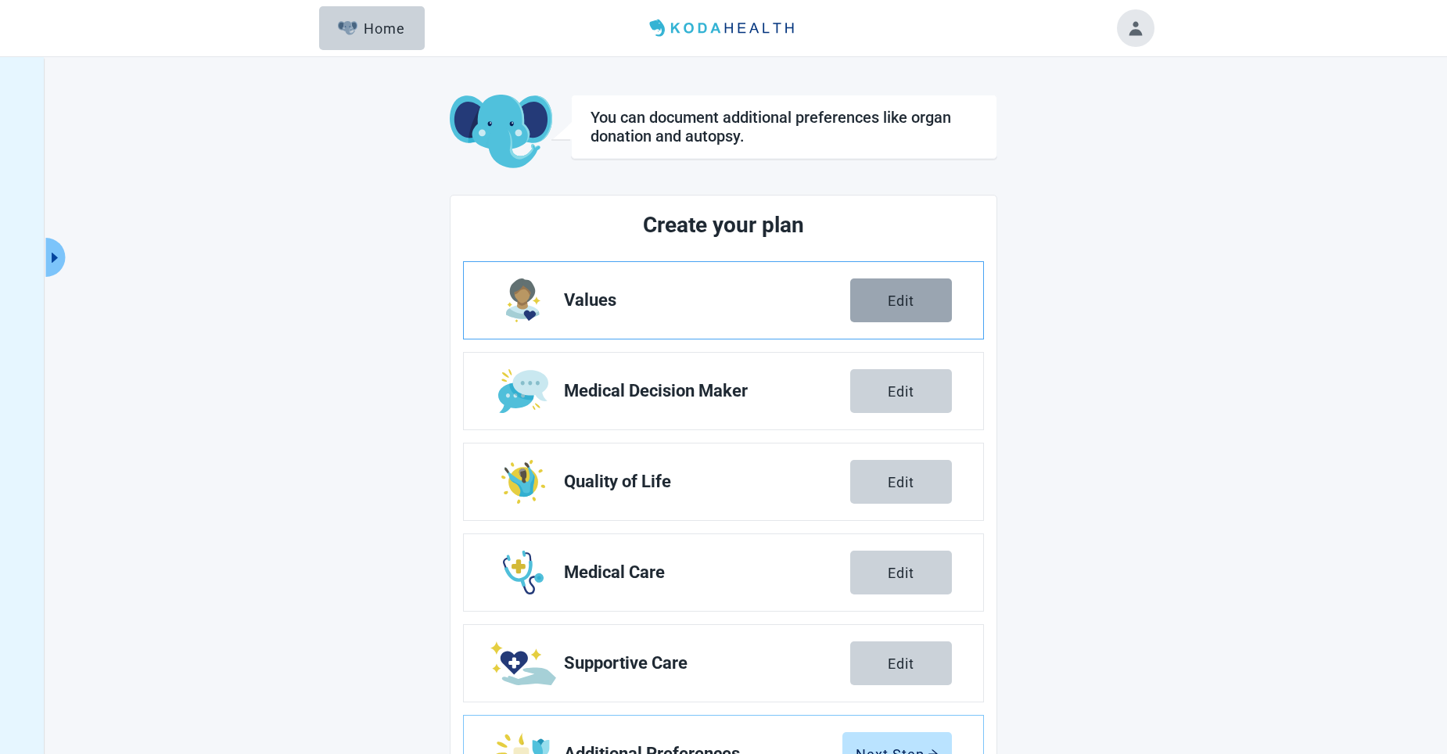
click at [671, 295] on div "Edit" at bounding box center [901, 300] width 27 height 16
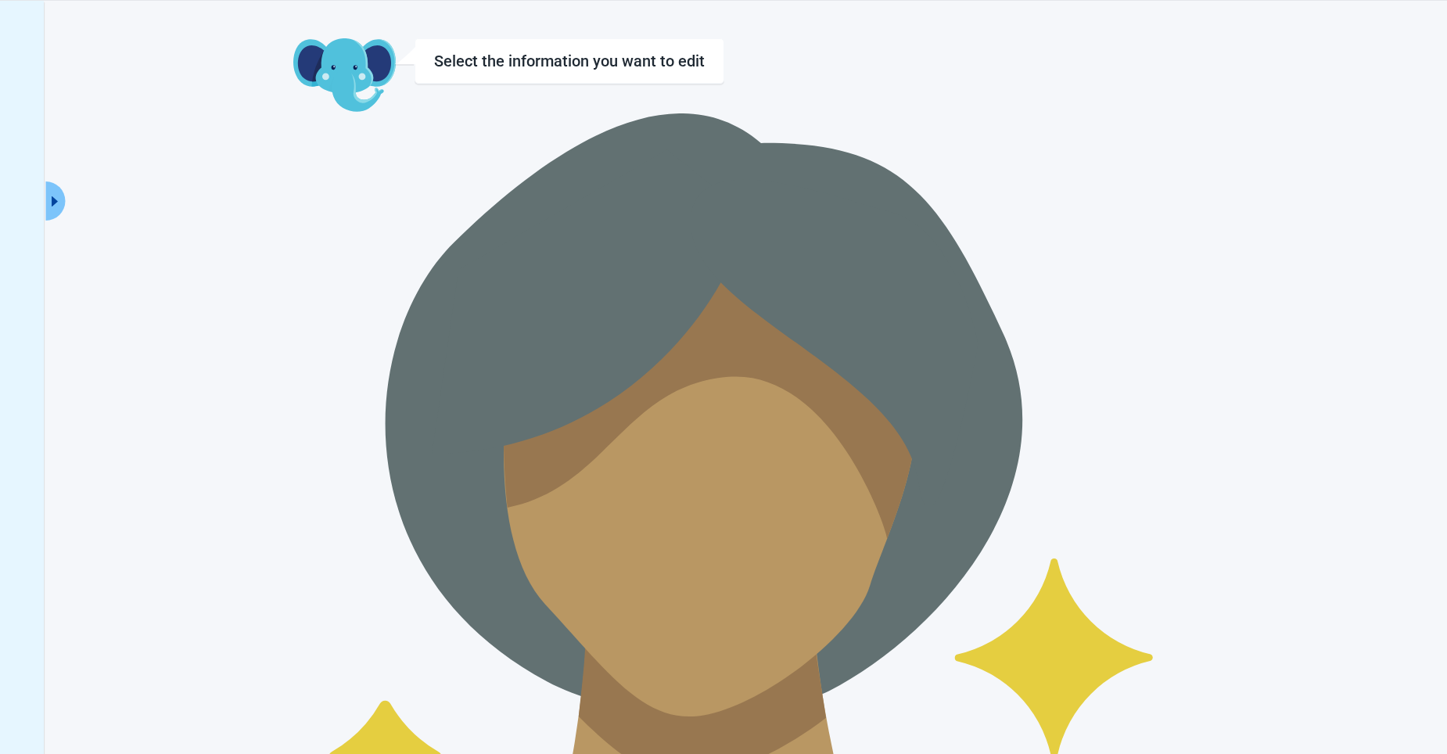
scroll to position [57, 0]
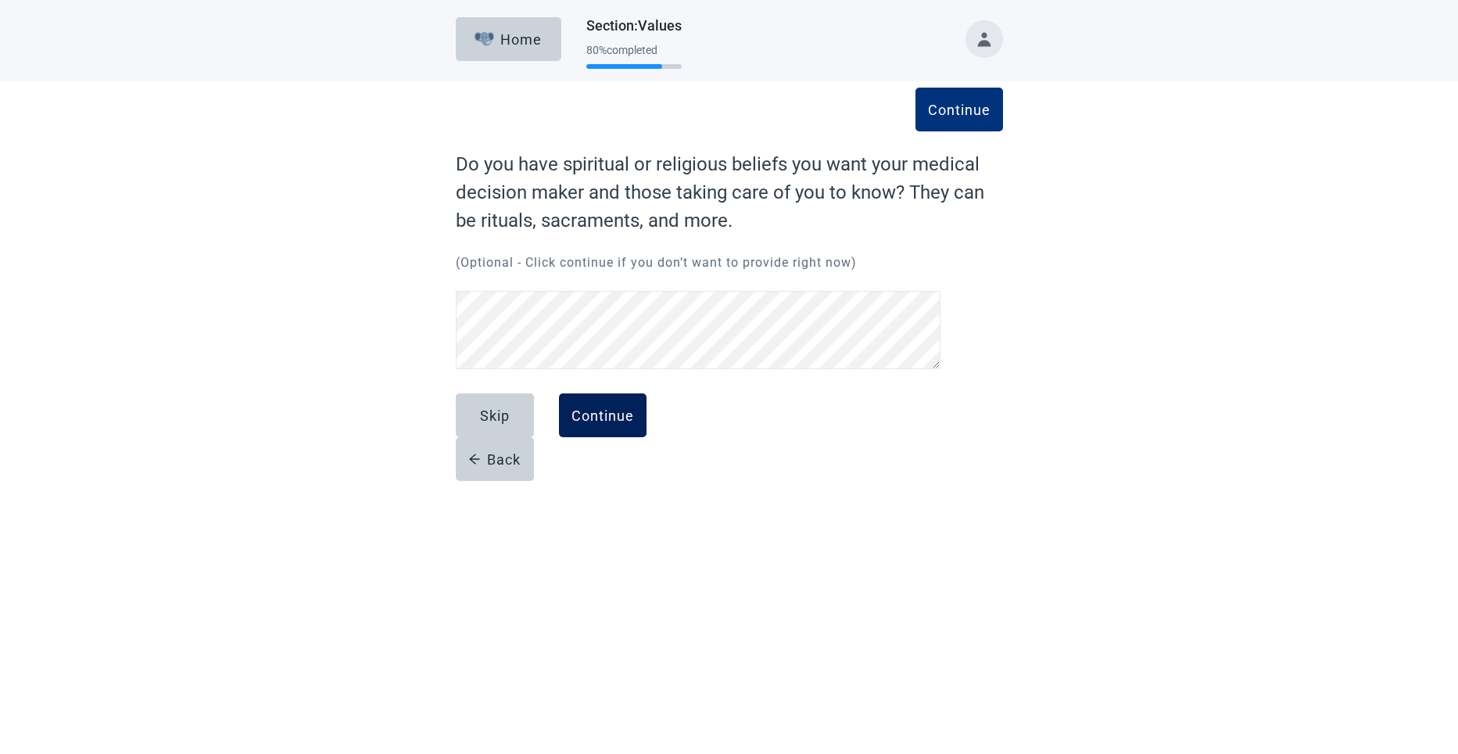
click at [615, 416] on div "Continue" at bounding box center [603, 415] width 63 height 16
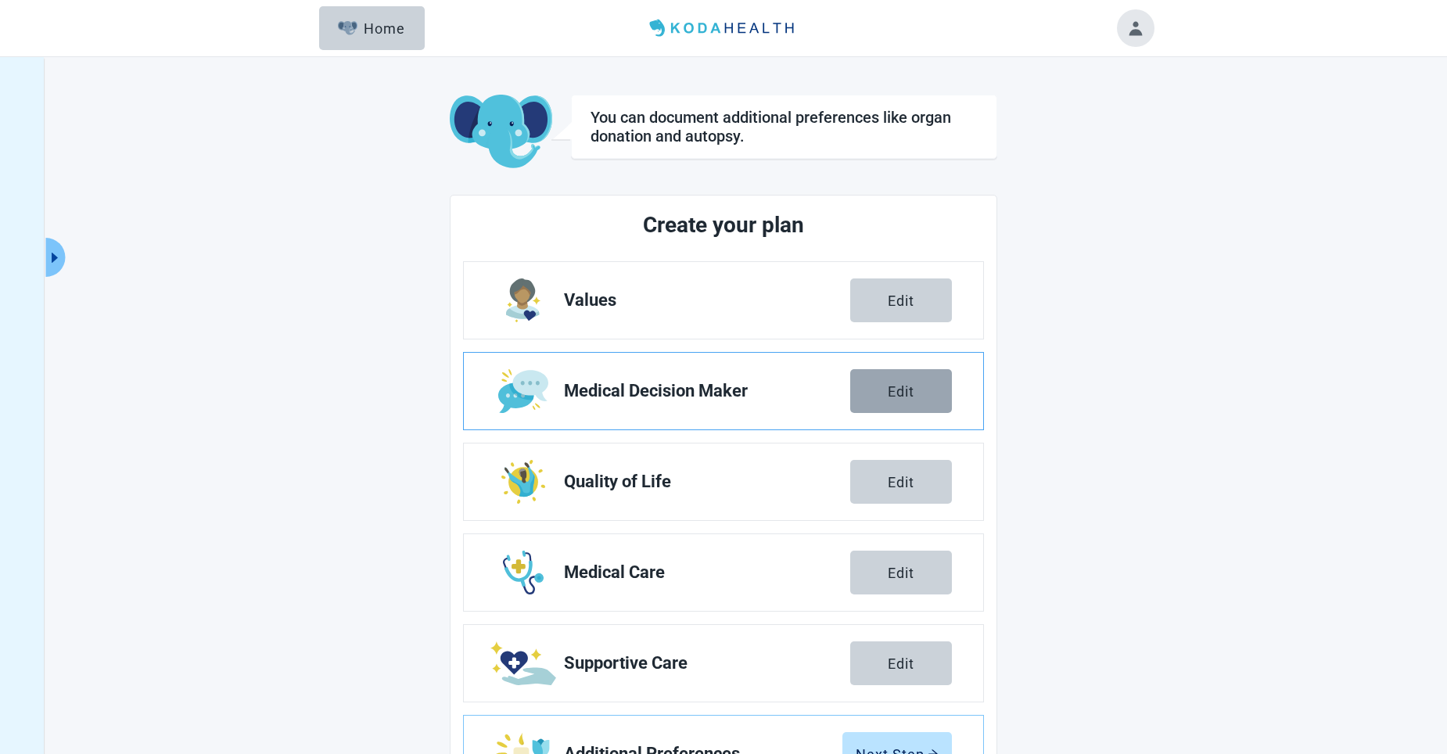
click at [671, 388] on div "Edit" at bounding box center [901, 391] width 27 height 16
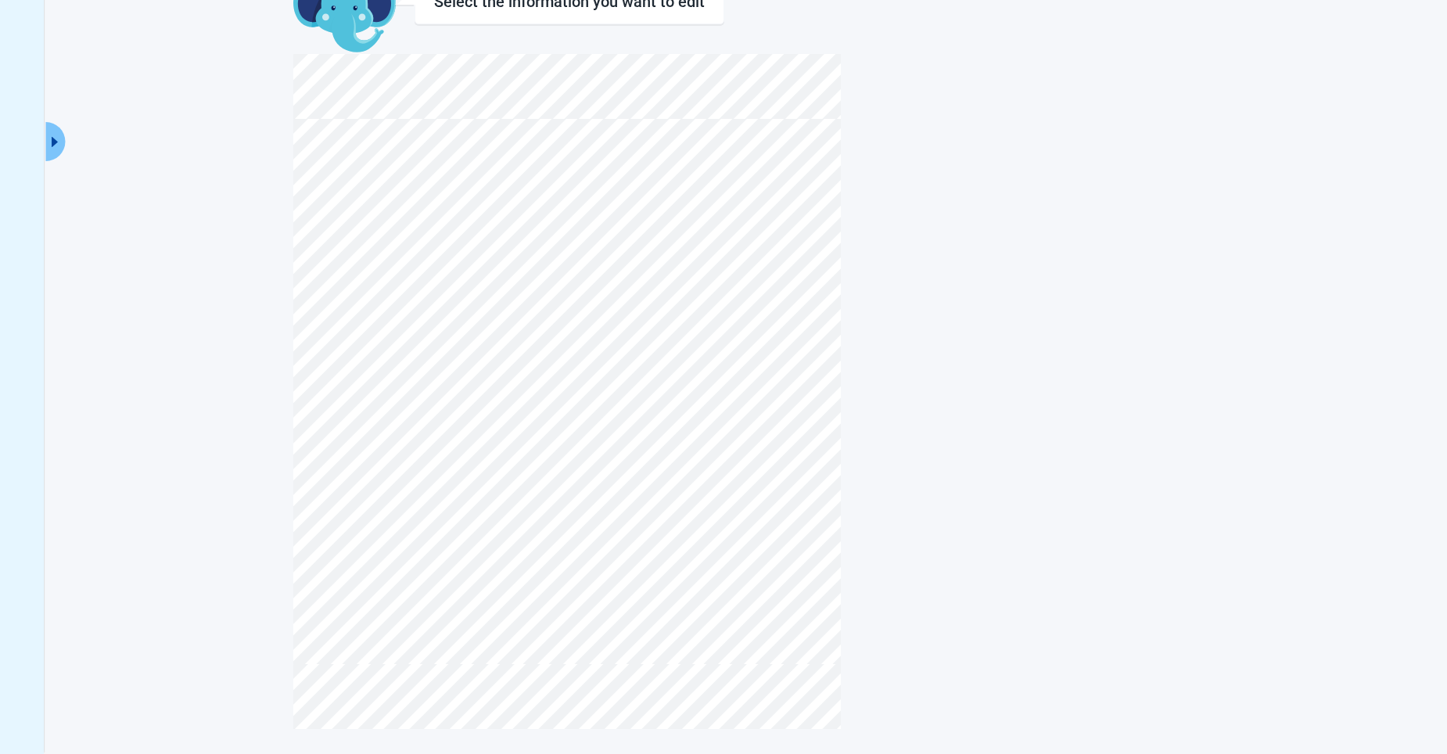
scroll to position [153, 0]
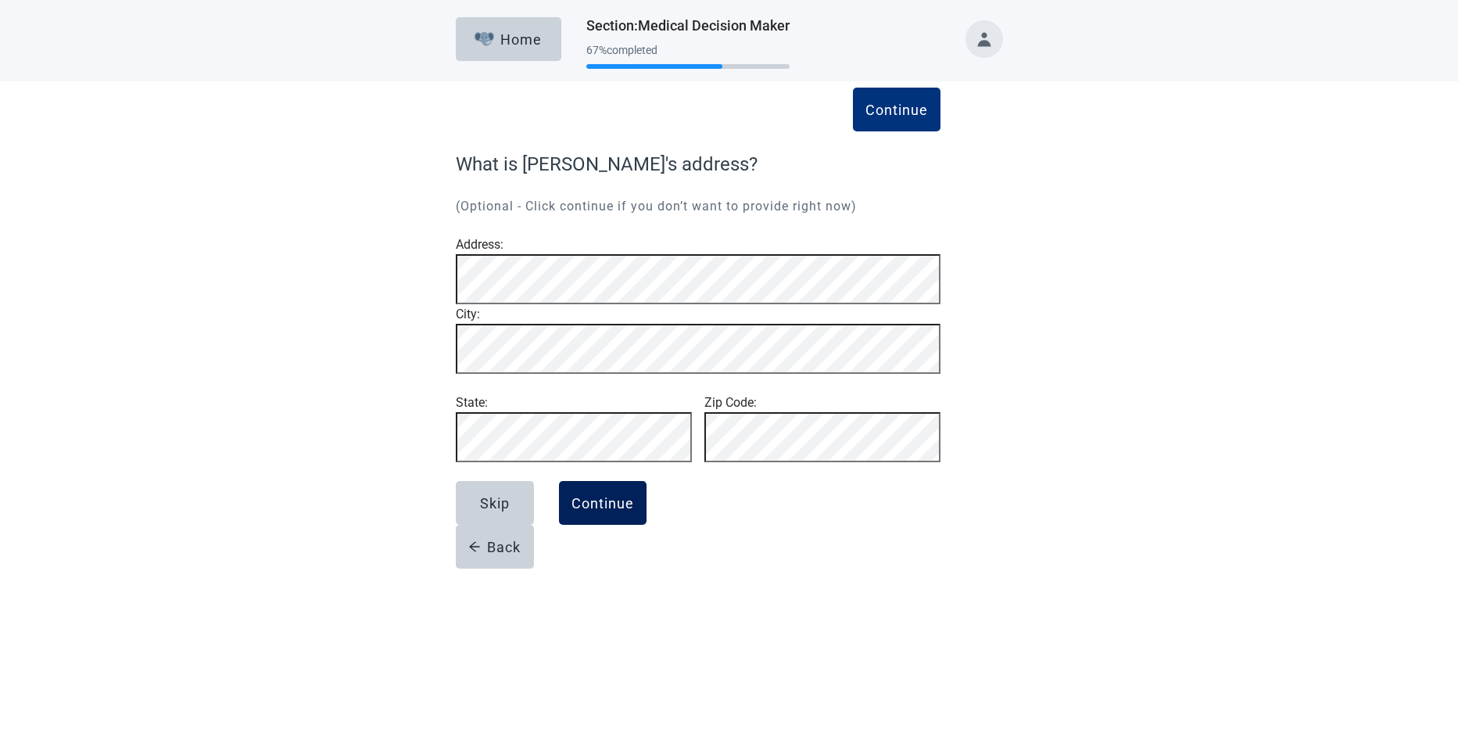
click at [607, 511] on div "Continue" at bounding box center [603, 503] width 63 height 16
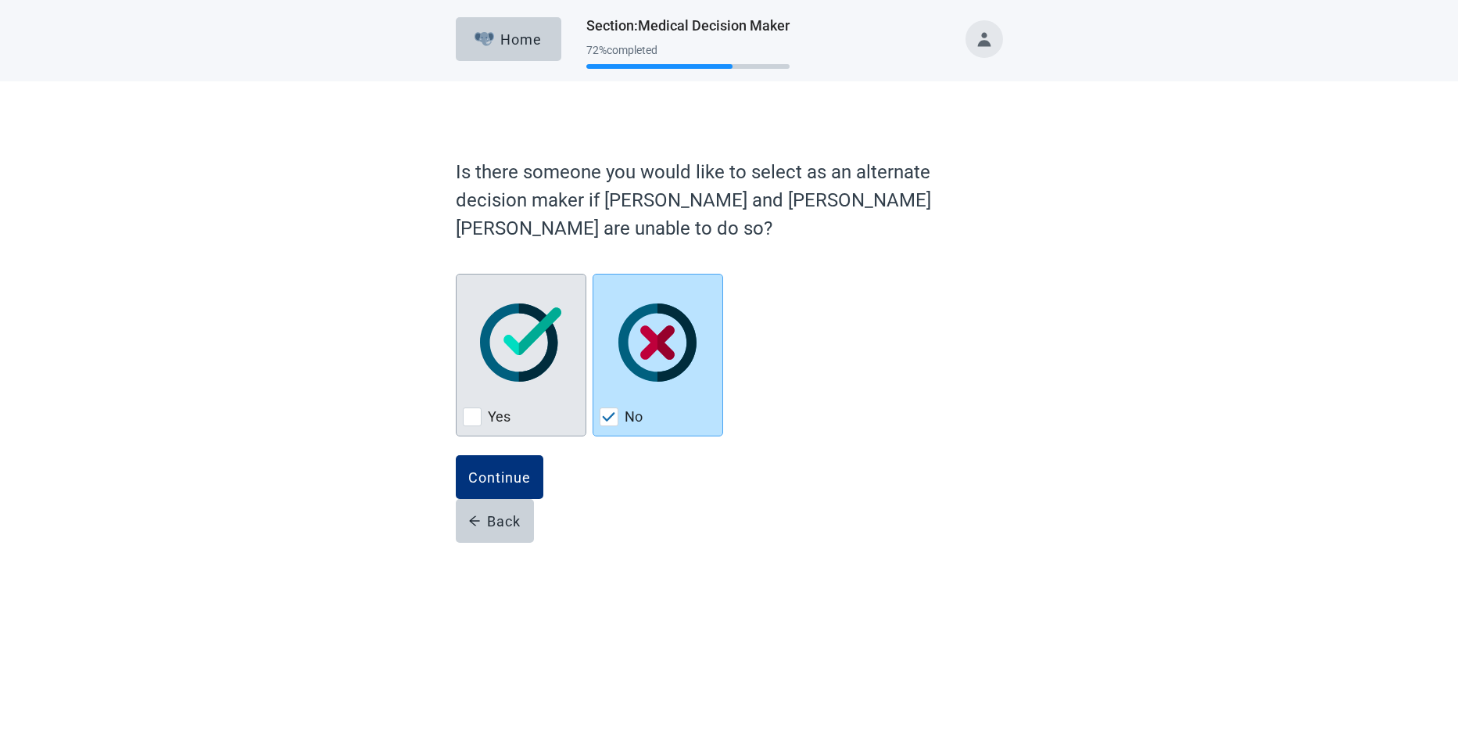
click at [498, 305] on img "Yes, checkbox, not checked" at bounding box center [521, 342] width 82 height 78
click at [457, 274] on input "Yes" at bounding box center [456, 274] width 1 height 1
checkbox input "true"
checkbox input "false"
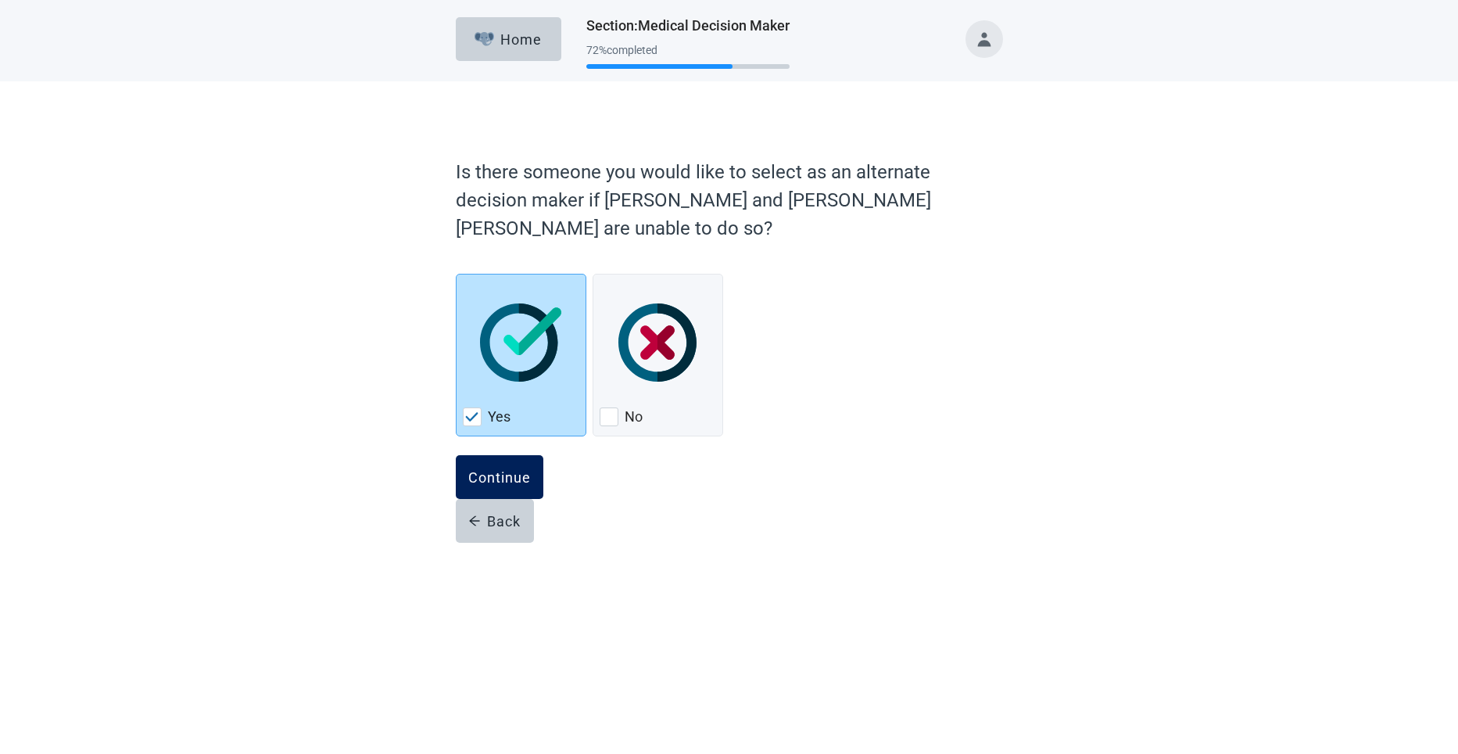
click at [495, 469] on div "Continue" at bounding box center [499, 477] width 63 height 16
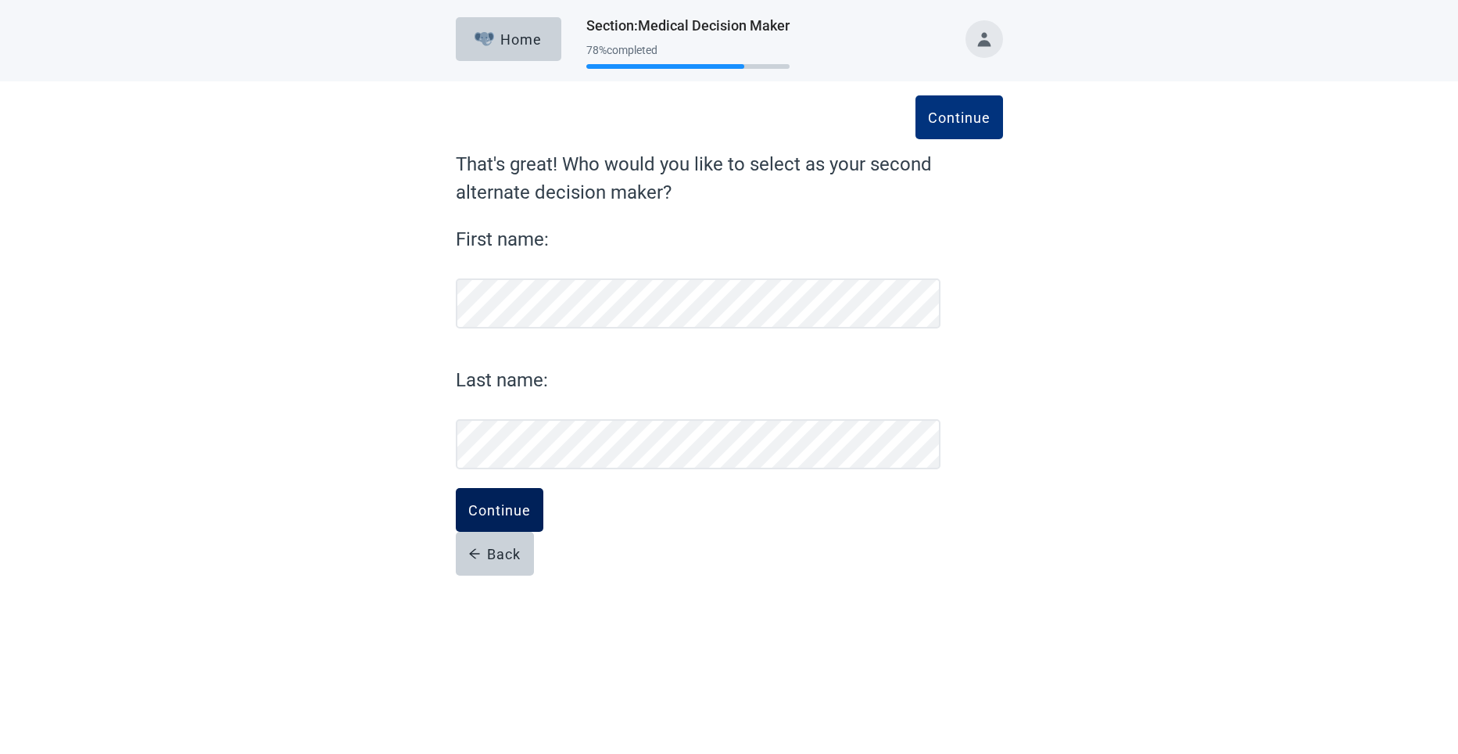
click at [485, 510] on div "Continue" at bounding box center [499, 510] width 63 height 16
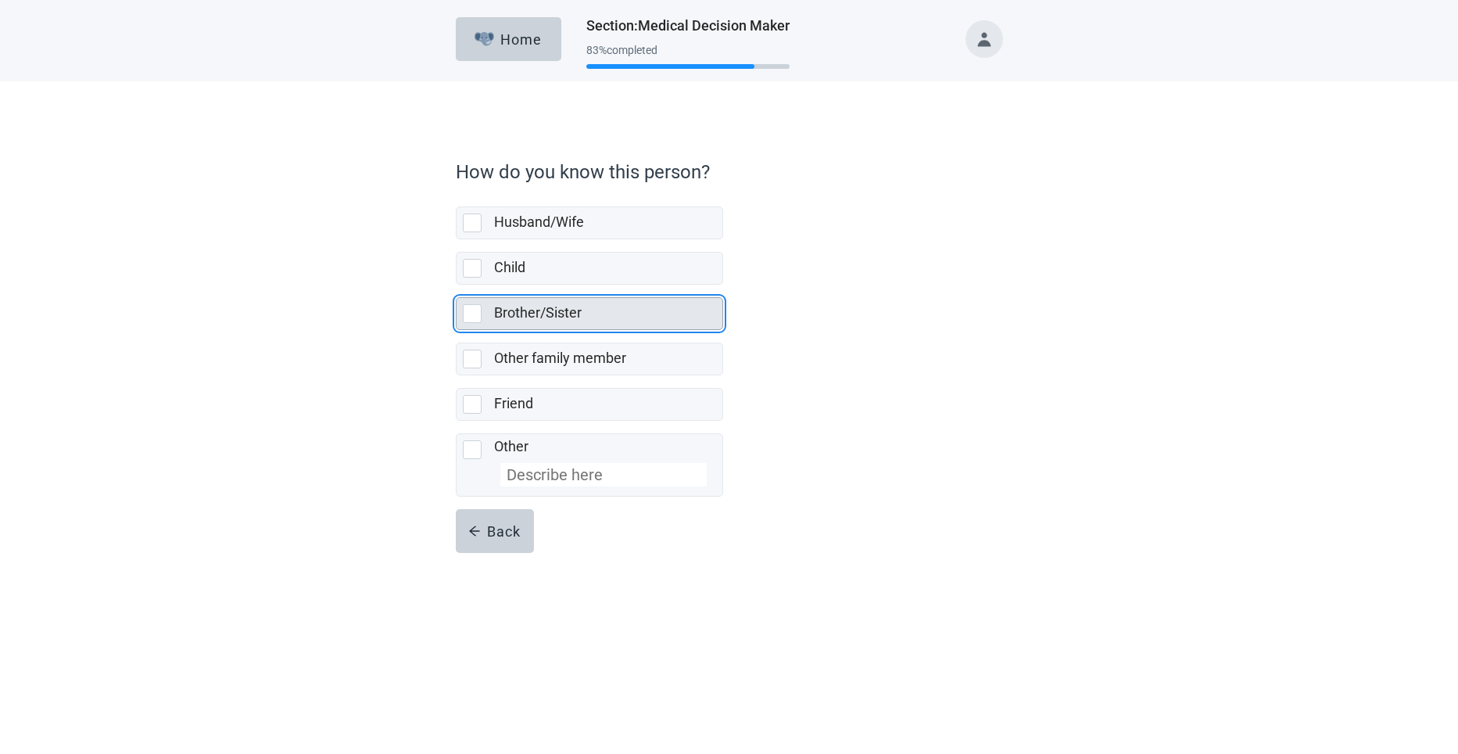
click at [474, 314] on div "Brother/Sister, checkbox, not selected" at bounding box center [472, 313] width 19 height 19
click at [457, 285] on input "Brother/Sister" at bounding box center [456, 285] width 1 height 1
checkbox input "true"
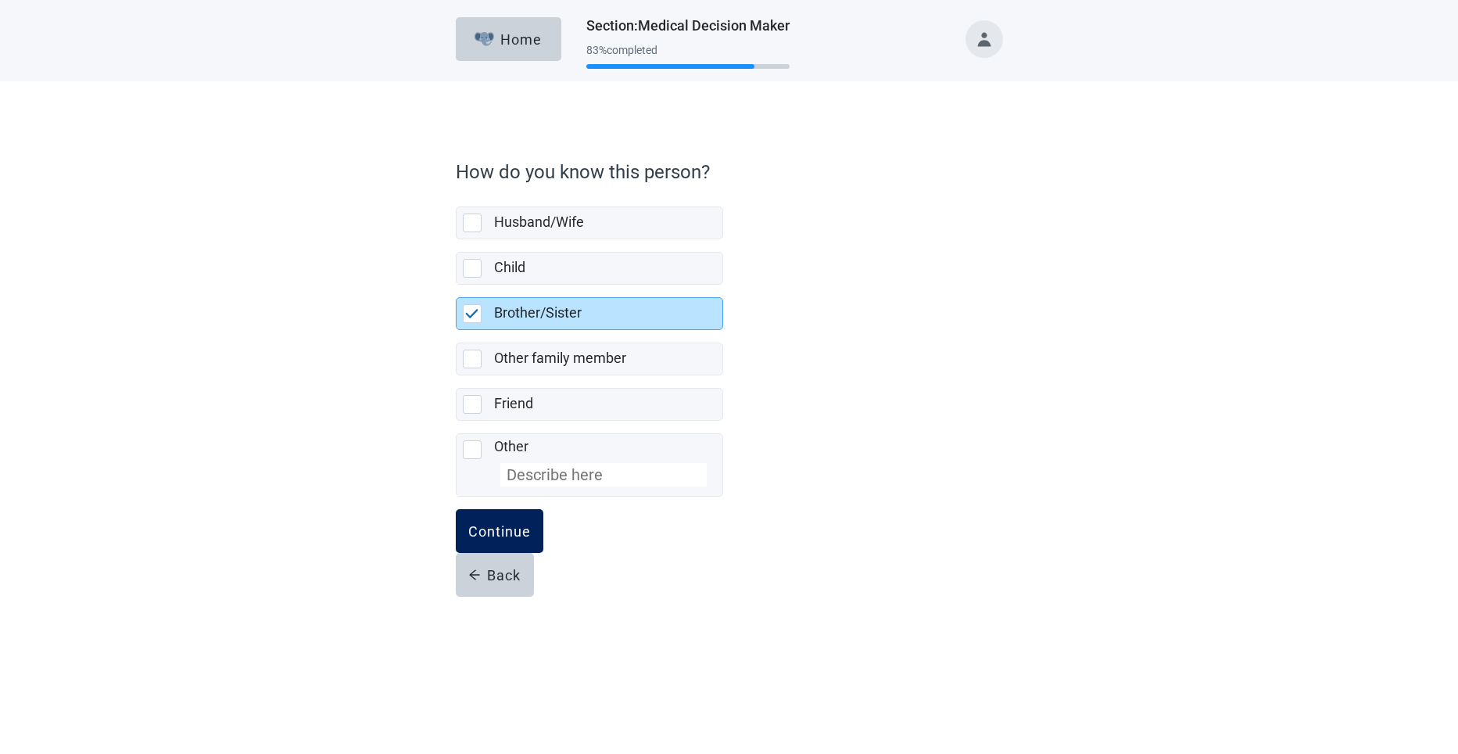
click at [498, 534] on div "Continue" at bounding box center [499, 531] width 63 height 16
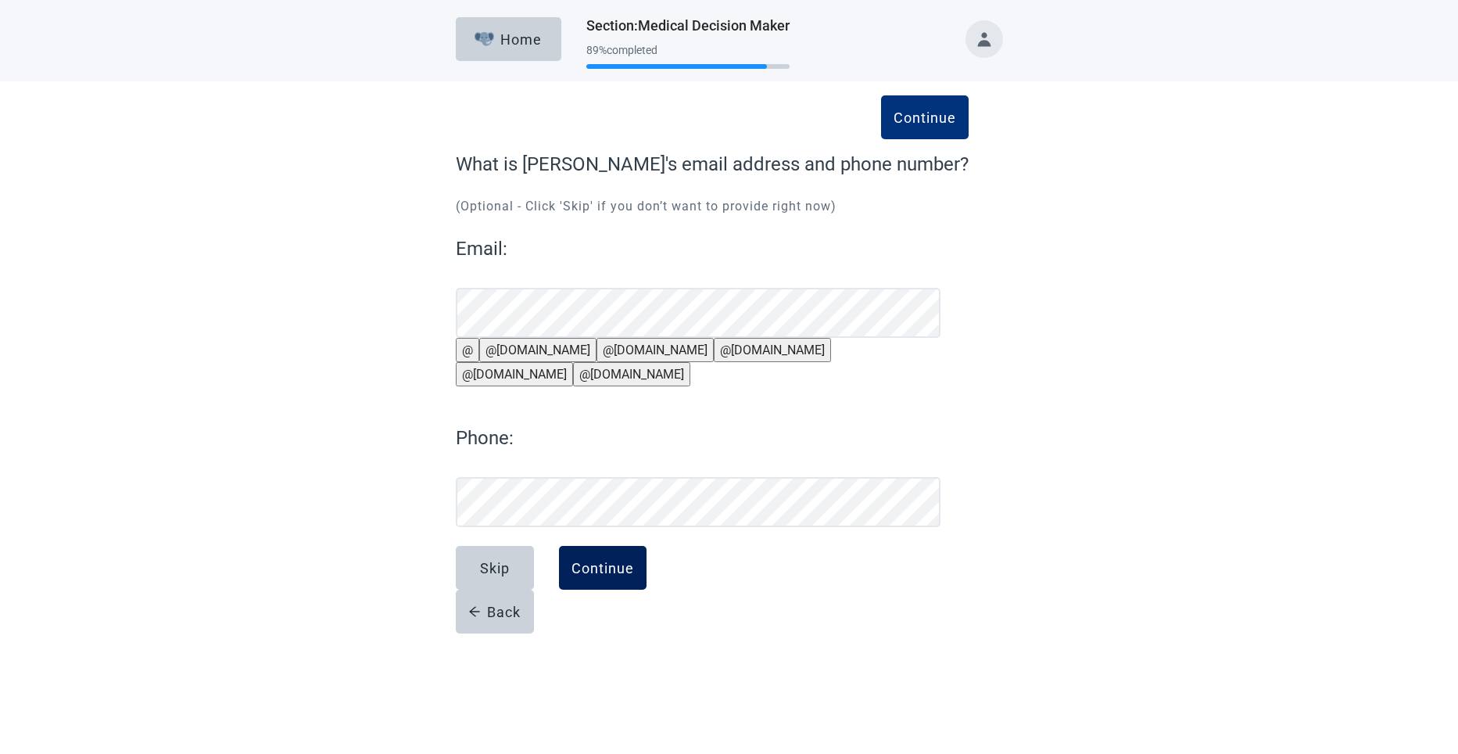
click at [626, 576] on div "Continue" at bounding box center [603, 568] width 63 height 16
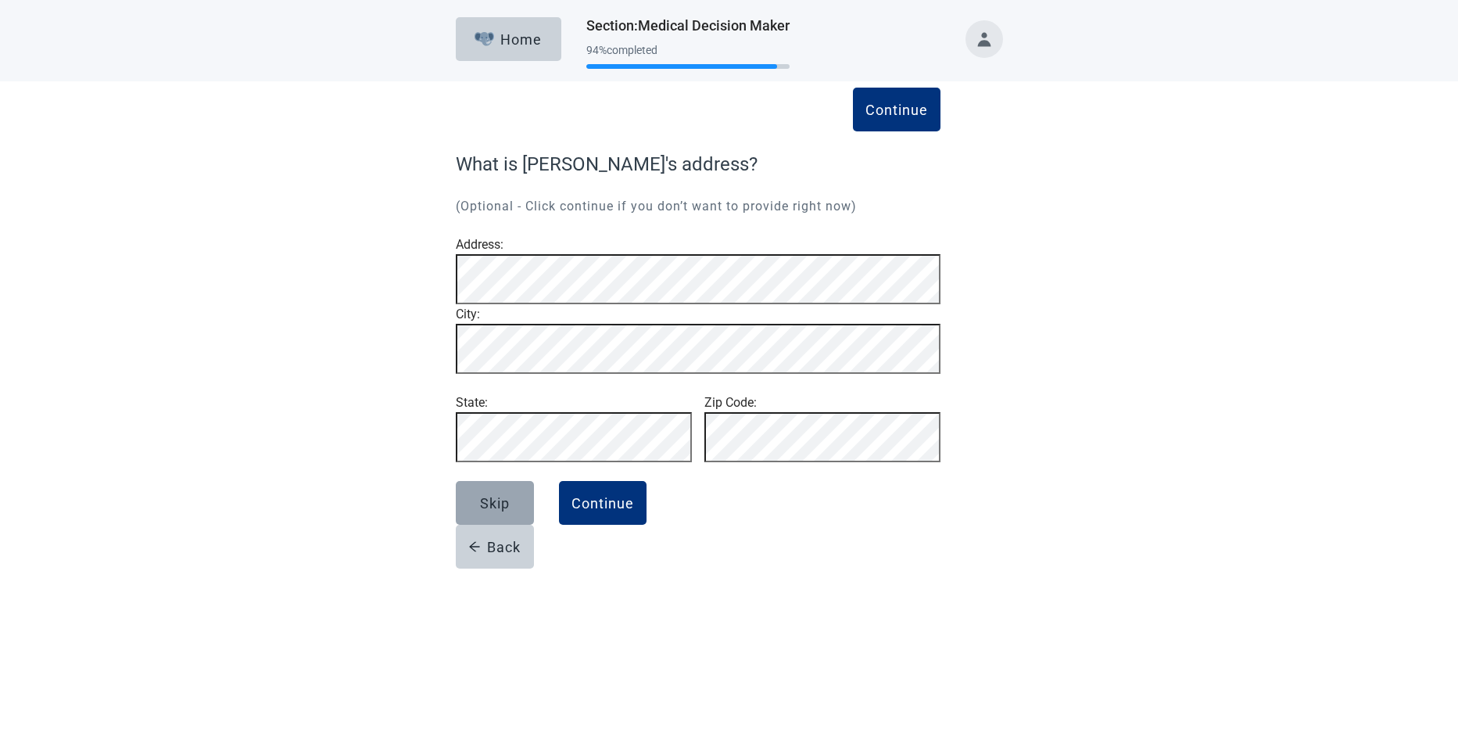
click at [497, 525] on button "Skip" at bounding box center [495, 503] width 78 height 44
click at [592, 511] on div "Continue" at bounding box center [603, 503] width 63 height 16
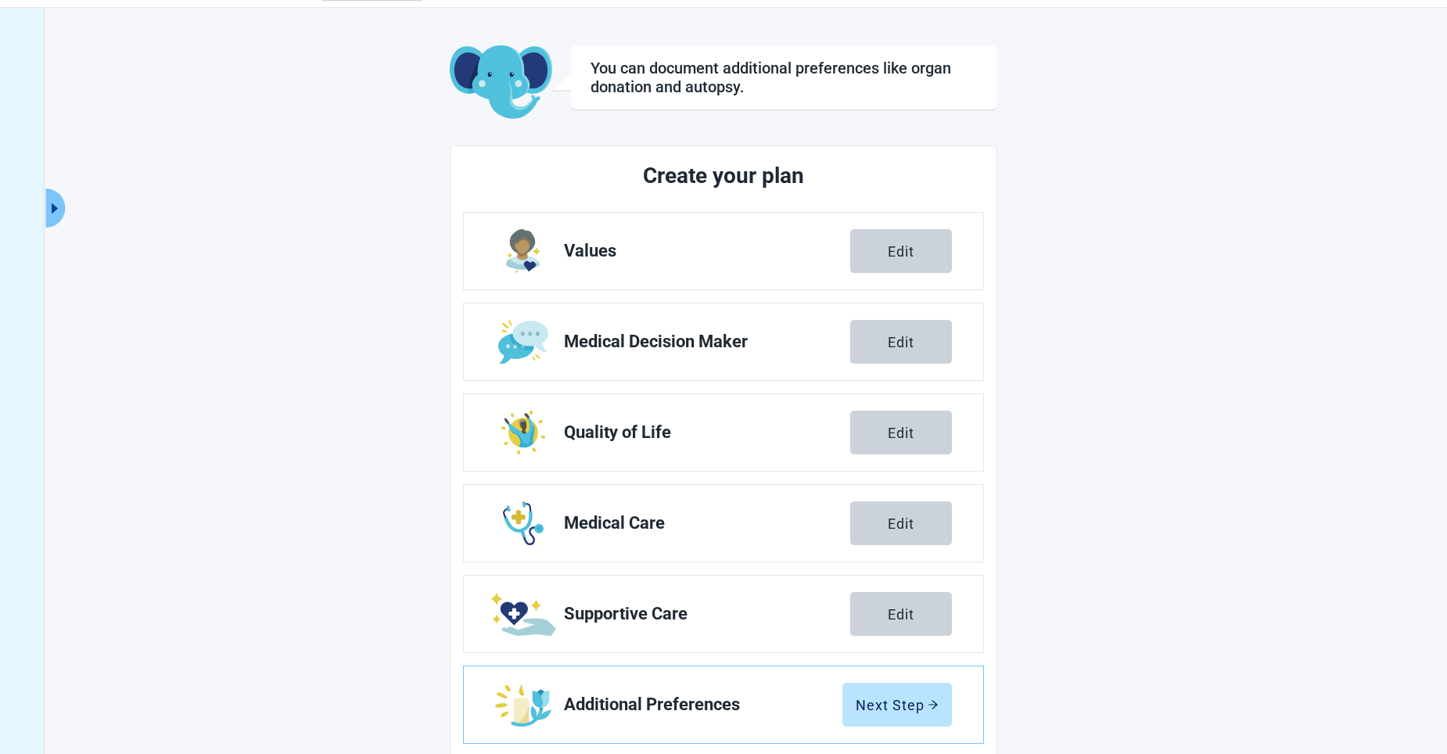
scroll to position [77, 0]
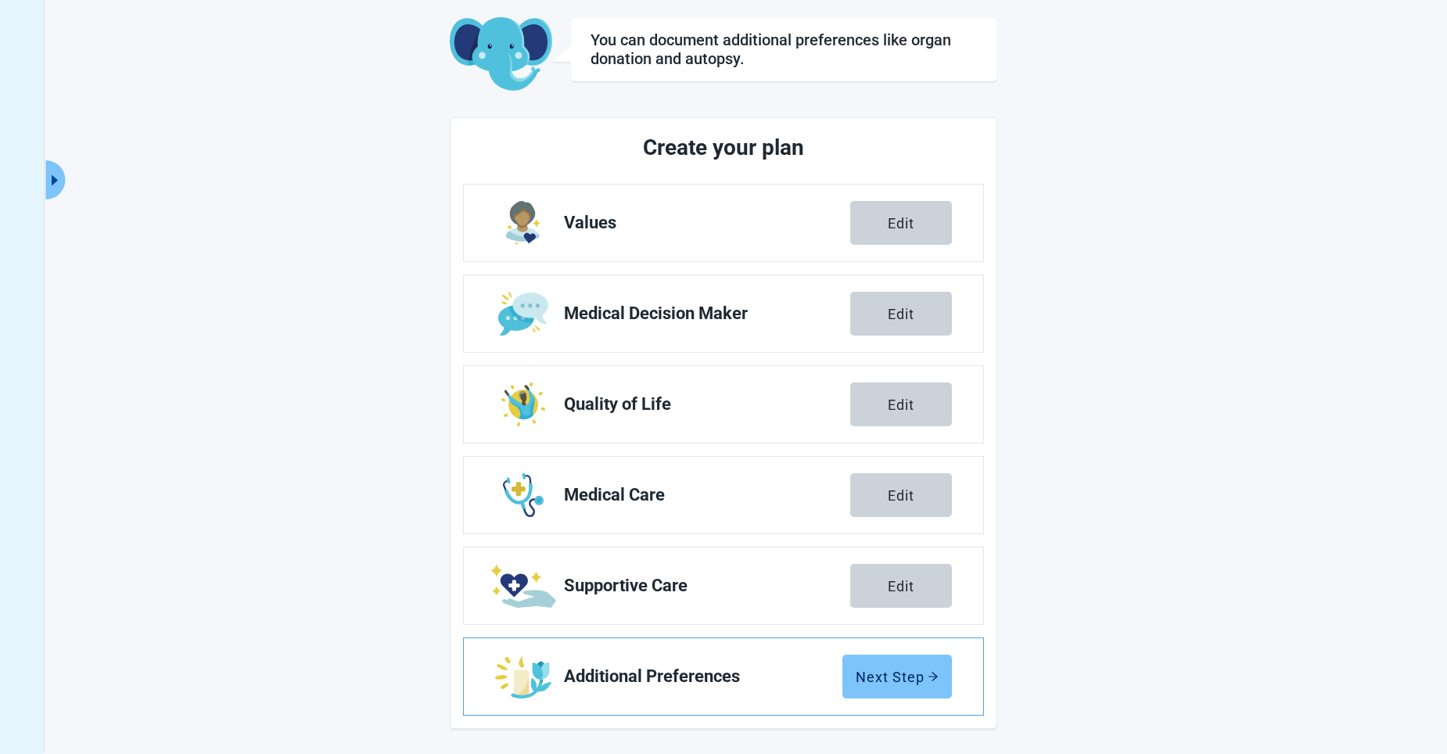
click at [671, 676] on div "Next Step" at bounding box center [896, 677] width 83 height 16
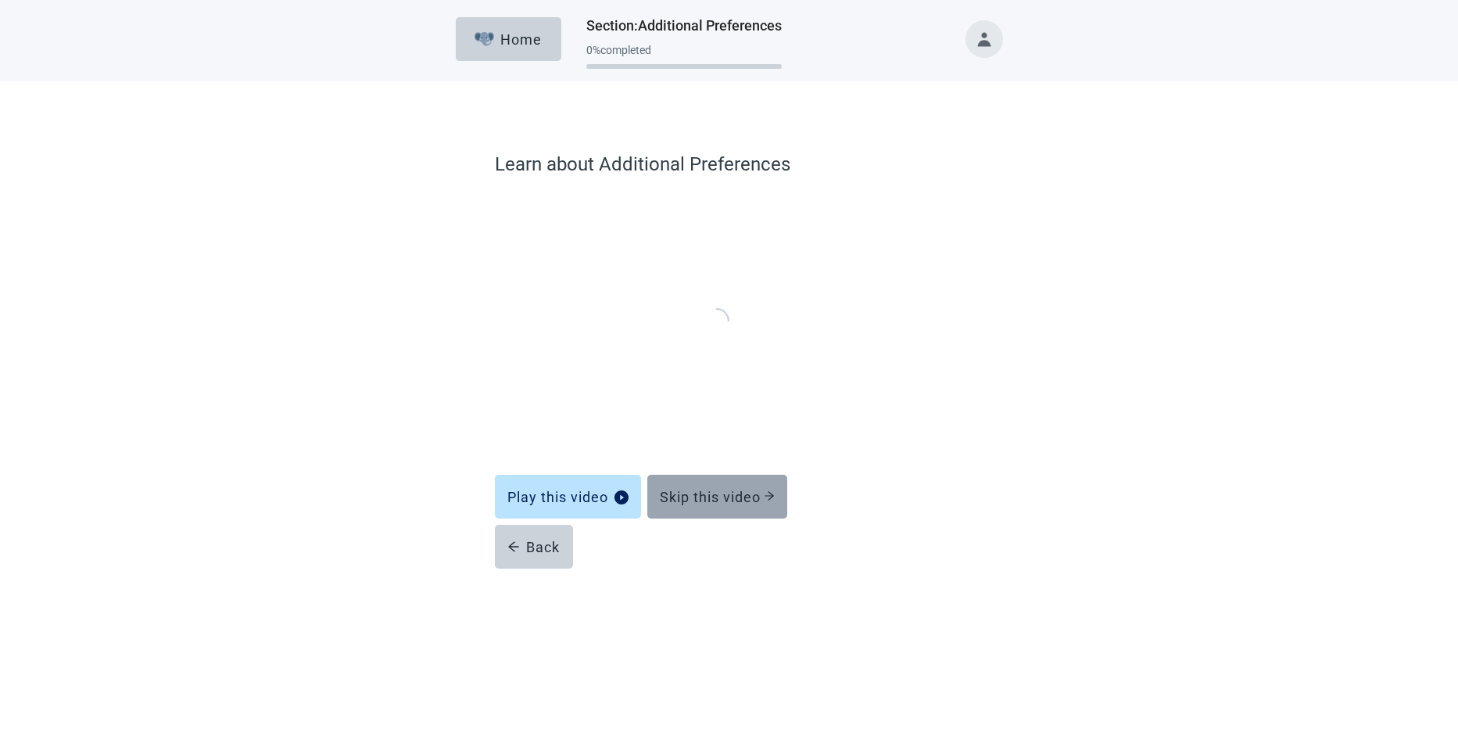
click at [671, 492] on div "Skip this video" at bounding box center [717, 497] width 115 height 16
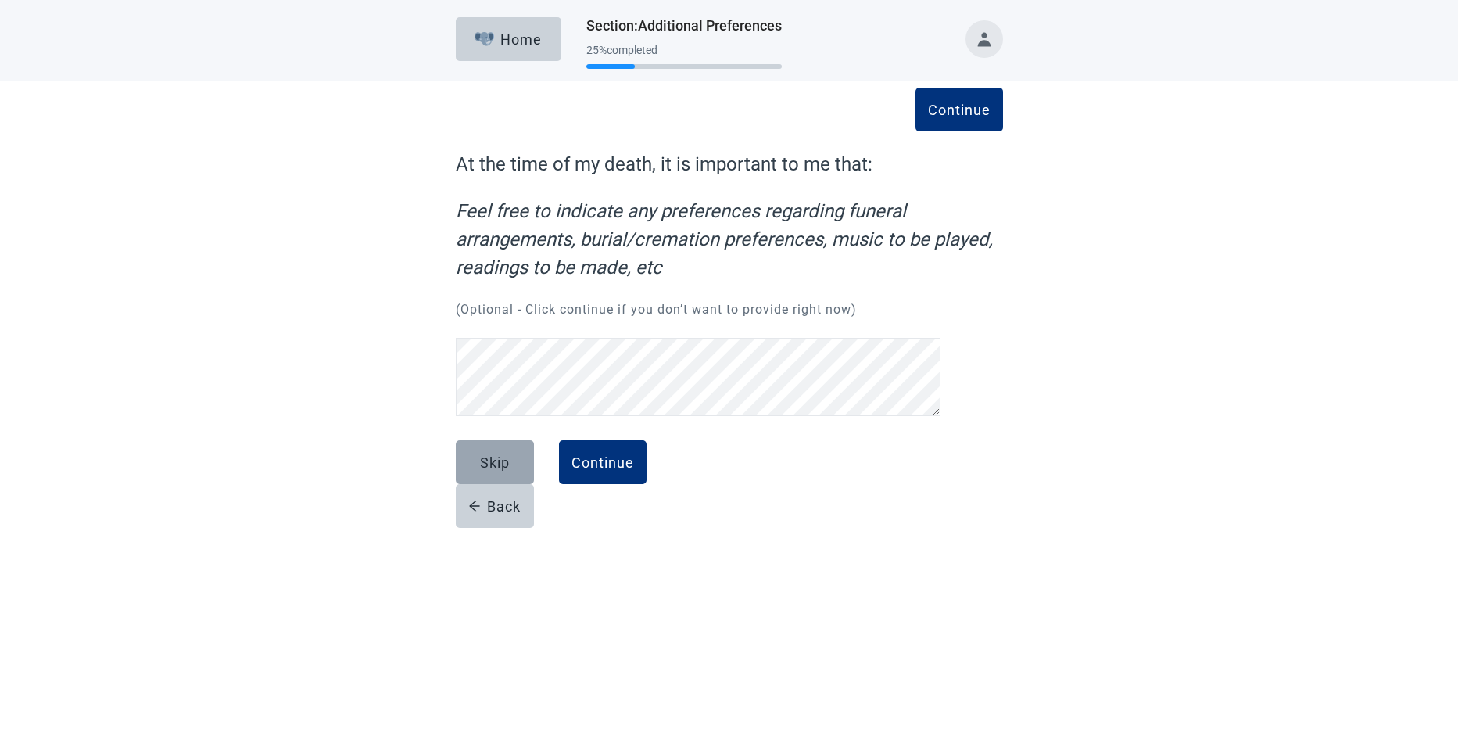
click at [497, 454] on div "Skip" at bounding box center [495, 462] width 30 height 16
click at [501, 454] on div "Skip" at bounding box center [495, 462] width 30 height 16
click at [671, 102] on div "Continue" at bounding box center [959, 110] width 63 height 16
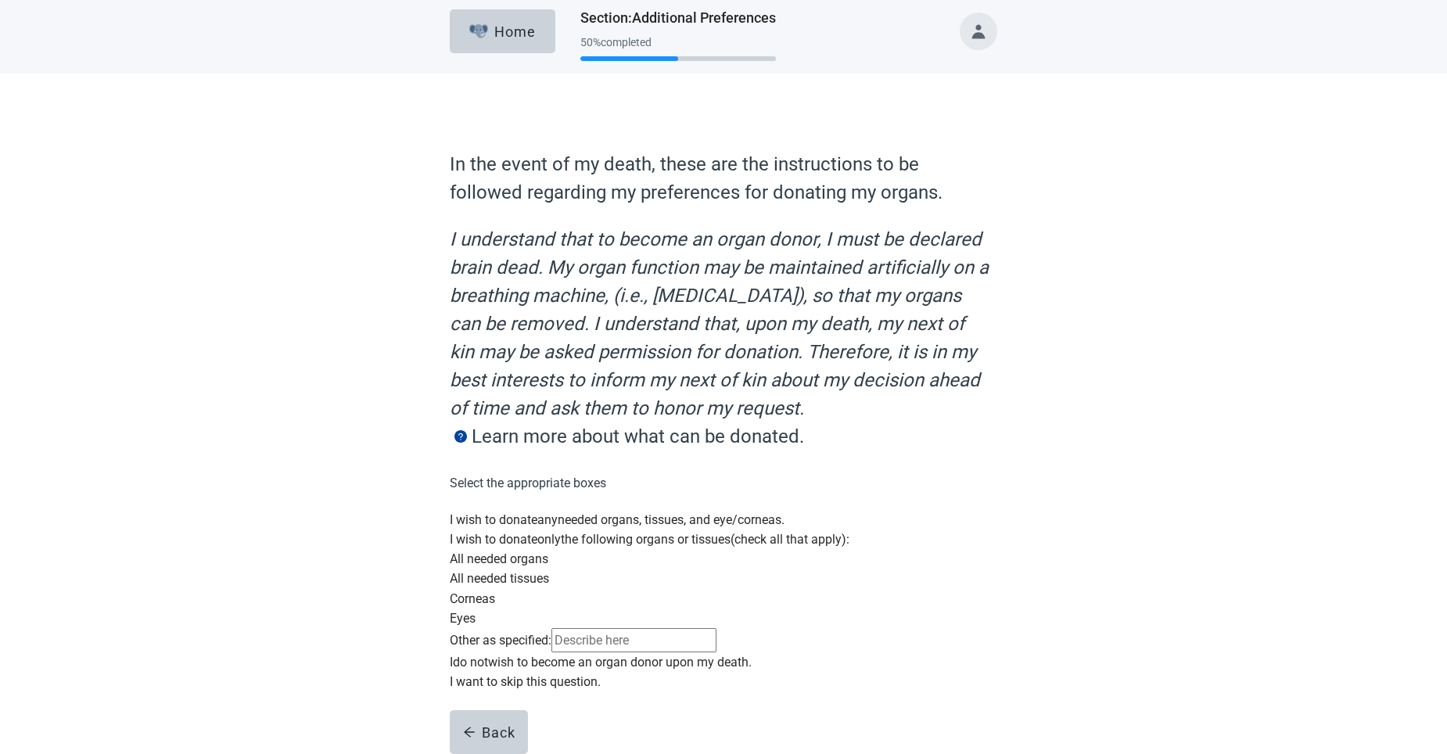
scroll to position [156, 0]
click at [466, 510] on div "Main content" at bounding box center [723, 510] width 547 height 0
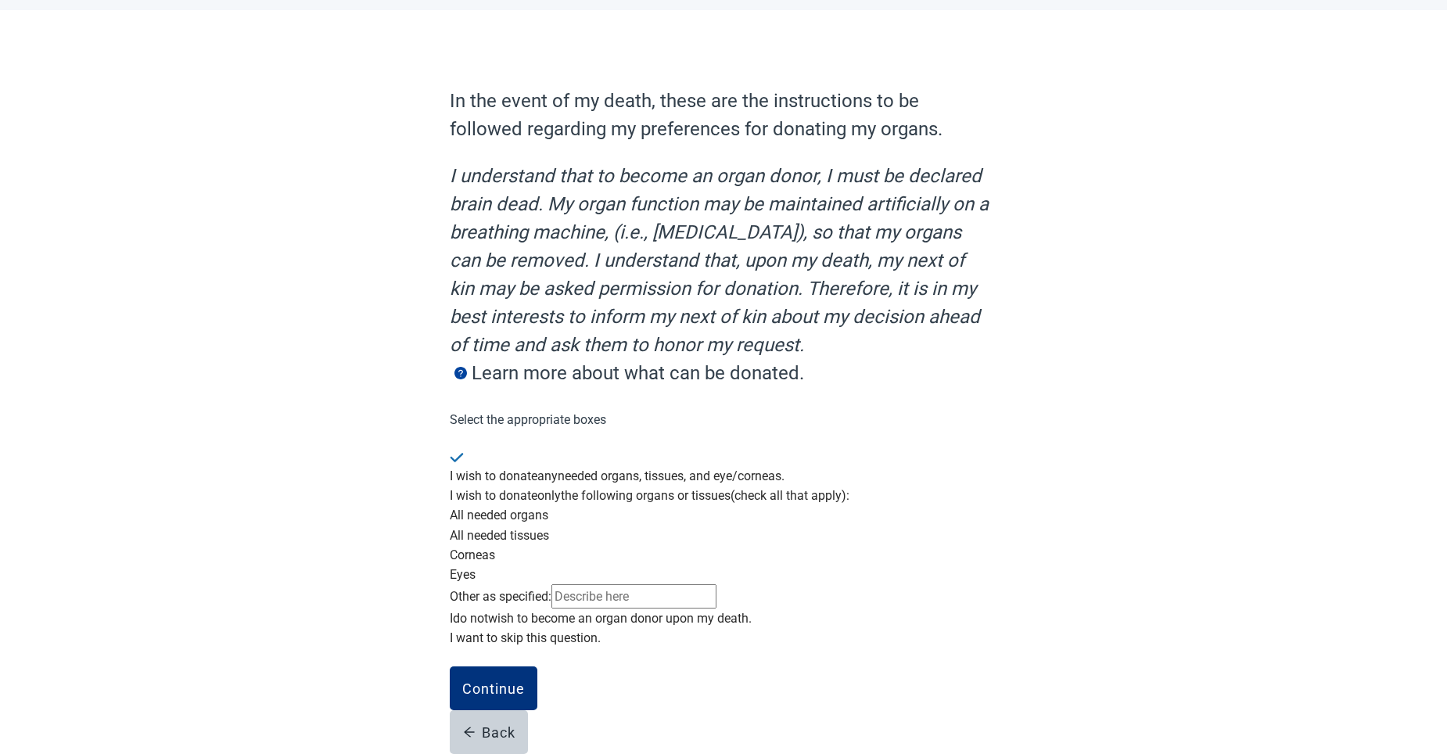
scroll to position [210, 0]
drag, startPoint x: 490, startPoint y: 697, endPoint x: 490, endPoint y: 672, distance: 24.2
click at [490, 681] on button "Continue" at bounding box center [494, 688] width 88 height 44
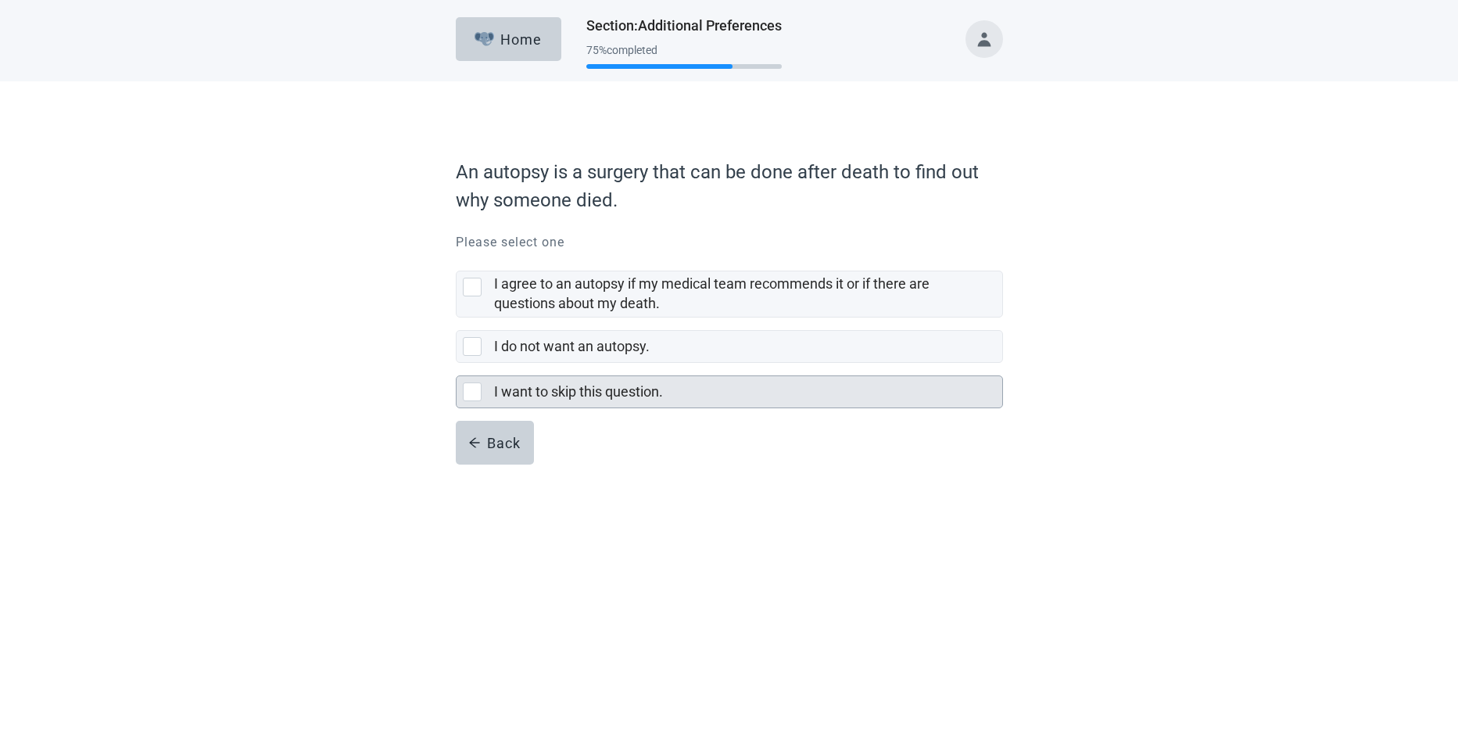
click at [475, 391] on div "I want to skip this question., checkbox, not selected" at bounding box center [472, 391] width 19 height 19
click at [457, 364] on input "I want to skip this question." at bounding box center [456, 363] width 1 height 1
checkbox input "true"
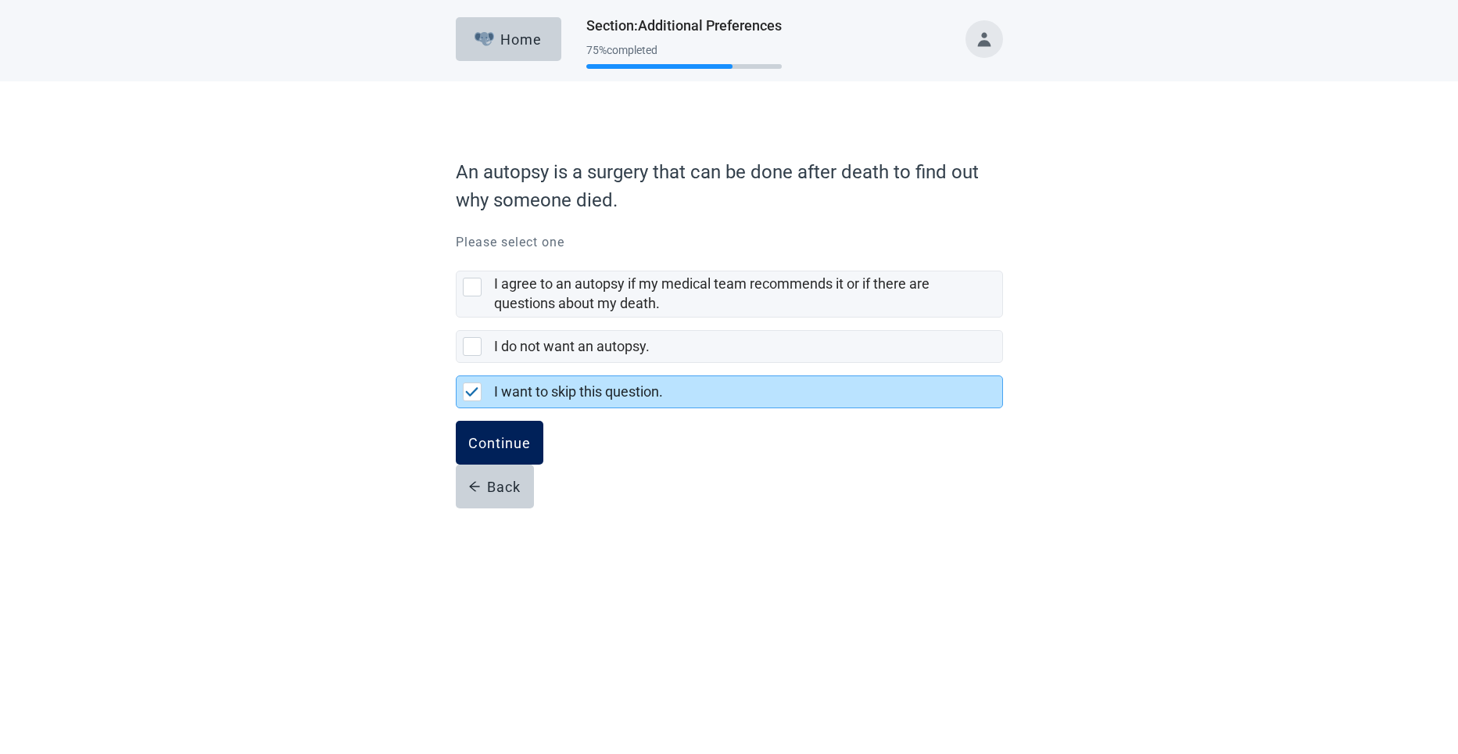
click at [475, 442] on div "Continue" at bounding box center [499, 443] width 63 height 16
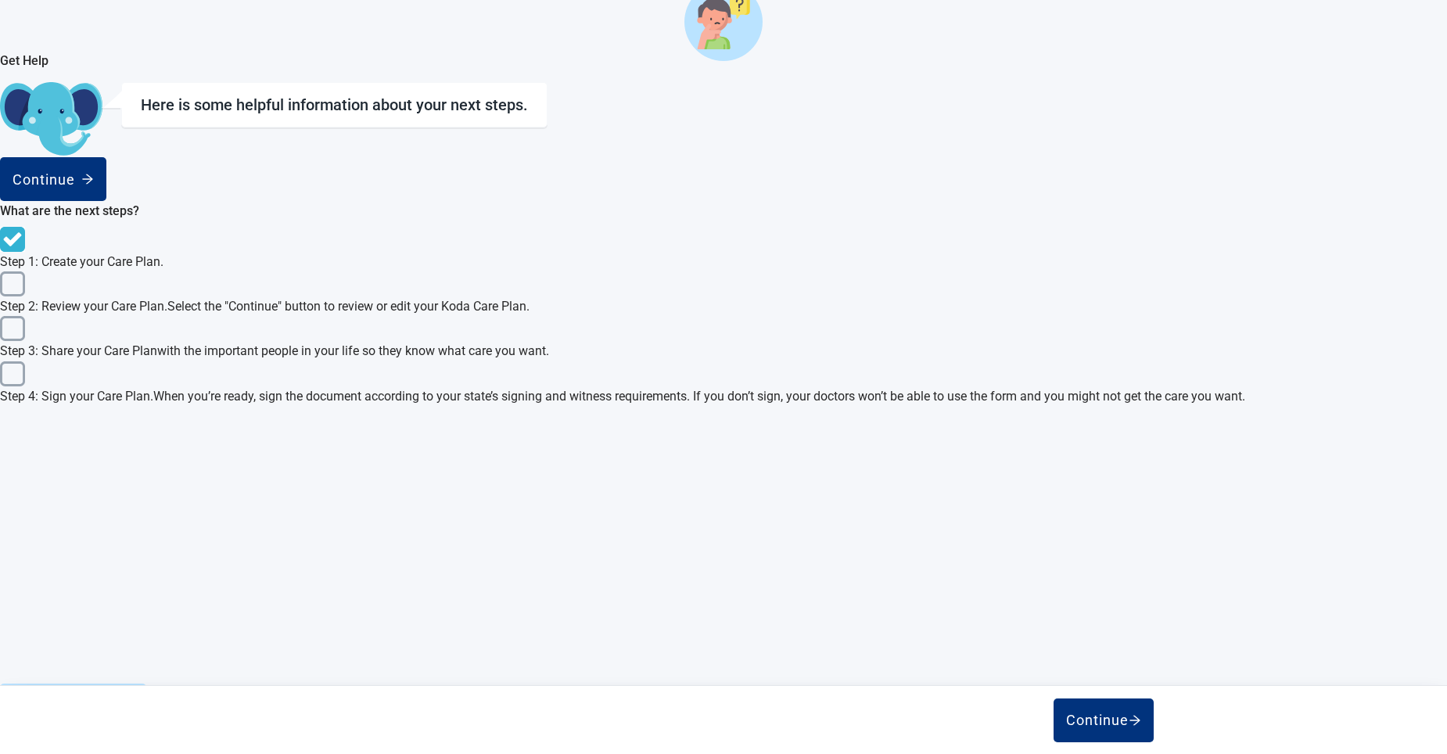
scroll to position [460, 0]
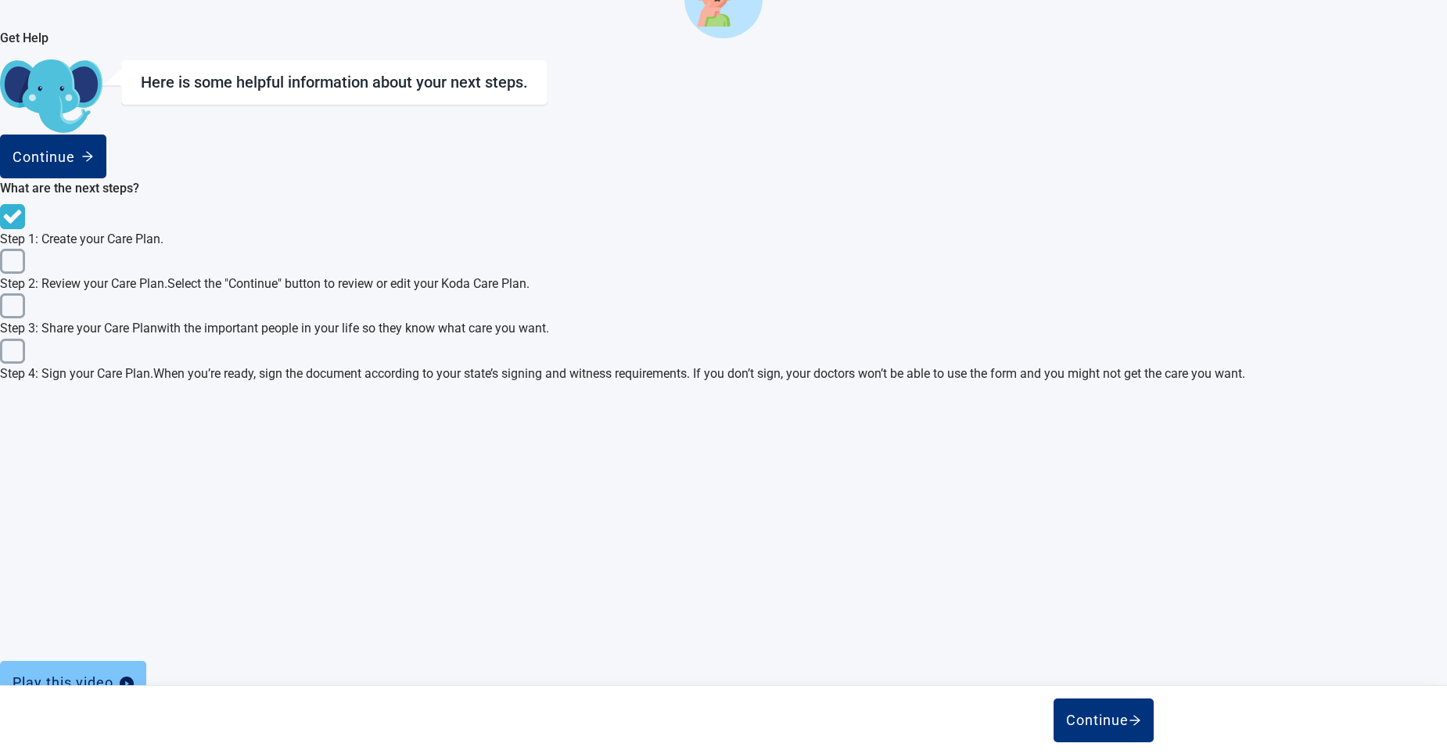
click at [134, 675] on div "Play this video" at bounding box center [73, 683] width 121 height 16
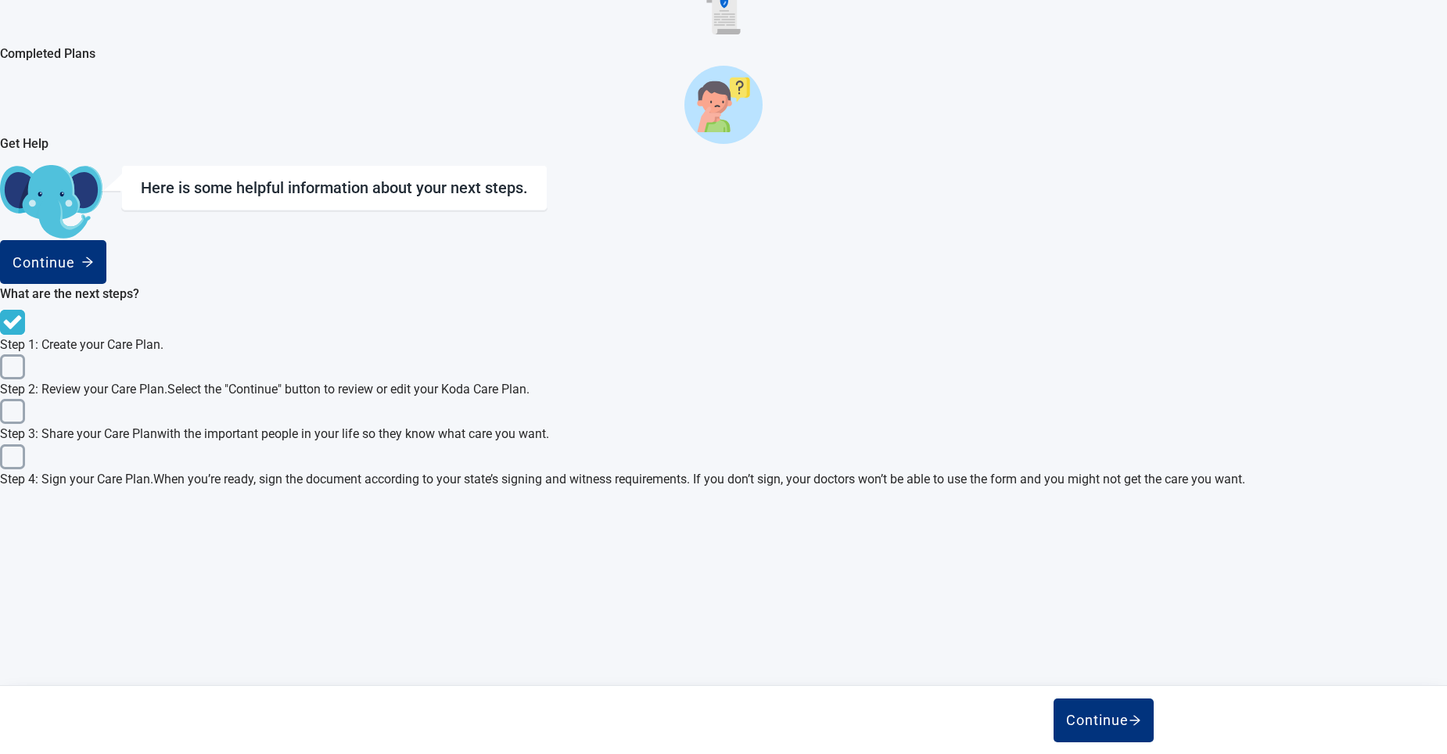
scroll to position [69, 0]
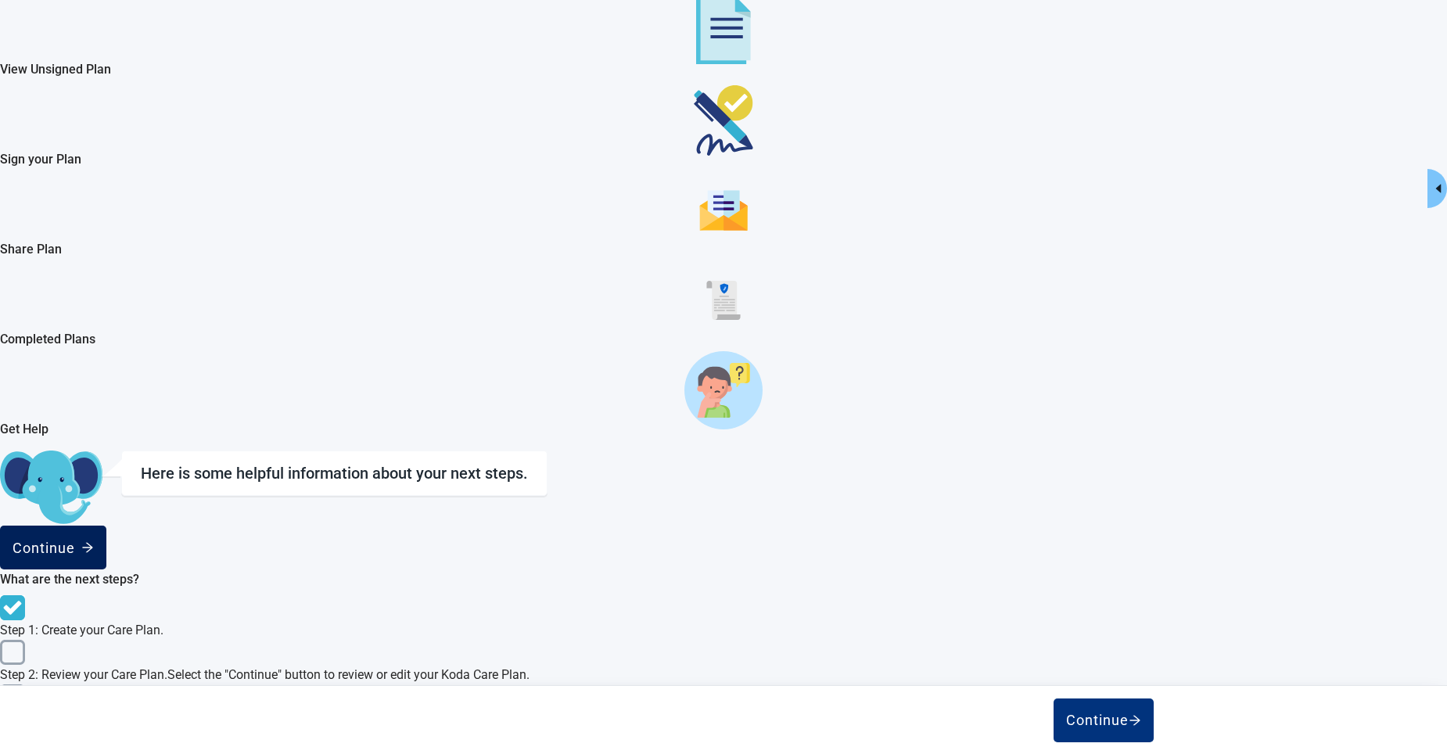
click at [94, 540] on div "Continue" at bounding box center [53, 548] width 81 height 16
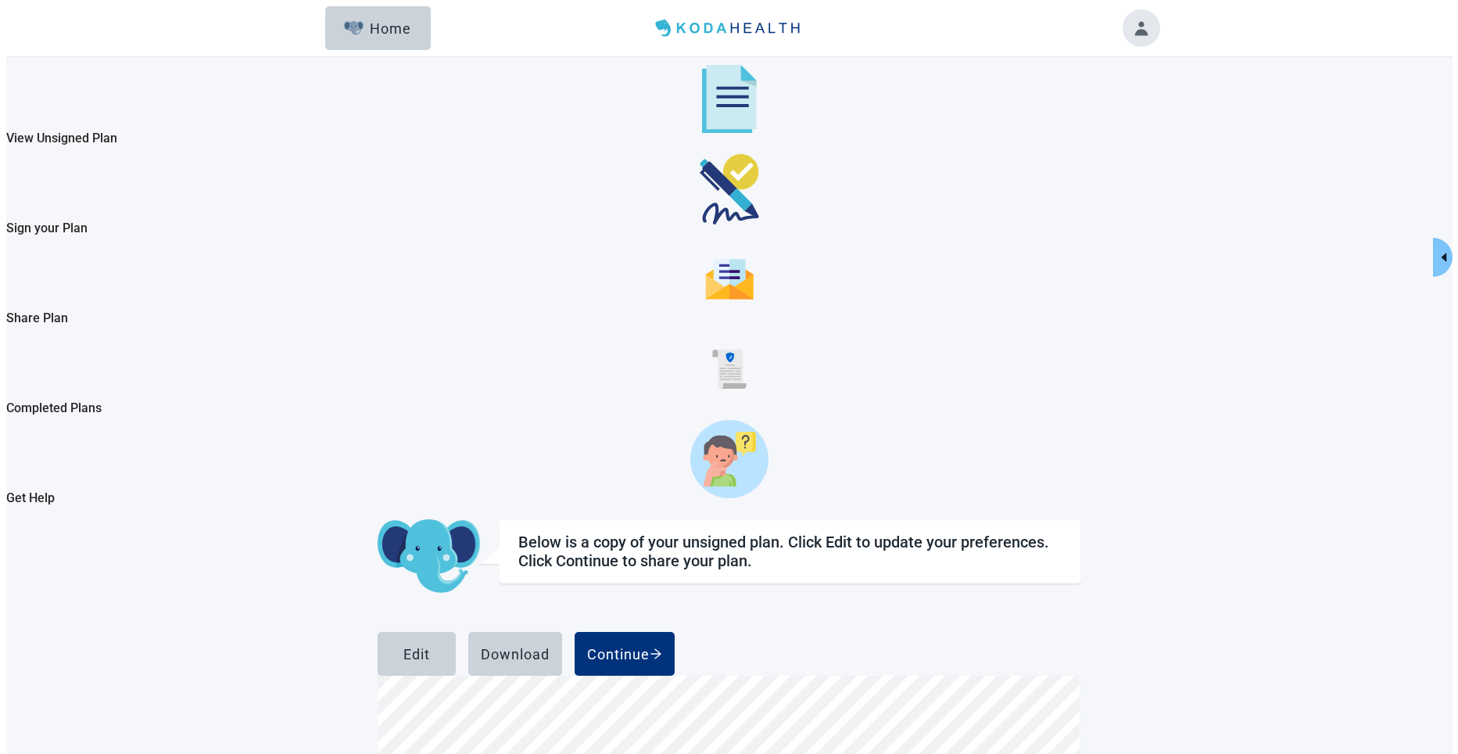
scroll to position [2581, 0]
